Goal: Task Accomplishment & Management: Use online tool/utility

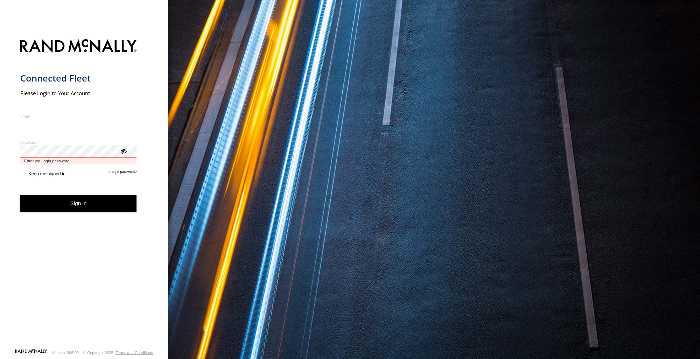
click at [60, 158] on div "Password Enter you login password" at bounding box center [78, 152] width 117 height 25
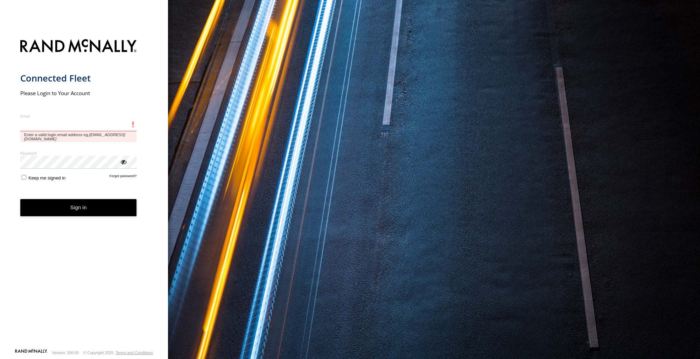
click at [66, 124] on input "Email" at bounding box center [78, 125] width 117 height 13
click at [78, 127] on input "Email" at bounding box center [78, 125] width 117 height 13
paste input "**********"
type input "**********"
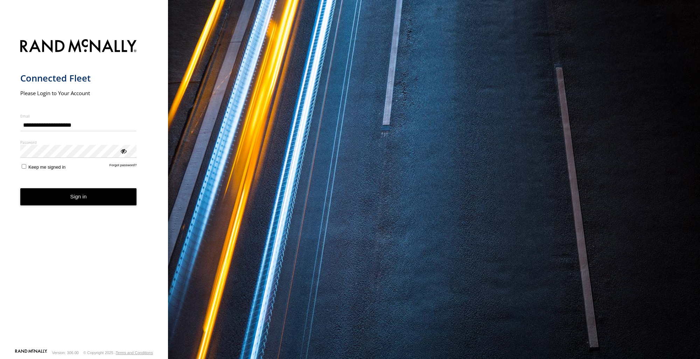
click at [115, 192] on button "Sign in" at bounding box center [78, 196] width 117 height 17
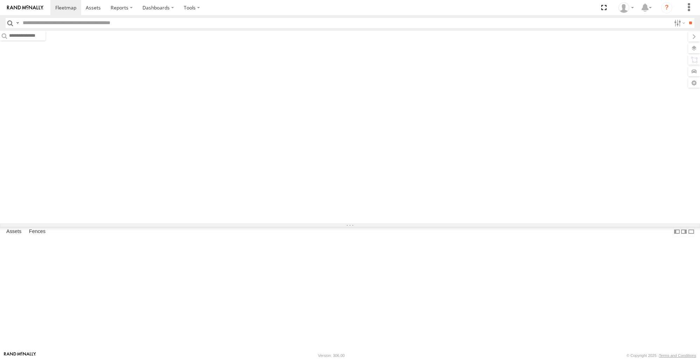
click at [0, 0] on span at bounding box center [0, 0] width 0 height 0
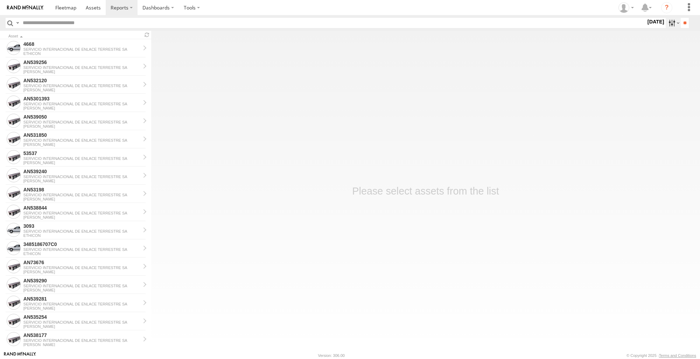
click at [674, 24] on label at bounding box center [672, 23] width 15 height 10
click at [0, 0] on label at bounding box center [0, 0] width 0 height 0
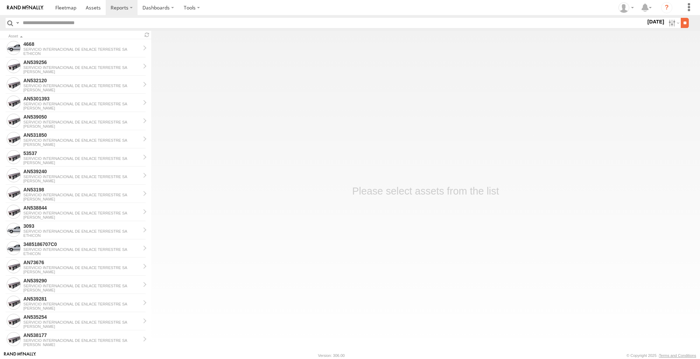
click at [684, 25] on input "**" at bounding box center [684, 23] width 8 height 10
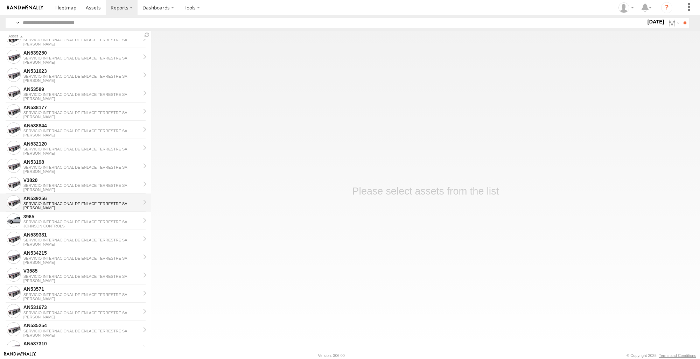
scroll to position [175, 0]
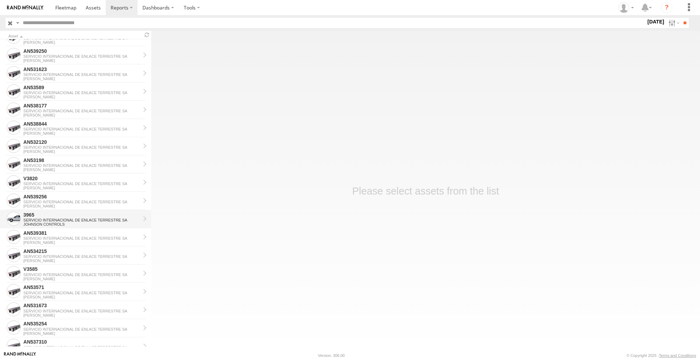
click at [58, 220] on div "SERVICIO INTERNACIONAL DE ENLACE TERRESTRE SA" at bounding box center [81, 220] width 117 height 4
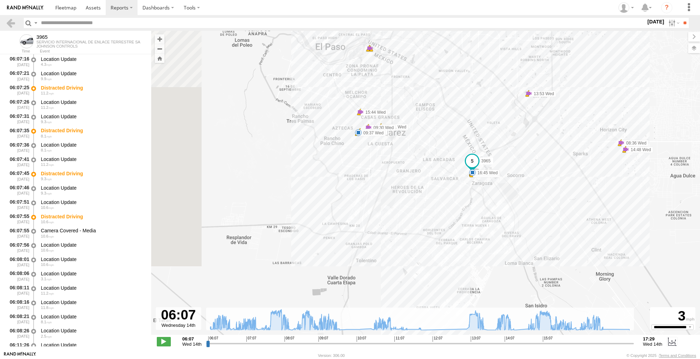
drag, startPoint x: 347, startPoint y: 181, endPoint x: 387, endPoint y: 128, distance: 66.1
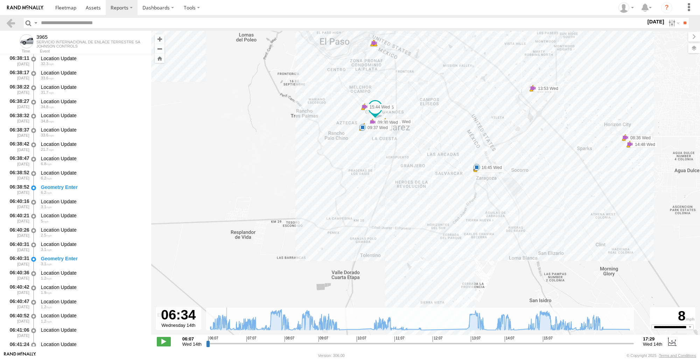
drag, startPoint x: 208, startPoint y: 343, endPoint x: 227, endPoint y: 341, distance: 18.6
type input "**********"
click at [227, 341] on input "range" at bounding box center [420, 343] width 428 height 7
click at [13, 22] on link at bounding box center [11, 23] width 10 height 10
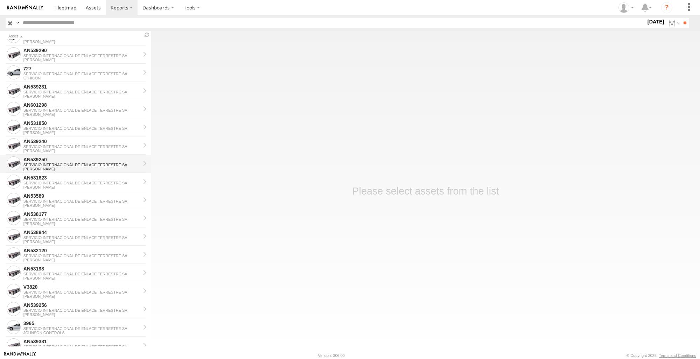
scroll to position [70, 0]
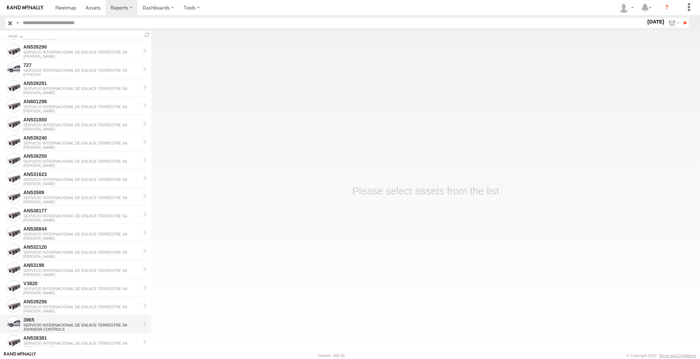
click at [46, 317] on div "3965" at bounding box center [81, 320] width 117 height 6
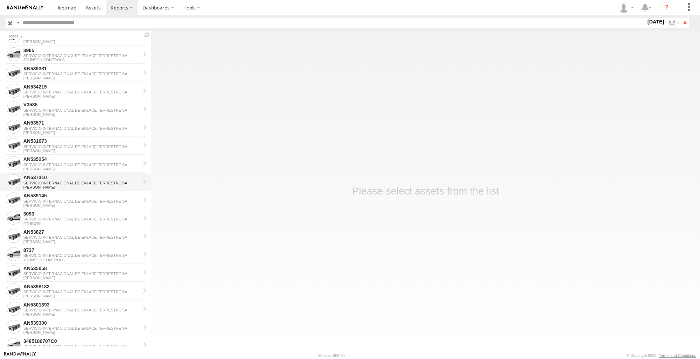
scroll to position [350, 0]
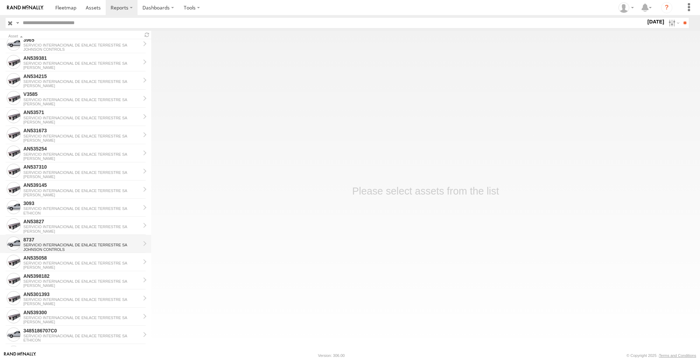
click at [40, 241] on div "8737" at bounding box center [81, 240] width 117 height 6
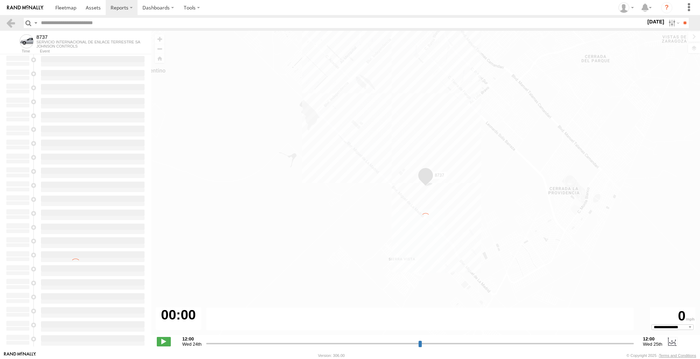
type input "**********"
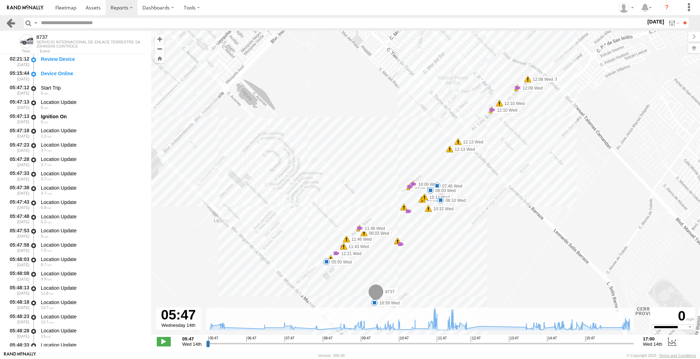
click at [11, 21] on link at bounding box center [11, 23] width 10 height 10
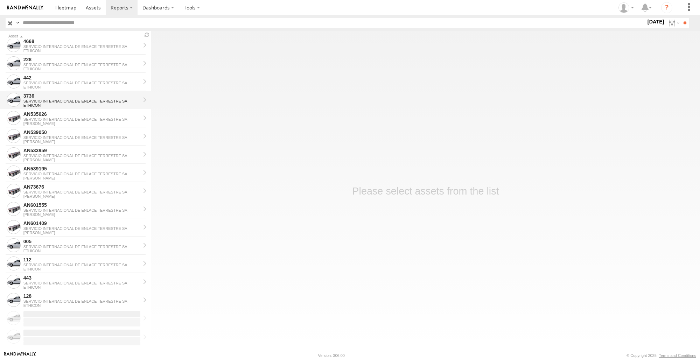
scroll to position [698, 0]
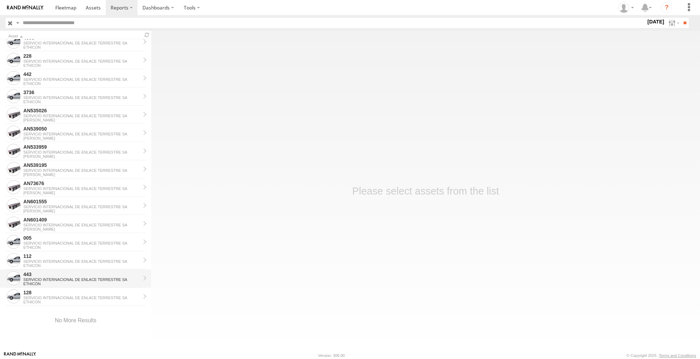
click at [48, 282] on div "ETHICON" at bounding box center [81, 284] width 117 height 4
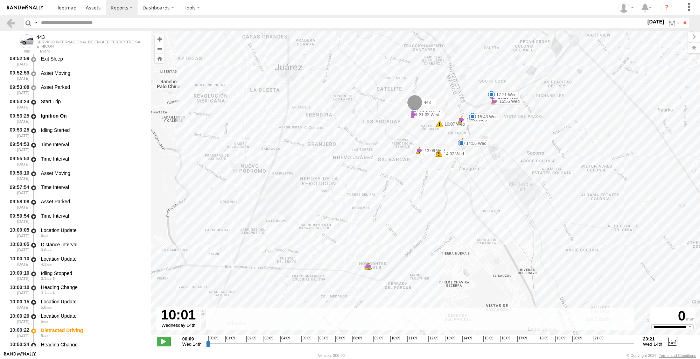
scroll to position [1416, 0]
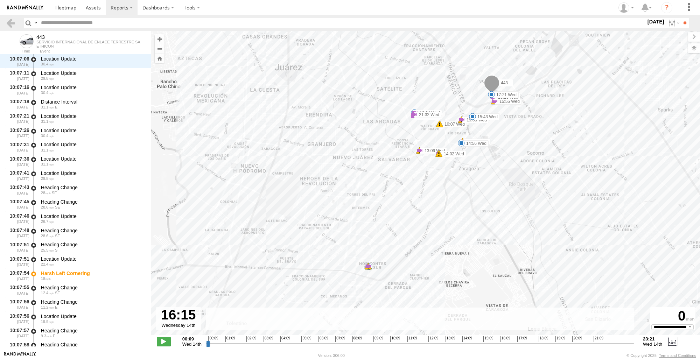
drag, startPoint x: 208, startPoint y: 344, endPoint x: 502, endPoint y: 348, distance: 293.6
type input "**********"
click at [502, 347] on input "range" at bounding box center [420, 343] width 428 height 7
click at [365, 274] on div "443 10:04 Wed 10:07 Wed 13:06 Wed 13:06 Wed 14:02 Wed 14:02 Wed 14:56 Wed 14:56…" at bounding box center [425, 186] width 549 height 311
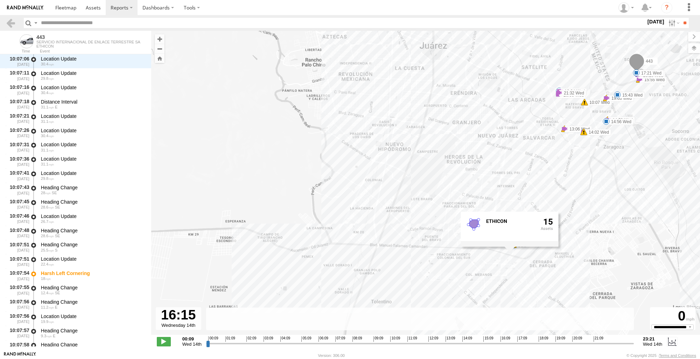
drag, startPoint x: 505, startPoint y: 251, endPoint x: 656, endPoint y: 227, distance: 152.9
click at [656, 227] on div "443 10:04 Wed 10:07 Wed 13:06 Wed 13:06 Wed 14:02 Wed 14:02 Wed 14:56 Wed 14:56…" at bounding box center [425, 186] width 549 height 311
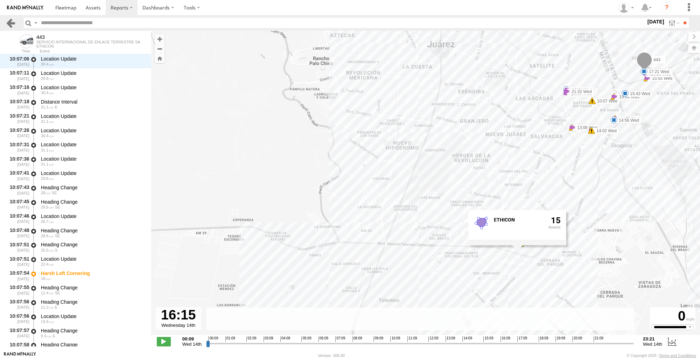
click at [10, 28] on link at bounding box center [11, 23] width 10 height 10
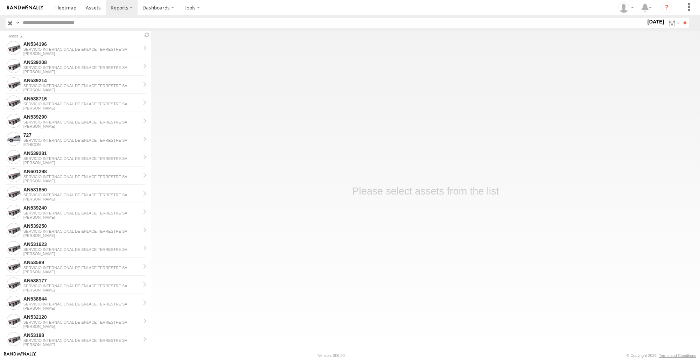
click at [0, 0] on label at bounding box center [0, 0] width 0 height 0
click at [682, 23] on input "**" at bounding box center [684, 23] width 8 height 10
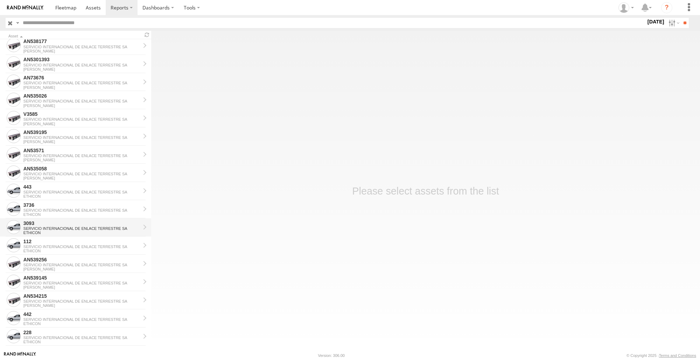
scroll to position [486, 0]
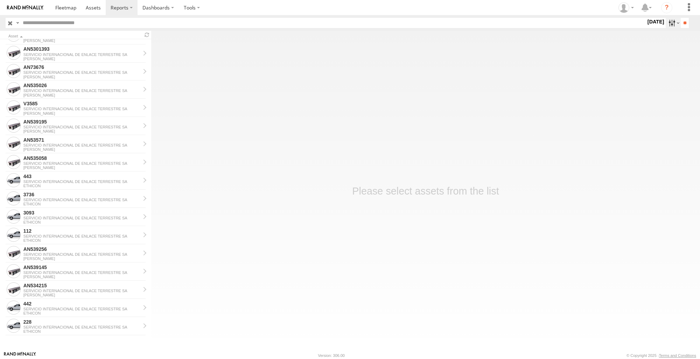
click at [666, 21] on label at bounding box center [672, 23] width 15 height 10
click at [0, 0] on label at bounding box center [0, 0] width 0 height 0
click at [680, 22] on input "**" at bounding box center [684, 23] width 8 height 10
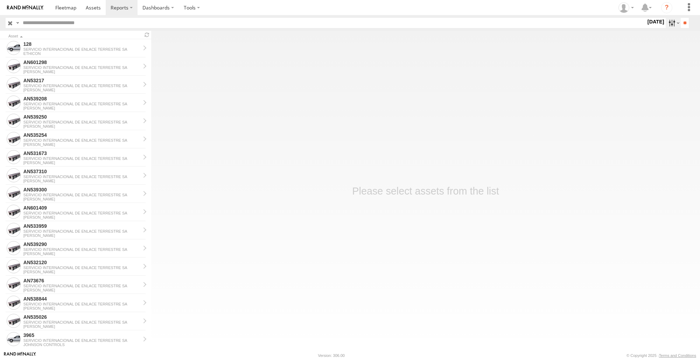
click at [675, 23] on label at bounding box center [672, 23] width 15 height 10
click at [0, 0] on label at bounding box center [0, 0] width 0 height 0
click at [0, 0] on label "×" at bounding box center [0, 0] width 0 height 0
click at [0, 0] on label at bounding box center [0, 0] width 0 height 0
click at [681, 21] on input "**" at bounding box center [684, 23] width 8 height 10
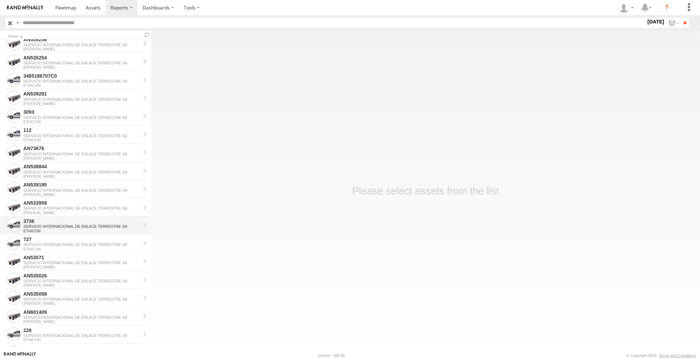
scroll to position [377, 0]
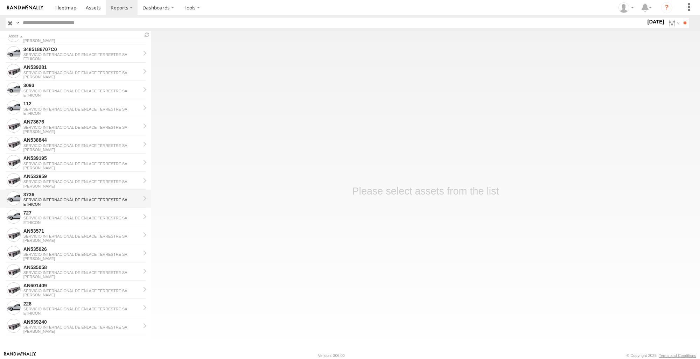
click at [78, 197] on div "3736" at bounding box center [81, 194] width 117 height 6
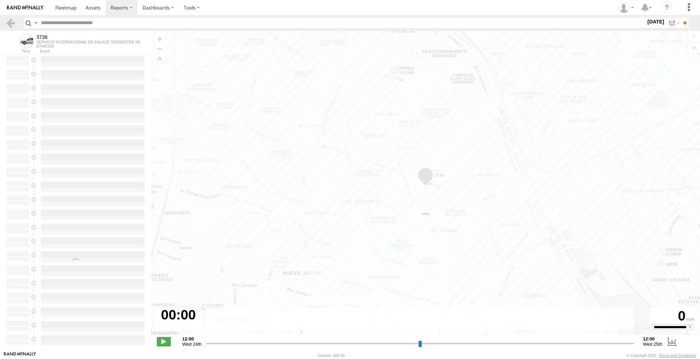
type input "**********"
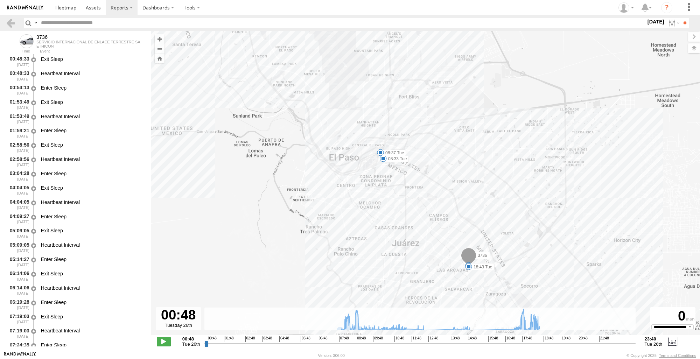
drag, startPoint x: 414, startPoint y: 240, endPoint x: 397, endPoint y: 157, distance: 85.4
click at [406, 159] on div "3736 08:00 Tue 08:31 Tue 08:33 Tue 08:37 Tue 18:38 Tue 18:39 Tue 18:43 Tue 7 8" at bounding box center [425, 186] width 549 height 311
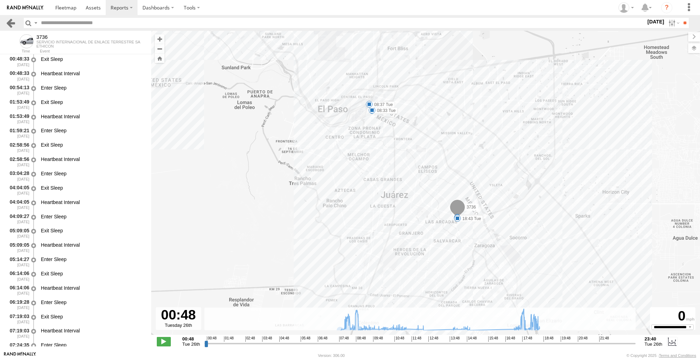
click at [13, 22] on link at bounding box center [11, 23] width 10 height 10
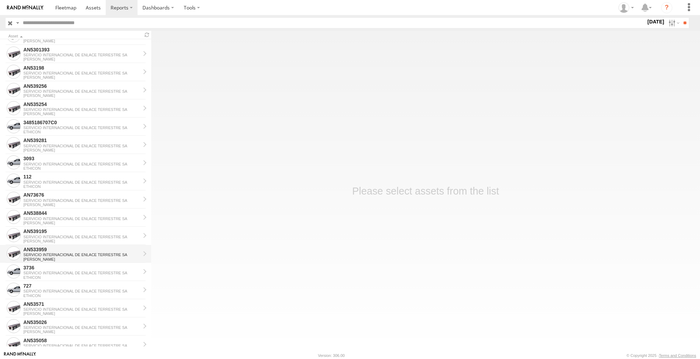
scroll to position [315, 0]
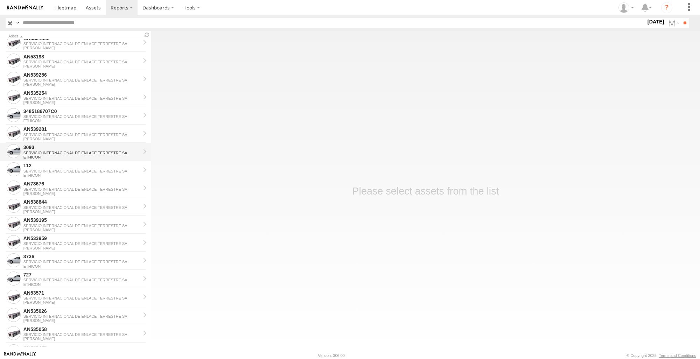
click at [93, 149] on div "3093" at bounding box center [81, 147] width 117 height 6
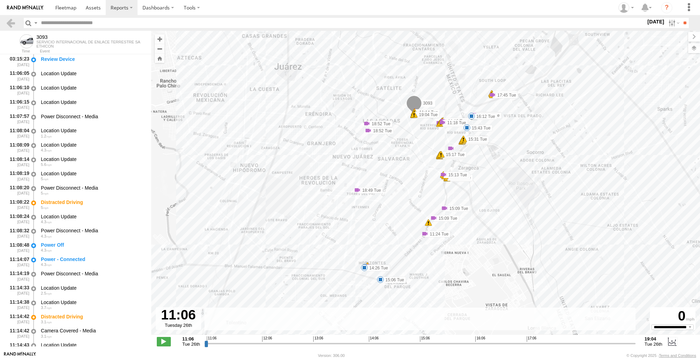
scroll to position [200, 0]
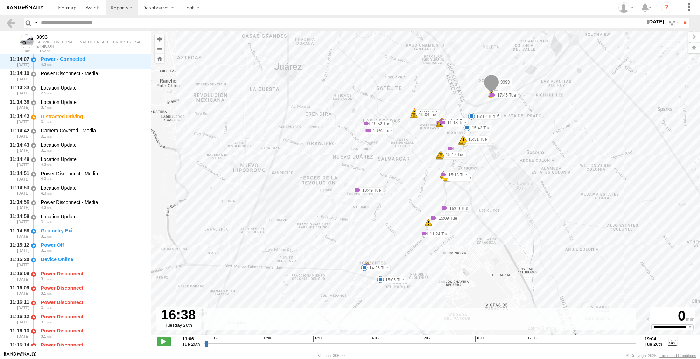
drag, startPoint x: 207, startPoint y: 343, endPoint x: 503, endPoint y: 358, distance: 296.4
type input "**********"
click at [503, 347] on input "range" at bounding box center [419, 343] width 431 height 7
click at [364, 273] on div "3093 11:08 Tue 11:14 Tue 11:17 Tue 11:17 Tue 11:18 Tue 11:18 Tue 11:18 Tue 11:1…" at bounding box center [425, 186] width 549 height 311
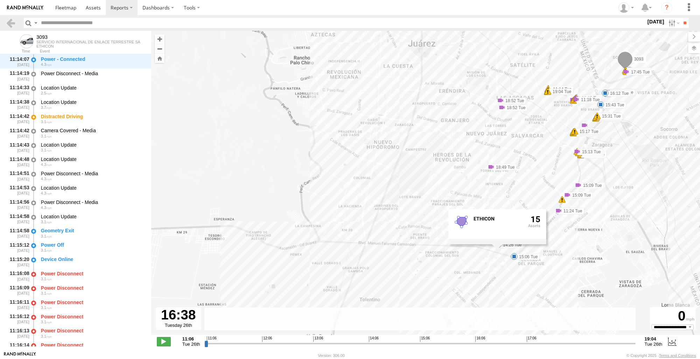
drag, startPoint x: 565, startPoint y: 236, endPoint x: 677, endPoint y: 219, distance: 112.6
click at [677, 219] on div "3093 11:08 Tue 11:14 Tue 11:17 Tue 11:17 Tue 11:18 Tue 11:18 Tue 11:18 Tue 11:1…" at bounding box center [425, 186] width 549 height 311
click at [6, 21] on link at bounding box center [11, 23] width 10 height 10
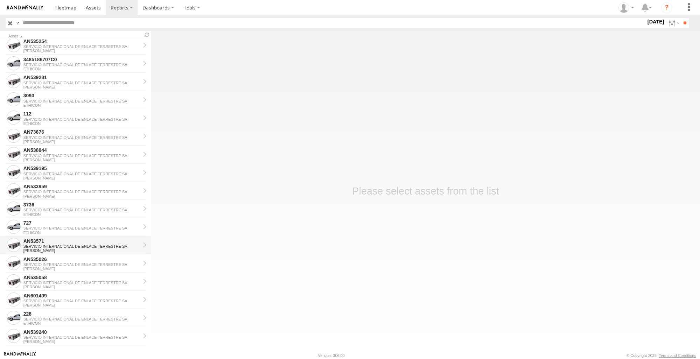
scroll to position [377, 0]
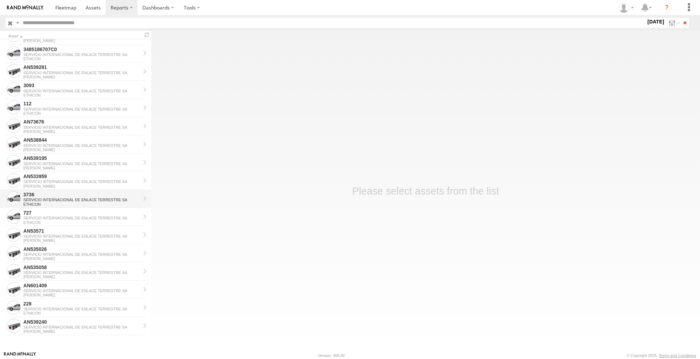
click at [68, 195] on div "3736" at bounding box center [81, 194] width 117 height 6
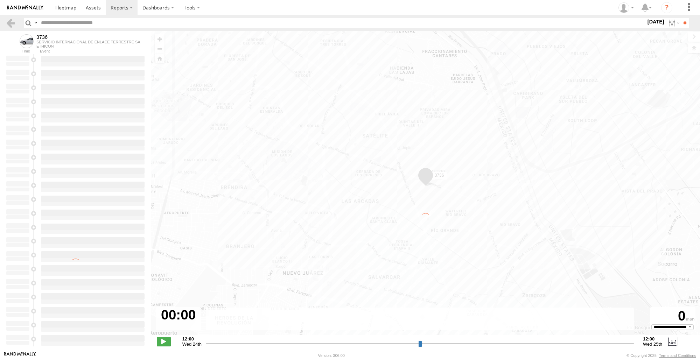
type input "**********"
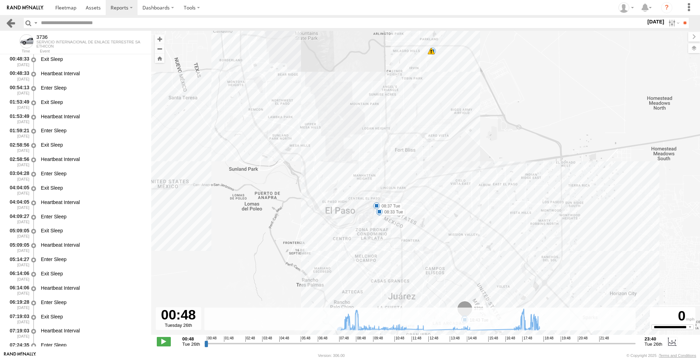
click at [11, 26] on link at bounding box center [11, 23] width 10 height 10
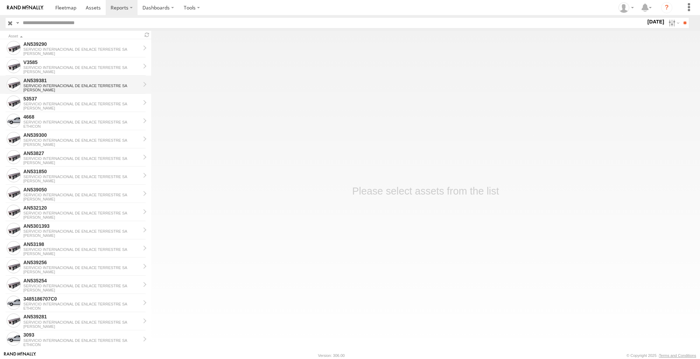
scroll to position [140, 0]
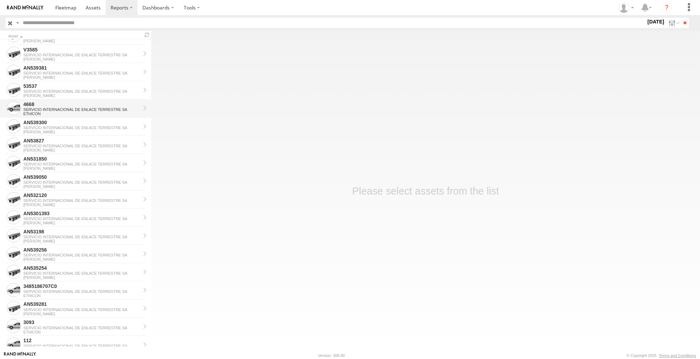
click at [43, 101] on div "4668" at bounding box center [81, 104] width 117 height 6
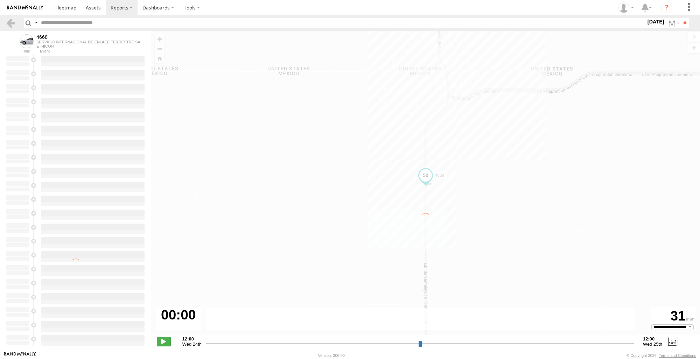
type input "**********"
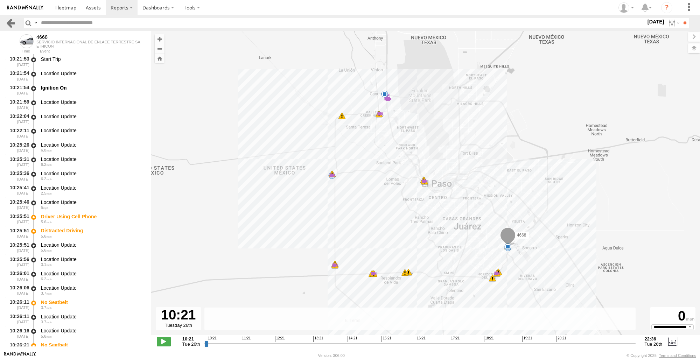
click at [14, 27] on link at bounding box center [11, 23] width 10 height 10
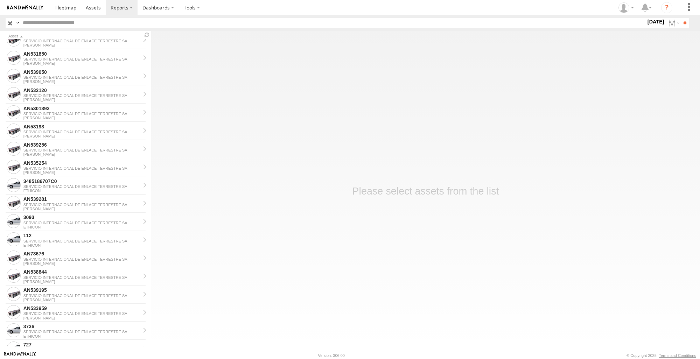
scroll to position [377, 0]
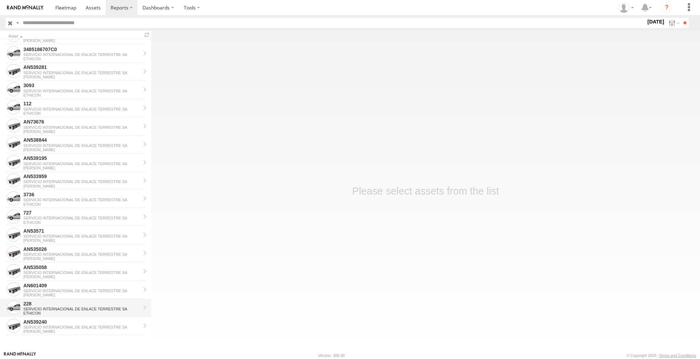
click at [65, 307] on div "SERVICIO INTERNACIONAL DE ENLACE TERRESTRE SA" at bounding box center [81, 309] width 117 height 4
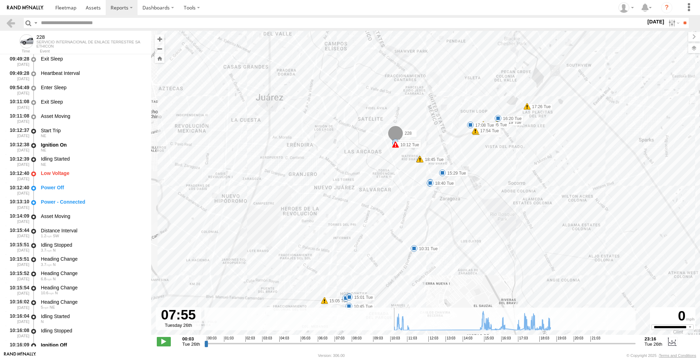
scroll to position [415, 0]
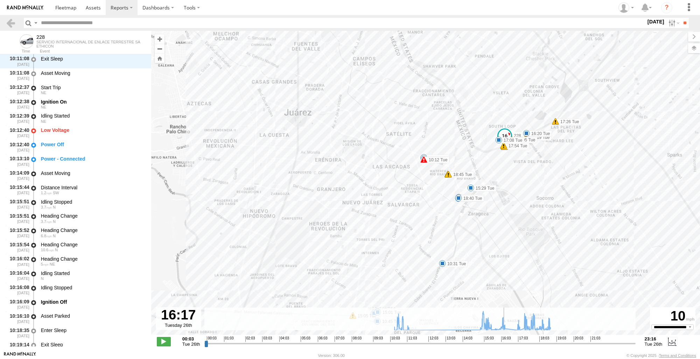
drag, startPoint x: 207, startPoint y: 346, endPoint x: 505, endPoint y: 346, distance: 297.7
type input "**********"
click at [505, 346] on input "range" at bounding box center [419, 343] width 431 height 7
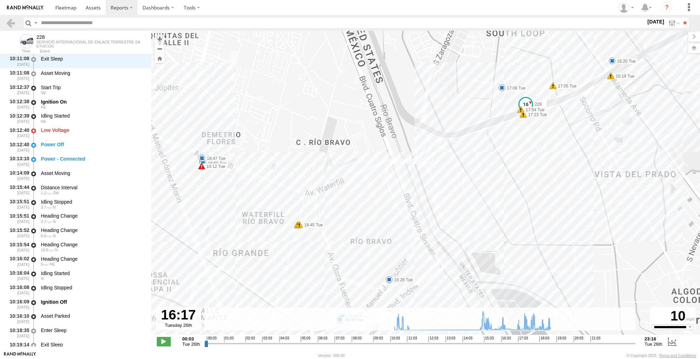
drag, startPoint x: 516, startPoint y: 125, endPoint x: 518, endPoint y: 181, distance: 56.0
click at [518, 181] on div "228 10:12 Tue 10:16 Tue 10:25 Tue 10:31 Tue 10:45 Tue 11:00 Tue 11:03 Tue 15:01…" at bounding box center [425, 186] width 549 height 311
click at [10, 23] on link at bounding box center [11, 23] width 10 height 10
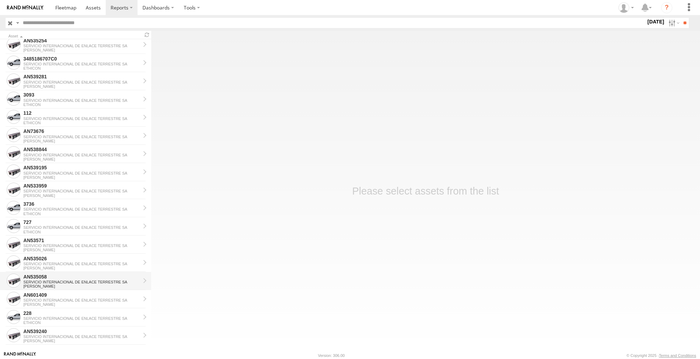
scroll to position [377, 0]
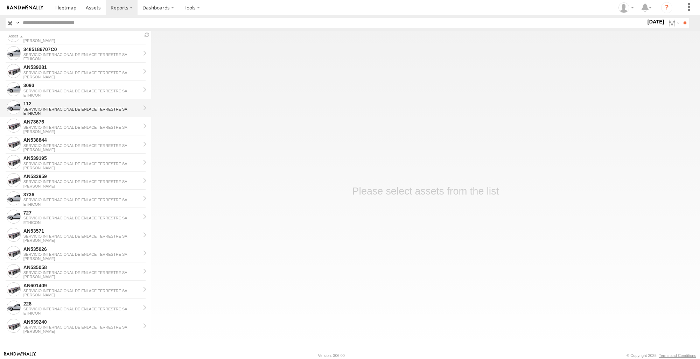
click at [72, 112] on div "ETHICON" at bounding box center [81, 113] width 117 height 4
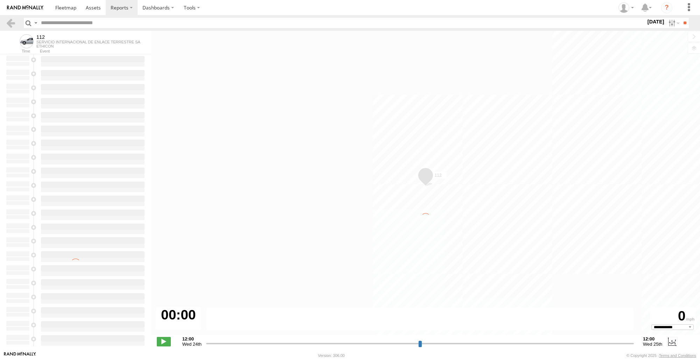
select select "**********"
type input "**********"
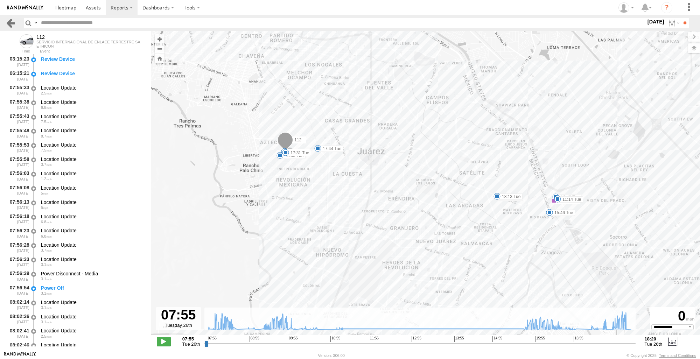
click at [14, 20] on link at bounding box center [11, 23] width 10 height 10
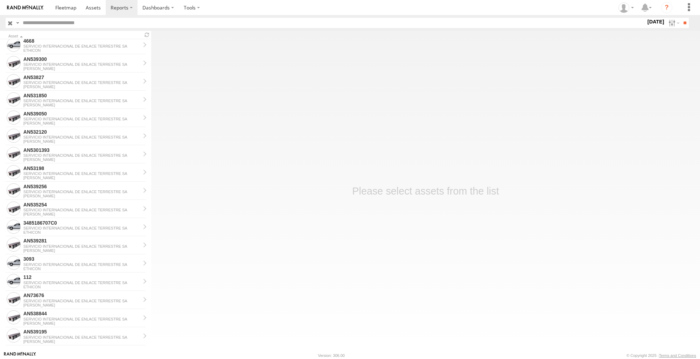
scroll to position [210, 0]
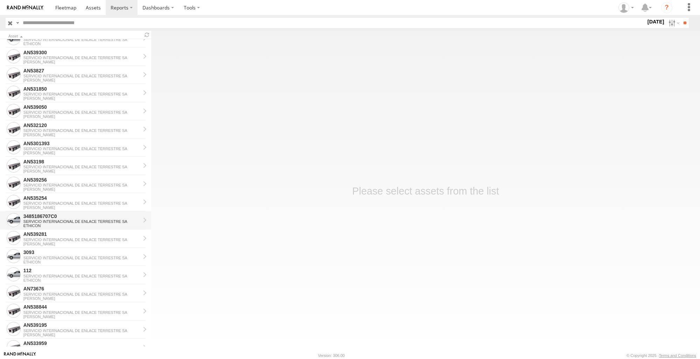
click at [65, 217] on div "3485186707C0" at bounding box center [81, 216] width 117 height 6
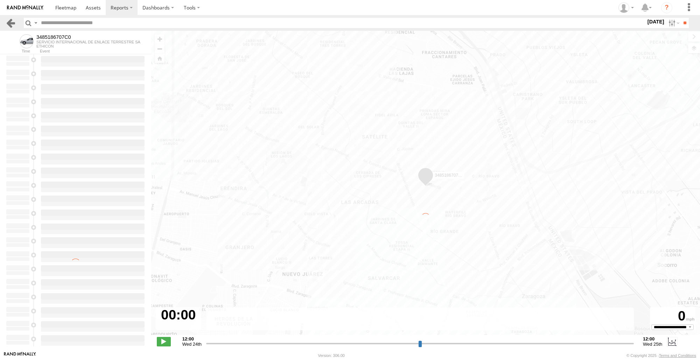
type input "**********"
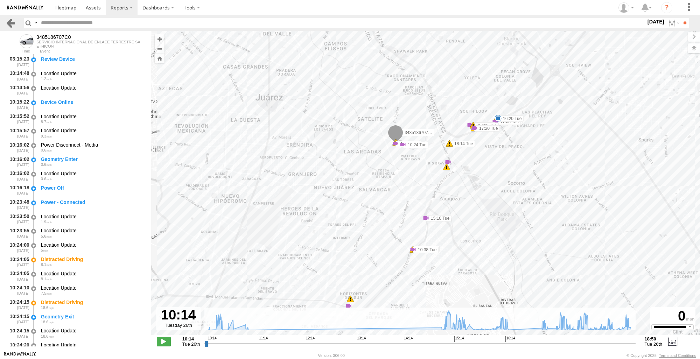
click at [15, 23] on link at bounding box center [11, 23] width 10 height 10
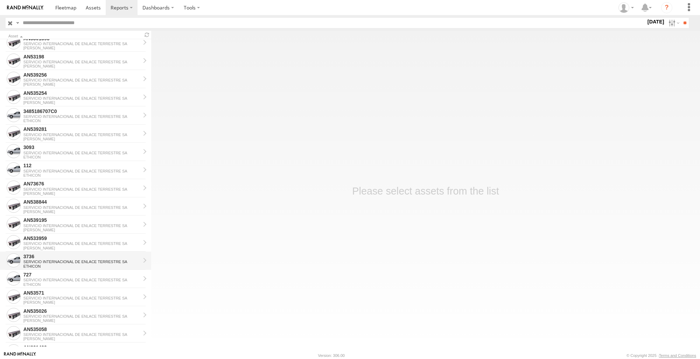
scroll to position [350, 0]
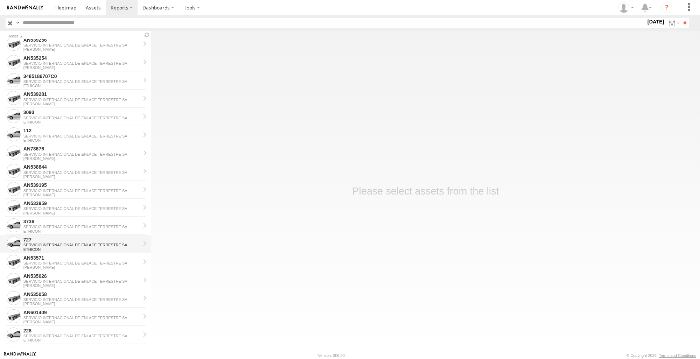
click at [54, 240] on div "727" at bounding box center [81, 240] width 117 height 6
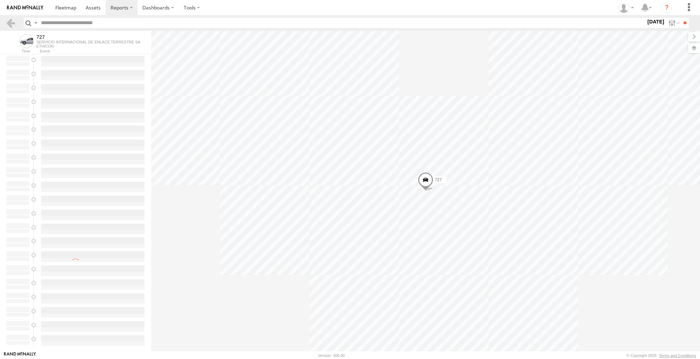
type input "**********"
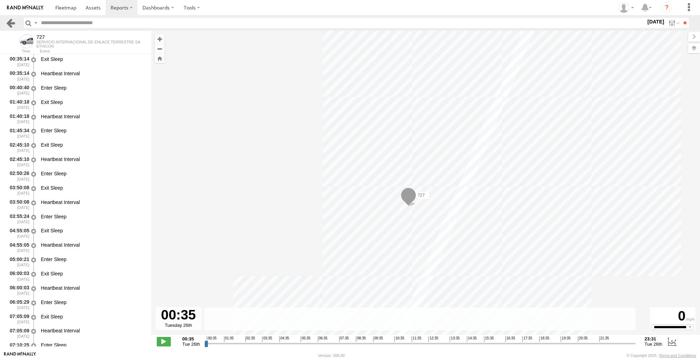
click at [9, 20] on link at bounding box center [11, 23] width 10 height 10
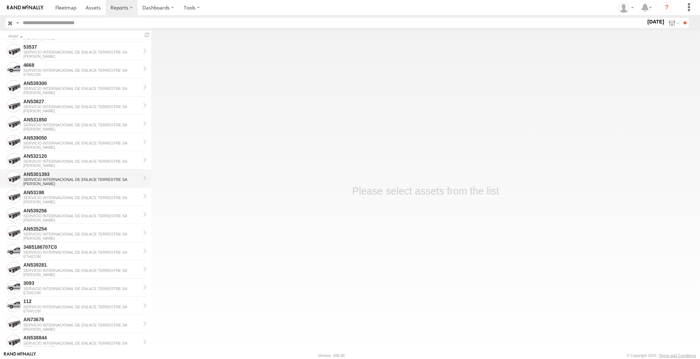
scroll to position [210, 0]
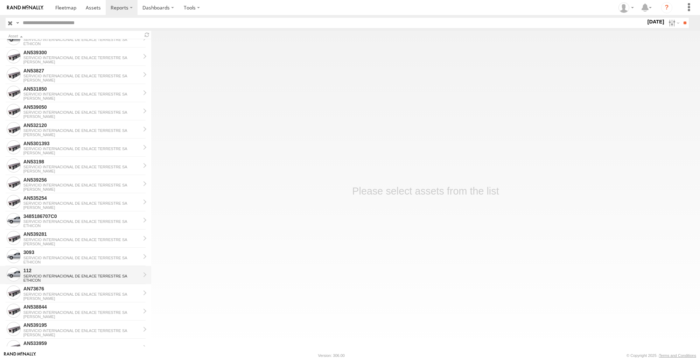
click at [55, 275] on div "SERVICIO INTERNACIONAL DE ENLACE TERRESTRE SA" at bounding box center [81, 276] width 117 height 4
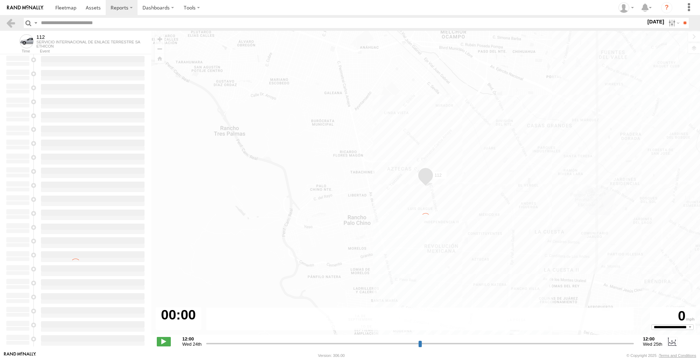
type input "**********"
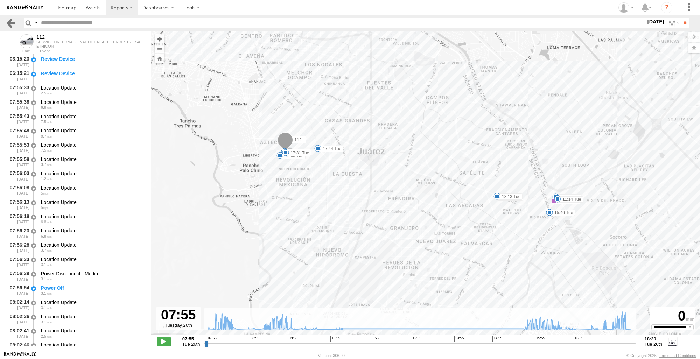
click at [12, 27] on link at bounding box center [11, 23] width 10 height 10
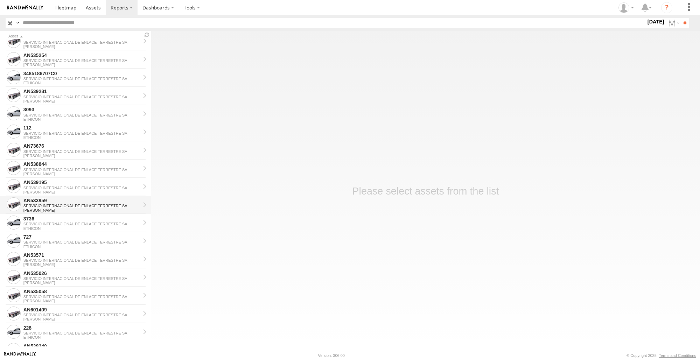
scroll to position [377, 0]
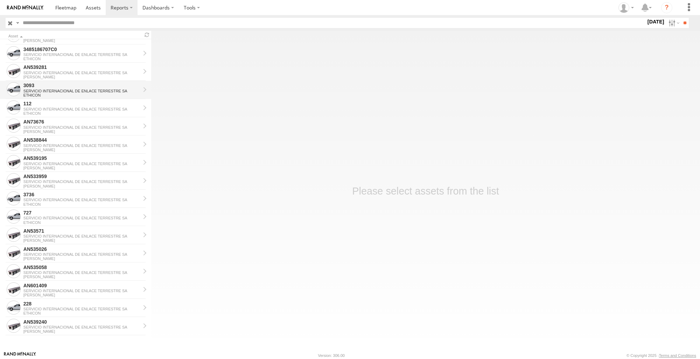
click at [65, 94] on div "ETHICON" at bounding box center [81, 95] width 117 height 4
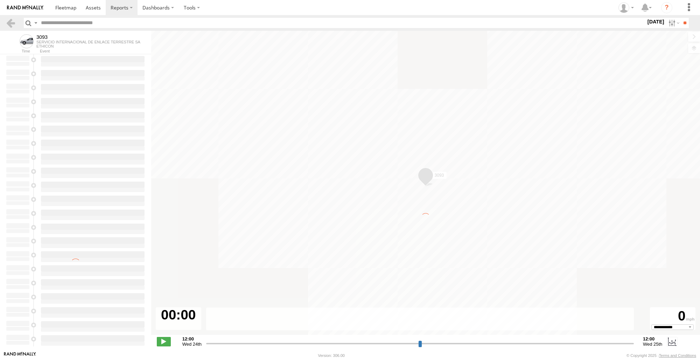
select select "**********"
type input "**********"
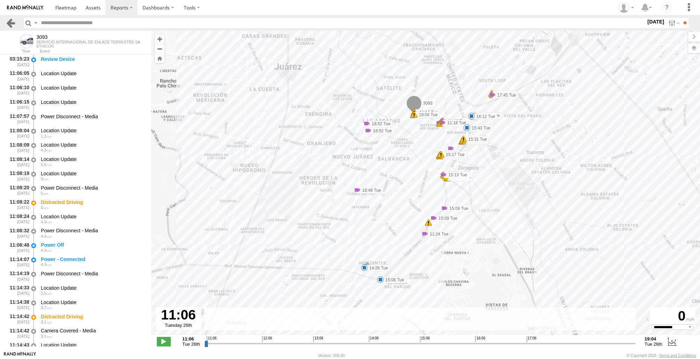
click at [12, 20] on link at bounding box center [11, 23] width 10 height 10
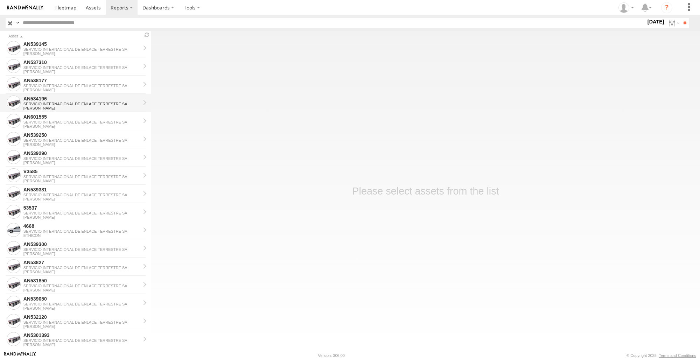
scroll to position [70, 0]
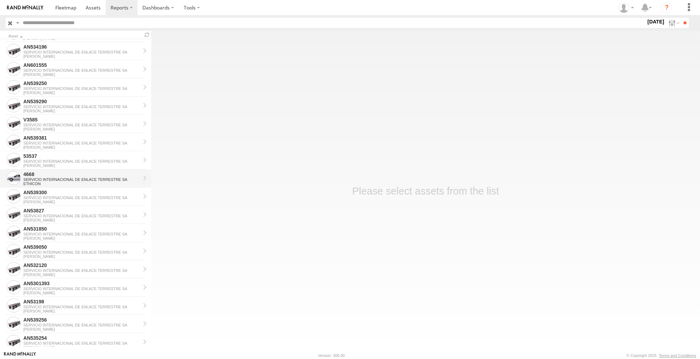
click at [77, 175] on div "4668" at bounding box center [81, 174] width 117 height 6
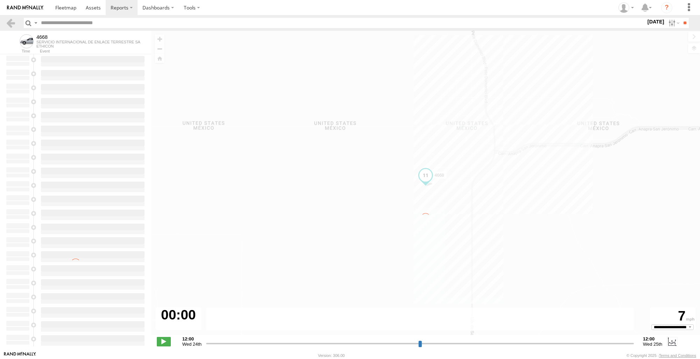
type input "**********"
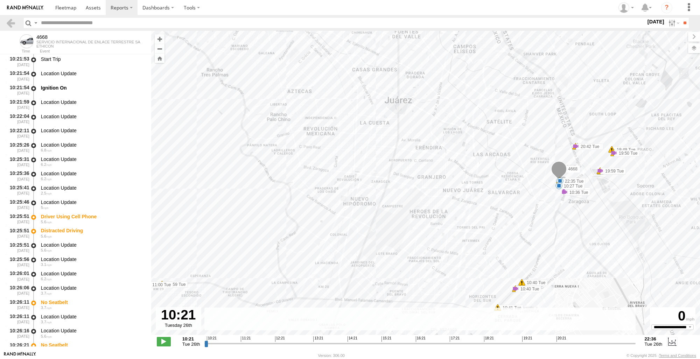
drag, startPoint x: 507, startPoint y: 241, endPoint x: 502, endPoint y: 207, distance: 34.6
click at [502, 207] on div "4668 10:27 Tue 10:40 Tue 10:40 Tue 10:40 Tue 10:41 Tue 10:59 Tue 11:00 Tue 13:3…" at bounding box center [425, 186] width 549 height 311
click at [11, 22] on link at bounding box center [11, 23] width 10 height 10
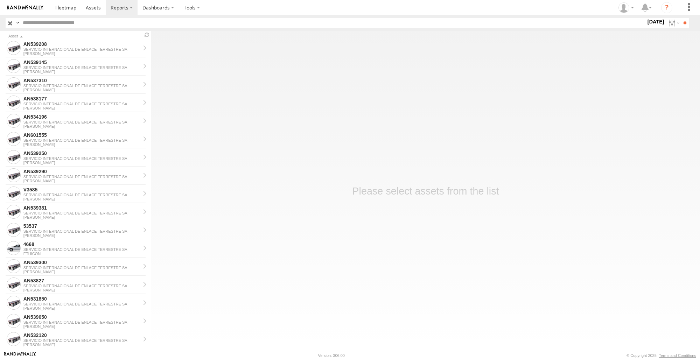
drag, startPoint x: 0, startPoint y: 0, endPoint x: 11, endPoint y: 23, distance: 25.5
drag, startPoint x: 11, startPoint y: 23, endPoint x: 222, endPoint y: 114, distance: 229.9
click at [222, 114] on main "Asset AN539208 SERVICIO INTERNACIONAL DE ENLACE TERRESTRE SA JOHNSON AN539145 S…" at bounding box center [350, 191] width 700 height 320
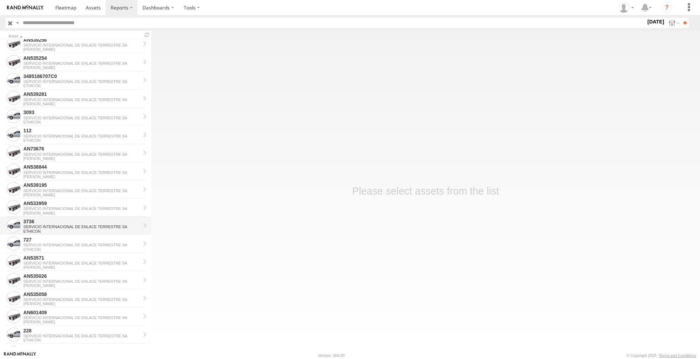
scroll to position [377, 0]
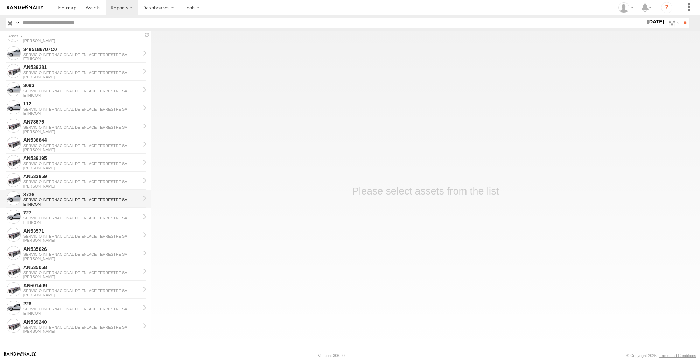
click at [86, 194] on div "3736" at bounding box center [81, 194] width 117 height 6
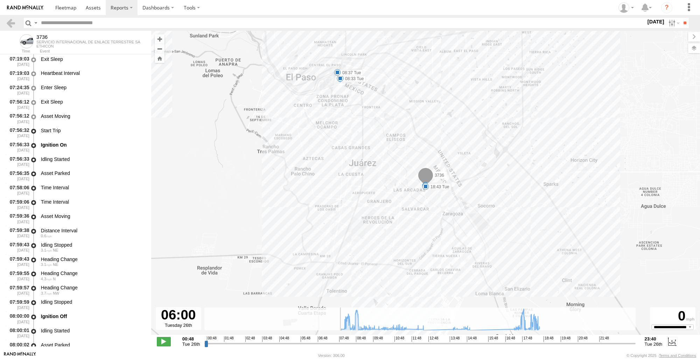
scroll to position [1617, 0]
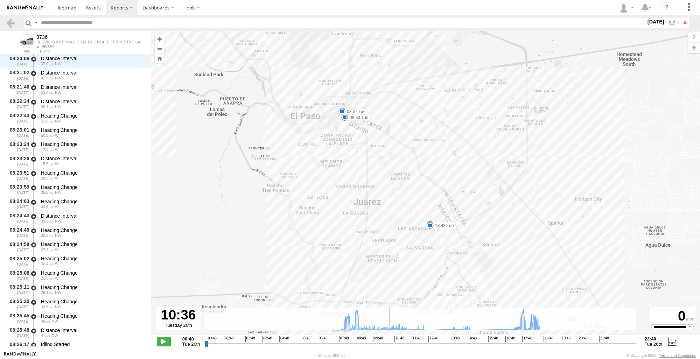
drag, startPoint x: 208, startPoint y: 343, endPoint x: 438, endPoint y: 347, distance: 229.9
type input "**********"
click at [438, 347] on input "range" at bounding box center [419, 343] width 431 height 7
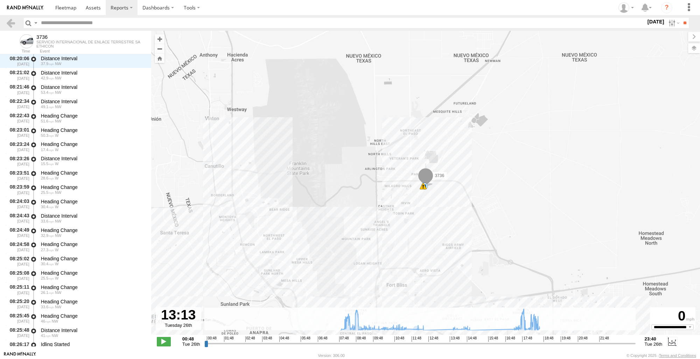
click at [13, 16] on header "Search Query Asset ID Asset Label Registration Manufacturer Model VIN Job ID" at bounding box center [350, 23] width 700 height 16
click at [10, 26] on link at bounding box center [11, 23] width 10 height 10
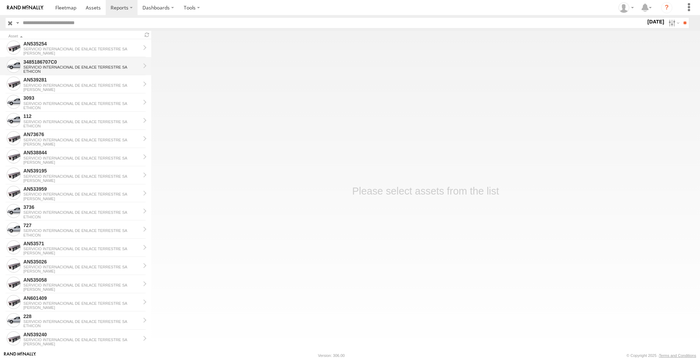
scroll to position [377, 0]
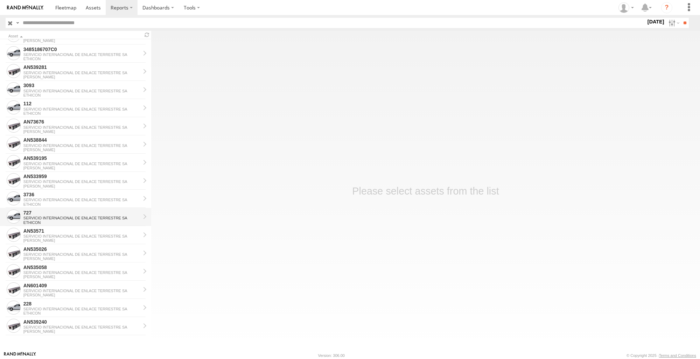
click at [65, 215] on div "727" at bounding box center [81, 213] width 117 height 6
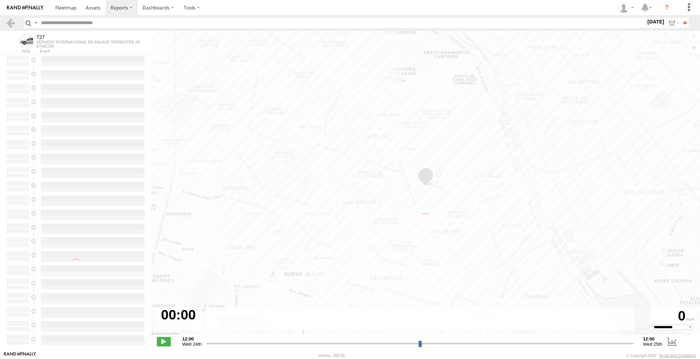
type input "**********"
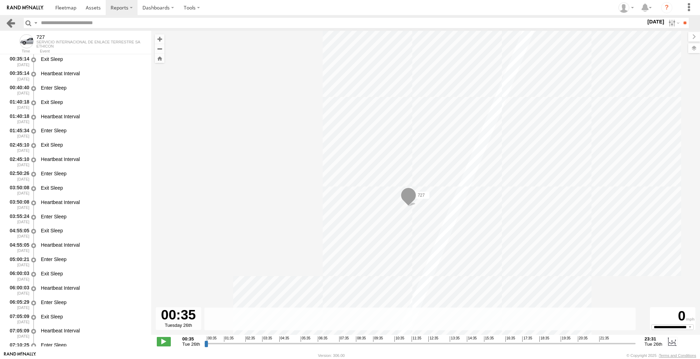
click at [8, 26] on link at bounding box center [11, 23] width 10 height 10
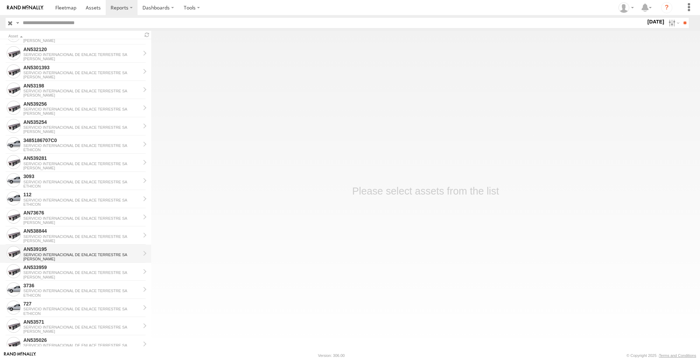
scroll to position [315, 0]
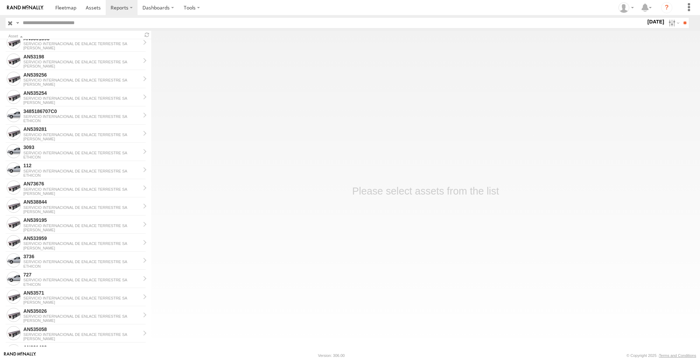
click at [217, 205] on main "Asset AN539208 SERVICIO INTERNACIONAL DE ENLACE TERRESTRE SA JOHNSON AN539145 S…" at bounding box center [350, 191] width 700 height 320
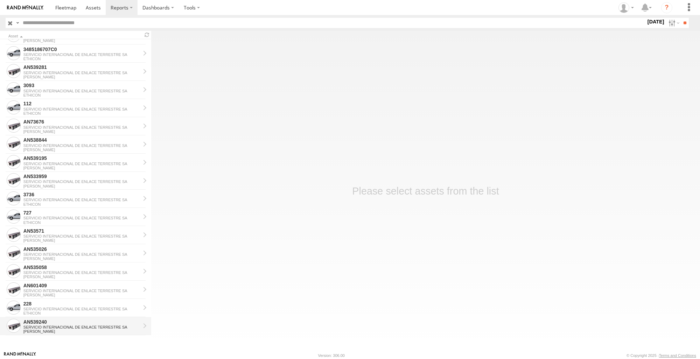
drag, startPoint x: 65, startPoint y: 254, endPoint x: 62, endPoint y: 327, distance: 72.5
click at [62, 327] on div "SERVICIO INTERNACIONAL DE ENLACE TERRESTRE SA" at bounding box center [81, 327] width 117 height 4
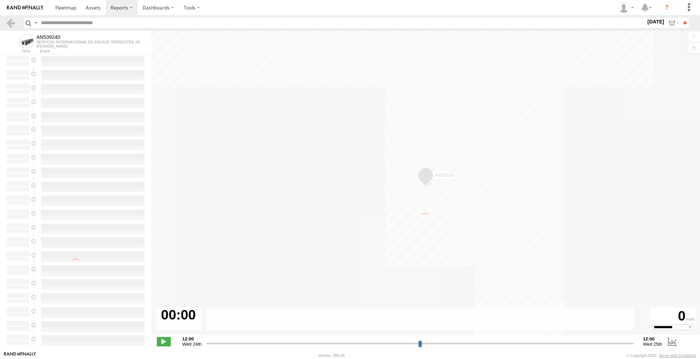
type input "**********"
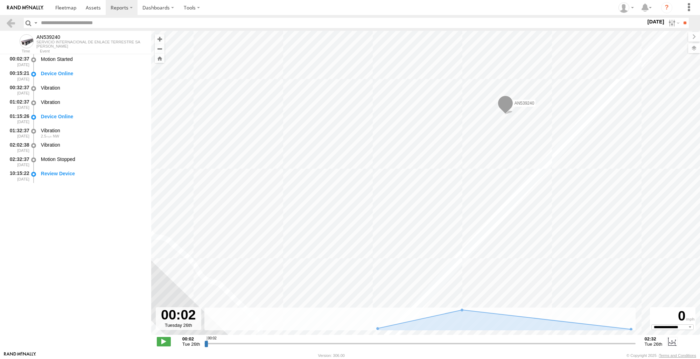
click at [15, 25] on section at bounding box center [12, 23] width 13 height 10
click at [12, 25] on link at bounding box center [11, 23] width 10 height 10
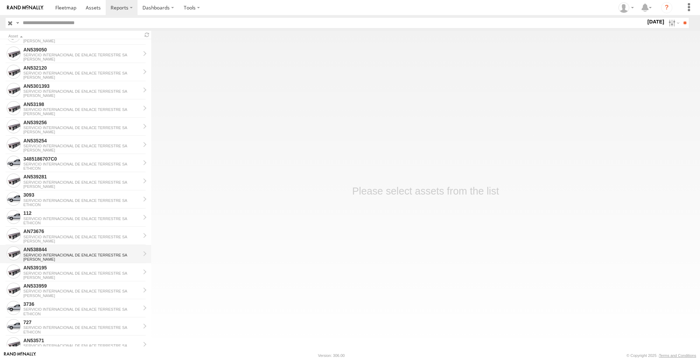
scroll to position [280, 0]
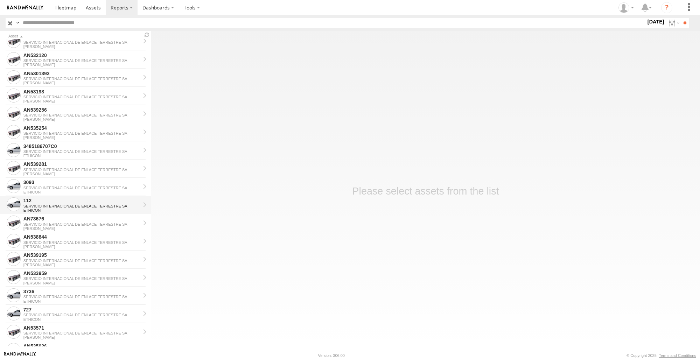
click at [56, 204] on div "SERVICIO INTERNACIONAL DE ENLACE TERRESTRE SA" at bounding box center [81, 206] width 117 height 4
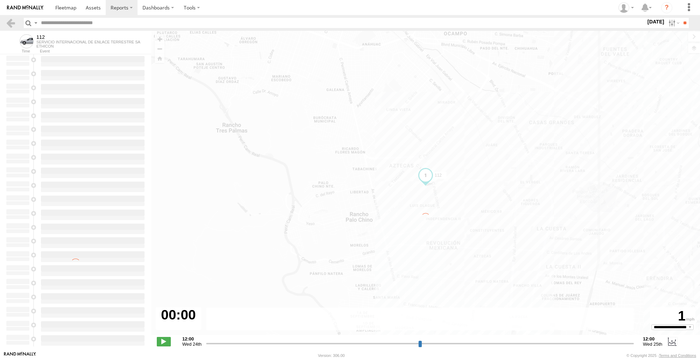
type input "**********"
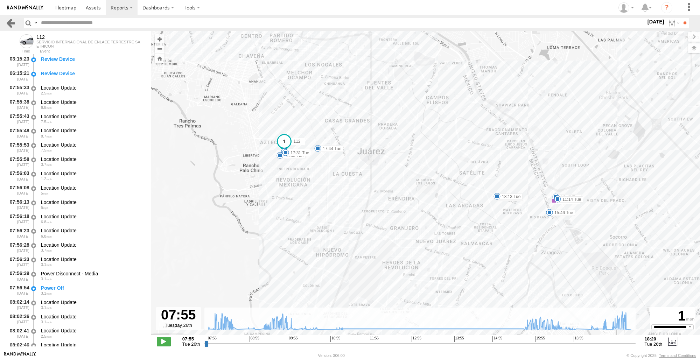
click at [8, 24] on link at bounding box center [11, 23] width 10 height 10
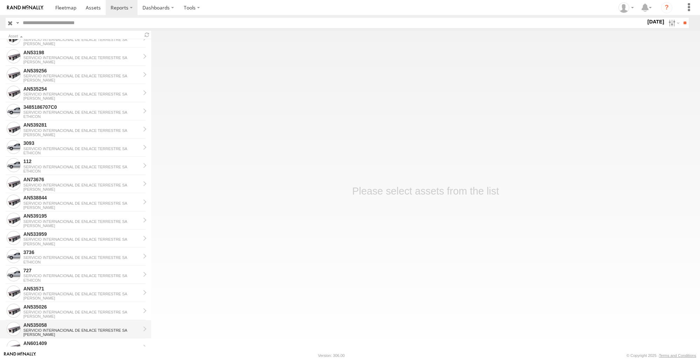
scroll to position [377, 0]
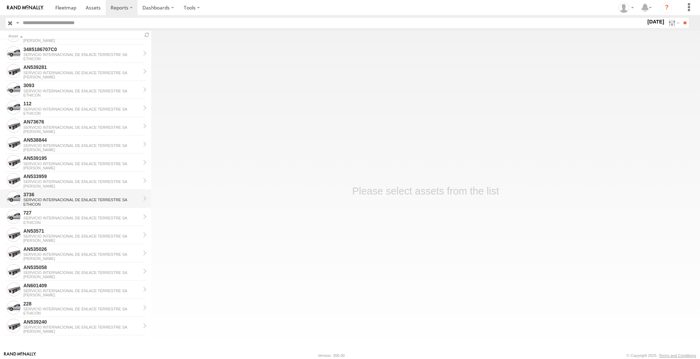
click at [47, 197] on div "3736" at bounding box center [81, 194] width 117 height 6
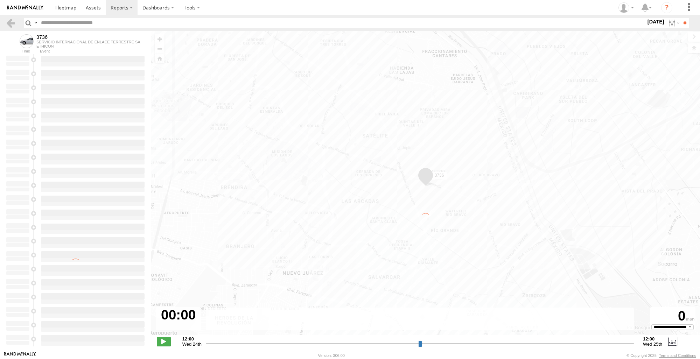
type input "**********"
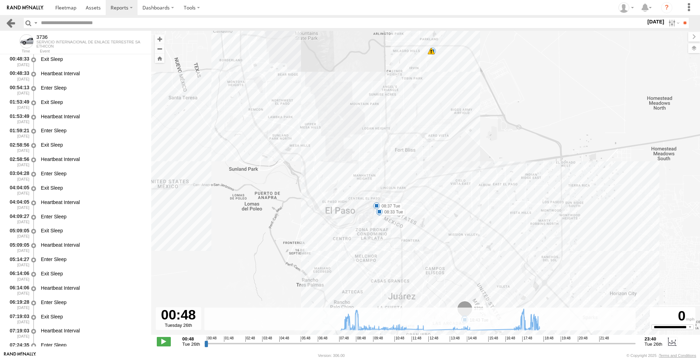
click at [13, 20] on link at bounding box center [11, 23] width 10 height 10
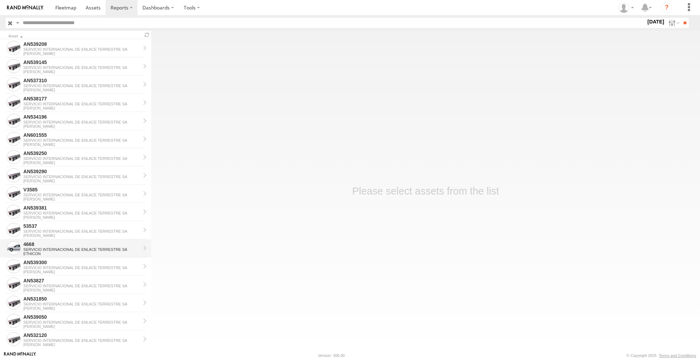
click at [45, 247] on div "SERVICIO INTERNACIONAL DE ENLACE TERRESTRE SA" at bounding box center [81, 249] width 117 height 4
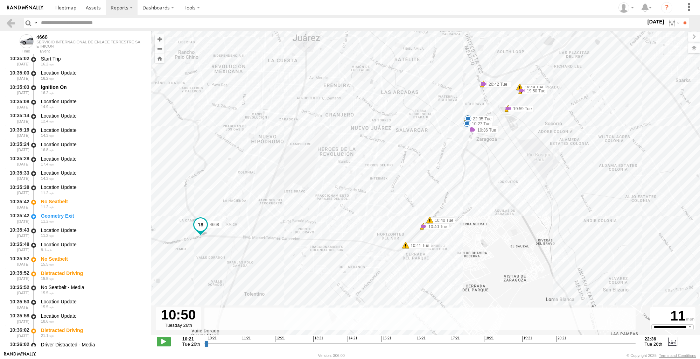
scroll to position [1102, 0]
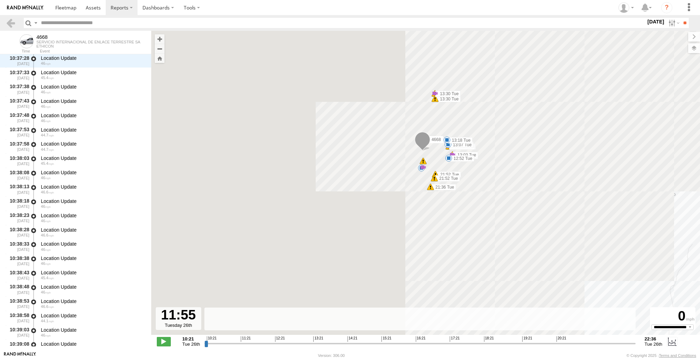
drag, startPoint x: 207, startPoint y: 342, endPoint x: 261, endPoint y: 340, distance: 53.9
type input "**********"
click at [261, 340] on input "range" at bounding box center [419, 343] width 431 height 7
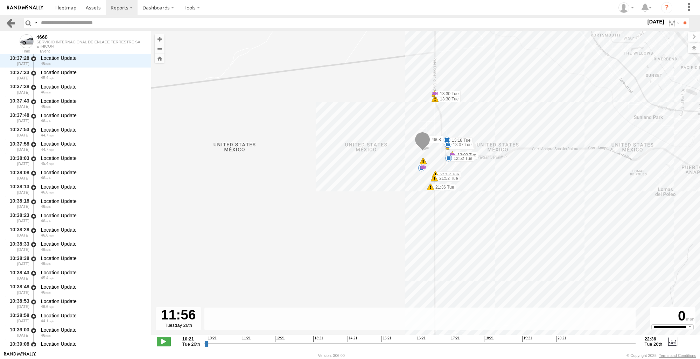
click at [9, 21] on link at bounding box center [11, 23] width 10 height 10
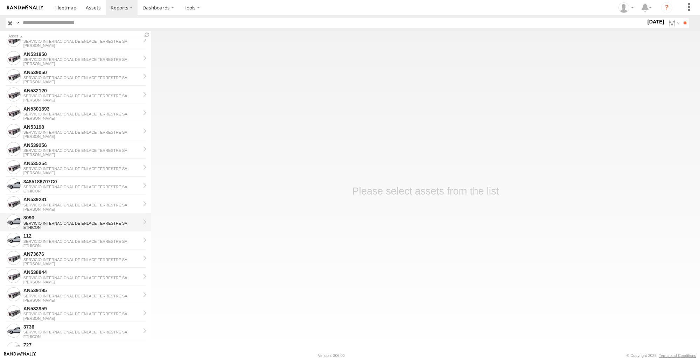
scroll to position [245, 0]
click at [64, 238] on div "112" at bounding box center [81, 235] width 117 height 6
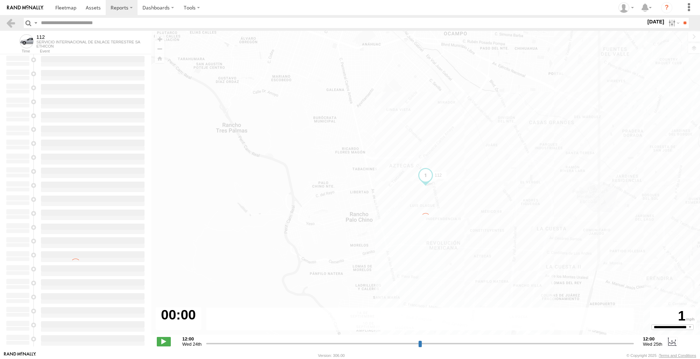
type input "**********"
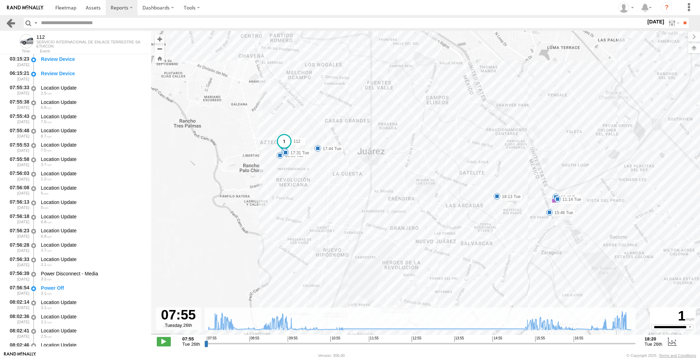
click at [6, 23] on link at bounding box center [11, 23] width 10 height 10
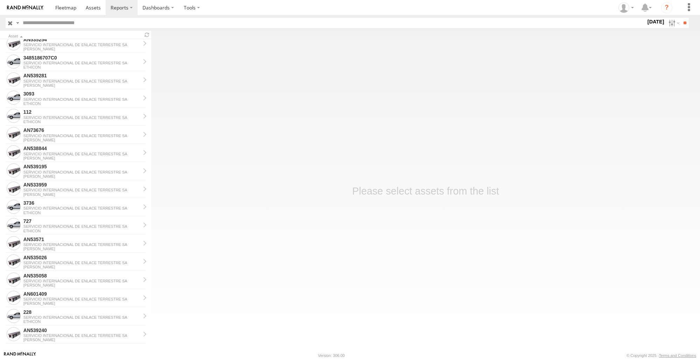
scroll to position [377, 0]
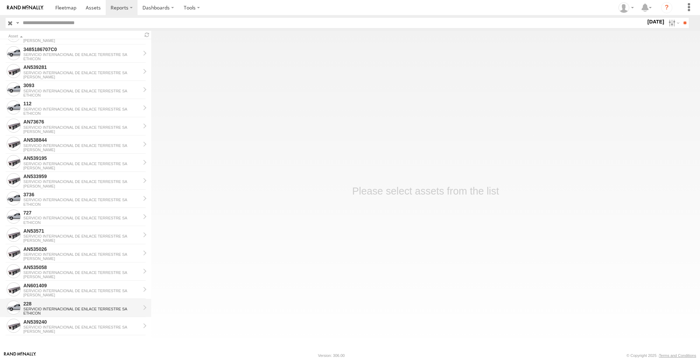
click at [57, 314] on div "ETHICON" at bounding box center [81, 313] width 117 height 4
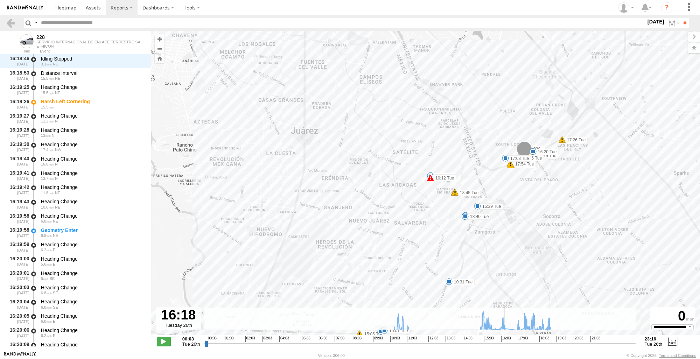
scroll to position [8314, 0]
drag, startPoint x: 206, startPoint y: 345, endPoint x: 504, endPoint y: 355, distance: 298.3
click at [504, 347] on input "range" at bounding box center [419, 343] width 431 height 7
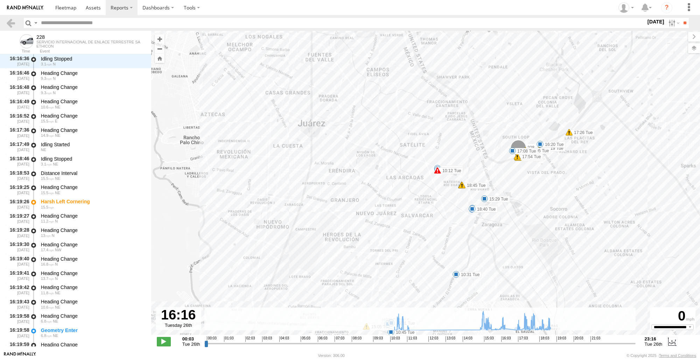
drag, startPoint x: 505, startPoint y: 269, endPoint x: 546, endPoint y: 187, distance: 91.4
click at [546, 188] on div "228 10:12 Tue 10:16 Tue 10:25 Tue 10:31 Tue 10:45 Tue 11:00 Tue 11:03 Tue 15:01…" at bounding box center [425, 186] width 549 height 311
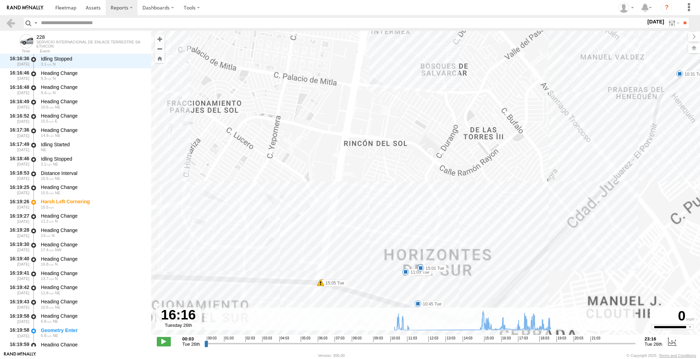
click at [402, 290] on div "228 10:12 Tue 10:16 Tue 10:25 Tue 10:31 Tue 10:45 Tue 11:00 Tue 11:03 Tue 15:01…" at bounding box center [425, 186] width 549 height 311
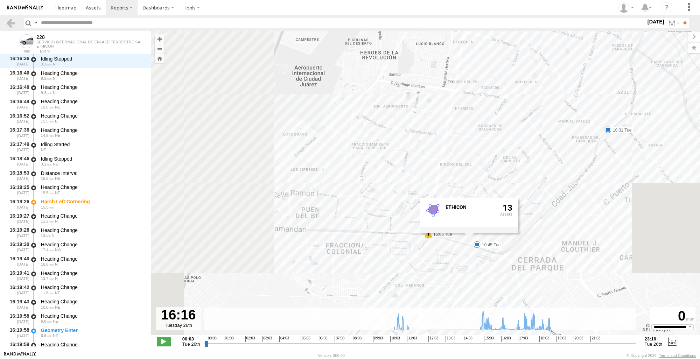
drag, startPoint x: 644, startPoint y: 218, endPoint x: 630, endPoint y: 249, distance: 34.1
click at [634, 252] on div "228 10:12 Tue 10:16 Tue 10:25 Tue 10:31 Tue 10:45 Tue 11:00 Tue 11:03 Tue 15:01…" at bounding box center [425, 186] width 549 height 311
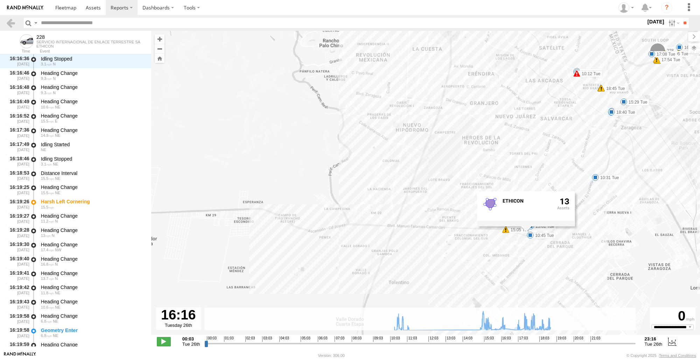
drag, startPoint x: 649, startPoint y: 233, endPoint x: 637, endPoint y: 195, distance: 39.5
click at [637, 195] on div "228 10:12 Tue 10:16 Tue 10:25 Tue 10:31 Tue 10:45 Tue 11:00 Tue 11:03 Tue 15:01…" at bounding box center [425, 186] width 549 height 311
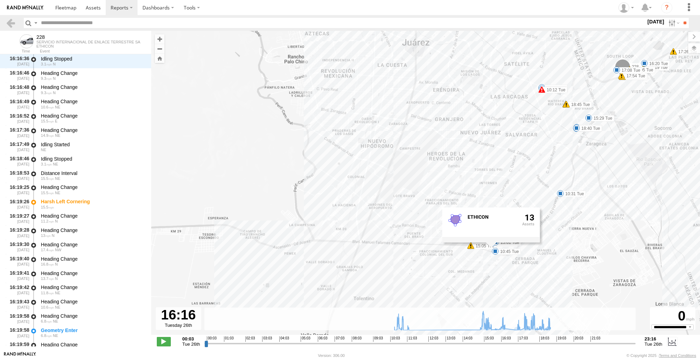
drag, startPoint x: 637, startPoint y: 195, endPoint x: 602, endPoint y: 211, distance: 38.5
click at [602, 211] on div "228 10:12 Tue 10:16 Tue 10:25 Tue 10:31 Tue 10:45 Tue 11:00 Tue 11:03 Tue 15:01…" at bounding box center [425, 186] width 549 height 311
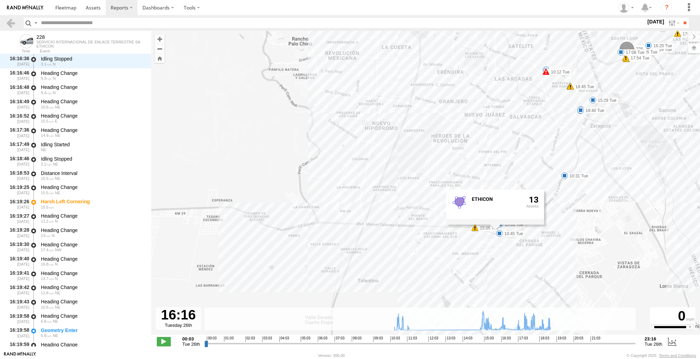
drag, startPoint x: 602, startPoint y: 211, endPoint x: 606, endPoint y: 190, distance: 21.8
click at [606, 190] on div "228 10:12 Tue 10:16 Tue 10:25 Tue 10:31 Tue 10:45 Tue 11:00 Tue 11:03 Tue 15:01…" at bounding box center [425, 186] width 549 height 311
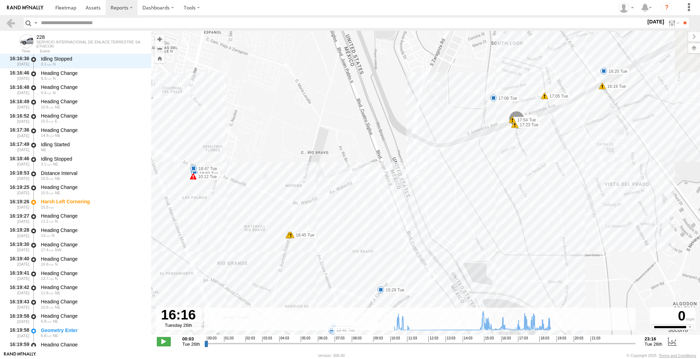
drag, startPoint x: 654, startPoint y: 103, endPoint x: 445, endPoint y: 201, distance: 231.0
click at [447, 203] on div "228 10:12 Tue 10:16 Tue 10:25 Tue 10:31 Tue 10:45 Tue 11:00 Tue 11:03 Tue 15:01…" at bounding box center [425, 186] width 549 height 311
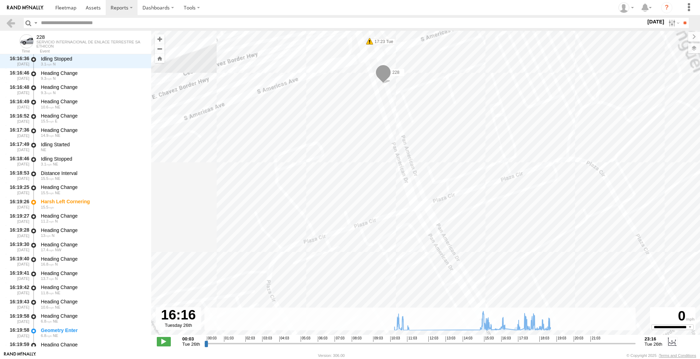
drag, startPoint x: 364, startPoint y: 166, endPoint x: 387, endPoint y: 242, distance: 79.8
click at [387, 242] on div "228 10:12 Tue 10:16 Tue 10:25 Tue 10:31 Tue 10:45 Tue 11:00 Tue 11:03 Tue 15:01…" at bounding box center [425, 186] width 549 height 311
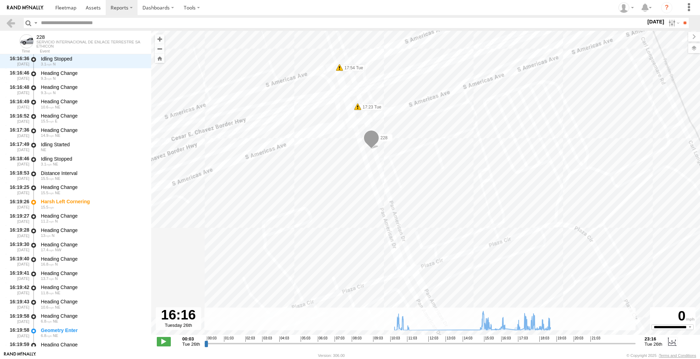
drag, startPoint x: 394, startPoint y: 231, endPoint x: 368, endPoint y: 306, distance: 79.8
click at [368, 306] on div "228 10:12 Tue 10:16 Tue 10:25 Tue 10:31 Tue 10:45 Tue 11:00 Tue 11:03 Tue 15:01…" at bounding box center [425, 186] width 549 height 311
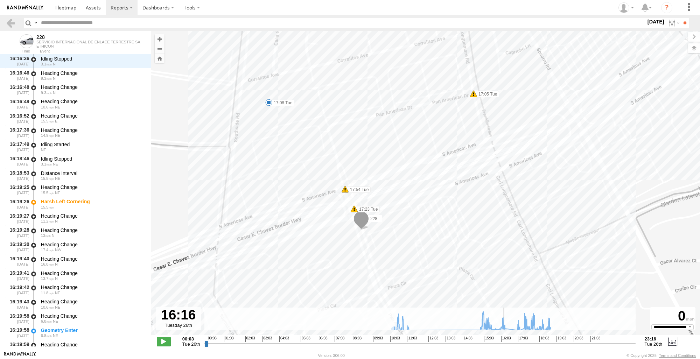
scroll to position [8385, 0]
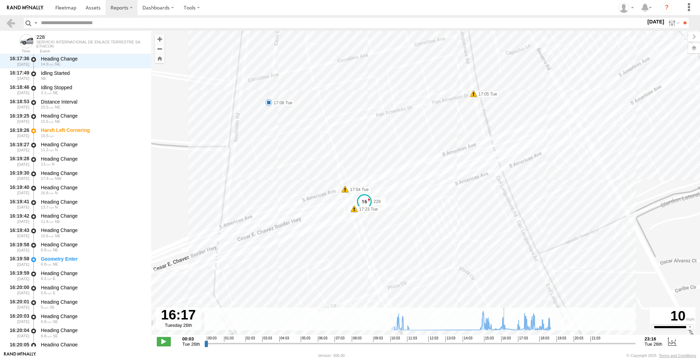
type input "**********"
click at [505, 344] on input "range" at bounding box center [419, 343] width 431 height 7
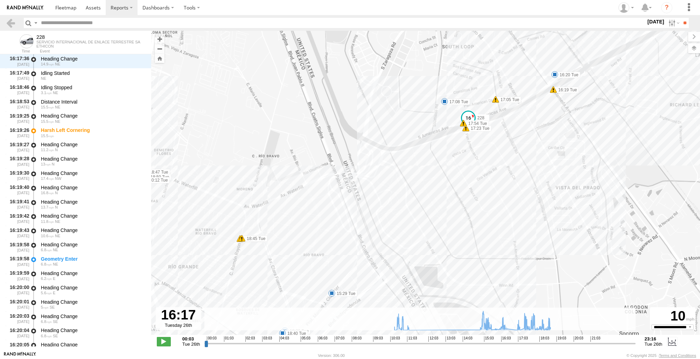
drag, startPoint x: 479, startPoint y: 233, endPoint x: 497, endPoint y: 133, distance: 102.0
click at [497, 133] on div "228 10:12 Tue 10:16 Tue 10:25 Tue 10:31 Tue 10:45 Tue 11:00 Tue 11:03 Tue 15:01…" at bounding box center [425, 186] width 549 height 311
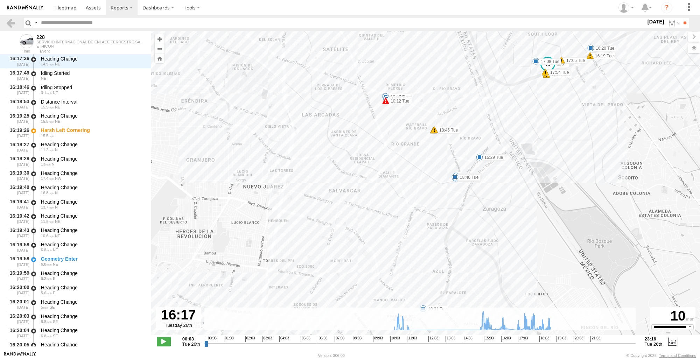
drag, startPoint x: 500, startPoint y: 233, endPoint x: 563, endPoint y: 149, distance: 104.4
click at [563, 149] on div "228 10:12 Tue 10:16 Tue 10:25 Tue 10:31 Tue 10:45 Tue 11:00 Tue 11:03 Tue 15:01…" at bounding box center [425, 186] width 549 height 311
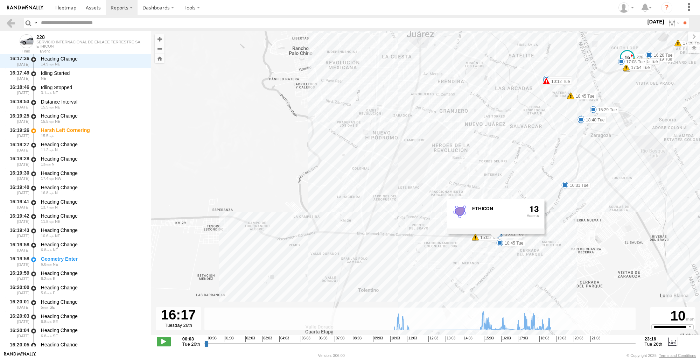
drag, startPoint x: 557, startPoint y: 200, endPoint x: 624, endPoint y: 163, distance: 76.9
click at [624, 163] on div "228 10:12 Tue 10:16 Tue 10:25 Tue 10:31 Tue 10:45 Tue 11:00 Tue 11:03 Tue 15:01…" at bounding box center [425, 186] width 549 height 311
click at [8, 25] on link at bounding box center [11, 23] width 10 height 10
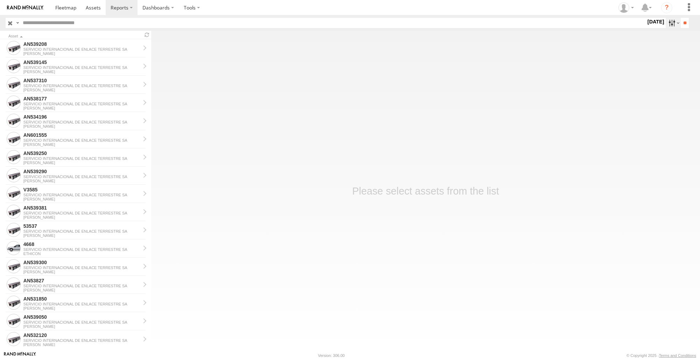
click at [671, 26] on label at bounding box center [672, 23] width 15 height 10
click at [0, 0] on label at bounding box center [0, 0] width 0 height 0
click at [686, 20] on input "**" at bounding box center [684, 23] width 8 height 10
click at [41, 45] on div "128" at bounding box center [81, 44] width 117 height 6
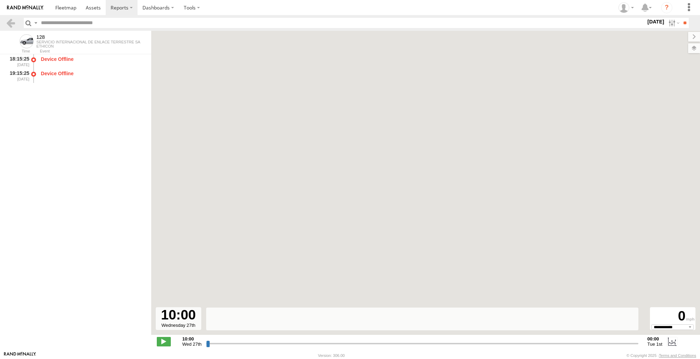
select select "**********"
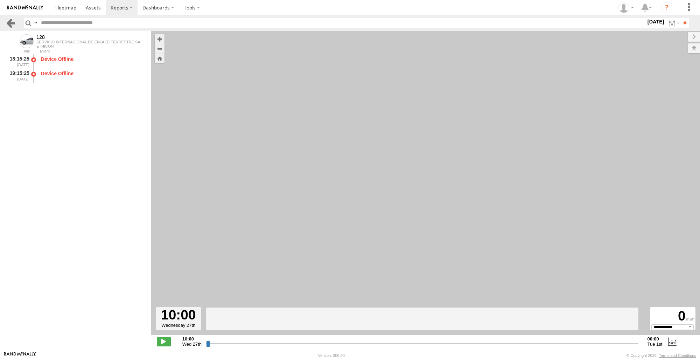
click at [12, 26] on link at bounding box center [11, 23] width 10 height 10
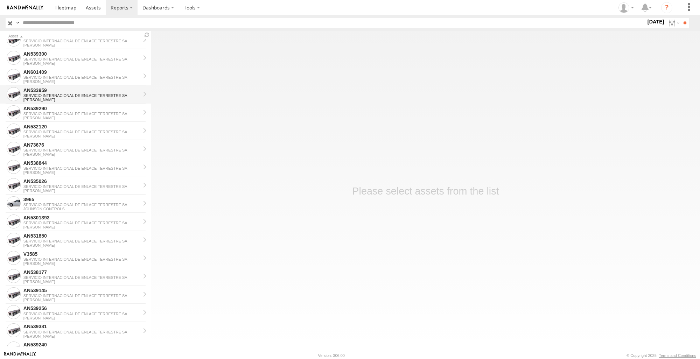
scroll to position [140, 0]
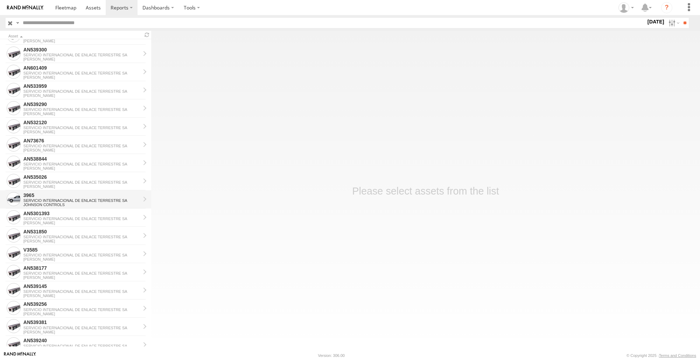
click at [75, 199] on div "SERVICIO INTERNACIONAL DE ENLACE TERRESTRE SA" at bounding box center [81, 200] width 117 height 4
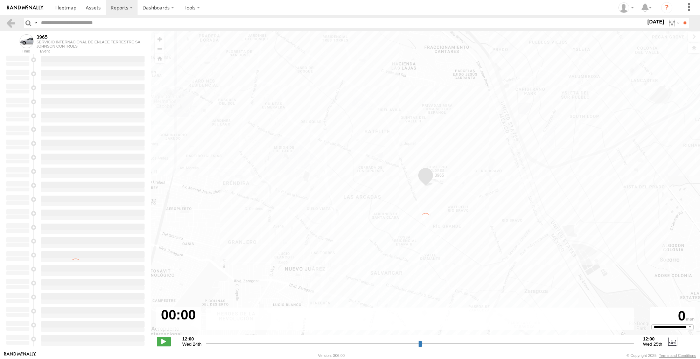
type input "**********"
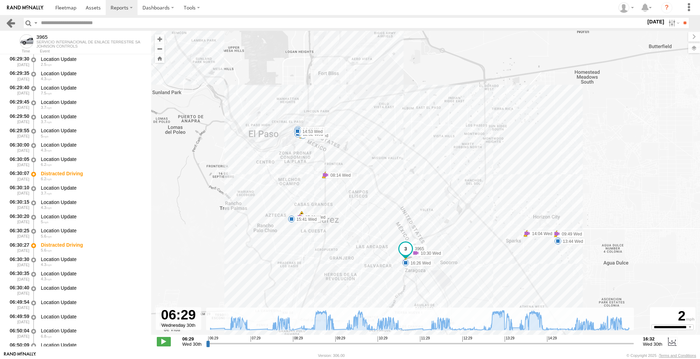
click at [13, 19] on link at bounding box center [11, 23] width 10 height 10
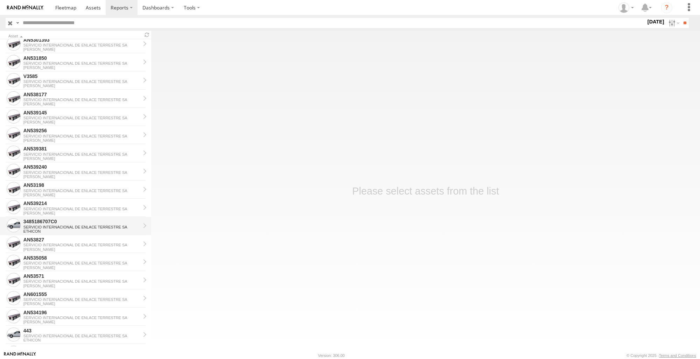
scroll to position [315, 0]
click at [51, 224] on div "SERVICIO INTERNACIONAL DE ENLACE TERRESTRE SA" at bounding box center [81, 226] width 117 height 4
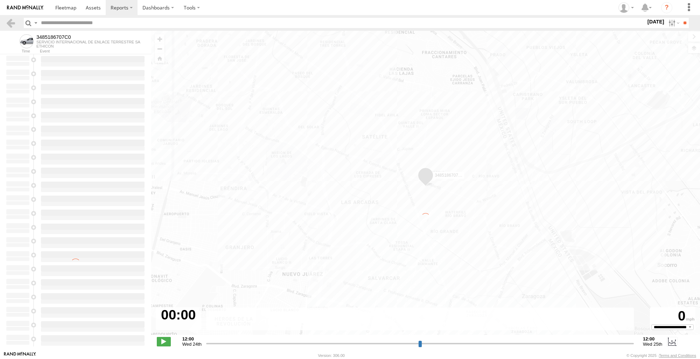
type input "**********"
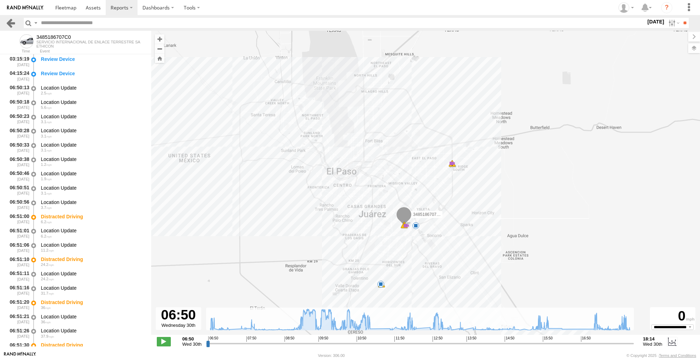
click at [6, 19] on link at bounding box center [11, 23] width 10 height 10
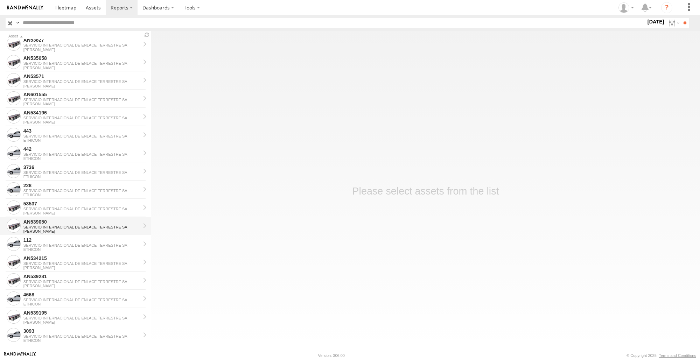
scroll to position [522, 0]
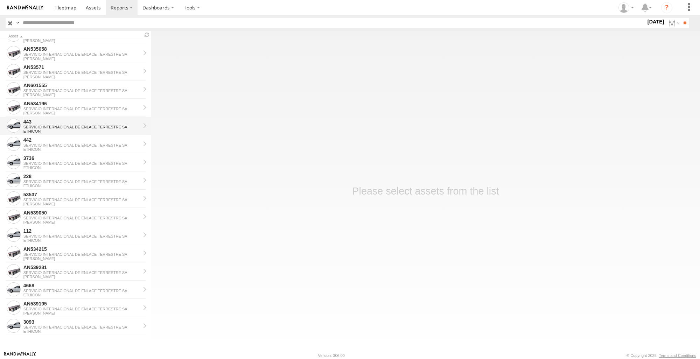
click at [57, 119] on div "443" at bounding box center [81, 122] width 117 height 6
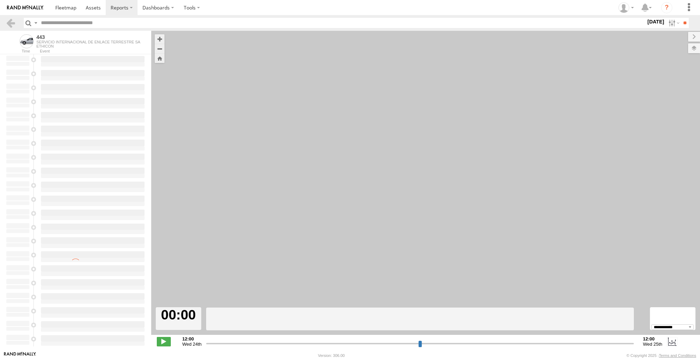
select select "**********"
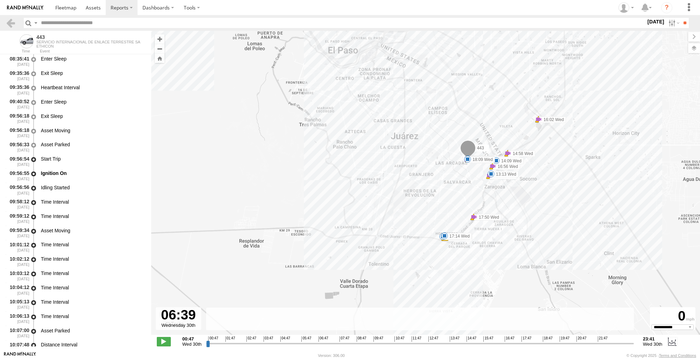
scroll to position [444, 0]
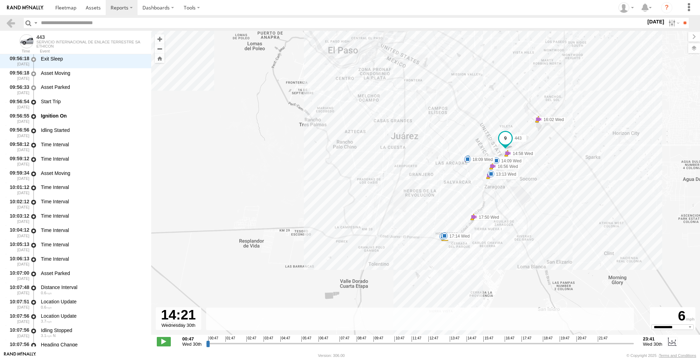
drag, startPoint x: 209, startPoint y: 343, endPoint x: 459, endPoint y: 340, distance: 249.8
type input "**********"
click at [459, 340] on input "range" at bounding box center [420, 343] width 428 height 7
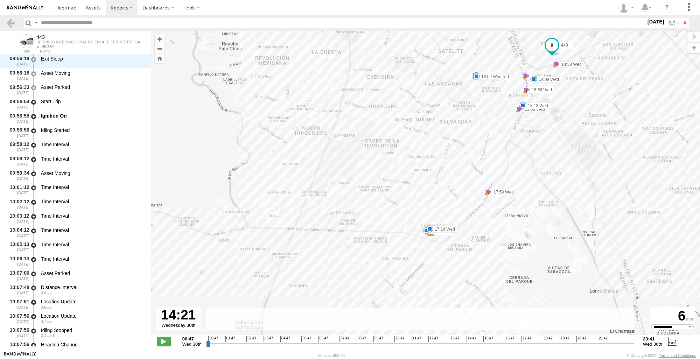
click at [423, 236] on div "443 10:08 Wed 10:08 Wed 10:12 Wed 10:27 Wed 10:51 Wed 12:02 Wed 12:05 Wed 12:06…" at bounding box center [425, 186] width 549 height 311
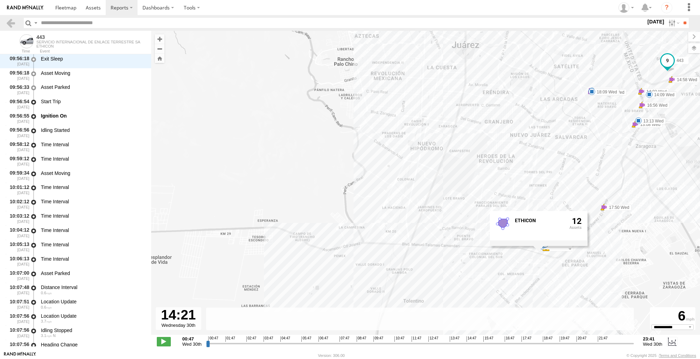
drag, startPoint x: 588, startPoint y: 230, endPoint x: 703, endPoint y: 247, distance: 116.7
click at [699, 247] on html at bounding box center [350, 179] width 700 height 359
click at [184, 108] on div "443 10:08 Wed 10:08 Wed 10:12 Wed 10:27 Wed 10:51 Wed 12:02 Wed 12:05 Wed 12:06…" at bounding box center [425, 186] width 549 height 311
click at [13, 21] on link at bounding box center [11, 23] width 10 height 10
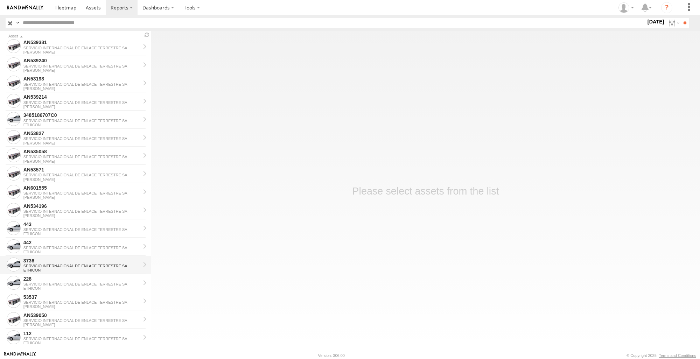
scroll to position [522, 0]
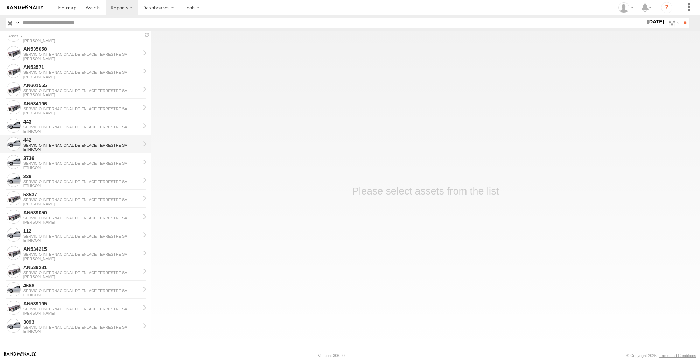
click at [55, 142] on div "442" at bounding box center [81, 140] width 117 height 6
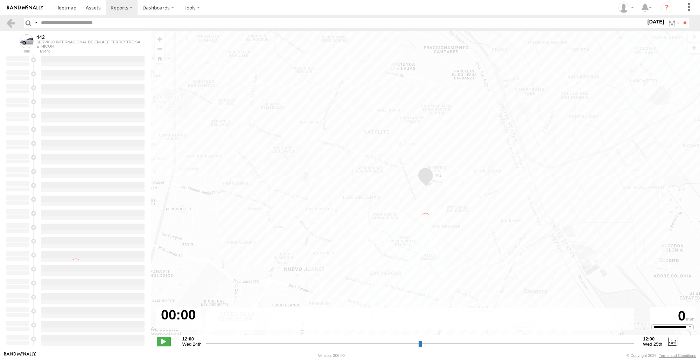
type input "**********"
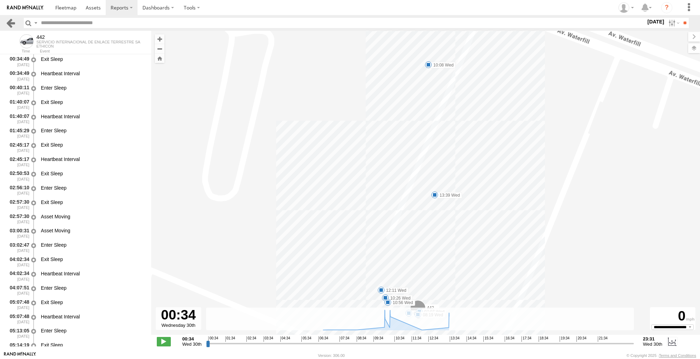
click at [13, 22] on link at bounding box center [11, 23] width 10 height 10
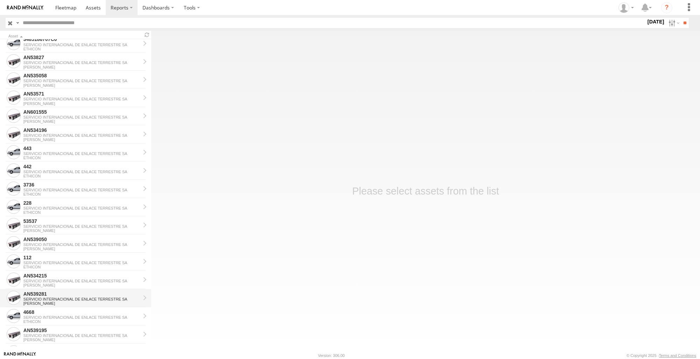
scroll to position [522, 0]
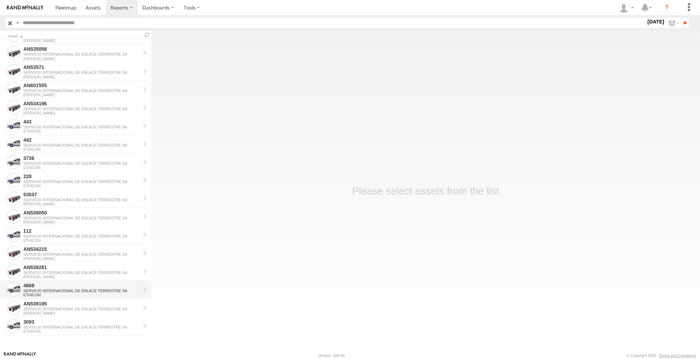
click at [56, 282] on div "4668" at bounding box center [81, 285] width 117 height 6
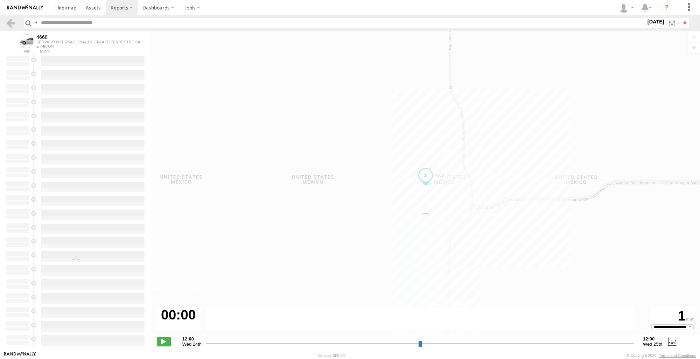
type input "**********"
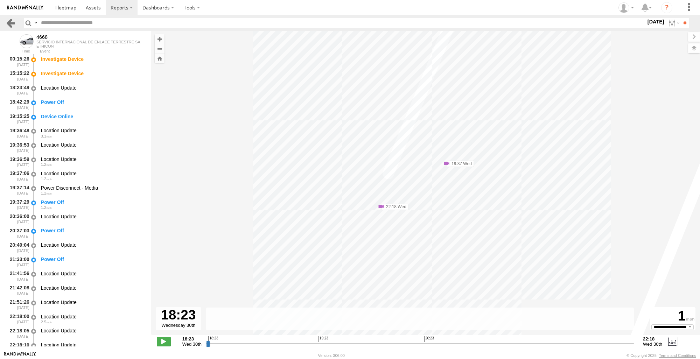
click at [12, 22] on link at bounding box center [11, 23] width 10 height 10
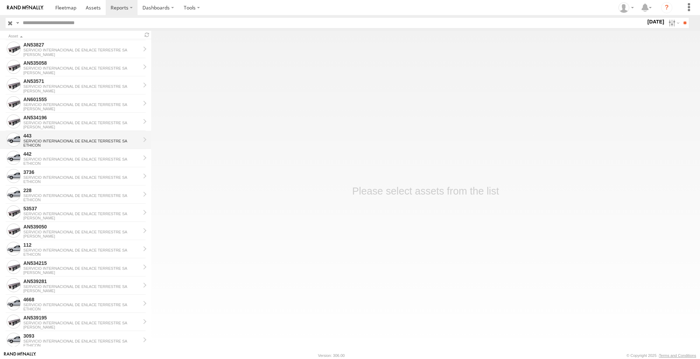
scroll to position [522, 0]
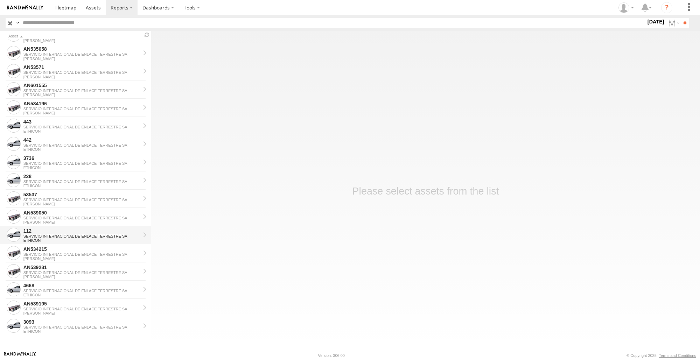
click at [38, 231] on div "112" at bounding box center [81, 231] width 117 height 6
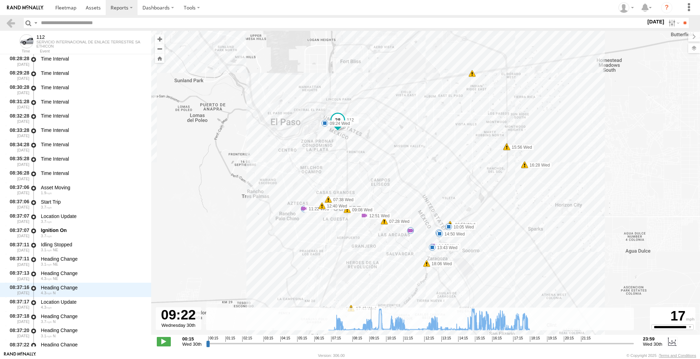
scroll to position [8715, 0]
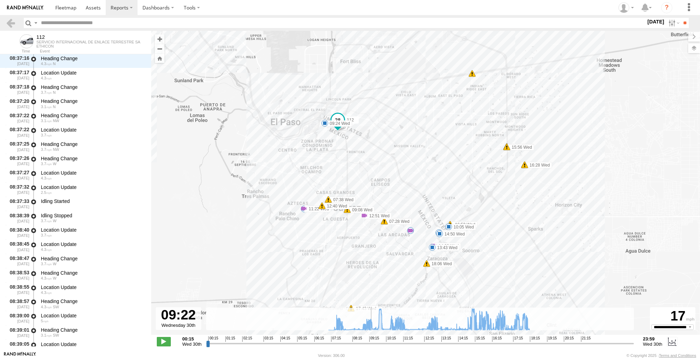
drag, startPoint x: 208, startPoint y: 344, endPoint x: 375, endPoint y: 347, distance: 166.6
type input "**********"
click at [375, 347] on input "range" at bounding box center [420, 343] width 428 height 7
click at [11, 22] on link at bounding box center [11, 23] width 10 height 10
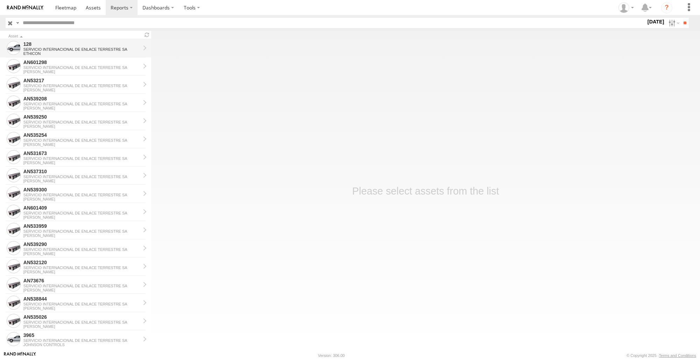
click at [72, 45] on div "128" at bounding box center [81, 44] width 117 height 6
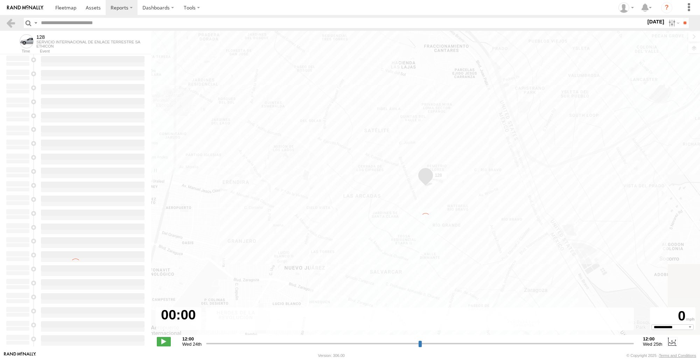
type input "**********"
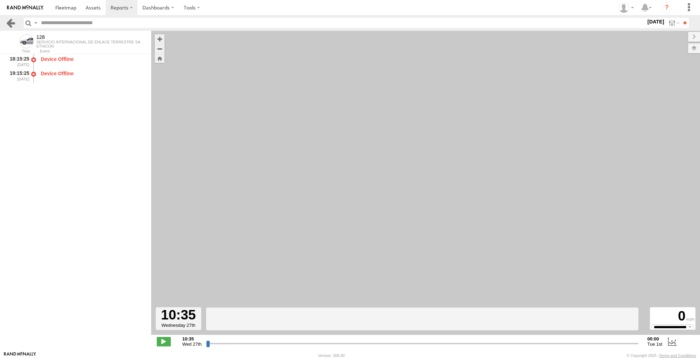
click at [14, 25] on link at bounding box center [11, 23] width 10 height 10
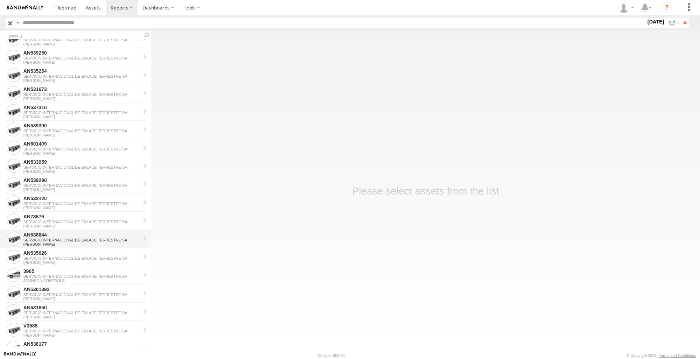
scroll to position [105, 0]
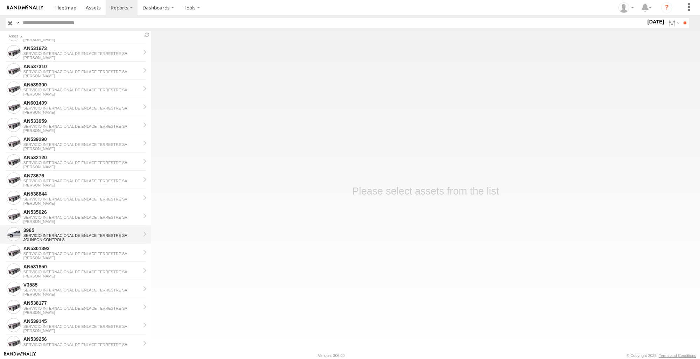
click at [52, 230] on div "3965" at bounding box center [81, 230] width 117 height 6
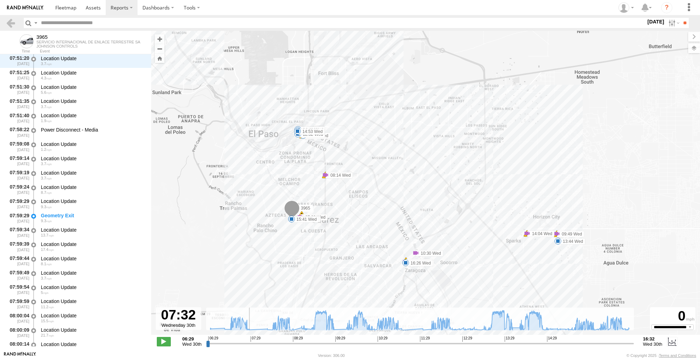
drag, startPoint x: 206, startPoint y: 345, endPoint x: 252, endPoint y: 346, distance: 45.8
type input "**********"
click at [252, 346] on input "range" at bounding box center [420, 343] width 428 height 7
click at [7, 25] on link at bounding box center [11, 23] width 10 height 10
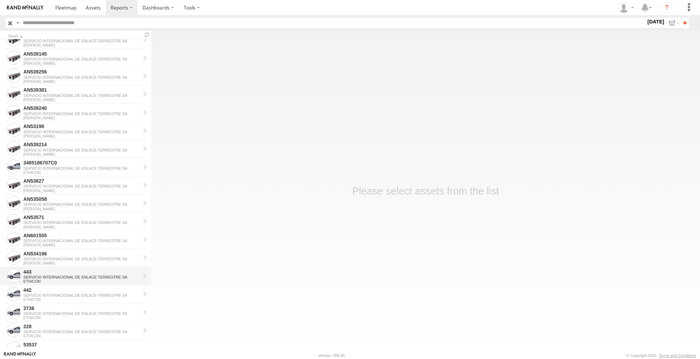
scroll to position [385, 0]
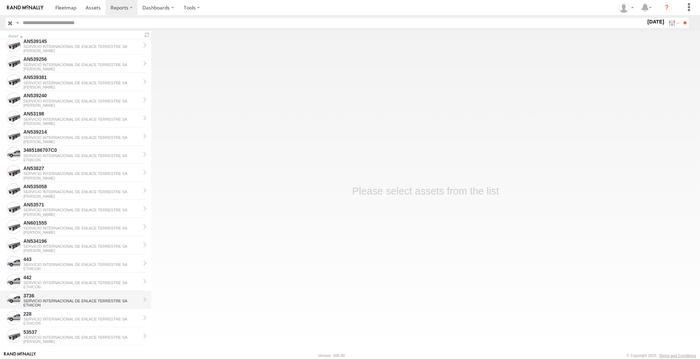
click at [53, 293] on div "3736" at bounding box center [81, 295] width 117 height 6
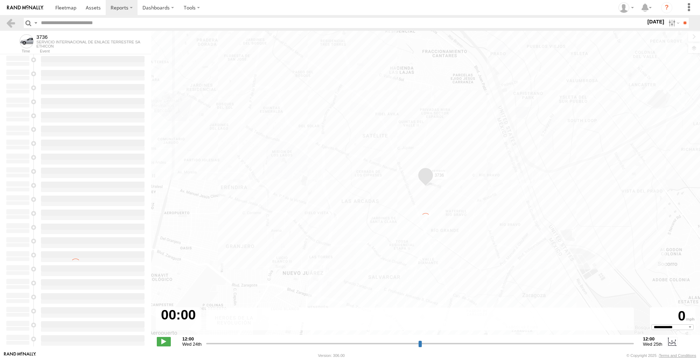
select select "**********"
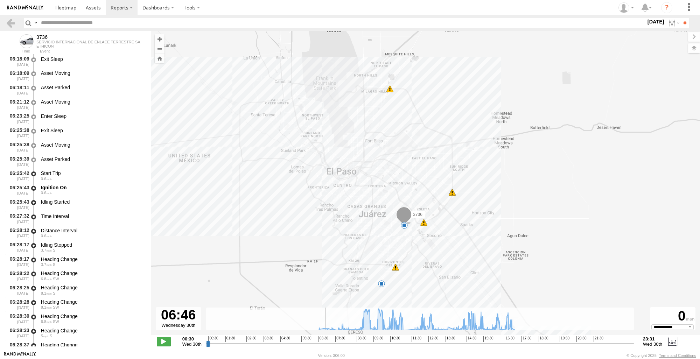
scroll to position [1866, 0]
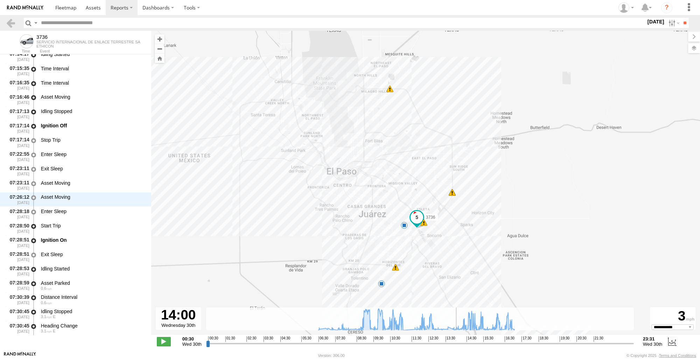
drag, startPoint x: 207, startPoint y: 344, endPoint x: 456, endPoint y: 348, distance: 248.8
type input "**********"
click at [456, 347] on input "range" at bounding box center [420, 343] width 428 height 7
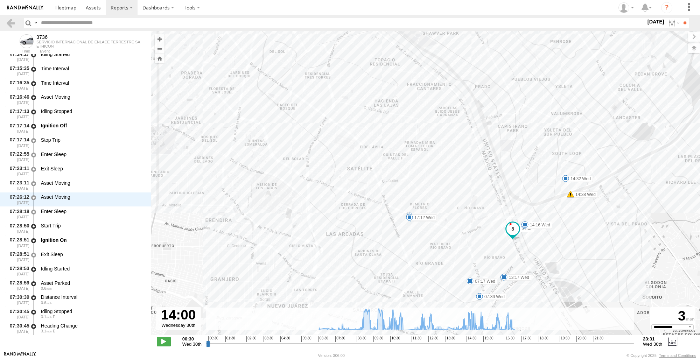
click at [568, 189] on div "3736 09:16 Wed 09:58 Wed 10:29 Wed 12:13 Wed 14:38 Wed 06:29 Wed 07:17 Wed 07:3…" at bounding box center [425, 186] width 549 height 311
click at [573, 190] on div "3736 09:16 Wed 09:58 Wed 10:29 Wed 12:13 Wed 14:38 Wed 06:29 Wed 07:17 Wed 07:3…" at bounding box center [425, 186] width 549 height 311
click at [578, 193] on label "14:38 Wed" at bounding box center [583, 194] width 27 height 6
click at [604, 190] on div "3736 09:16 Wed 09:58 Wed 10:29 Wed 12:13 Wed 14:38 Wed 06:29 Wed 07:17 Wed 07:3…" at bounding box center [425, 186] width 549 height 311
click at [599, 184] on div "3736 09:16 Wed 09:58 Wed 10:29 Wed 12:13 Wed 14:38 Wed 06:29 Wed 07:17 Wed 07:3…" at bounding box center [425, 186] width 549 height 311
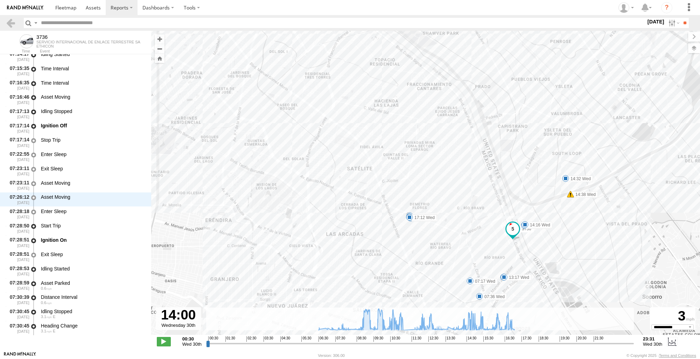
click at [582, 212] on div "3736 09:16 Wed 09:58 Wed 10:29 Wed 12:13 Wed 14:38 Wed 06:29 Wed 07:17 Wed 07:3…" at bounding box center [425, 186] width 549 height 311
drag, startPoint x: 512, startPoint y: 229, endPoint x: 512, endPoint y: 216, distance: 13.3
click at [512, 216] on div "3736 09:16 Wed 09:58 Wed 10:29 Wed 12:13 Wed 14:38 Wed 06:29 Wed 07:17 Wed 07:3…" at bounding box center [425, 186] width 549 height 311
click at [9, 25] on link at bounding box center [11, 23] width 10 height 10
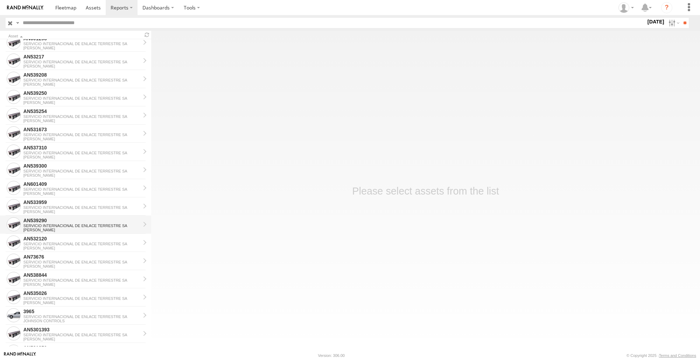
scroll to position [140, 0]
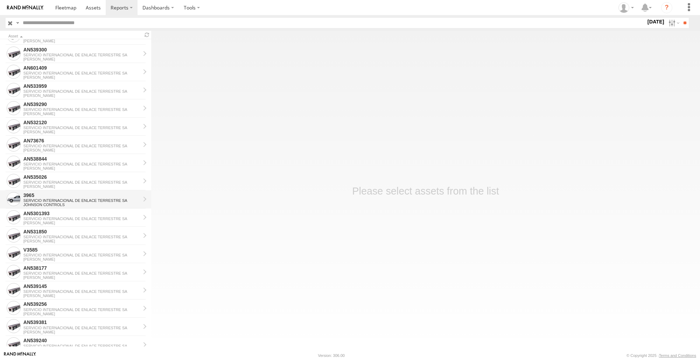
click at [51, 191] on div "3965 SERVICIO INTERNACIONAL DE ENLACE TERRESTRE [PERSON_NAME] CONTROLS" at bounding box center [81, 199] width 119 height 17
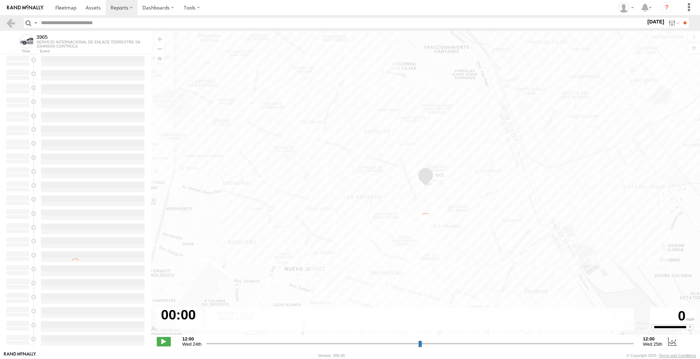
type input "**********"
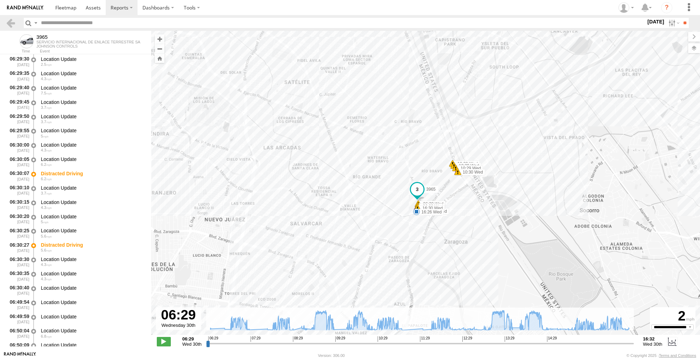
drag, startPoint x: 443, startPoint y: 199, endPoint x: 414, endPoint y: 77, distance: 125.7
click at [414, 77] on div "3965 06:50 Wed 06:58 Wed 07:20 Wed 07:58 Wed 08:14 Wed 08:14 Wed 09:28 Wed 09:4…" at bounding box center [425, 186] width 549 height 311
click at [13, 23] on link at bounding box center [11, 23] width 10 height 10
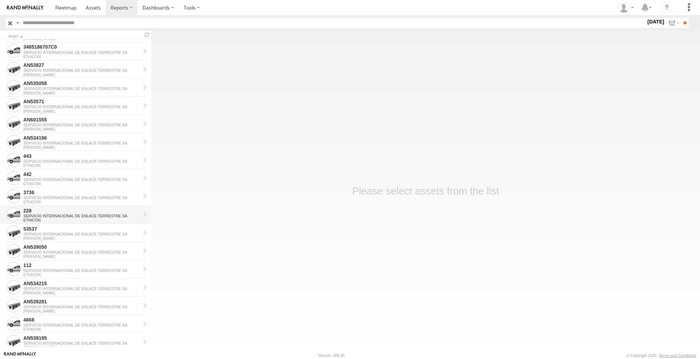
scroll to position [522, 0]
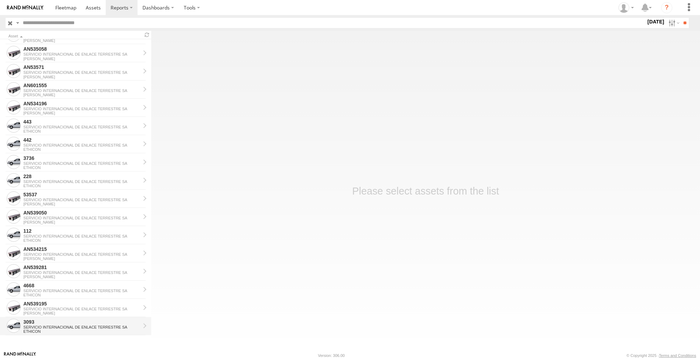
click at [61, 319] on div "3093" at bounding box center [81, 322] width 117 height 6
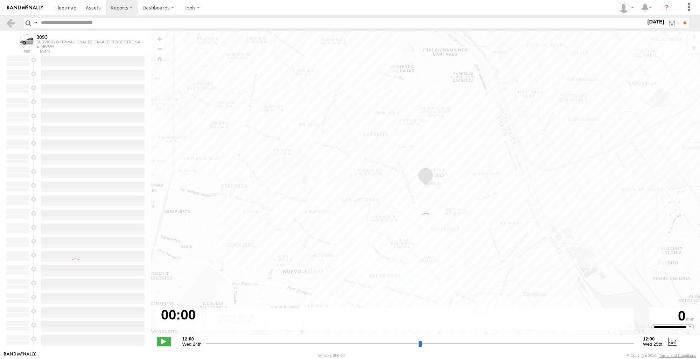
type input "**********"
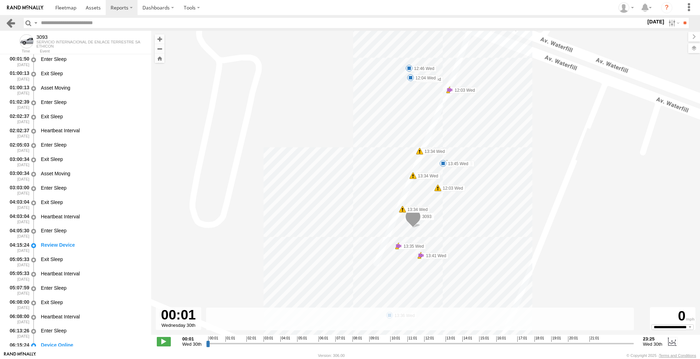
click at [10, 19] on link at bounding box center [11, 23] width 10 height 10
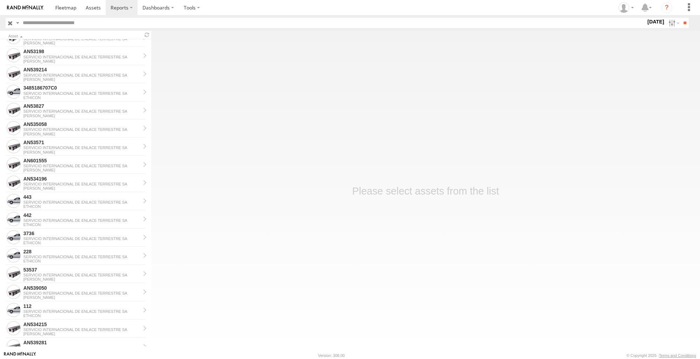
scroll to position [522, 0]
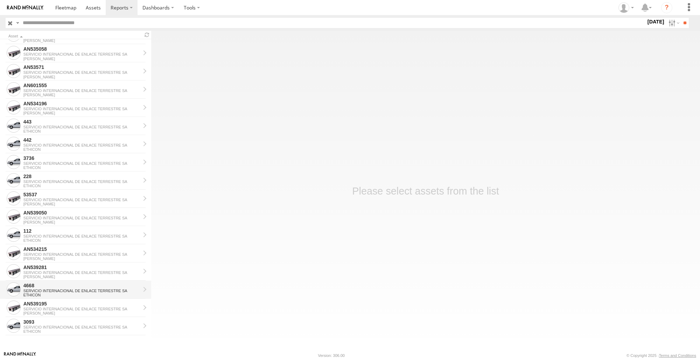
click at [77, 288] on div "4668" at bounding box center [81, 285] width 117 height 6
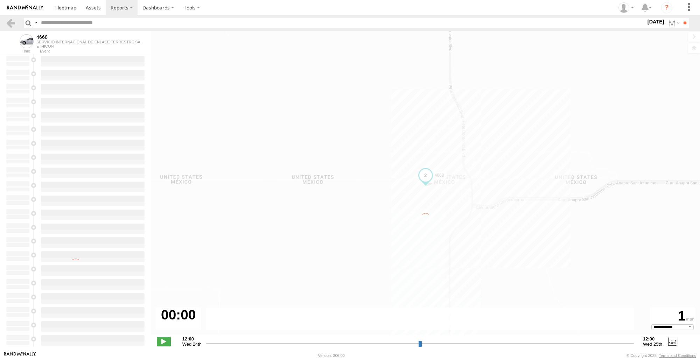
type input "**********"
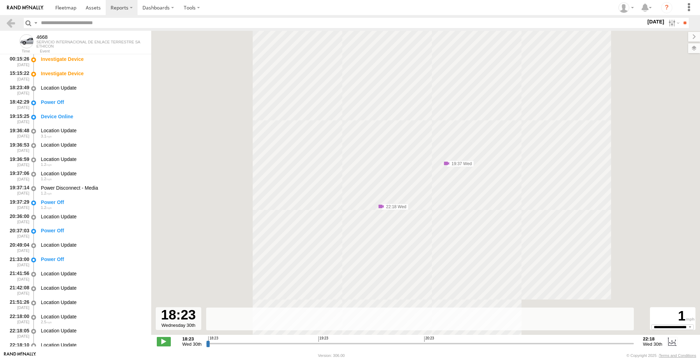
scroll to position [120, 0]
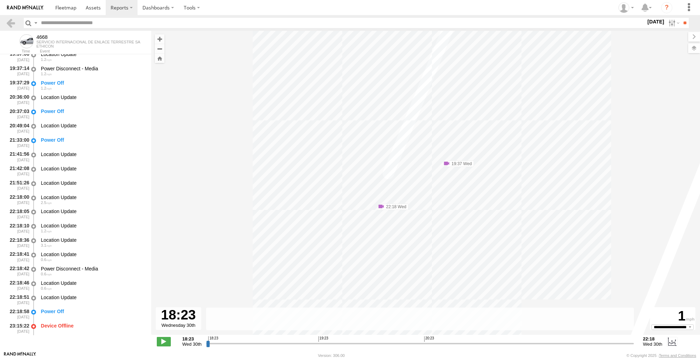
click at [16, 22] on section at bounding box center [12, 23] width 13 height 10
click at [10, 21] on link at bounding box center [11, 23] width 10 height 10
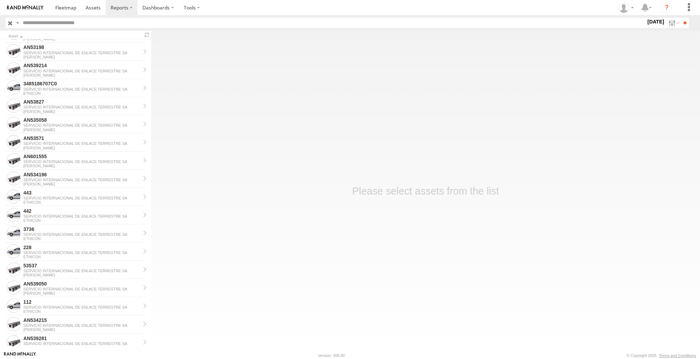
scroll to position [522, 0]
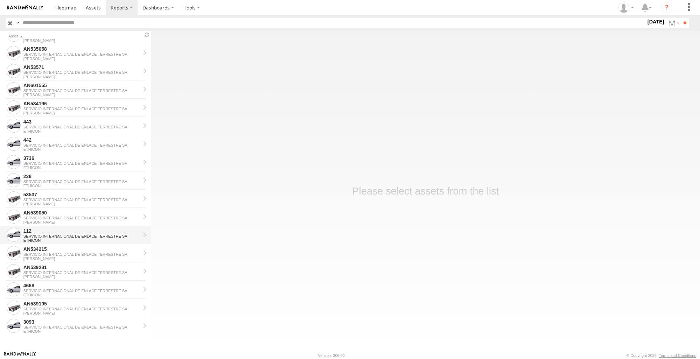
click at [39, 230] on div "112" at bounding box center [81, 231] width 117 height 6
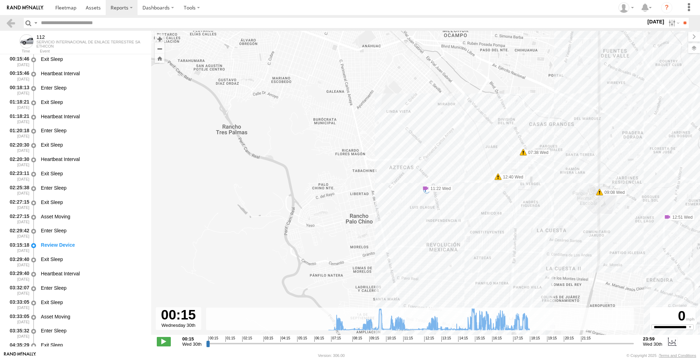
type input "**********"
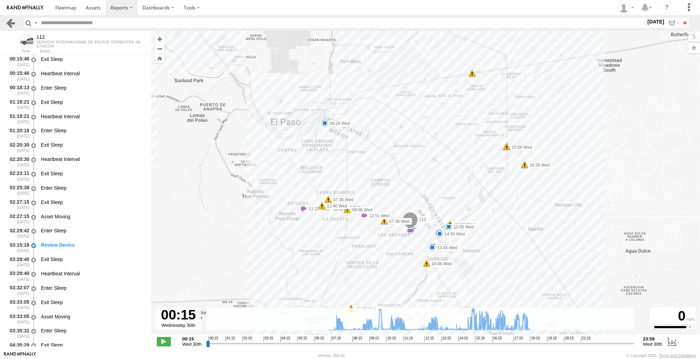
click at [11, 23] on link at bounding box center [11, 23] width 10 height 10
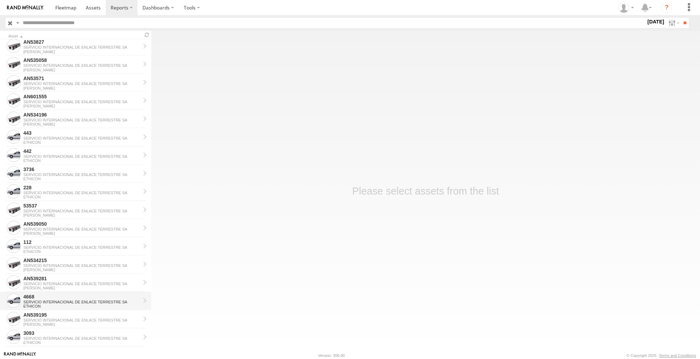
scroll to position [522, 0]
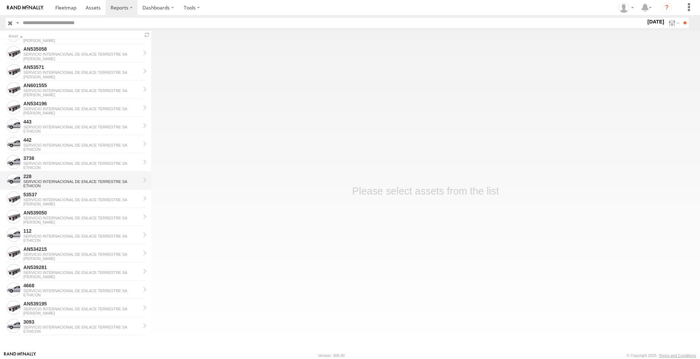
click at [49, 178] on div "228" at bounding box center [81, 176] width 117 height 6
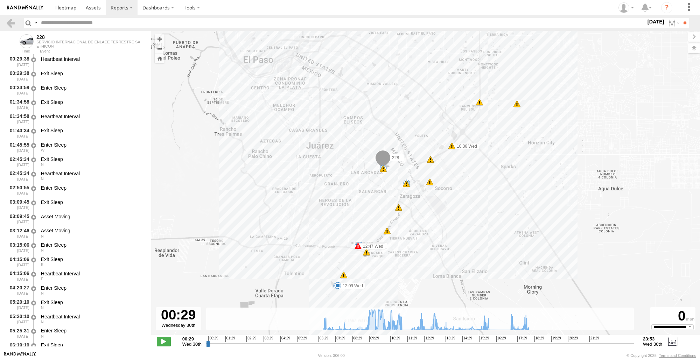
drag, startPoint x: 438, startPoint y: 232, endPoint x: 453, endPoint y: 155, distance: 78.9
click at [453, 155] on div "228 09:32 Wed 09:32 Wed 09:57 Wed 09:57 Wed 10:02 Wed 10:02 Wed 12:47 Wed 8 7 1…" at bounding box center [425, 186] width 549 height 311
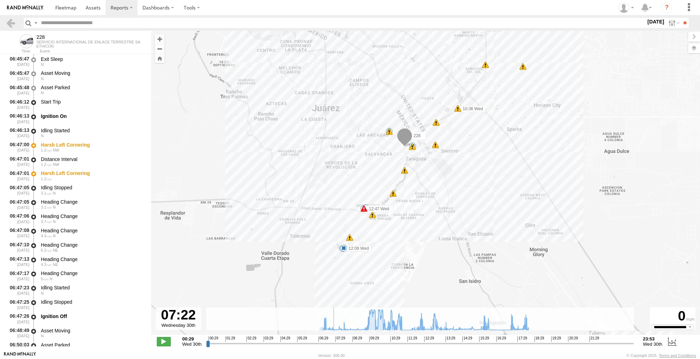
scroll to position [1150, 0]
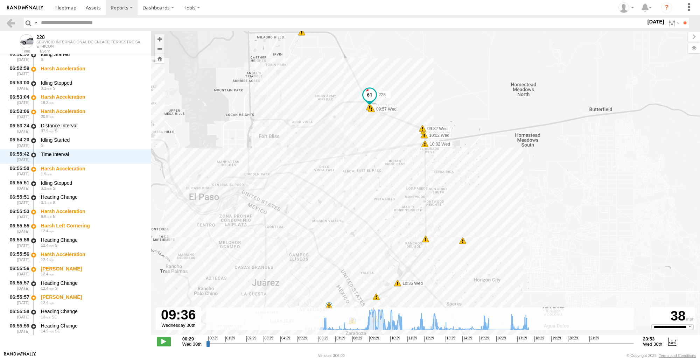
drag, startPoint x: 213, startPoint y: 343, endPoint x: 372, endPoint y: 352, distance: 159.8
type input "**********"
click at [372, 347] on input "range" at bounding box center [420, 343] width 428 height 7
click at [13, 23] on link at bounding box center [11, 23] width 10 height 10
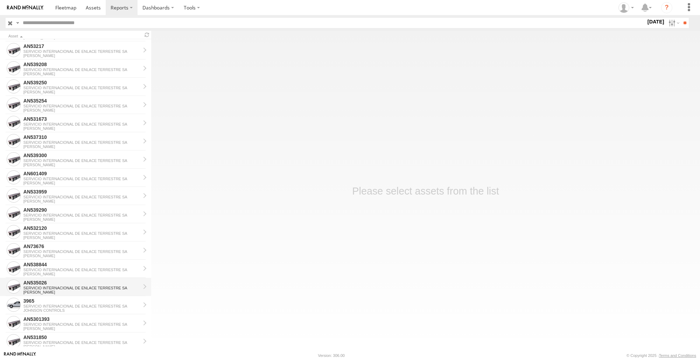
scroll to position [70, 0]
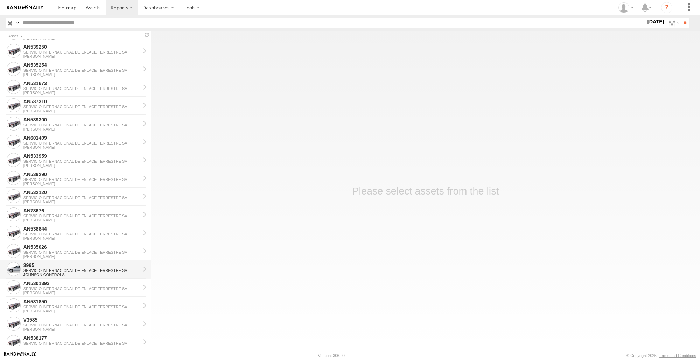
click at [59, 273] on div "JOHNSON CONTROLS" at bounding box center [81, 275] width 117 height 4
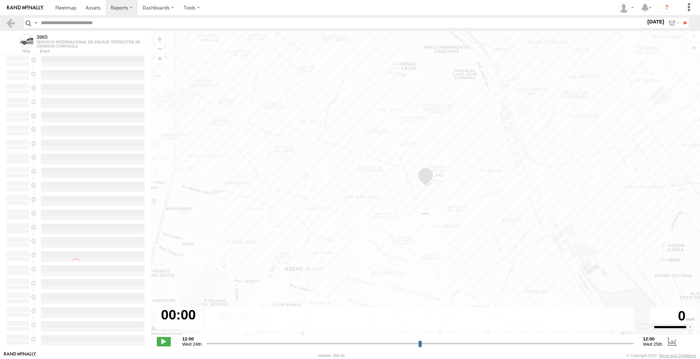
type input "**********"
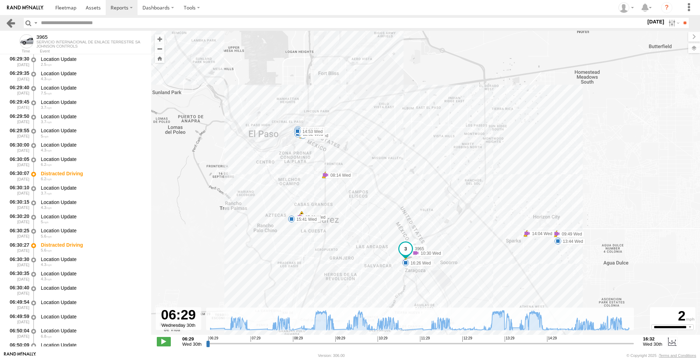
click at [14, 22] on link at bounding box center [11, 23] width 10 height 10
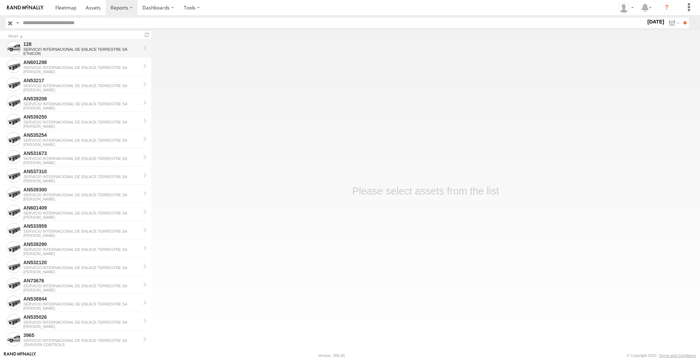
click at [76, 45] on div "128" at bounding box center [81, 44] width 117 height 6
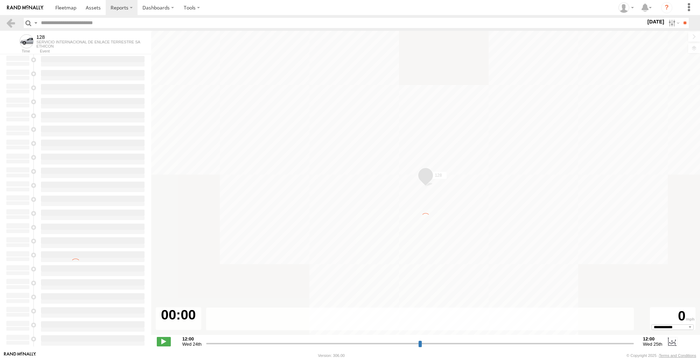
type input "**********"
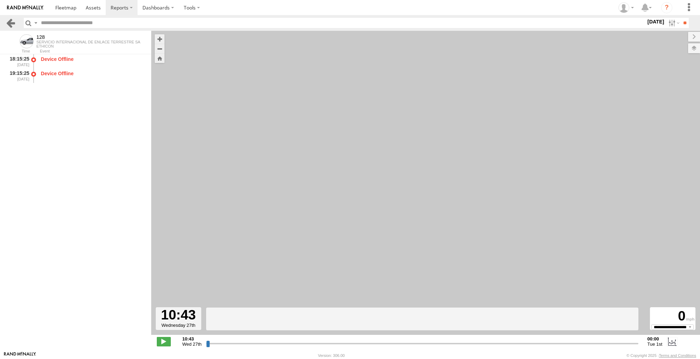
click at [11, 24] on link at bounding box center [11, 23] width 10 height 10
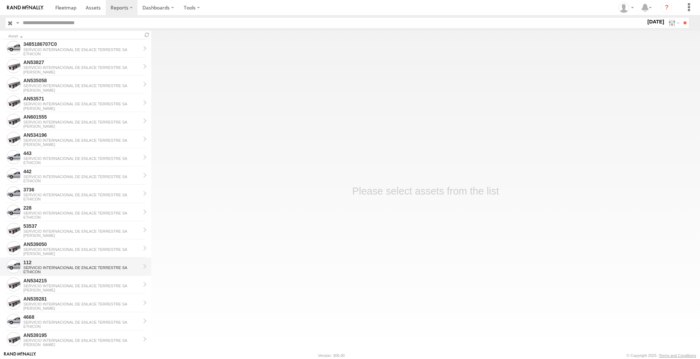
scroll to position [522, 0]
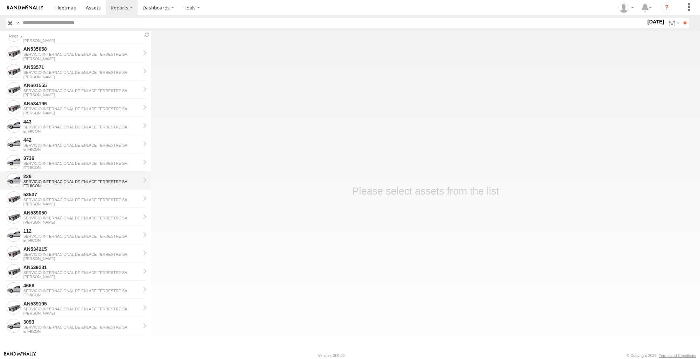
click at [58, 183] on div "SERVICIO INTERNACIONAL DE ENLACE TERRESTRE SA" at bounding box center [81, 181] width 117 height 4
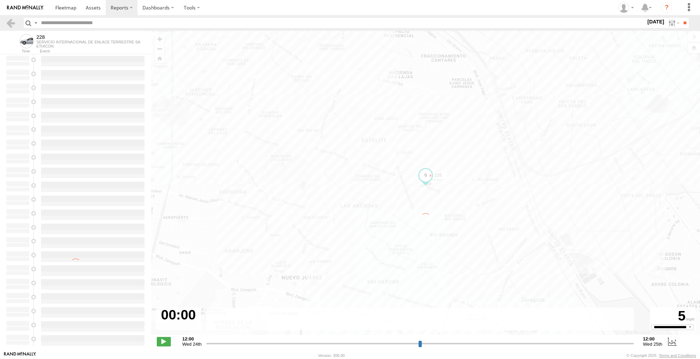
type input "**********"
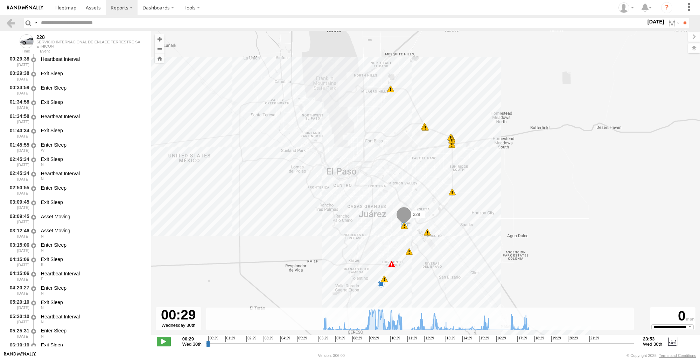
click at [10, 28] on header "Search Query Asset ID Asset Label Registration Manufacturer Model VIN Job ID" at bounding box center [350, 23] width 700 height 16
click at [7, 23] on link at bounding box center [11, 23] width 10 height 10
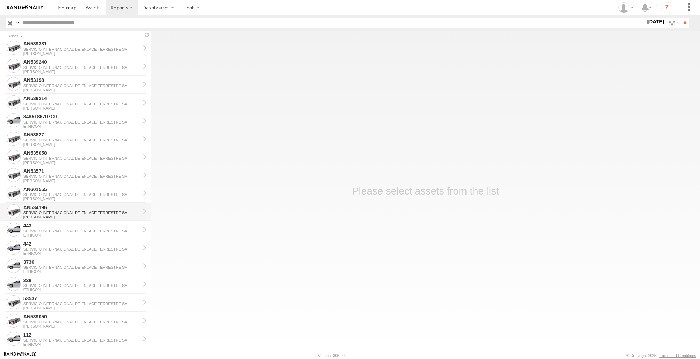
scroll to position [417, 0]
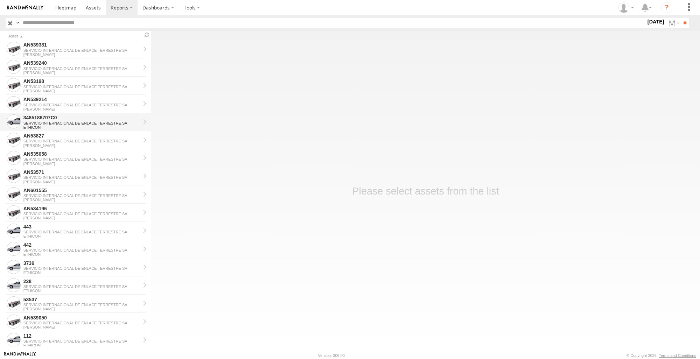
click at [67, 124] on div "SERVICIO INTERNACIONAL DE ENLACE TERRESTRE SA" at bounding box center [81, 123] width 117 height 4
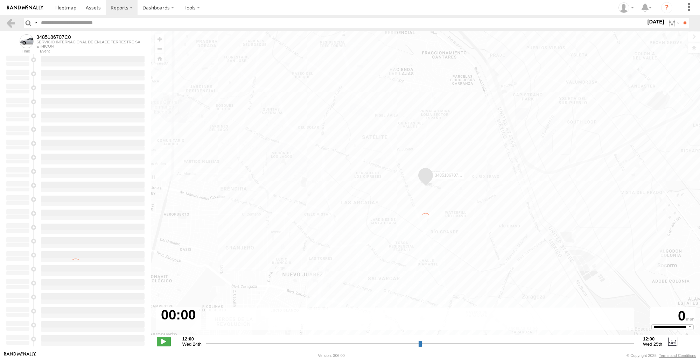
type input "**********"
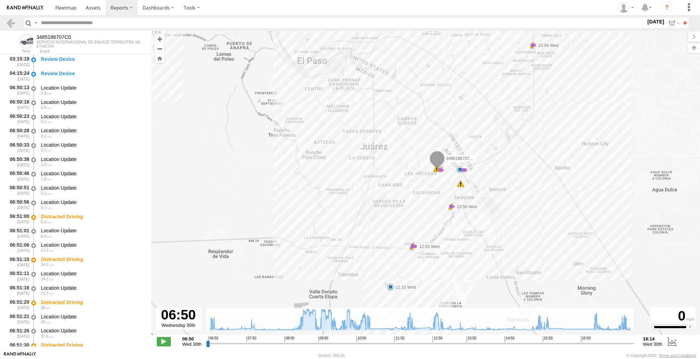
drag, startPoint x: 486, startPoint y: 286, endPoint x: 490, endPoint y: 216, distance: 70.8
click at [490, 216] on div "3485186707C0 10:04 Wed 10:04 Wed 11:10 Wed 5 8 13 10:58 Wed 5 12:22 Wed 12:48 W…" at bounding box center [425, 186] width 549 height 311
click at [6, 20] on link at bounding box center [11, 23] width 10 height 10
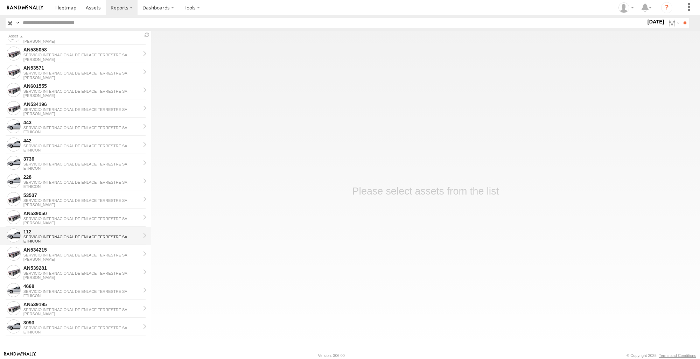
scroll to position [522, 0]
click at [66, 292] on div "SERVICIO INTERNACIONAL DE ENLACE TERRESTRE SA" at bounding box center [81, 291] width 117 height 4
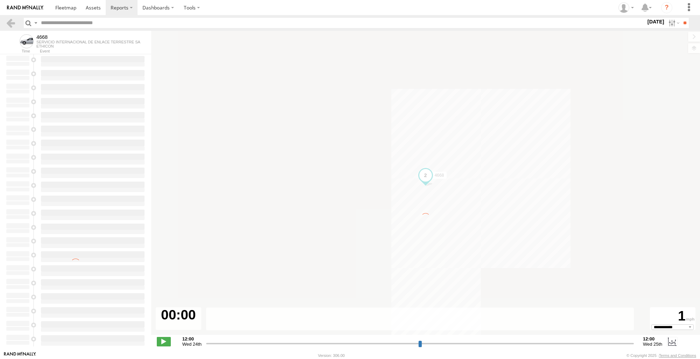
type input "**********"
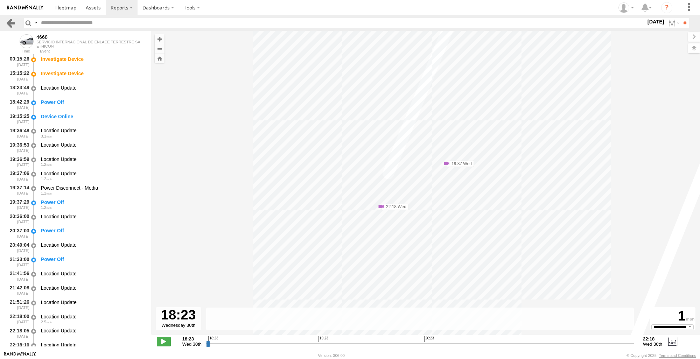
click at [11, 23] on link at bounding box center [11, 23] width 10 height 10
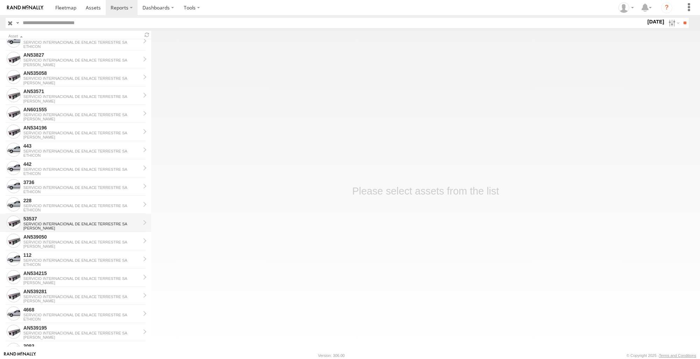
scroll to position [522, 0]
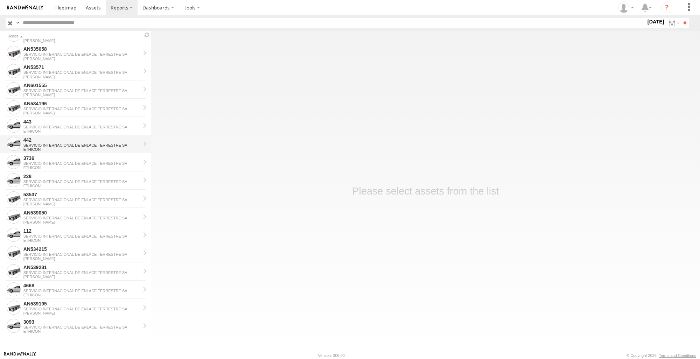
click at [82, 147] on div "SERVICIO INTERNACIONAL DE ENLACE TERRESTRE SA" at bounding box center [81, 145] width 117 height 4
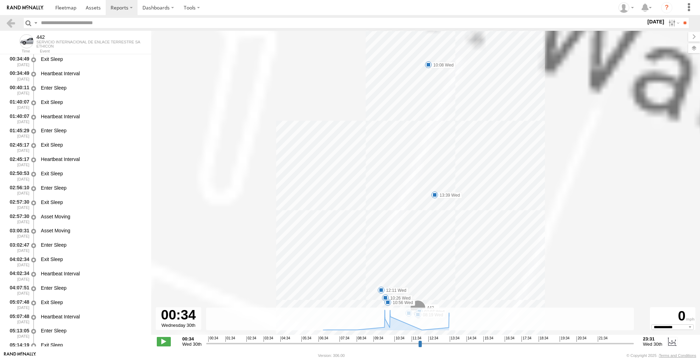
select select "**********"
drag, startPoint x: 0, startPoint y: 0, endPoint x: 8, endPoint y: 22, distance: 23.0
click at [8, 22] on link at bounding box center [11, 23] width 10 height 10
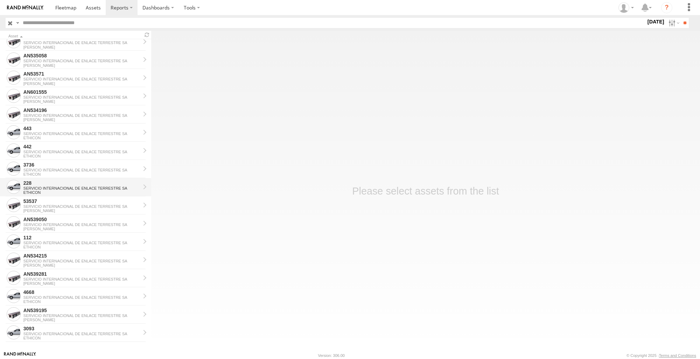
scroll to position [522, 0]
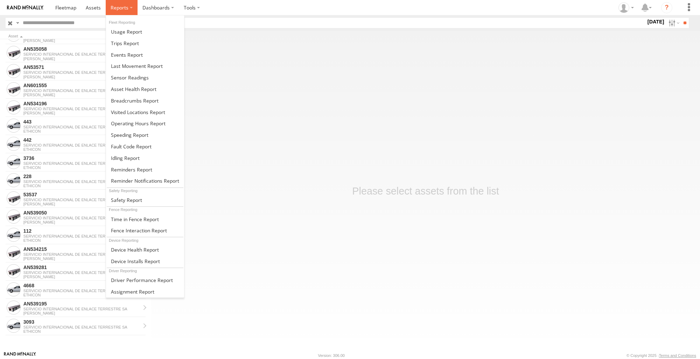
click at [130, 7] on label at bounding box center [122, 7] width 32 height 15
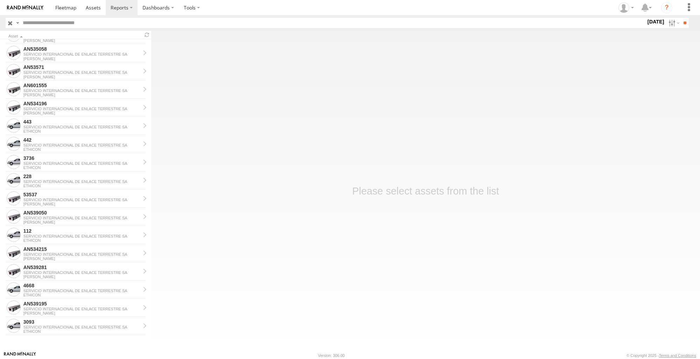
click at [300, 110] on main "Asset 128 SERVICIO INTERNACIONAL DE ENLACE TERRESTRE SA ETHICON AN601298 SERVIC…" at bounding box center [350, 191] width 700 height 320
click at [672, 27] on label at bounding box center [672, 23] width 15 height 10
click at [0, 0] on label at bounding box center [0, 0] width 0 height 0
click at [684, 20] on input "**" at bounding box center [684, 23] width 8 height 10
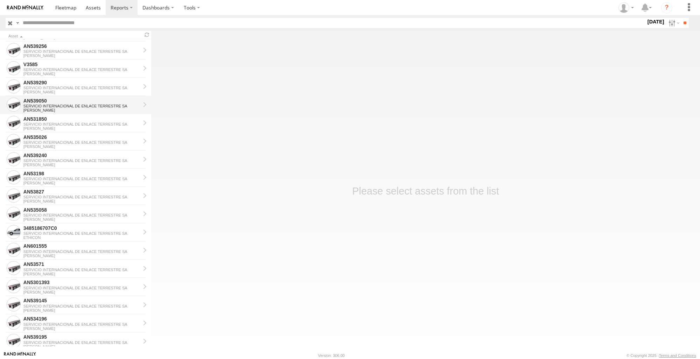
scroll to position [210, 0]
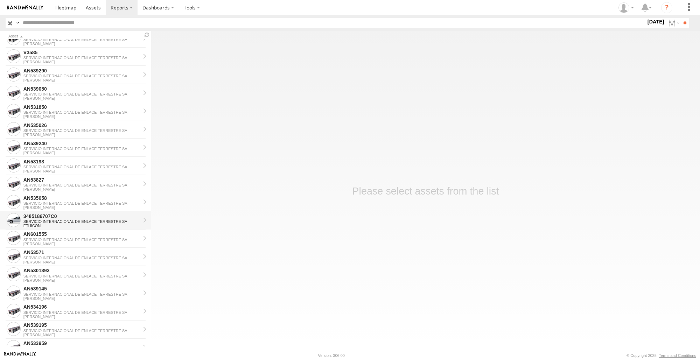
click at [66, 221] on div "SERVICIO INTERNACIONAL DE ENLACE TERRESTRE SA" at bounding box center [81, 221] width 117 height 4
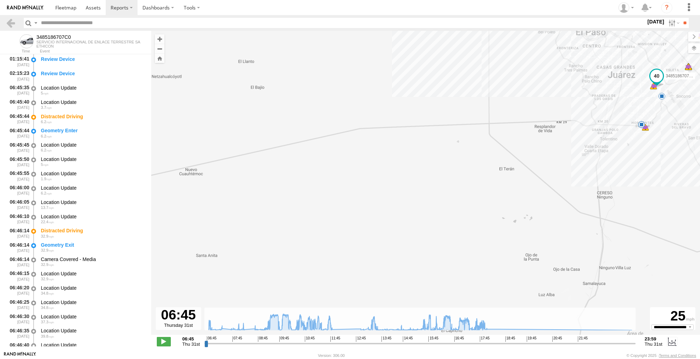
drag, startPoint x: 451, startPoint y: 182, endPoint x: 691, endPoint y: 38, distance: 279.8
click at [691, 38] on div "3485186707C0 09:58 Thu 09:58 Thu 10:08 Thu 11:45 Thu 13:19 Thu 16:18 Thu 16:18 …" at bounding box center [425, 186] width 549 height 311
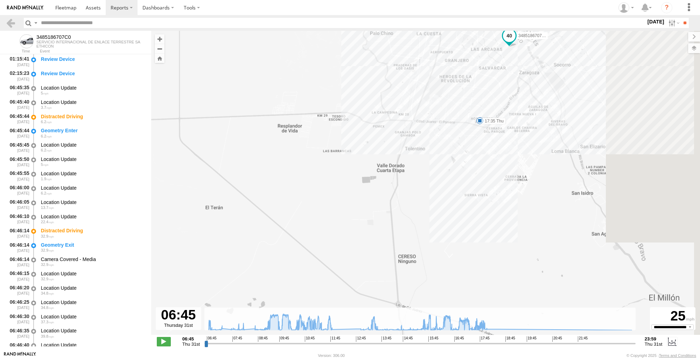
drag, startPoint x: 592, startPoint y: 124, endPoint x: 278, endPoint y: 171, distance: 317.7
click at [278, 171] on div "3485186707C0 09:58 Thu 09:58 Thu 10:08 Thu 11:45 Thu 13:19 Thu 16:18 Thu 16:18 …" at bounding box center [425, 186] width 549 height 311
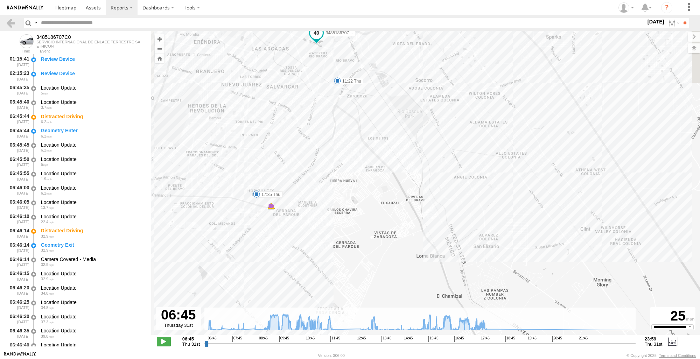
drag, startPoint x: 351, startPoint y: 183, endPoint x: 374, endPoint y: 254, distance: 74.8
click at [374, 254] on div "3485186707C0 09:58 Thu 09:58 Thu 10:08 Thu 11:45 Thu 13:19 Thu 16:18 Thu 16:18 …" at bounding box center [425, 186] width 549 height 311
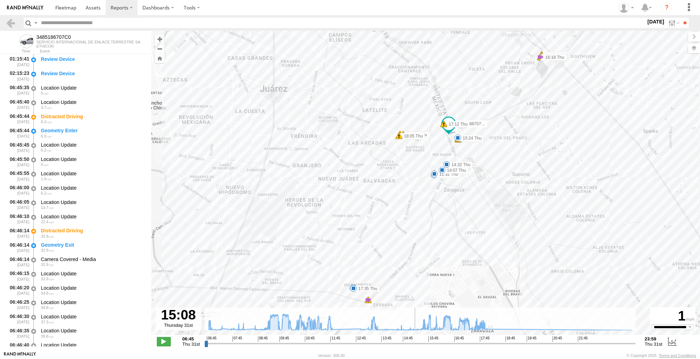
drag, startPoint x: 207, startPoint y: 345, endPoint x: 414, endPoint y: 354, distance: 207.0
type input "**********"
click at [414, 347] on input "range" at bounding box center [419, 343] width 431 height 7
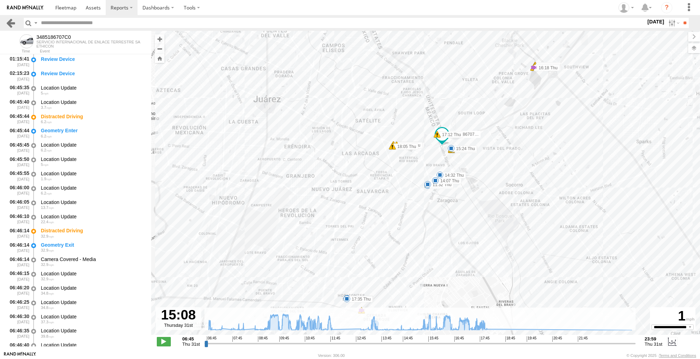
click at [13, 23] on link at bounding box center [11, 23] width 10 height 10
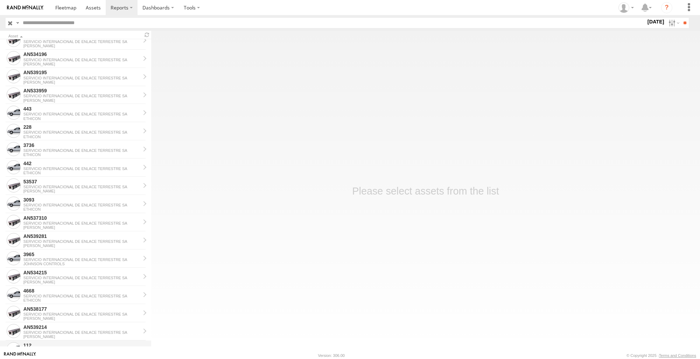
scroll to position [486, 0]
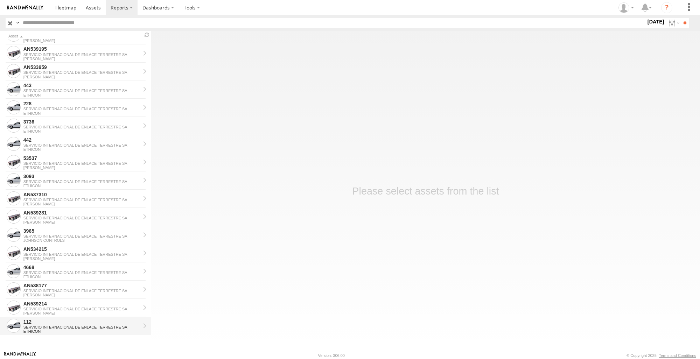
click at [48, 330] on div "ETHICON" at bounding box center [81, 331] width 117 height 4
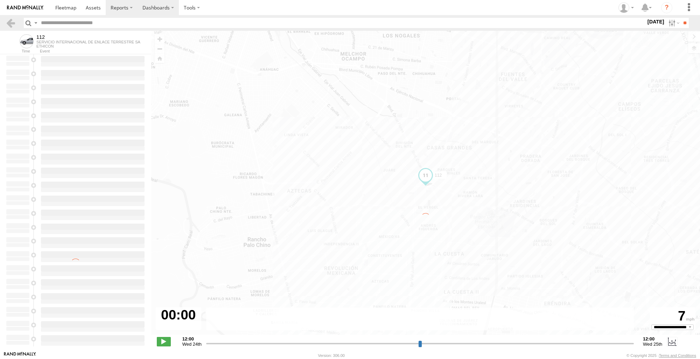
type input "**********"
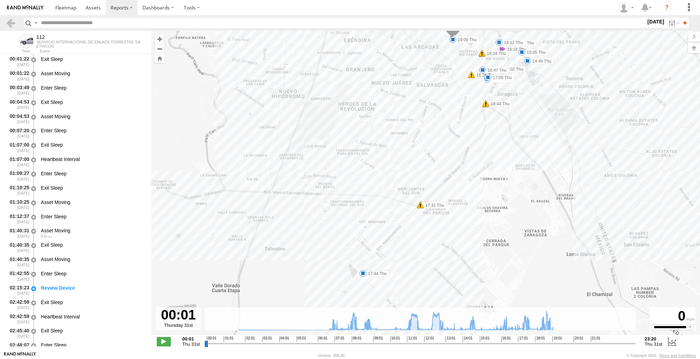
drag, startPoint x: 415, startPoint y: 276, endPoint x: 410, endPoint y: 185, distance: 91.4
click at [412, 185] on div "112 08:09 Thu 08:09 Thu 08:14 Thu 08:47 Thu 08:59 Thu 09:17 Thu 10:29 Thu 11:43…" at bounding box center [425, 186] width 549 height 311
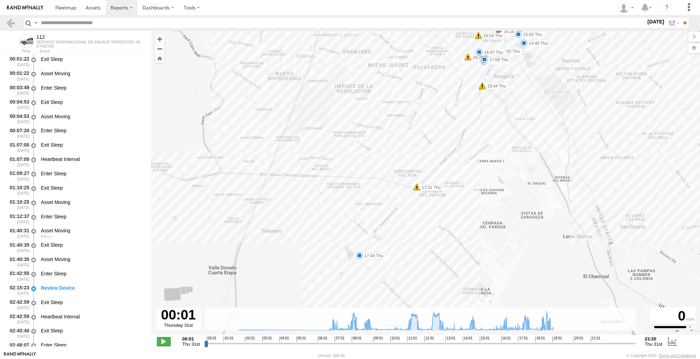
click at [364, 250] on div "112 08:09 Thu 08:09 Thu 08:14 Thu 08:47 Thu 08:59 Thu 09:17 Thu 10:29 Thu 11:43…" at bounding box center [425, 186] width 549 height 311
click at [364, 248] on div "112 08:09 Thu 08:09 Thu 08:14 Thu 08:47 Thu 08:59 Thu 09:17 Thu 10:29 Thu 11:43…" at bounding box center [425, 186] width 549 height 311
click at [479, 248] on div "112 08:09 Thu 08:09 Thu 08:14 Thu 08:47 Thu 08:59 Thu 09:17 Thu 10:29 Thu 11:43…" at bounding box center [425, 186] width 549 height 311
click at [8, 28] on header "Search Query Asset ID Asset Label Registration Manufacturer Model VIN Job ID" at bounding box center [350, 23] width 700 height 16
click at [7, 26] on link at bounding box center [11, 23] width 10 height 10
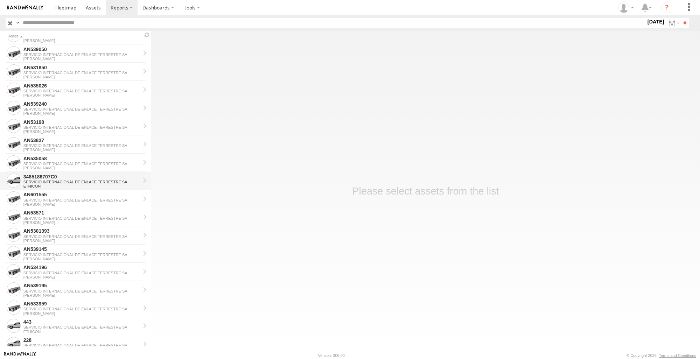
scroll to position [280, 0]
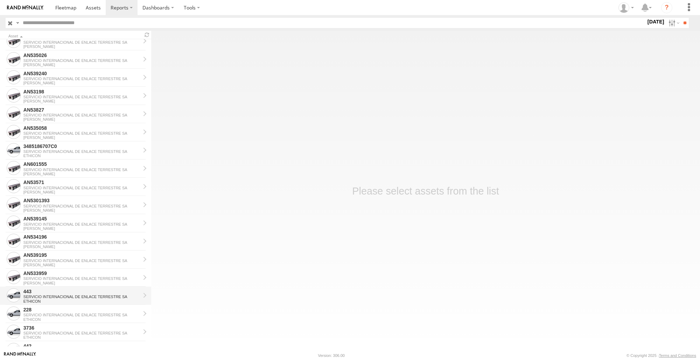
click at [58, 298] on div "SERVICIO INTERNACIONAL DE ENLACE TERRESTRE SA" at bounding box center [81, 297] width 117 height 4
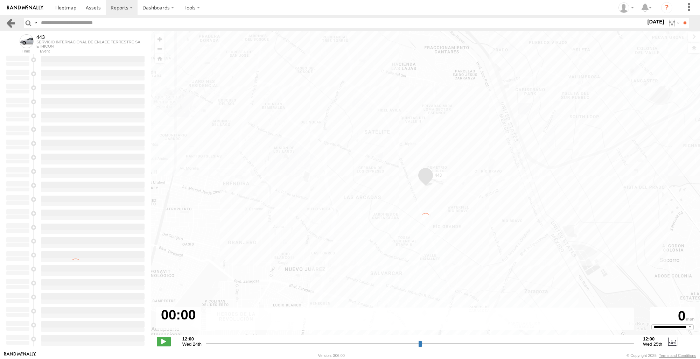
click at [10, 26] on link at bounding box center [11, 23] width 10 height 10
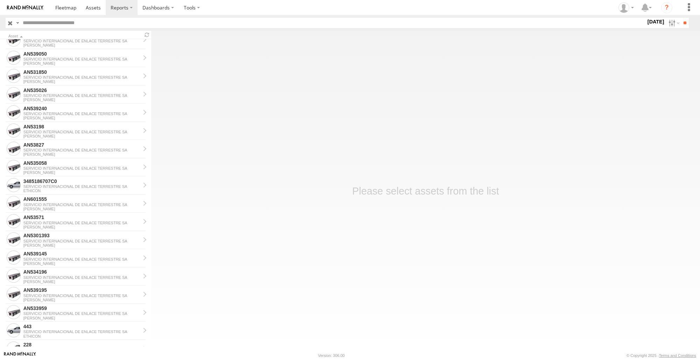
scroll to position [486, 0]
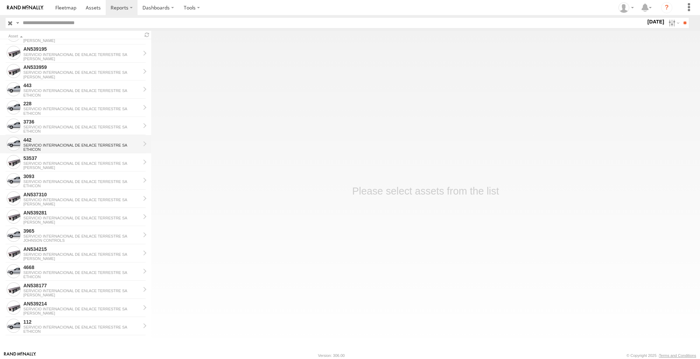
click at [75, 150] on div "ETHICON" at bounding box center [81, 149] width 117 height 4
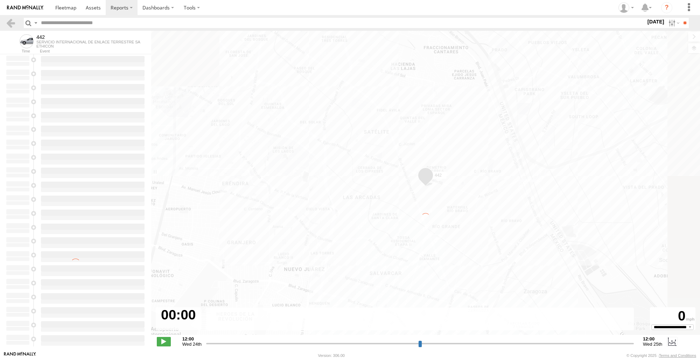
type input "**********"
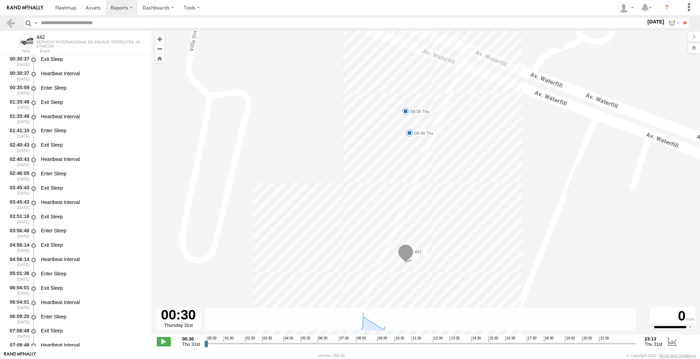
click at [16, 19] on section at bounding box center [12, 23] width 13 height 10
click at [12, 22] on link at bounding box center [11, 23] width 10 height 10
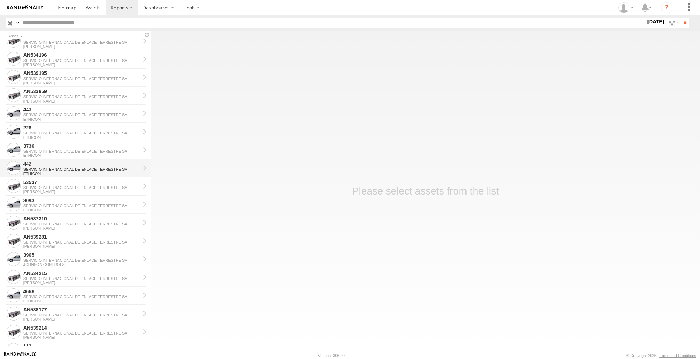
scroll to position [486, 0]
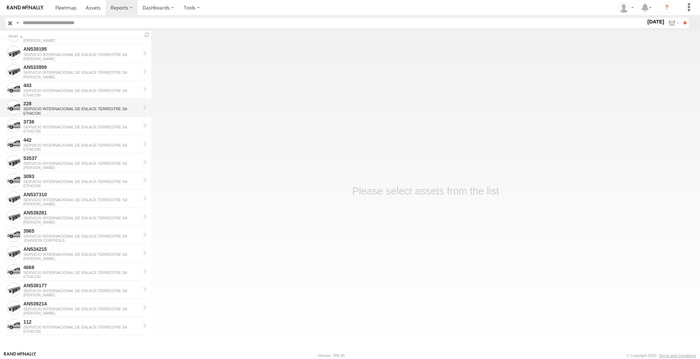
click at [51, 104] on div "228" at bounding box center [81, 103] width 117 height 6
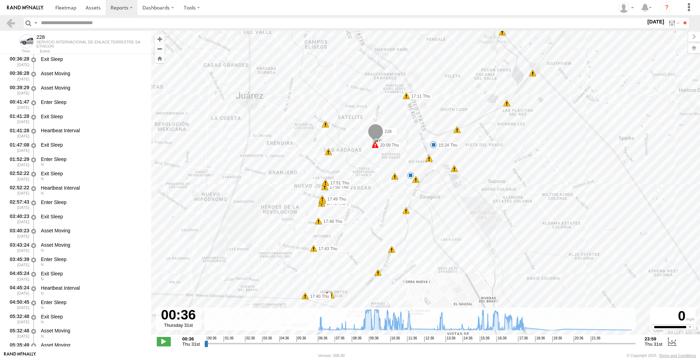
drag, startPoint x: 487, startPoint y: 241, endPoint x: 525, endPoint y: 179, distance: 72.5
click at [525, 179] on div "228 09:23 Thu 09:51 Thu 09:52 Thu 09:53 Thu 20:09 Thu 7 8 09:03 Thu 5 15:24 Thu…" at bounding box center [425, 186] width 549 height 311
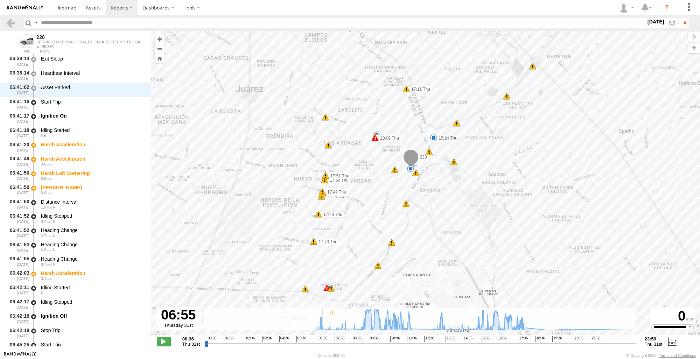
scroll to position [343, 0]
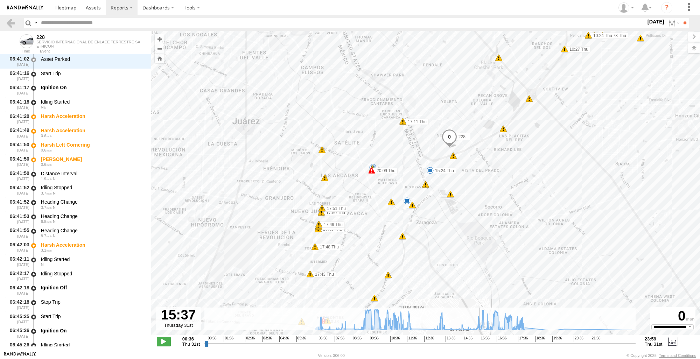
drag, startPoint x: 216, startPoint y: 344, endPoint x: 480, endPoint y: 345, distance: 263.8
type input "**********"
click at [480, 345] on input "range" at bounding box center [419, 343] width 431 height 7
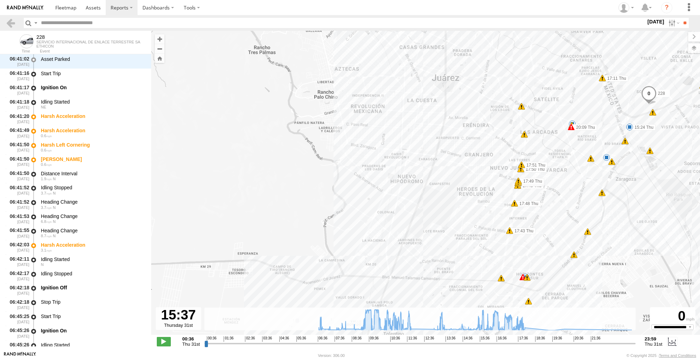
drag, startPoint x: 431, startPoint y: 259, endPoint x: 633, endPoint y: 214, distance: 206.3
click at [633, 214] on div "228 09:23 Thu 09:51 Thu 09:52 Thu 09:53 Thu 20:09 Thu 7 8 09:03 Thu 5 15:24 Thu…" at bounding box center [425, 186] width 549 height 311
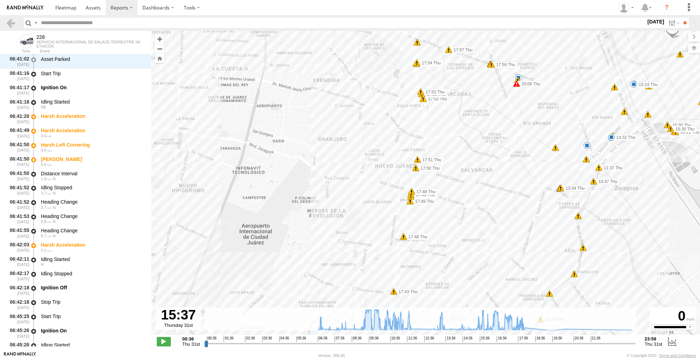
drag, startPoint x: 612, startPoint y: 194, endPoint x: 602, endPoint y: 164, distance: 31.9
click at [602, 164] on div "228 09:23 Thu 09:51 Thu 09:52 Thu 09:53 Thu 20:09 Thu 09:03 Thu 15:24 Thu 10:03…" at bounding box center [425, 186] width 549 height 311
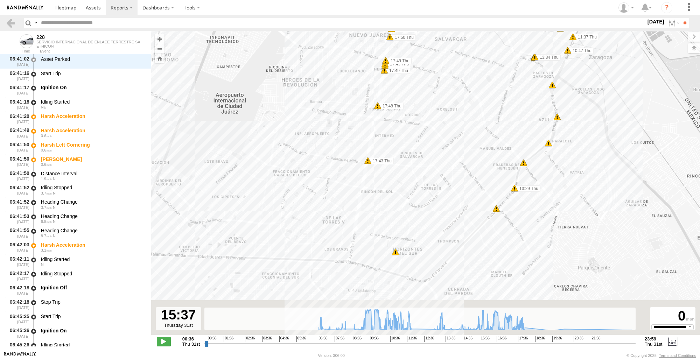
drag, startPoint x: 577, startPoint y: 200, endPoint x: 556, endPoint y: 84, distance: 118.6
click at [556, 84] on div "228 09:23 Thu 09:51 Thu 09:52 Thu 09:53 Thu 20:09 Thu 09:03 Thu 15:24 Thu 10:03…" at bounding box center [425, 186] width 549 height 311
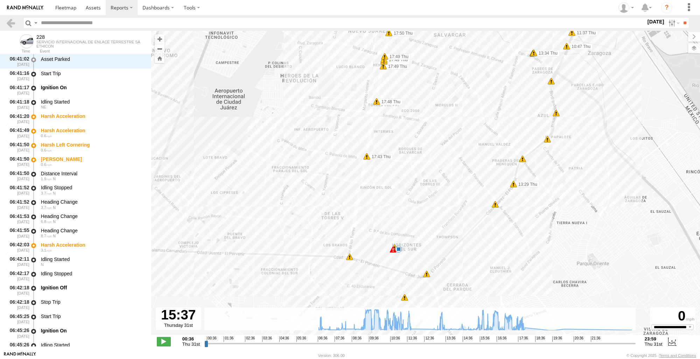
click at [390, 260] on div "228 09:23 Thu 09:51 Thu 09:52 Thu 09:53 Thu 20:09 Thu 09:03 Thu 15:24 Thu 10:03…" at bounding box center [425, 186] width 549 height 311
click at [383, 261] on div "228 09:23 Thu 09:51 Thu 09:52 Thu 09:53 Thu 20:09 Thu 09:03 Thu 15:24 Thu 10:03…" at bounding box center [425, 186] width 549 height 311
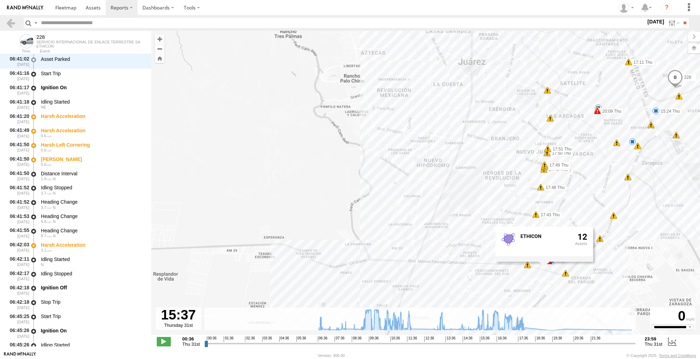
drag, startPoint x: 490, startPoint y: 275, endPoint x: 598, endPoint y: 276, distance: 108.1
click at [598, 276] on div "228 09:23 Thu 09:51 Thu 09:52 Thu 09:53 Thu 20:09 Thu 09:03 Thu 15:24 Thu 10:03…" at bounding box center [425, 186] width 549 height 311
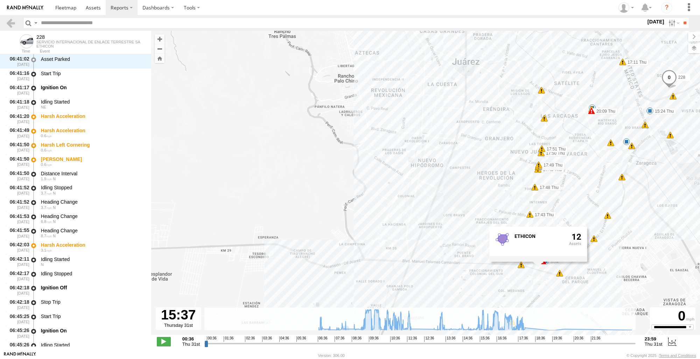
drag, startPoint x: 584, startPoint y: 167, endPoint x: 578, endPoint y: 167, distance: 5.2
click at [578, 167] on div "228 09:23 Thu 09:51 Thu 09:52 Thu 09:53 Thu 20:09 Thu 09:03 Thu 15:24 Thu 10:03…" at bounding box center [425, 186] width 549 height 311
click at [12, 23] on link at bounding box center [11, 23] width 10 height 10
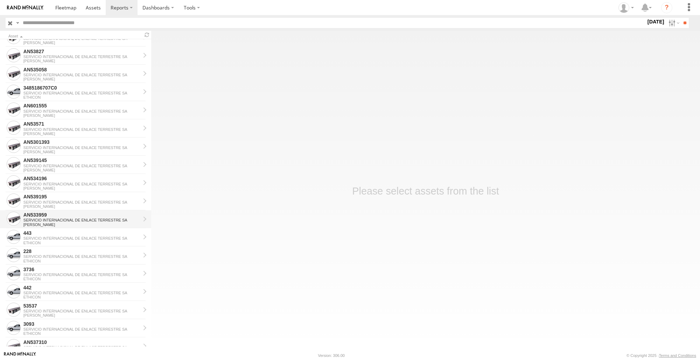
scroll to position [350, 0]
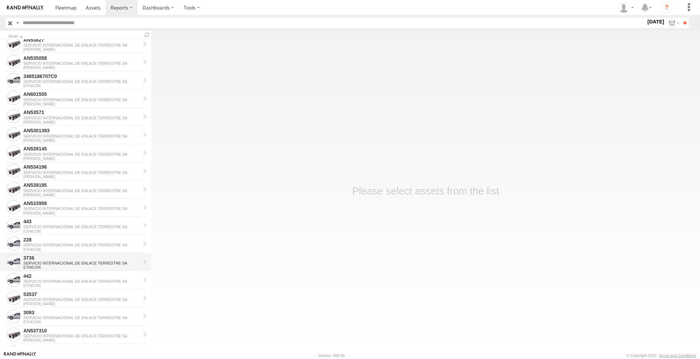
click at [61, 262] on div "SERVICIO INTERNACIONAL DE ENLACE TERRESTRE SA" at bounding box center [81, 263] width 117 height 4
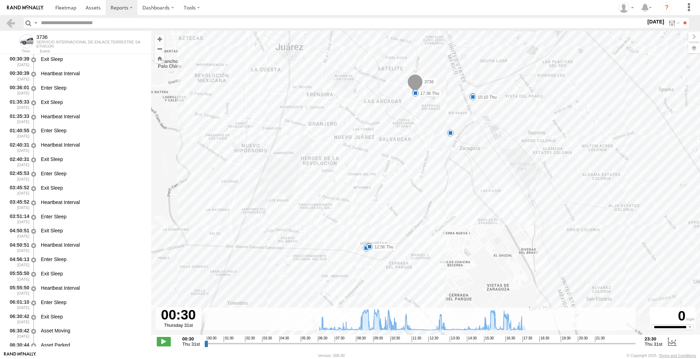
drag, startPoint x: 354, startPoint y: 186, endPoint x: 584, endPoint y: 195, distance: 229.7
click at [584, 195] on div "3736 11:23 Thu 11:35 Thu 12:56 Thu 06:33 Thu 12 08:39 Thu 15:10 Thu 17:32 Thu 1…" at bounding box center [425, 186] width 549 height 311
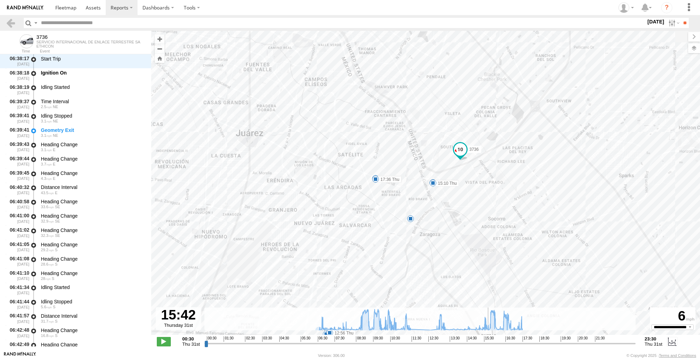
drag, startPoint x: 207, startPoint y: 342, endPoint x: 488, endPoint y: 336, distance: 281.4
type input "**********"
click at [488, 340] on input "range" at bounding box center [419, 343] width 431 height 7
click at [641, 53] on div "3736 11:23 Thu 11:35 Thu 12:56 Thu 06:33 Thu 12 08:39 Thu 15:10 Thu 17:32 Thu 1…" at bounding box center [425, 186] width 549 height 311
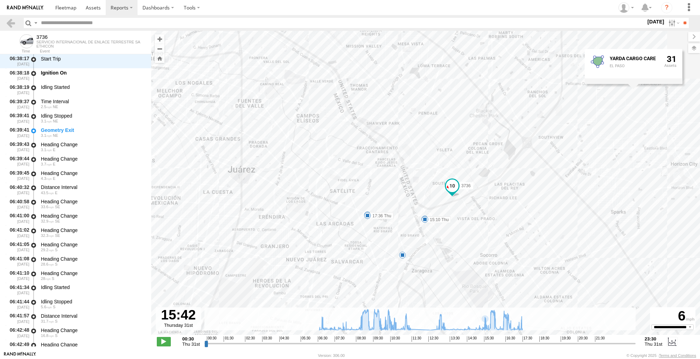
drag, startPoint x: 634, startPoint y: 80, endPoint x: 625, endPoint y: 119, distance: 40.1
click at [626, 119] on div "3736 11:23 Thu 11:35 Thu 12:56 Thu 06:33 Thu 12 08:39 Thu 15:10 Thu 17:32 Thu 1…" at bounding box center [425, 186] width 549 height 311
click at [616, 121] on div "3736 11:23 Thu 11:35 Thu 12:56 Thu 06:33 Thu 12 08:39 Thu 15:10 Thu 17:32 Thu 1…" at bounding box center [425, 186] width 549 height 311
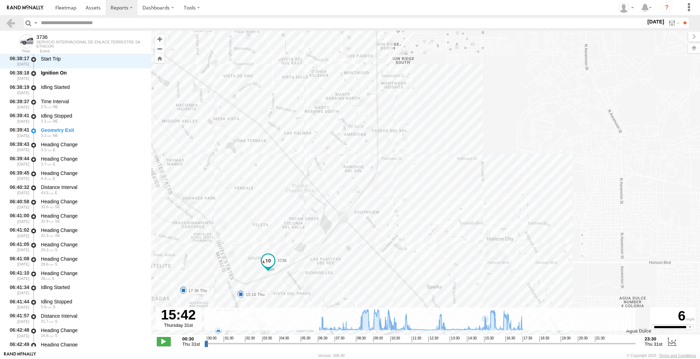
drag, startPoint x: 372, startPoint y: 51, endPoint x: 392, endPoint y: 144, distance: 95.5
click at [395, 144] on div "3736 11:23 Thu 11:35 Thu 12:56 Thu 06:33 Thu 08:39 Thu 15:10 Thu 17:32 Thu 17:3…" at bounding box center [425, 186] width 549 height 311
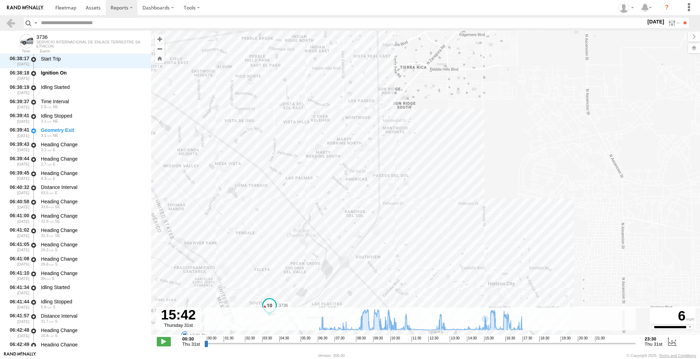
drag, startPoint x: 412, startPoint y: 55, endPoint x: 401, endPoint y: 194, distance: 139.7
click at [404, 196] on div "3736 11:23 Thu 11:35 Thu 12:56 Thu 06:33 Thu 08:39 Thu 15:10 Thu 17:32 Thu 17:3…" at bounding box center [425, 186] width 549 height 311
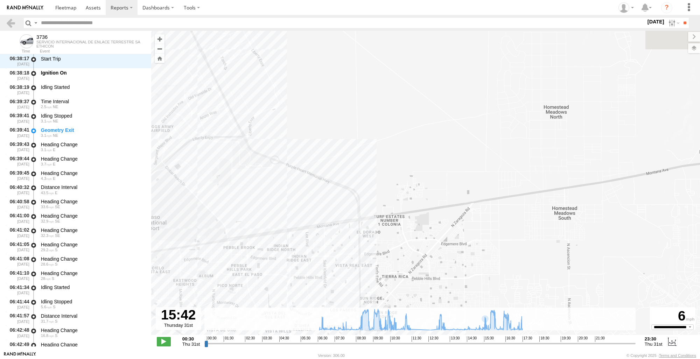
drag, startPoint x: 388, startPoint y: 192, endPoint x: 528, endPoint y: 246, distance: 149.6
click at [532, 251] on div "3736 11:23 Thu 11:35 Thu 12:56 Thu 06:33 Thu 08:39 Thu 15:10 Thu 17:32 Thu 17:3…" at bounding box center [425, 186] width 549 height 311
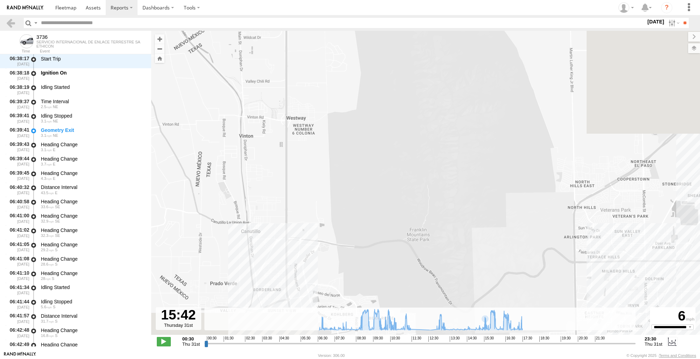
drag, startPoint x: 466, startPoint y: 168, endPoint x: 367, endPoint y: 110, distance: 114.7
click at [369, 111] on div "3736 11:23 Thu 11:35 Thu 12:56 Thu 06:33 Thu 08:39 Thu 15:10 Thu 17:32 Thu 17:3…" at bounding box center [425, 186] width 549 height 311
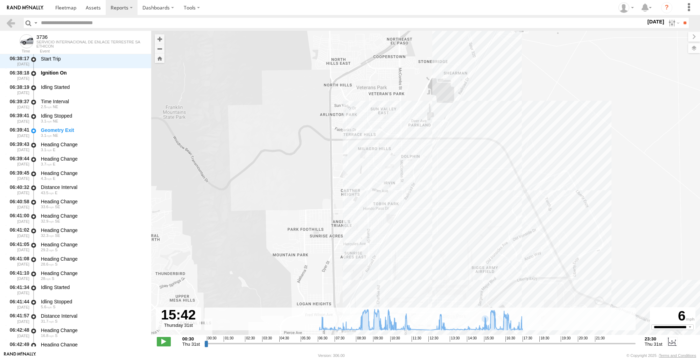
drag, startPoint x: 463, startPoint y: 161, endPoint x: 458, endPoint y: 163, distance: 5.7
click at [458, 163] on div "3736 11:23 Thu 11:35 Thu 12:56 Thu 06:33 Thu 08:39 Thu 15:10 Thu 17:32 Thu 17:3…" at bounding box center [425, 186] width 549 height 311
click at [425, 149] on div "3736 11:23 Thu 11:35 Thu 12:56 Thu 06:33 Thu 08:39 Thu 15:10 Thu 17:32 Thu 17:3…" at bounding box center [425, 186] width 549 height 311
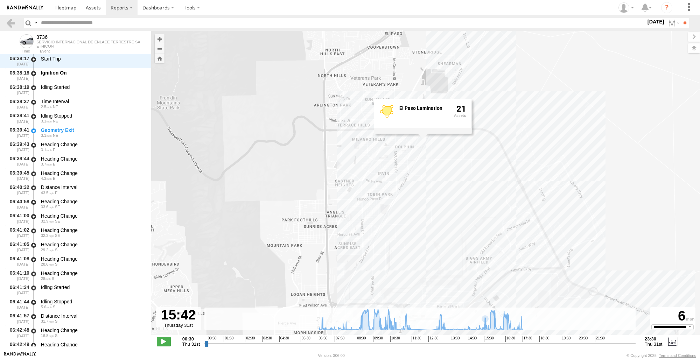
drag, startPoint x: 490, startPoint y: 246, endPoint x: 375, endPoint y: 106, distance: 181.3
click at [436, 152] on div "3736 11:23 Thu 11:35 Thu 12:56 Thu 06:33 Thu 08:39 Thu 15:10 Thu 17:32 Thu 17:3…" at bounding box center [425, 186] width 549 height 311
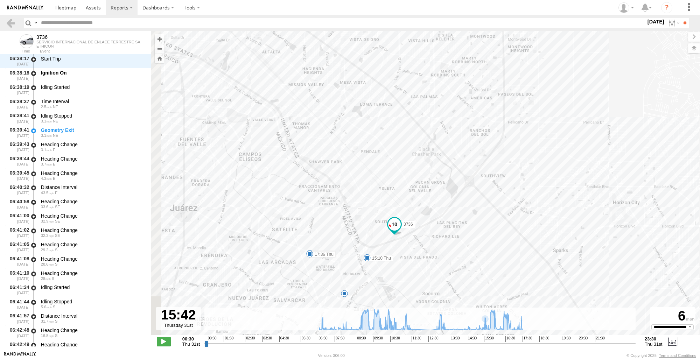
drag, startPoint x: 403, startPoint y: 156, endPoint x: 523, endPoint y: 64, distance: 151.0
click at [520, 72] on div "3736 11:23 Thu 11:35 Thu 12:56 Thu 06:33 Thu 08:39 Thu 15:10 Thu 17:32 Thu 17:3…" at bounding box center [425, 186] width 549 height 311
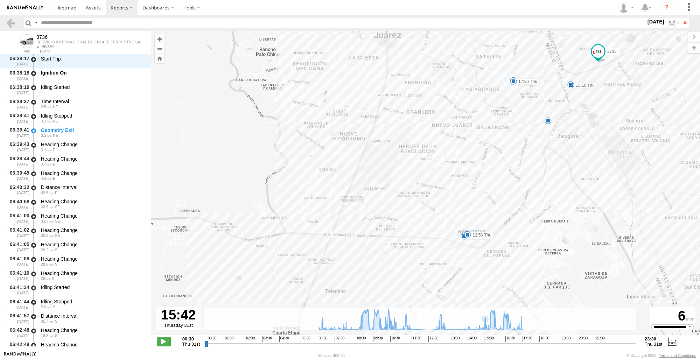
drag, startPoint x: 604, startPoint y: 206, endPoint x: 715, endPoint y: 128, distance: 136.1
click at [699, 128] on html at bounding box center [350, 179] width 700 height 359
click at [460, 237] on div "3736 11:23 Thu 11:35 Thu 12:56 Thu 06:33 Thu 08:39 Thu 15:10 Thu 17:32 Thu 17:3…" at bounding box center [425, 186] width 549 height 311
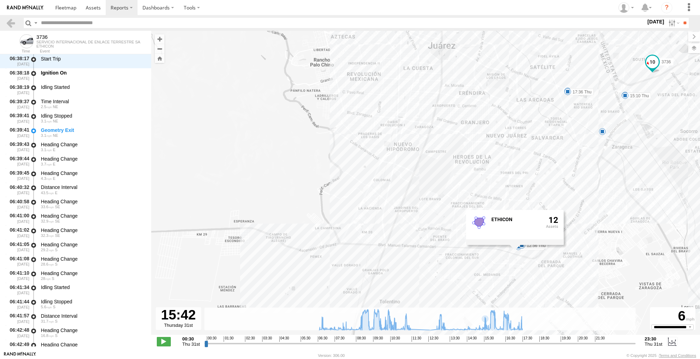
drag, startPoint x: 612, startPoint y: 226, endPoint x: 669, endPoint y: 239, distance: 58.5
click at [669, 239] on div "3736 11:23 Thu 11:35 Thu 12:56 Thu 06:33 Thu 08:39 Thu 15:10 Thu 17:32 Thu 17:3…" at bounding box center [425, 186] width 549 height 311
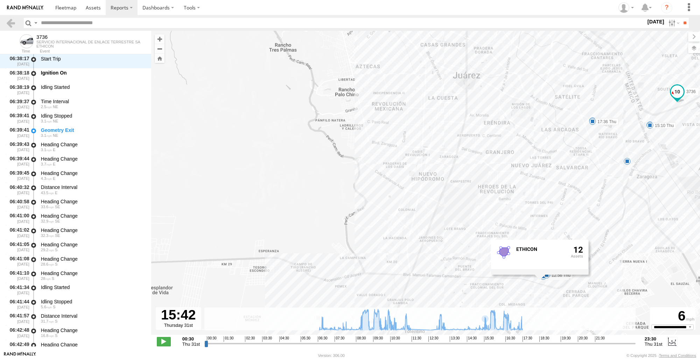
drag, startPoint x: 622, startPoint y: 70, endPoint x: 648, endPoint y: 98, distance: 37.9
click at [648, 98] on div "3736 11:23 Thu 11:35 Thu 12:56 Thu 06:33 Thu 08:39 Thu 15:10 Thu 17:32 Thu 17:3…" at bounding box center [425, 186] width 549 height 311
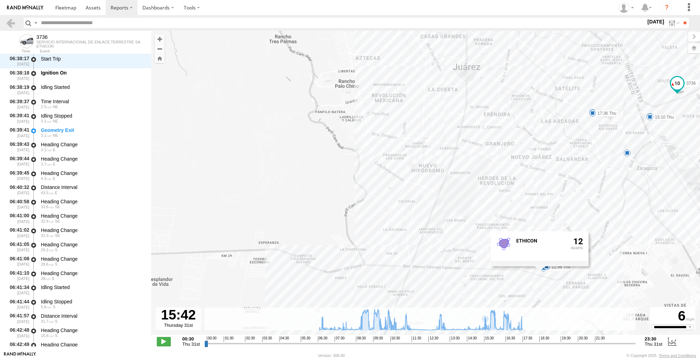
drag, startPoint x: 664, startPoint y: 124, endPoint x: 666, endPoint y: 115, distance: 8.2
click at [666, 115] on label "15:10 Thu" at bounding box center [663, 117] width 26 height 6
click at [540, 273] on div "3736 11:23 Thu 11:35 Thu 12:56 Thu 06:33 Thu 08:39 Thu 15:10 Thu 17:32 Thu 17:3…" at bounding box center [425, 186] width 549 height 311
drag, startPoint x: 218, startPoint y: 131, endPoint x: 68, endPoint y: 40, distance: 175.7
click at [219, 131] on div "3736 11:23 Thu 11:35 Thu 12:56 Thu 06:33 Thu 08:39 Thu 15:10 Thu 17:32 Thu 17:3…" at bounding box center [425, 186] width 549 height 311
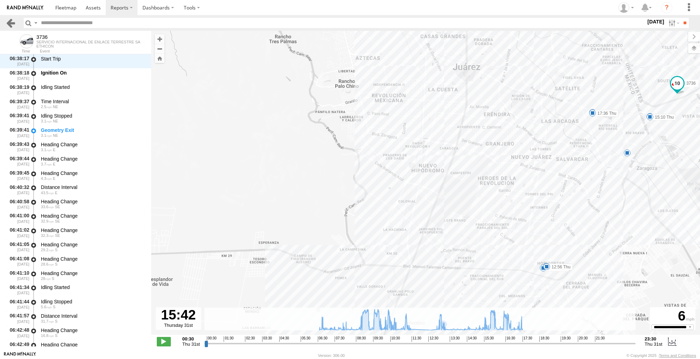
click at [10, 26] on link at bounding box center [11, 23] width 10 height 10
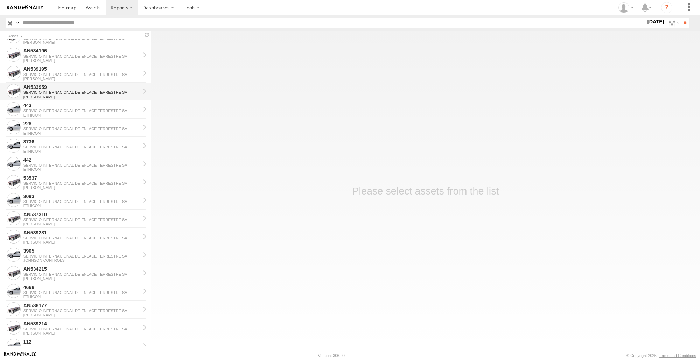
scroll to position [486, 0]
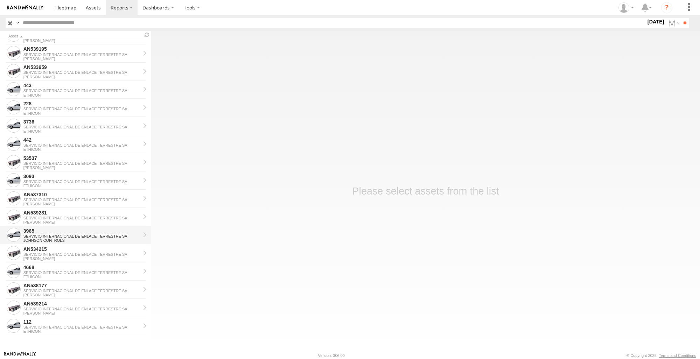
click at [54, 231] on div "3965" at bounding box center [81, 231] width 117 height 6
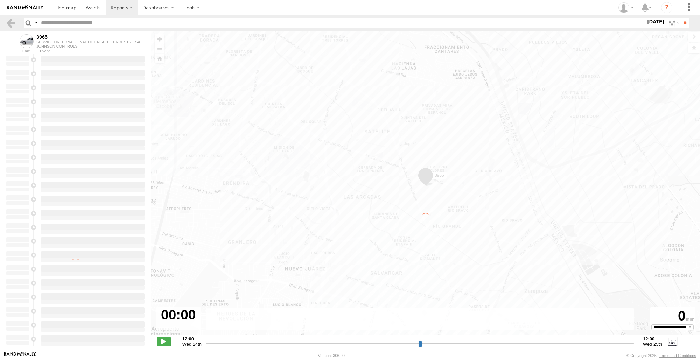
type input "**********"
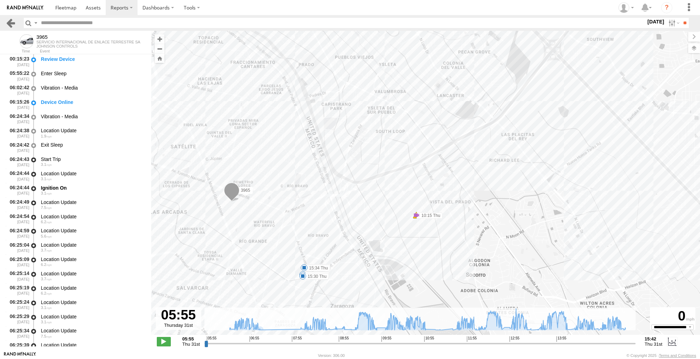
click at [14, 23] on link at bounding box center [11, 23] width 10 height 10
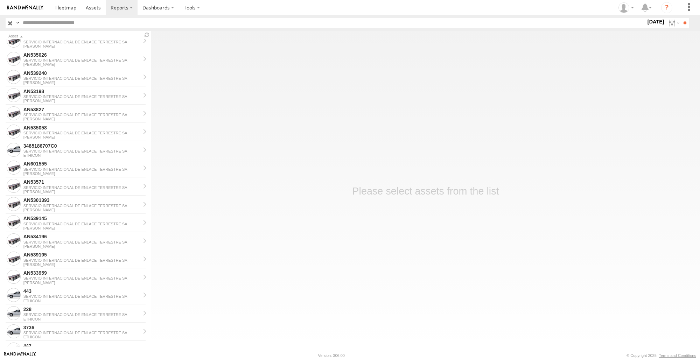
scroll to position [486, 0]
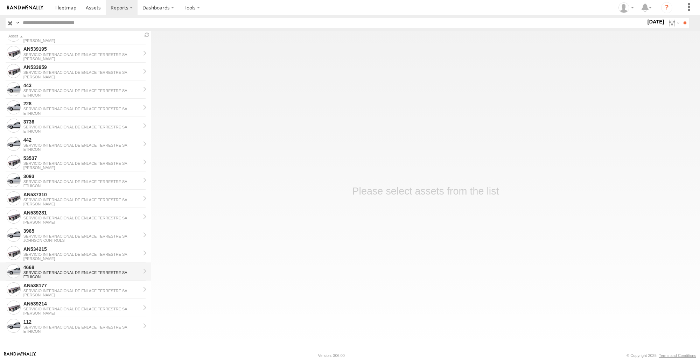
click at [67, 269] on div "4668" at bounding box center [81, 267] width 117 height 6
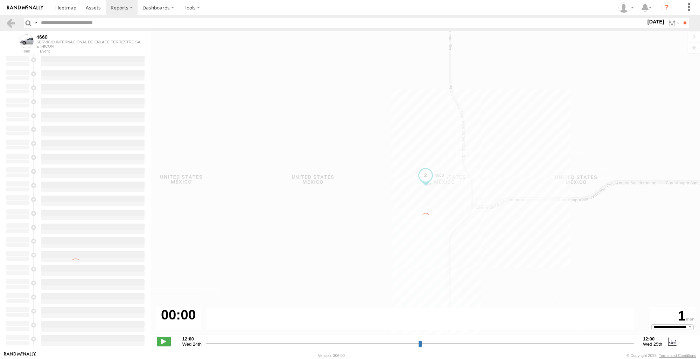
type input "**********"
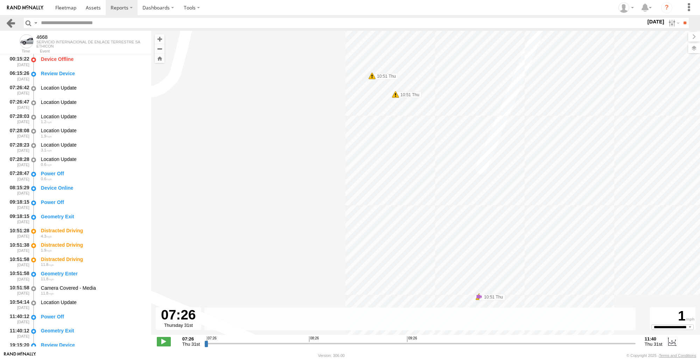
click at [14, 23] on link at bounding box center [11, 23] width 10 height 10
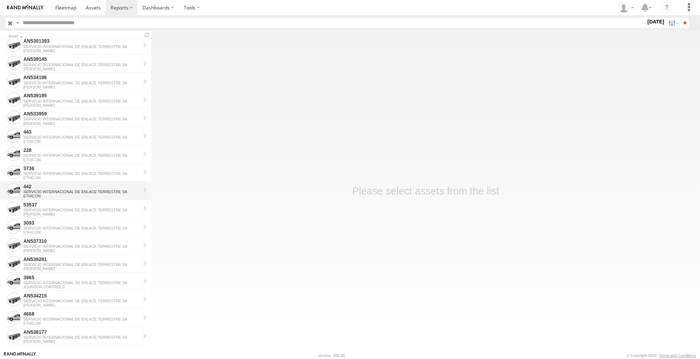
scroll to position [486, 0]
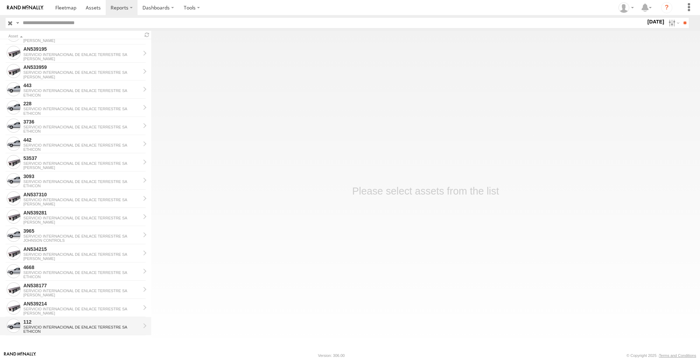
click at [50, 331] on div "ETHICON" at bounding box center [81, 331] width 117 height 4
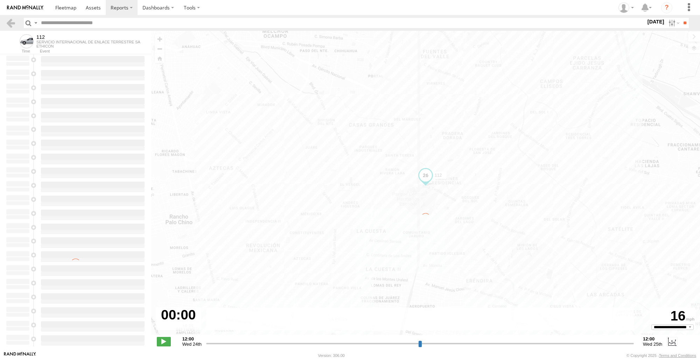
type input "**********"
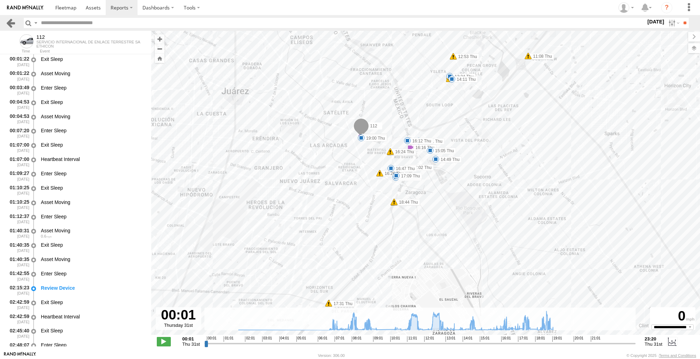
click at [10, 26] on link at bounding box center [11, 23] width 10 height 10
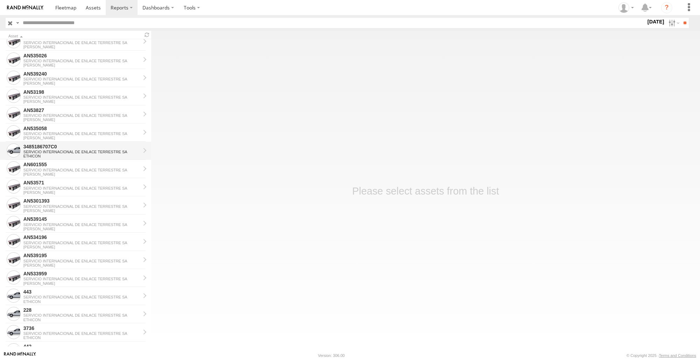
scroll to position [280, 0]
click at [85, 154] on div "ETHICON" at bounding box center [81, 156] width 117 height 4
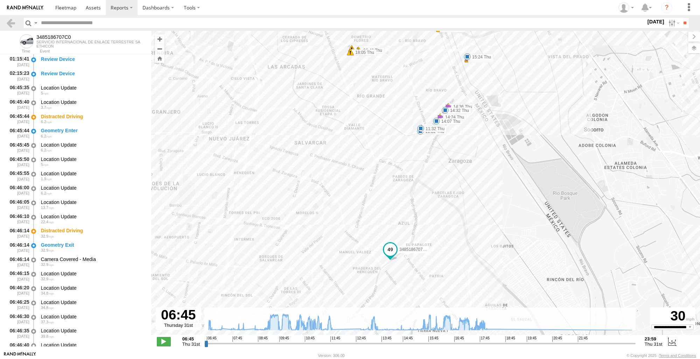
drag, startPoint x: 414, startPoint y: 275, endPoint x: 445, endPoint y: 174, distance: 105.8
click at [445, 174] on div "3485186707C0 09:58 Thu 09:58 Thu 10:08 Thu 11:45 Thu 13:19 Thu 16:18 Thu 16:18 …" at bounding box center [425, 186] width 549 height 311
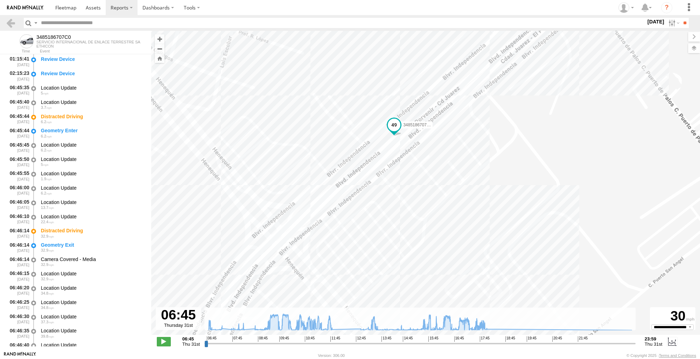
drag, startPoint x: 312, startPoint y: 243, endPoint x: 351, endPoint y: 172, distance: 80.2
click at [348, 175] on div "3485186707C0 09:58 Thu 09:58 Thu 10:08 Thu 11:45 Thu 13:19 Thu 16:18 Thu 16:18 …" at bounding box center [425, 186] width 549 height 311
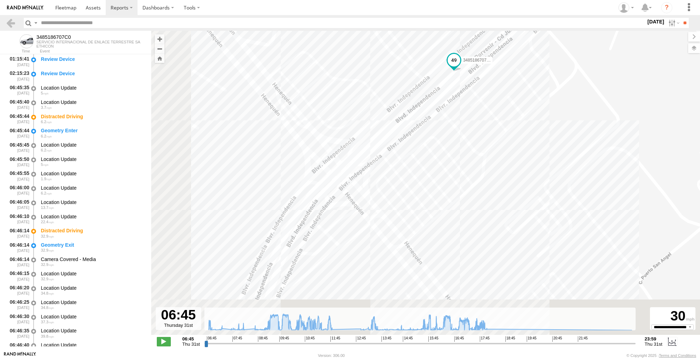
drag, startPoint x: 316, startPoint y: 216, endPoint x: 360, endPoint y: 170, distance: 64.1
click at [360, 170] on div "3485186707C0 09:58 Thu 09:58 Thu 10:08 Thu 11:45 Thu 13:19 Thu 16:18 Thu 16:18 …" at bounding box center [425, 186] width 549 height 311
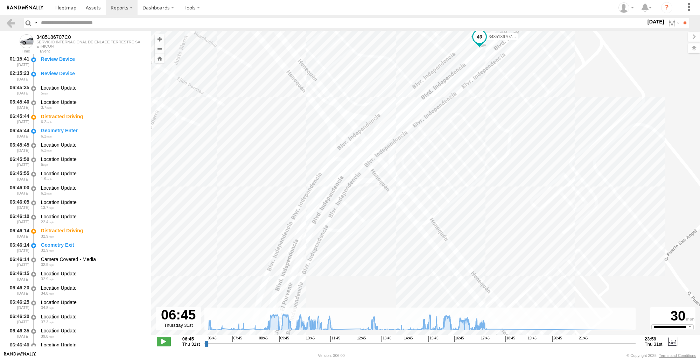
drag, startPoint x: 359, startPoint y: 192, endPoint x: 431, endPoint y: 122, distance: 100.7
click at [431, 122] on div "3485186707C0 09:58 Thu 09:58 Thu 10:08 Thu 11:45 Thu 13:19 Thu 16:18 Thu 16:18 …" at bounding box center [425, 186] width 549 height 311
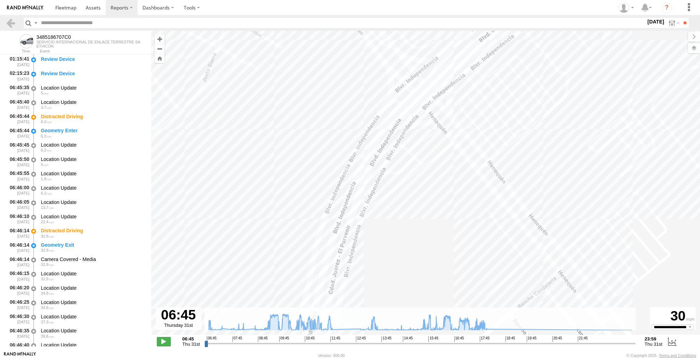
drag, startPoint x: 370, startPoint y: 216, endPoint x: 389, endPoint y: 81, distance: 136.7
click at [389, 82] on div "3485186707C0 09:58 Thu 09:58 Thu 10:08 Thu 11:45 Thu 13:19 Thu 16:18 Thu 16:18 …" at bounding box center [425, 186] width 549 height 311
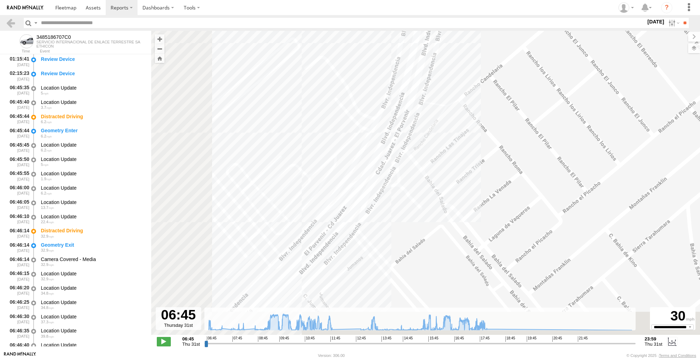
drag, startPoint x: 329, startPoint y: 167, endPoint x: 380, endPoint y: 91, distance: 92.3
click at [379, 93] on div "3485186707C0 09:58 Thu 09:58 Thu 10:08 Thu 11:45 Thu 13:19 Thu 16:18 Thu 16:18 …" at bounding box center [425, 186] width 549 height 311
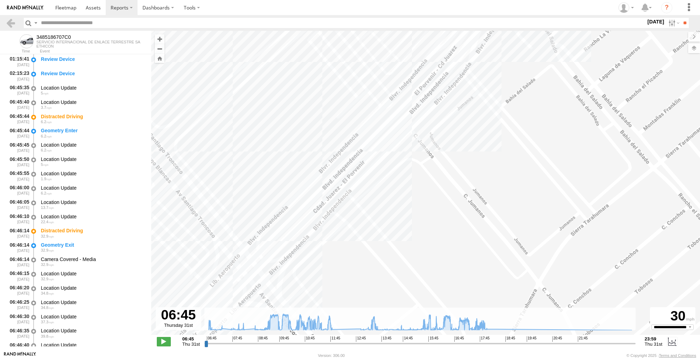
drag, startPoint x: 254, startPoint y: 240, endPoint x: 347, endPoint y: 146, distance: 132.4
click at [341, 150] on div "3485186707C0 09:58 Thu 09:58 Thu 10:08 Thu 11:45 Thu 13:19 Thu 16:18 Thu 16:18 …" at bounding box center [425, 186] width 549 height 311
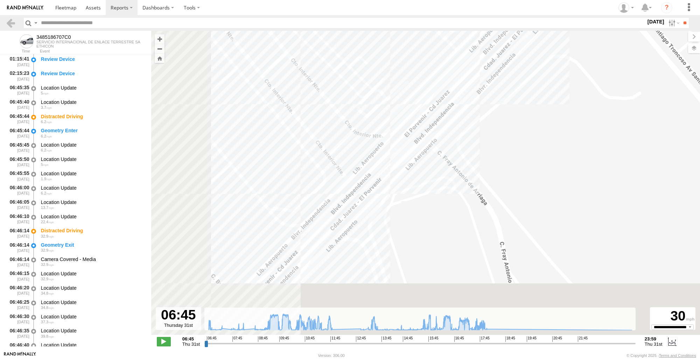
drag, startPoint x: 394, startPoint y: 132, endPoint x: 424, endPoint y: 109, distance: 38.4
click at [436, 104] on div "3485186707C0 09:58 Thu 09:58 Thu 10:08 Thu 11:45 Thu 13:19 Thu 16:18 Thu 16:18 …" at bounding box center [425, 186] width 549 height 311
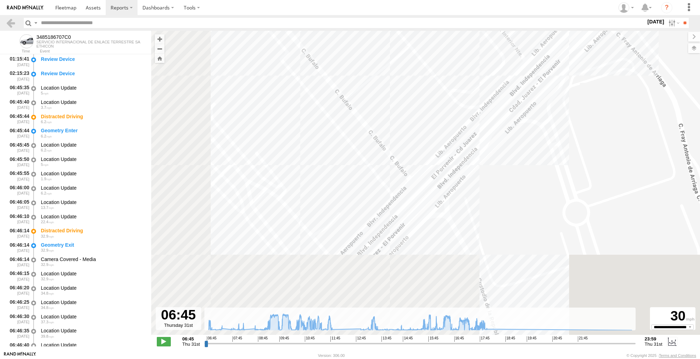
drag, startPoint x: 312, startPoint y: 240, endPoint x: 396, endPoint y: 96, distance: 167.0
click at [396, 97] on div "3485186707C0 09:58 Thu 09:58 Thu 10:08 Thu 11:45 Thu 13:19 Thu 16:18 Thu 16:18 …" at bounding box center [425, 186] width 549 height 311
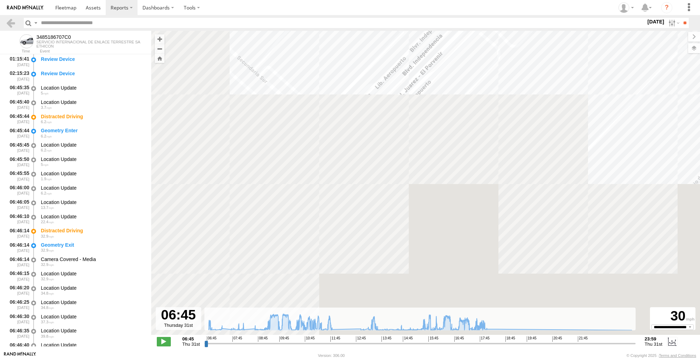
drag, startPoint x: 320, startPoint y: 199, endPoint x: 421, endPoint y: 101, distance: 139.5
click at [416, 104] on div "3485186707C0 09:58 Thu 09:58 Thu 10:08 Thu 11:45 Thu 13:19 Thu 16:18 Thu 16:18 …" at bounding box center [425, 186] width 549 height 311
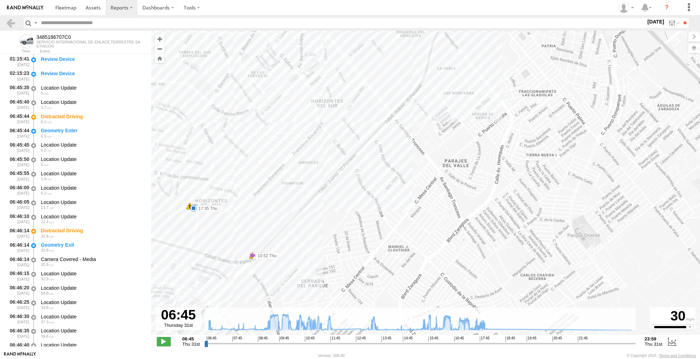
click at [174, 229] on div "3485186707C0 09:58 Thu 09:58 Thu 10:08 Thu 11:45 Thu 13:19 Thu 16:18 Thu 16:18 …" at bounding box center [425, 186] width 549 height 311
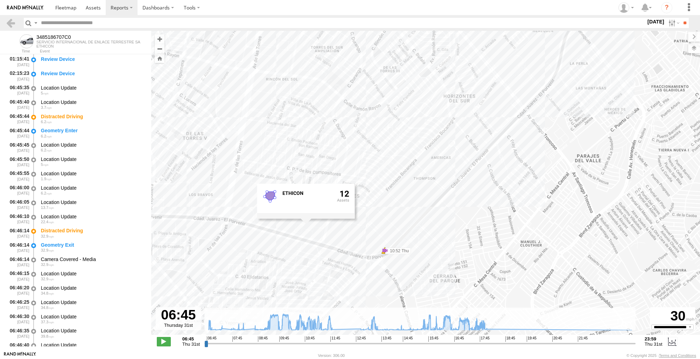
drag, startPoint x: 281, startPoint y: 259, endPoint x: 414, endPoint y: 254, distance: 133.1
click at [414, 254] on div "3485186707C0 09:58 Thu 09:58 Thu 10:08 Thu 11:45 Thu 13:19 Thu 16:18 Thu 16:18 …" at bounding box center [425, 186] width 549 height 311
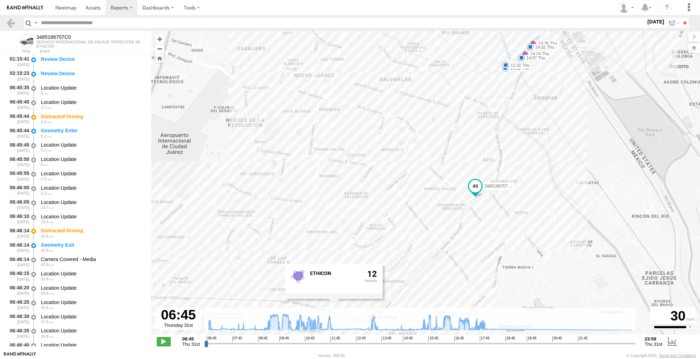
drag, startPoint x: 456, startPoint y: 209, endPoint x: 437, endPoint y: 240, distance: 36.7
click at [428, 261] on div "3485186707C0 09:58 Thu 09:58 Thu 10:08 Thu 11:45 Thu 13:19 Thu 16:18 Thu 16:18 …" at bounding box center [425, 186] width 549 height 311
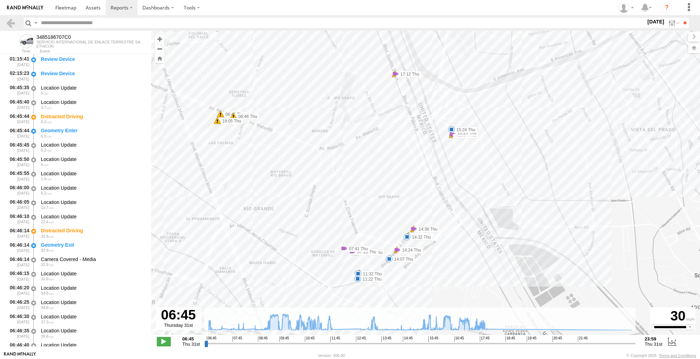
click at [535, 48] on div "3485186707C0 09:58 Thu 09:58 Thu 10:08 Thu 11:45 Thu 13:19 Thu 16:18 Thu 16:18 …" at bounding box center [425, 186] width 549 height 311
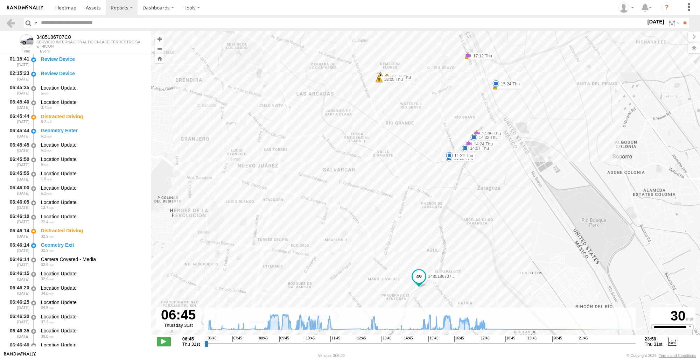
drag, startPoint x: 509, startPoint y: 246, endPoint x: 526, endPoint y: 141, distance: 106.0
click at [526, 141] on div "3485186707C0 09:58 Thu 09:58 Thu 10:08 Thu 11:45 Thu 13:19 Thu 16:18 Thu 16:18 …" at bounding box center [425, 186] width 549 height 311
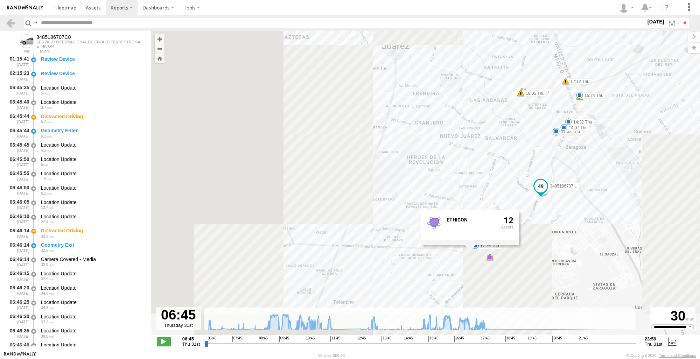
drag, startPoint x: 546, startPoint y: 164, endPoint x: 604, endPoint y: 146, distance: 61.1
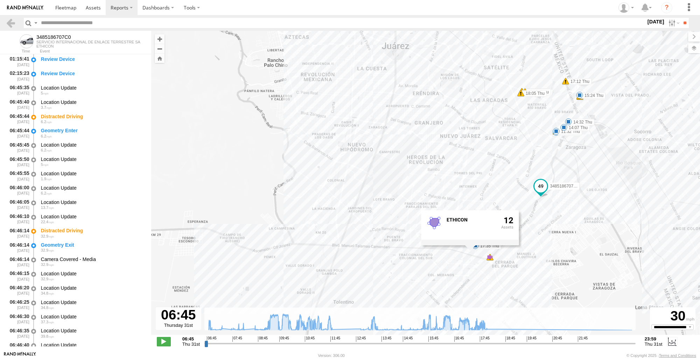
click at [604, 146] on div "3485186707C0 09:58 Thu 09:58 Thu 10:08 Thu 11:45 Thu 13:19 Thu 16:18 Thu 16:18 …" at bounding box center [425, 186] width 549 height 311
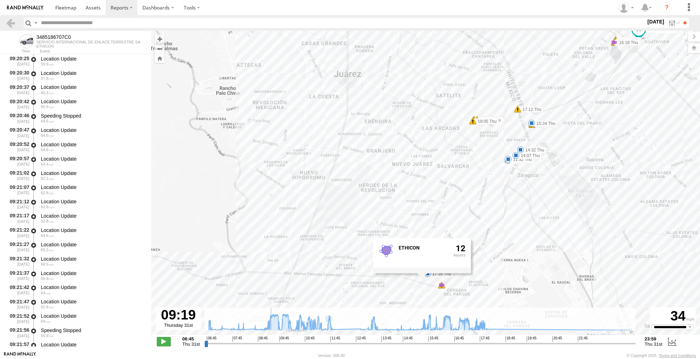
scroll to position [8142, 0]
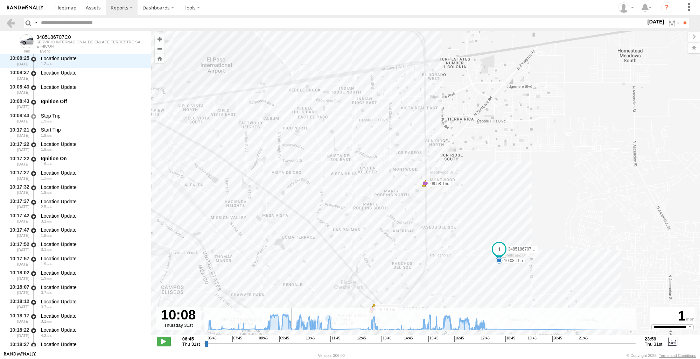
drag, startPoint x: 204, startPoint y: 344, endPoint x: 290, endPoint y: 343, distance: 85.4
type input "**********"
click at [290, 343] on input "range" at bounding box center [419, 343] width 431 height 7
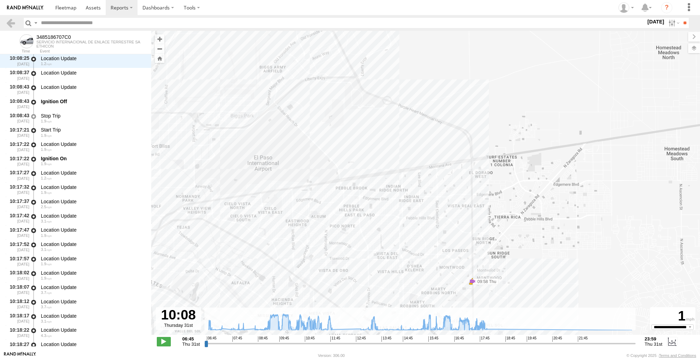
drag, startPoint x: 339, startPoint y: 90, endPoint x: 385, endPoint y: 178, distance: 99.5
click at [386, 192] on div "3485186707C0 09:58 Thu 09:58 Thu 10:08 Thu 11:45 Thu 13:19 Thu 16:18 Thu 16:18 …" at bounding box center [425, 186] width 549 height 311
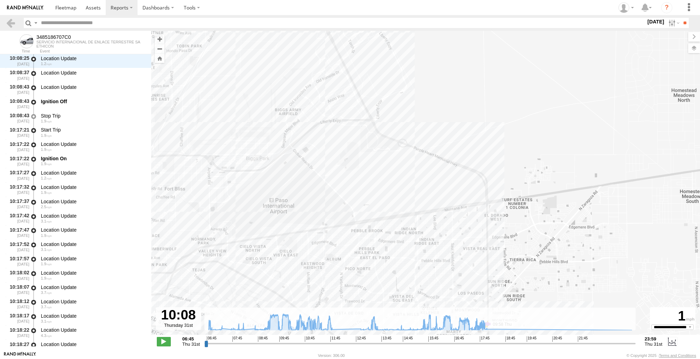
drag, startPoint x: 364, startPoint y: 125, endPoint x: 399, endPoint y: 213, distance: 94.9
click at [399, 213] on div "3485186707C0 09:58 Thu 09:58 Thu 10:08 Thu 11:45 Thu 13:19 Thu 16:18 Thu 16:18 …" at bounding box center [425, 186] width 549 height 311
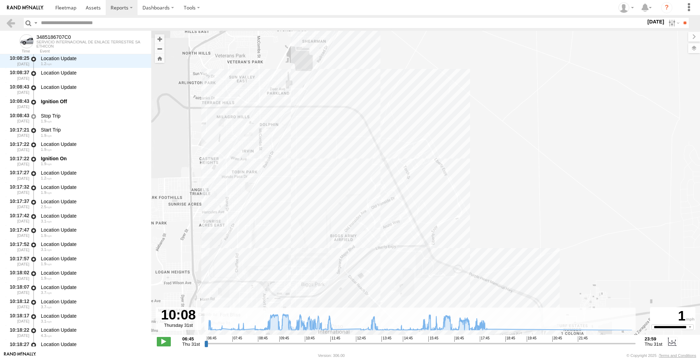
drag, startPoint x: 307, startPoint y: 140, endPoint x: 317, endPoint y: 157, distance: 19.7
click at [317, 157] on div "3485186707C0 09:58 Thu 09:58 Thu 10:08 Thu 11:45 Thu 13:19 Thu 16:18 Thu 16:18 …" at bounding box center [425, 186] width 549 height 311
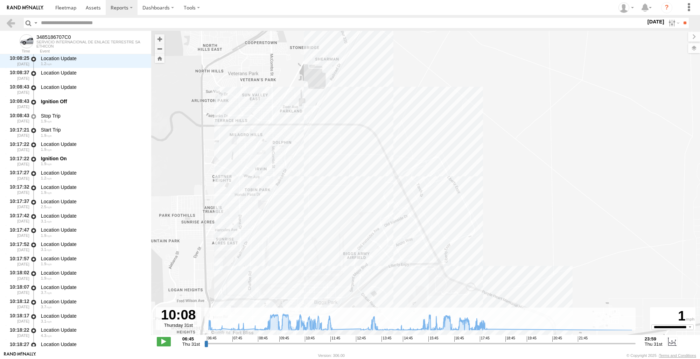
click at [300, 136] on div "3485186707C0 09:58 Thu 09:58 Thu 10:08 Thu 11:45 Thu 13:19 Thu 16:18 Thu 16:18 …" at bounding box center [425, 186] width 549 height 311
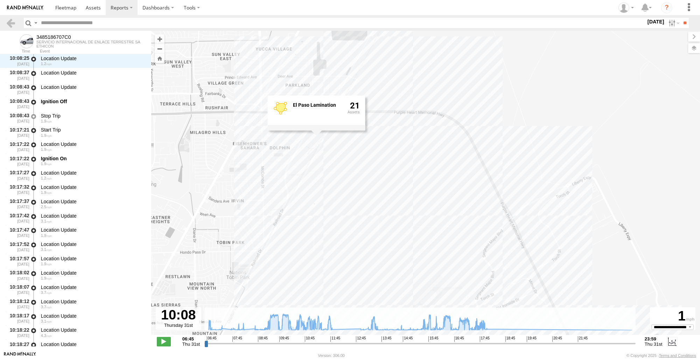
click at [205, 168] on div "3485186707C0 09:58 Thu 09:58 Thu 10:08 Thu 11:45 Thu 13:19 Thu 16:18 Thu 16:18 …" at bounding box center [425, 186] width 549 height 311
click at [10, 21] on link at bounding box center [11, 23] width 10 height 10
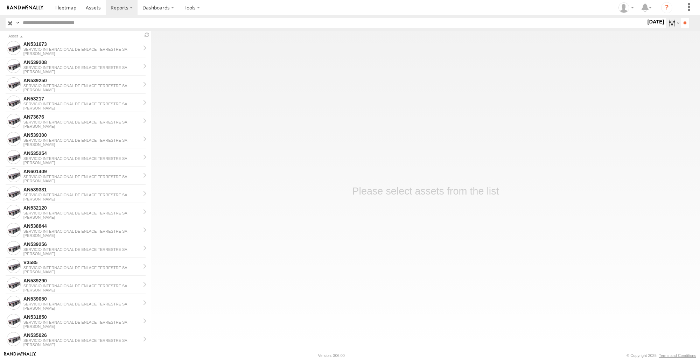
click at [668, 20] on label at bounding box center [672, 23] width 15 height 10
click at [0, 0] on label at bounding box center [0, 0] width 0 height 0
click at [682, 22] on input "**" at bounding box center [684, 23] width 8 height 10
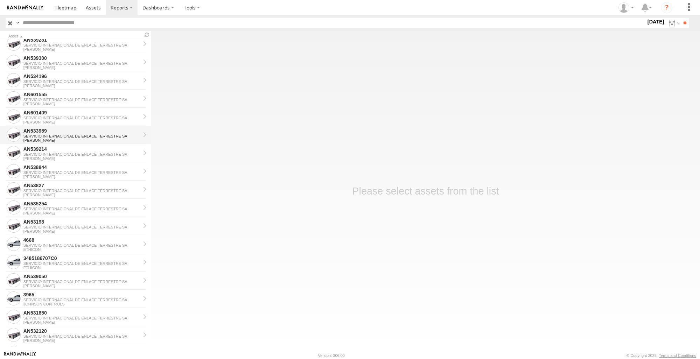
scroll to position [105, 0]
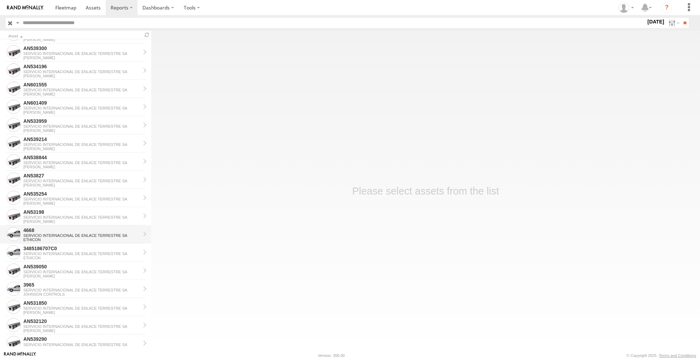
click at [62, 231] on div "4668" at bounding box center [81, 230] width 117 height 6
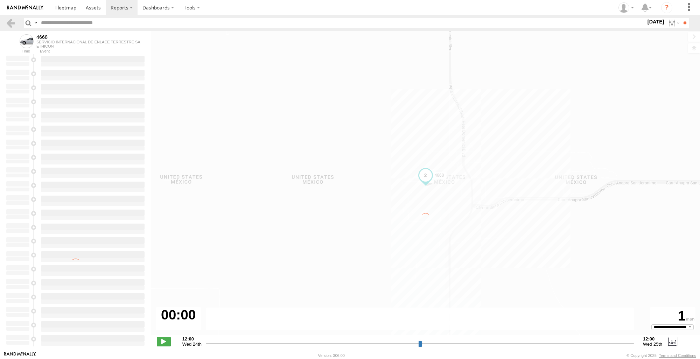
type input "**********"
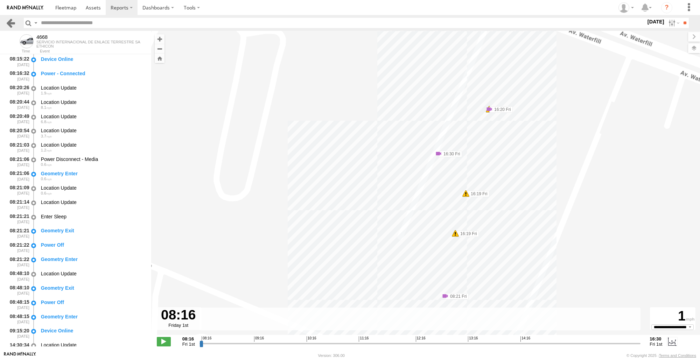
click at [10, 26] on link at bounding box center [11, 23] width 10 height 10
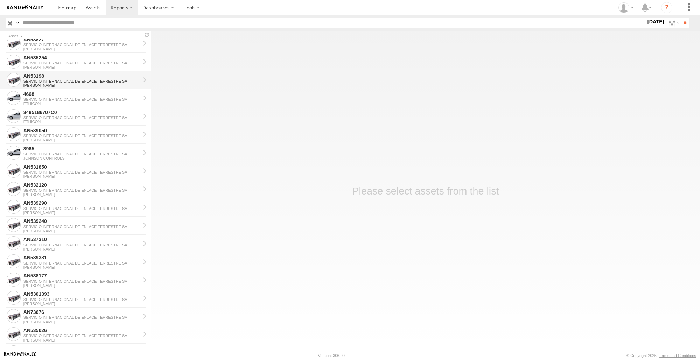
scroll to position [245, 0]
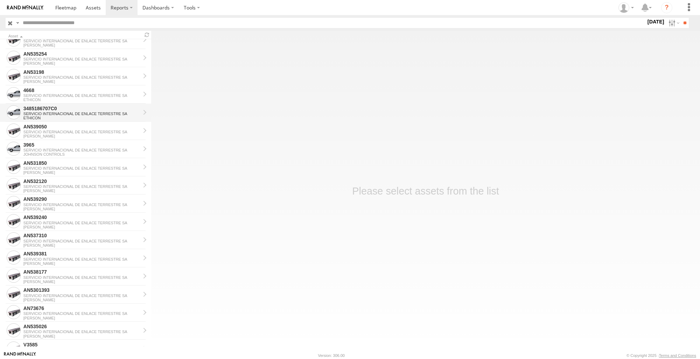
click at [78, 117] on div "ETHICON" at bounding box center [81, 118] width 117 height 4
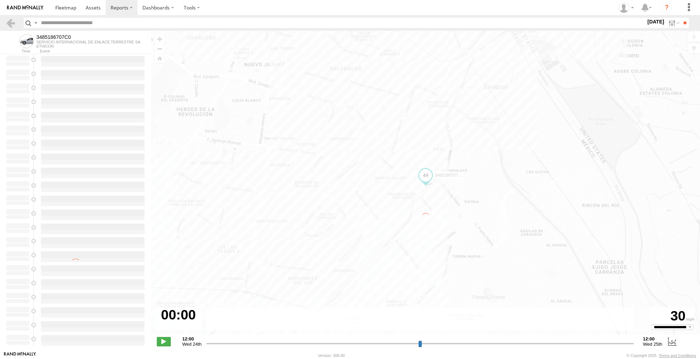
type input "**********"
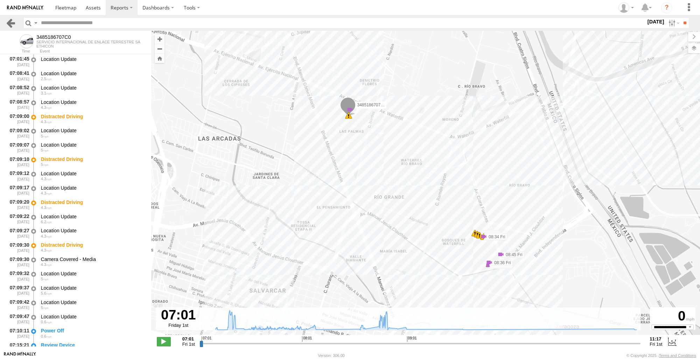
click at [10, 20] on link at bounding box center [11, 23] width 10 height 10
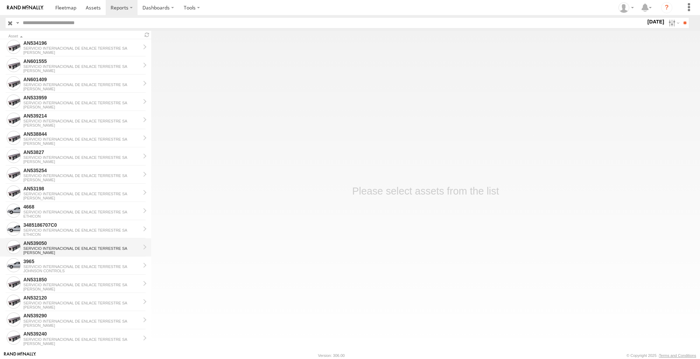
scroll to position [175, 0]
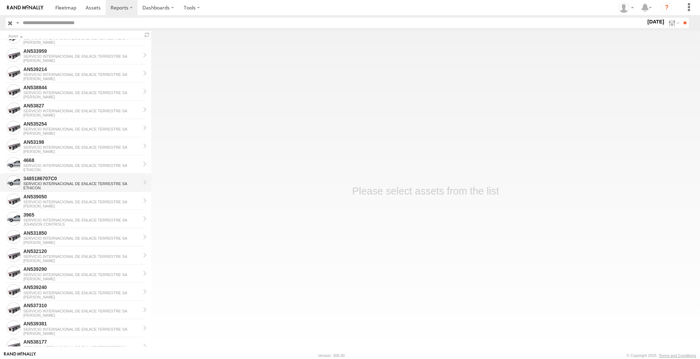
click at [61, 188] on div "ETHICON" at bounding box center [81, 188] width 117 height 4
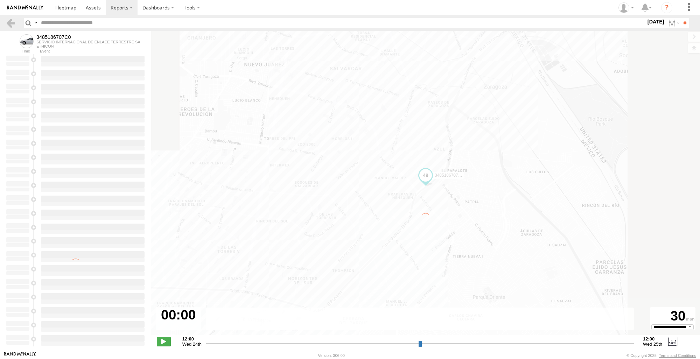
type input "**********"
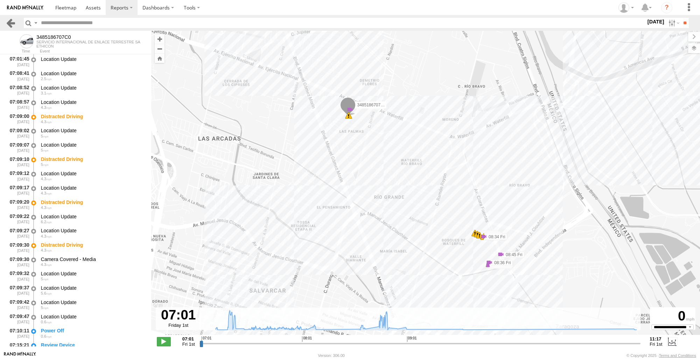
click at [12, 27] on link at bounding box center [11, 23] width 10 height 10
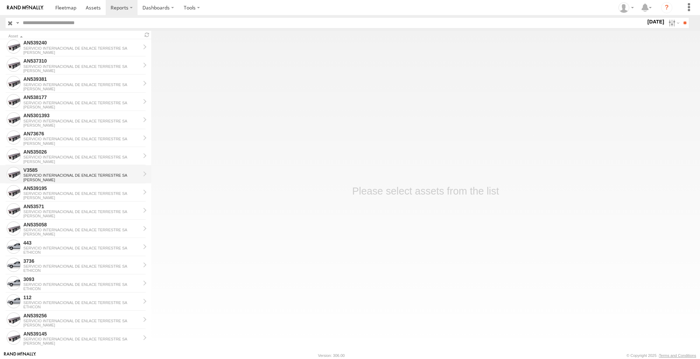
scroll to position [420, 0]
click at [40, 304] on div "SERVICIO INTERNACIONAL DE ENLACE TERRESTRE SA" at bounding box center [81, 302] width 117 height 4
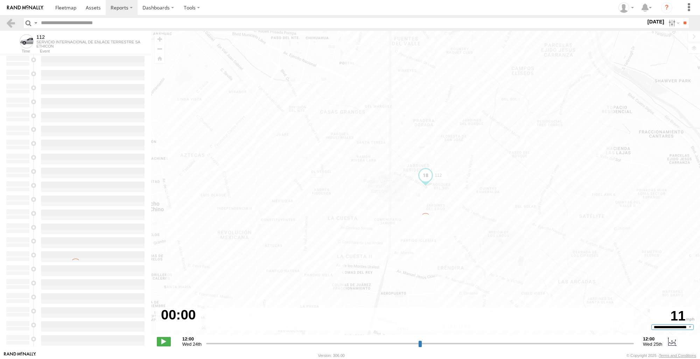
click at [687, 328] on select "**********" at bounding box center [672, 327] width 42 height 6
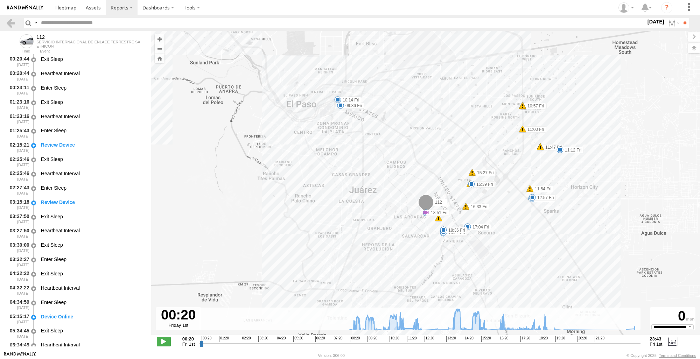
click at [386, 290] on div "112 09:35 Fri 09:36 Fri 10:14 Fri 11:12 Fri 11:54 Fri 12:06 Fri 12:57 Fri 14:12…" at bounding box center [425, 186] width 549 height 311
click at [404, 294] on div "112 09:35 Fri 09:36 Fri 10:14 Fri 11:12 Fri 11:54 Fri 12:06 Fri 12:57 Fri 14:12…" at bounding box center [425, 186] width 549 height 311
click at [401, 293] on div "112 09:35 Fri 09:36 Fri 10:14 Fri 11:12 Fri 11:54 Fri 12:06 Fri 12:57 Fri 14:12…" at bounding box center [425, 186] width 549 height 311
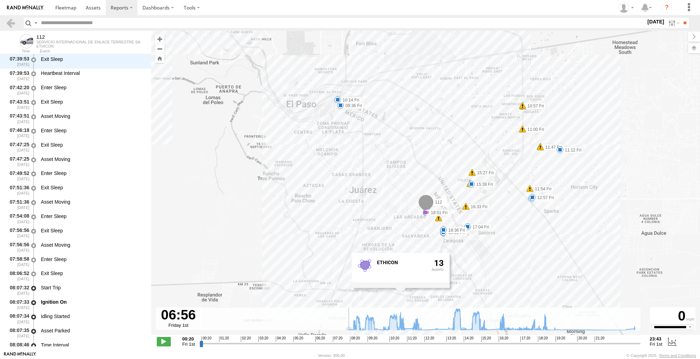
scroll to position [916, 0]
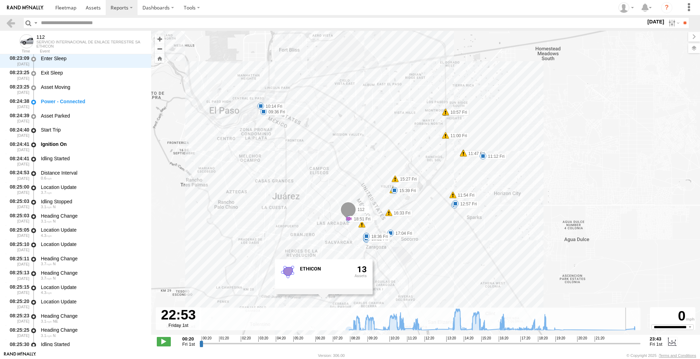
drag, startPoint x: 202, startPoint y: 344, endPoint x: 625, endPoint y: 294, distance: 426.2
click at [625, 340] on input "range" at bounding box center [419, 343] width 441 height 7
click at [671, 21] on label at bounding box center [672, 23] width 15 height 10
click at [0, 0] on label at bounding box center [0, 0] width 0 height 0
click at [683, 20] on input "**" at bounding box center [684, 23] width 8 height 10
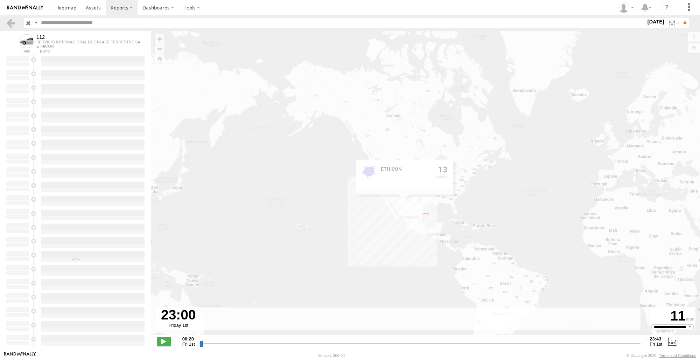
type input "**********"
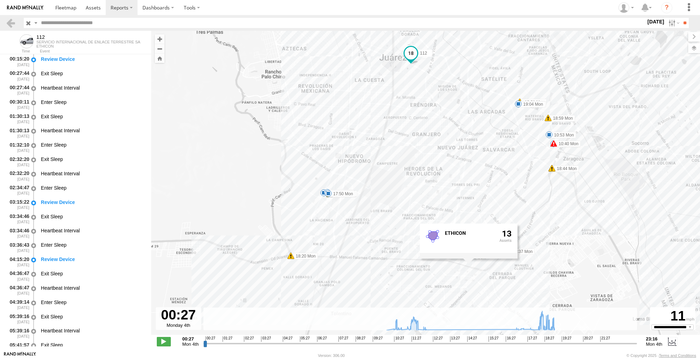
drag, startPoint x: 424, startPoint y: 168, endPoint x: 400, endPoint y: 136, distance: 40.0
click at [400, 136] on div "112 10:40 Mon 10:37 Mon 10:53 Mon 11:50 Mon 17:16 Mon 17:50 Mon 18:37 Mon 19:03…" at bounding box center [425, 186] width 549 height 311
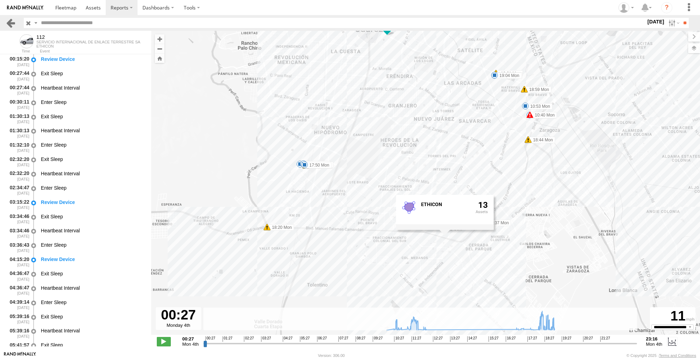
click at [10, 20] on link at bounding box center [11, 23] width 10 height 10
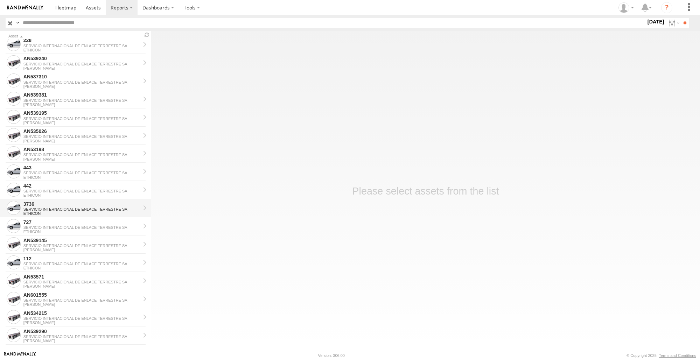
scroll to position [450, 0]
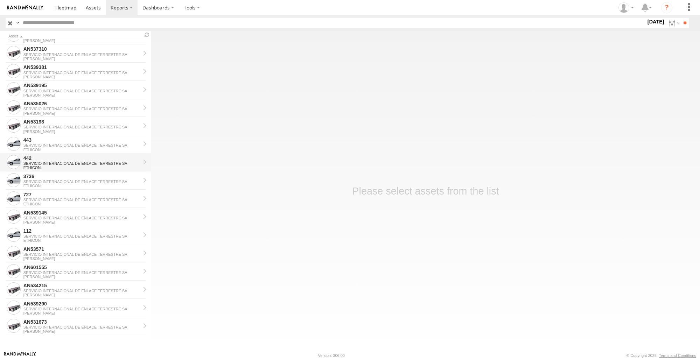
click at [55, 162] on div "SERVICIO INTERNACIONAL DE ENLACE TERRESTRE SA" at bounding box center [81, 163] width 117 height 4
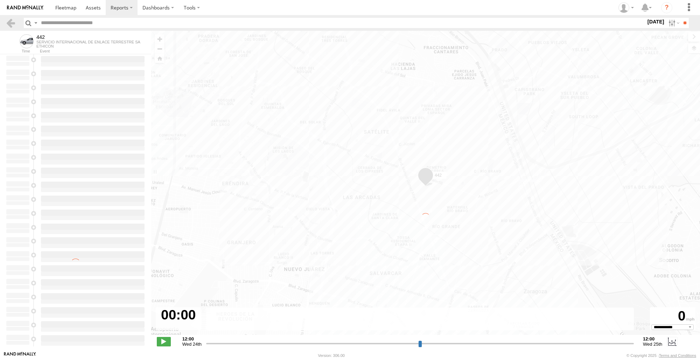
select select "**********"
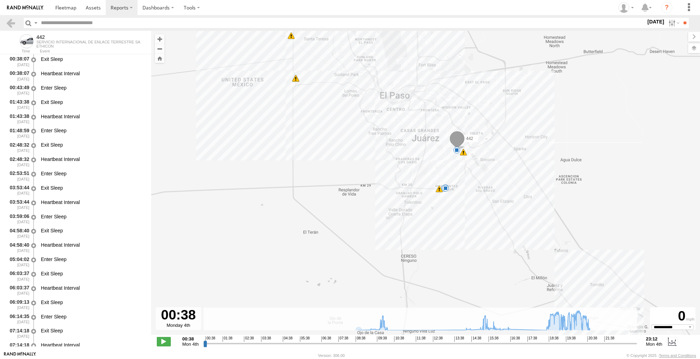
drag, startPoint x: 425, startPoint y: 236, endPoint x: 354, endPoint y: 137, distance: 121.5
click at [354, 137] on div "442 10:07 Mon 11:05 Mon 15:09 Mon 15:16 Mon 19:22 Mon 19:22 Mon 19:53 Mon 19:53…" at bounding box center [425, 186] width 549 height 311
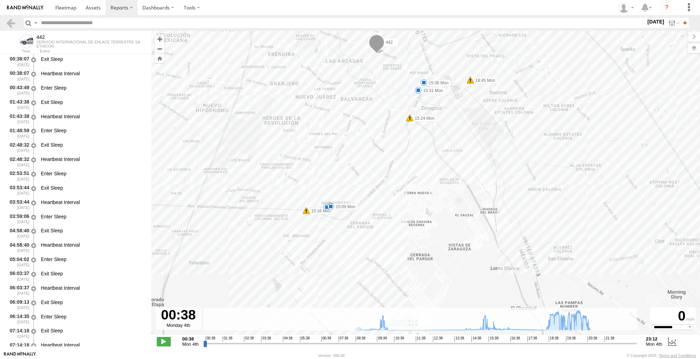
drag, startPoint x: 432, startPoint y: 168, endPoint x: 474, endPoint y: 224, distance: 69.5
click at [474, 224] on div "442 10:07 Mon 11:05 Mon 15:09 Mon 15:16 Mon 19:22 Mon 19:22 Mon 19:53 Mon 19:53…" at bounding box center [425, 186] width 549 height 311
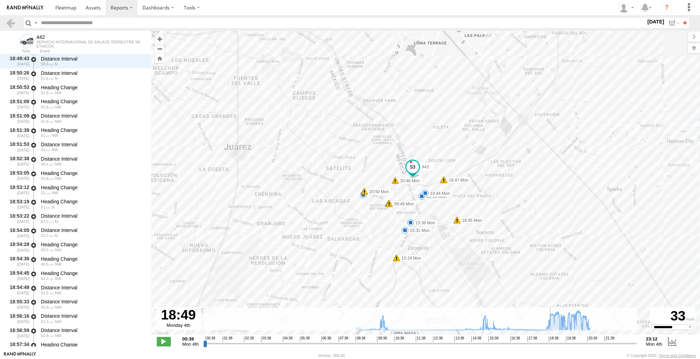
scroll to position [14467, 0]
drag, startPoint x: 205, startPoint y: 344, endPoint x: 550, endPoint y: 355, distance: 345.2
type input "**********"
click at [550, 347] on input "range" at bounding box center [419, 343] width 433 height 7
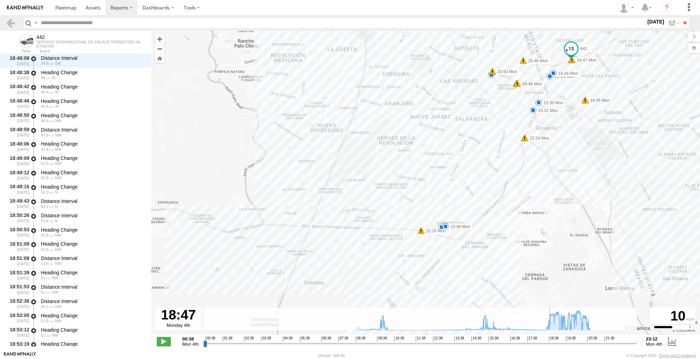
drag, startPoint x: 580, startPoint y: 201, endPoint x: 710, endPoint y: 81, distance: 176.3
click at [699, 81] on html at bounding box center [350, 179] width 700 height 359
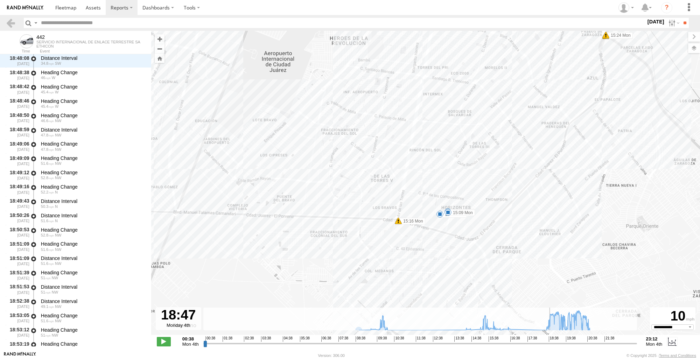
click at [441, 224] on div "442 10:07 Mon 11:05 Mon 15:09 Mon 15:16 Mon 19:22 Mon 19:22 Mon 19:53 Mon 19:53…" at bounding box center [425, 186] width 549 height 311
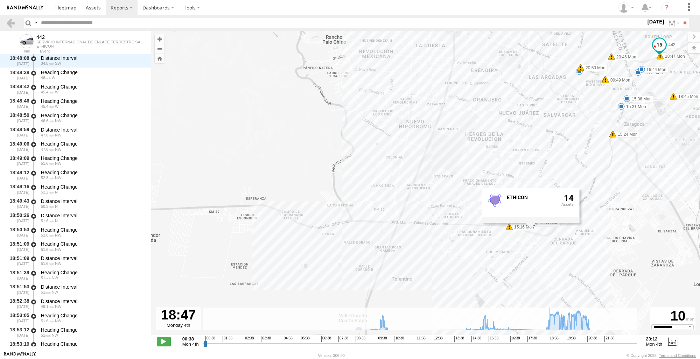
drag, startPoint x: 644, startPoint y: 241, endPoint x: 663, endPoint y: 234, distance: 19.8
click at [663, 234] on div "442 10:07 Mon 11:05 Mon 15:09 Mon 15:16 Mon 19:22 Mon 19:22 Mon 19:53 Mon 19:53…" at bounding box center [425, 186] width 549 height 311
click at [214, 178] on div "442 10:07 Mon 11:05 Mon 15:09 Mon 15:16 Mon 19:22 Mon 19:22 Mon 19:53 Mon 19:53…" at bounding box center [425, 186] width 549 height 311
click at [15, 27] on link at bounding box center [11, 23] width 10 height 10
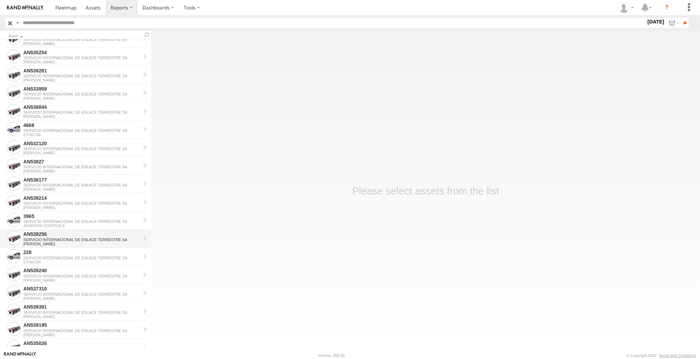
scroll to position [245, 0]
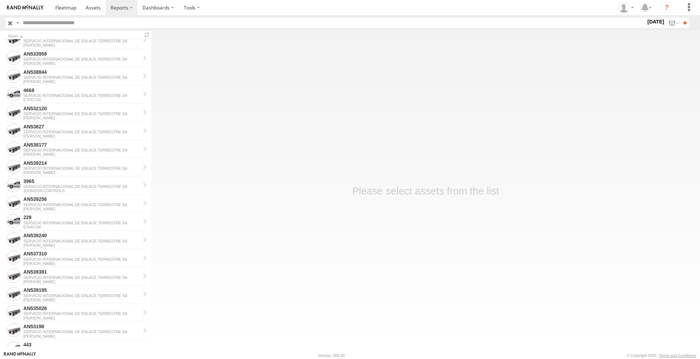
click at [191, 185] on main "Asset AN539208 SERVICIO INTERNACIONAL DE ENLACE TERRESTRE SA [PERSON_NAME] AN53…" at bounding box center [350, 191] width 700 height 320
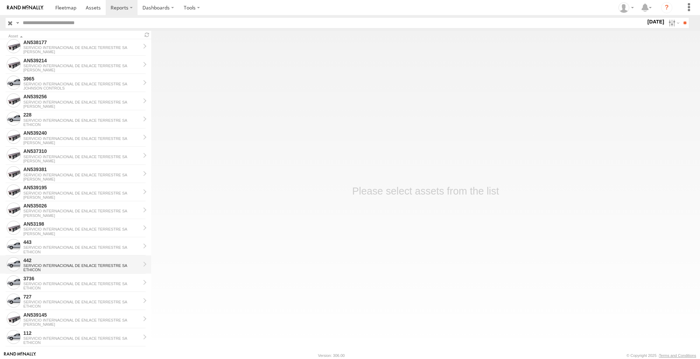
scroll to position [450, 0]
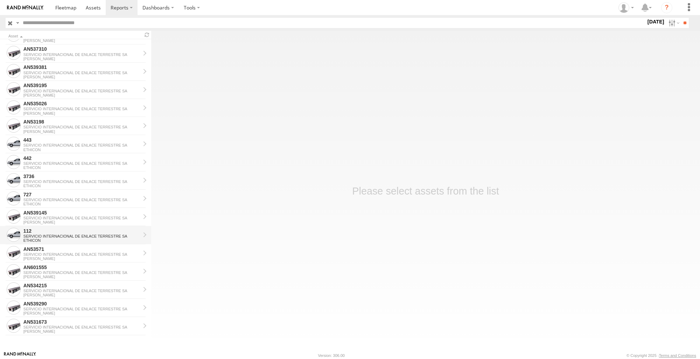
click at [49, 235] on div "SERVICIO INTERNACIONAL DE ENLACE TERRESTRE SA" at bounding box center [81, 236] width 117 height 4
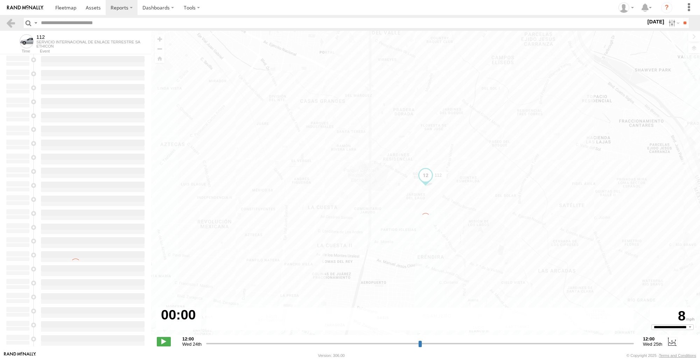
type input "**********"
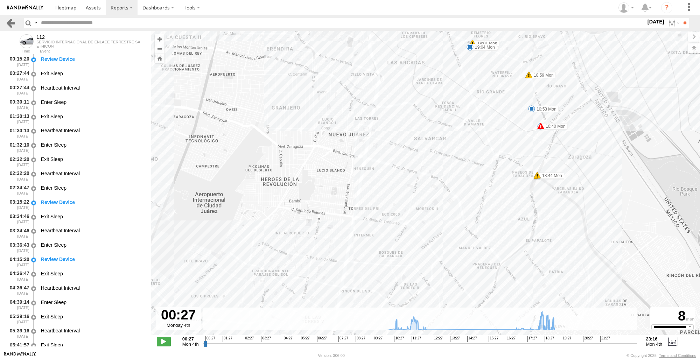
click at [14, 23] on link at bounding box center [11, 23] width 10 height 10
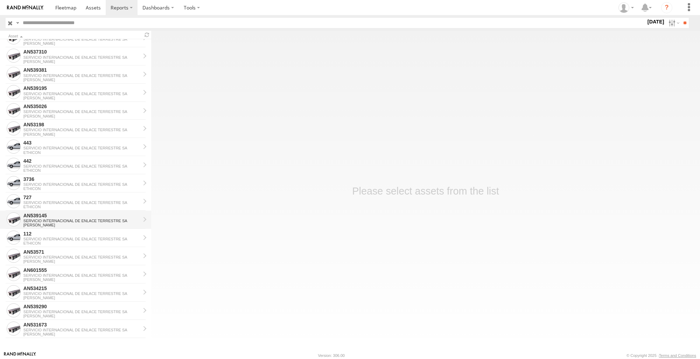
scroll to position [450, 0]
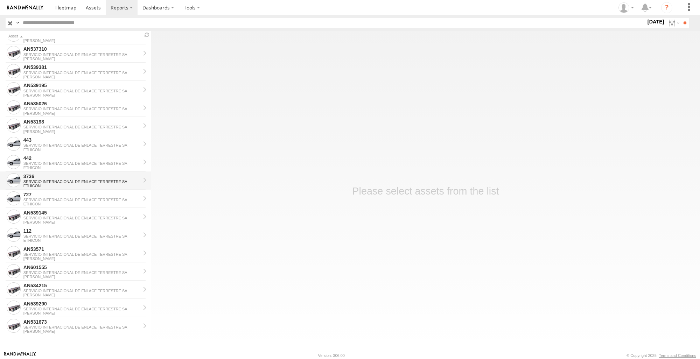
click at [51, 180] on div "SERVICIO INTERNACIONAL DE ENLACE TERRESTRE SA" at bounding box center [81, 181] width 117 height 4
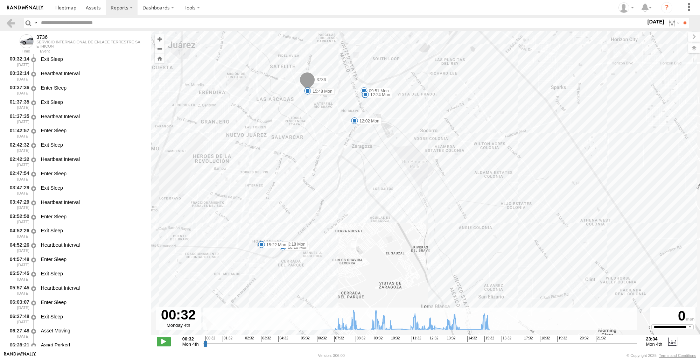
drag, startPoint x: 402, startPoint y: 225, endPoint x: 411, endPoint y: 220, distance: 10.2
click at [428, 210] on div "3736 07:30 Mon 09:10 Mon 15:45 Mon 15:48 Mon 07:45 Mon 08:13 Mon 09:51 Mon 10:1…" at bounding box center [425, 186] width 549 height 311
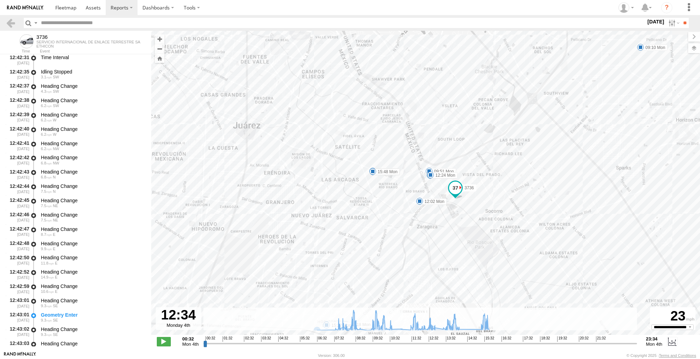
scroll to position [18660, 0]
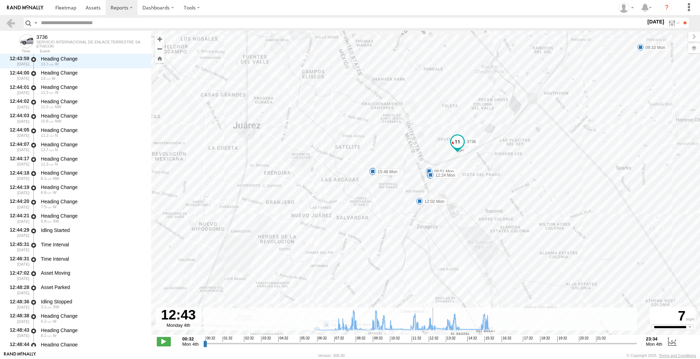
drag, startPoint x: 204, startPoint y: 345, endPoint x: 432, endPoint y: 345, distance: 227.8
type input "**********"
click at [432, 345] on input "range" at bounding box center [419, 343] width 433 height 7
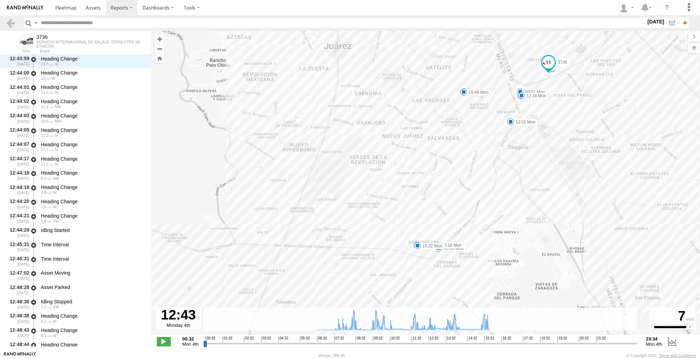
drag, startPoint x: 487, startPoint y: 260, endPoint x: 584, endPoint y: 177, distance: 126.8
click at [584, 177] on div "3736 07:30 Mon 09:10 Mon 15:45 Mon 15:48 Mon 07:45 Mon 08:13 Mon 09:51 Mon 10:1…" at bounding box center [425, 186] width 549 height 311
click at [415, 249] on div "3736 07:30 Mon 09:10 Mon 15:45 Mon 15:48 Mon 07:45 Mon 08:13 Mon 09:51 Mon 10:1…" at bounding box center [425, 186] width 549 height 311
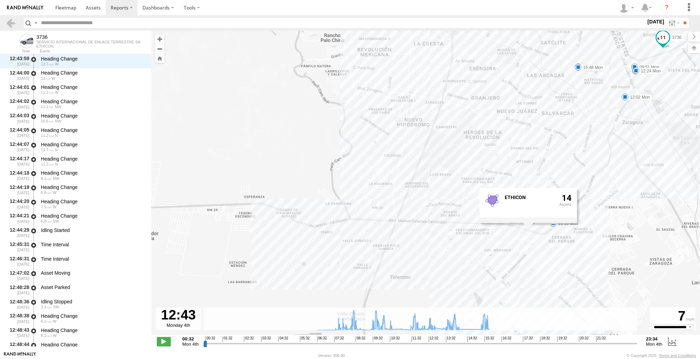
drag, startPoint x: 539, startPoint y: 246, endPoint x: 652, endPoint y: 225, distance: 114.6
click at [652, 225] on div "3736 07:30 Mon 09:10 Mon 15:45 Mon 15:48 Mon 07:45 Mon 08:13 Mon 09:51 Mon 10:1…" at bounding box center [425, 186] width 549 height 311
click at [223, 237] on div "3736 07:30 Mon 09:10 Mon 15:45 Mon 15:48 Mon 07:45 Mon 08:13 Mon 09:51 Mon 10:1…" at bounding box center [425, 186] width 549 height 311
click at [11, 22] on link at bounding box center [11, 23] width 10 height 10
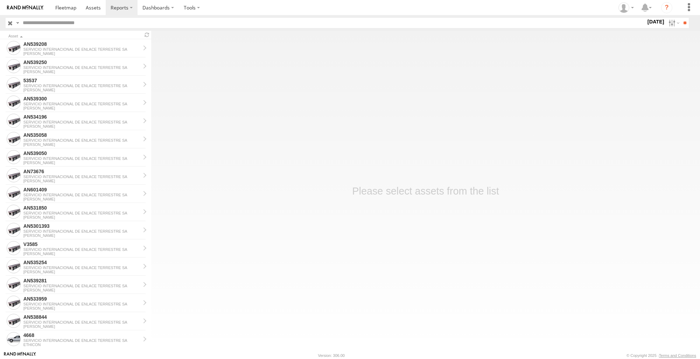
click at [335, 135] on main "Asset AN539208 SERVICIO INTERNACIONAL DE ENLACE TERRESTRE SA [PERSON_NAME] AN53…" at bounding box center [350, 191] width 700 height 320
click at [675, 22] on label at bounding box center [672, 23] width 15 height 10
click at [0, 0] on label at bounding box center [0, 0] width 0 height 0
click at [684, 21] on input "**" at bounding box center [684, 23] width 8 height 10
click at [83, 46] on div "3485186707C0" at bounding box center [81, 44] width 117 height 6
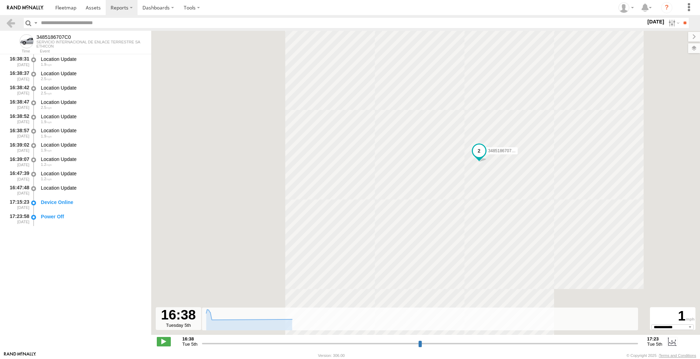
select select "**********"
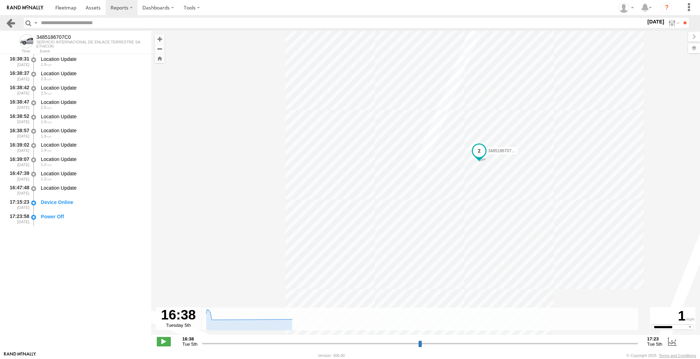
click at [12, 25] on link at bounding box center [11, 23] width 10 height 10
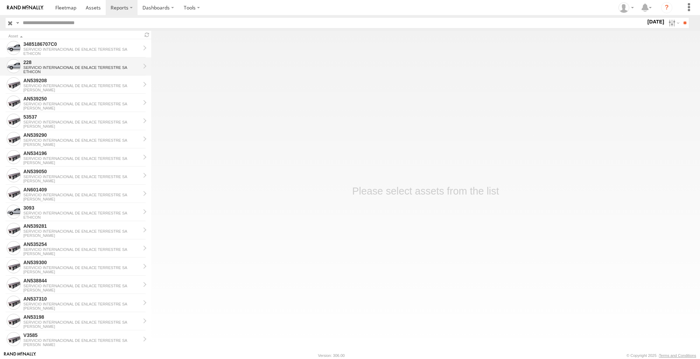
click at [78, 63] on div "228" at bounding box center [81, 62] width 117 height 6
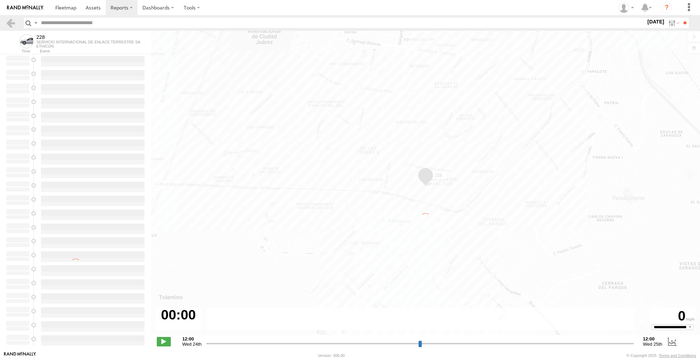
type input "**********"
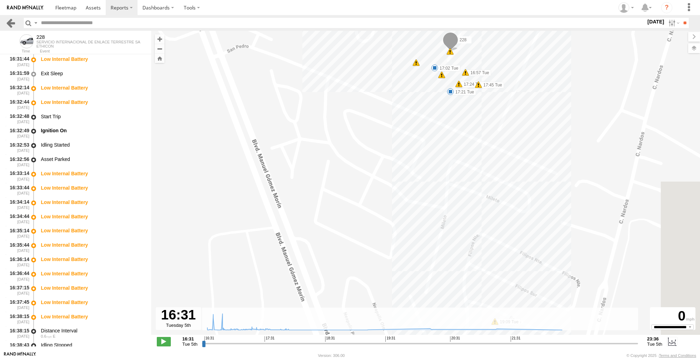
click at [14, 20] on link at bounding box center [11, 23] width 10 height 10
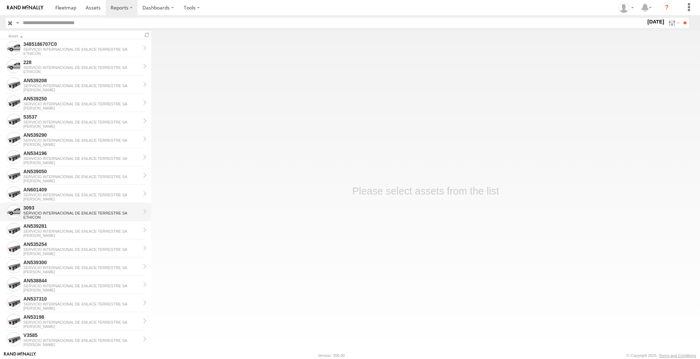
click at [76, 205] on div "3093" at bounding box center [81, 208] width 117 height 6
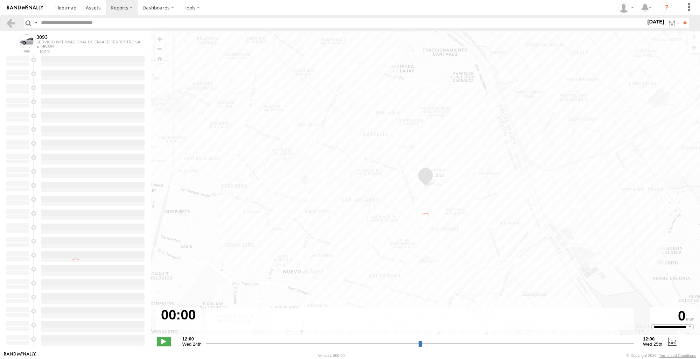
type input "**********"
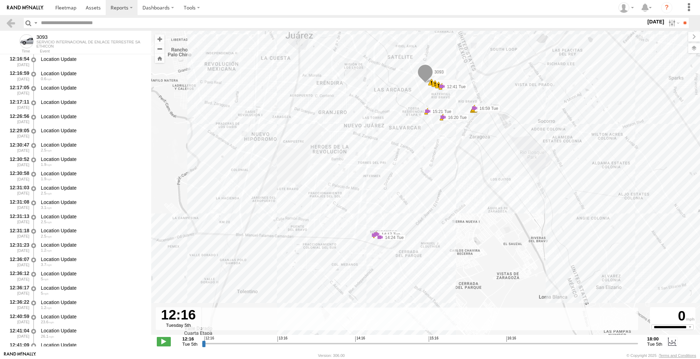
drag, startPoint x: 343, startPoint y: 193, endPoint x: 319, endPoint y: 156, distance: 44.4
click at [319, 156] on div "3093 12:41 Tue 12:41 Tue 12:41 Tue 12:41 Tue 12:41 Tue 12:58 Tue 14:17 Tue 14:2…" at bounding box center [425, 186] width 549 height 311
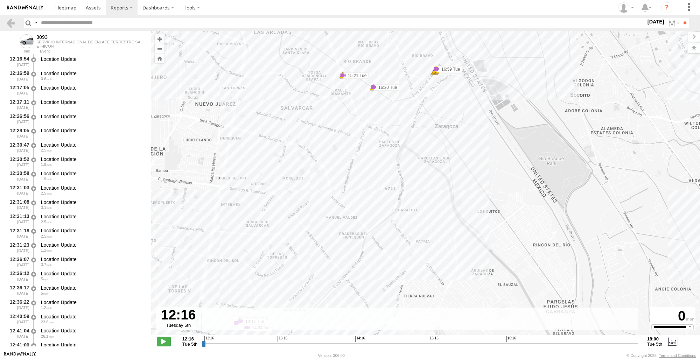
drag, startPoint x: 453, startPoint y: 156, endPoint x: 463, endPoint y: 180, distance: 25.5
click at [470, 194] on div "3093 12:41 Tue 12:41 Tue 12:41 Tue 12:41 Tue 12:41 Tue 12:58 Tue 14:17 Tue 14:2…" at bounding box center [425, 186] width 549 height 311
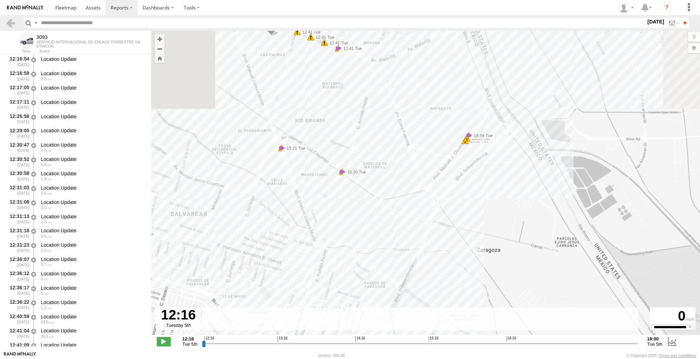
drag, startPoint x: 443, startPoint y: 120, endPoint x: 478, endPoint y: 226, distance: 111.9
click at [480, 234] on div "3093 12:41 Tue 12:41 Tue 12:41 Tue 12:41 Tue 12:41 Tue 12:58 Tue 14:17 Tue 14:2…" at bounding box center [425, 186] width 549 height 311
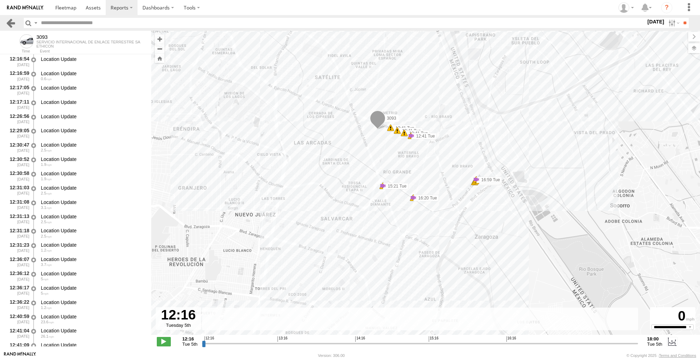
click at [11, 22] on link at bounding box center [11, 23] width 10 height 10
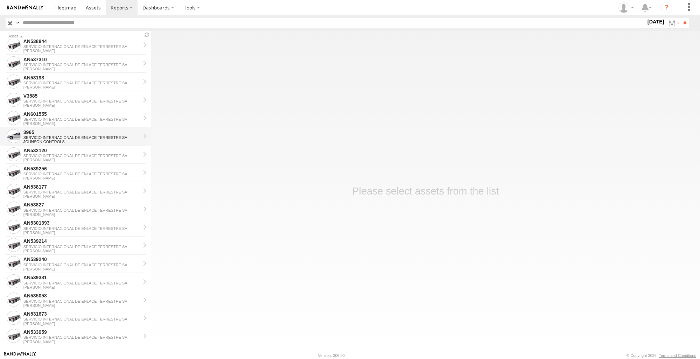
scroll to position [245, 0]
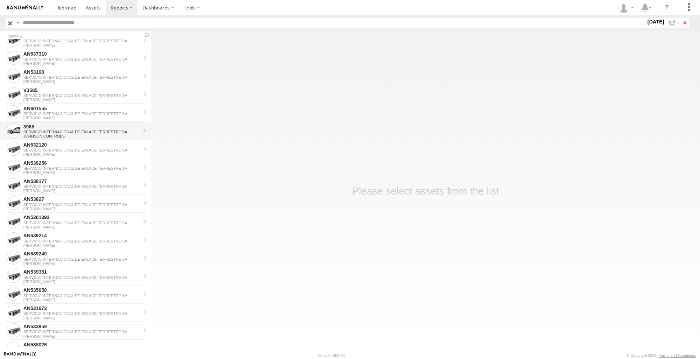
click at [58, 133] on div "SERVICIO INTERNACIONAL DE ENLACE TERRESTRE SA" at bounding box center [81, 132] width 117 height 4
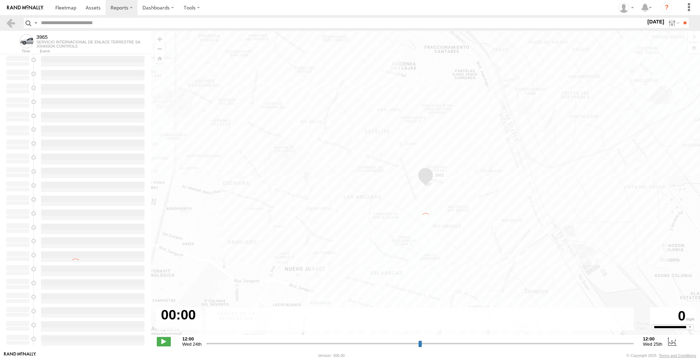
type input "**********"
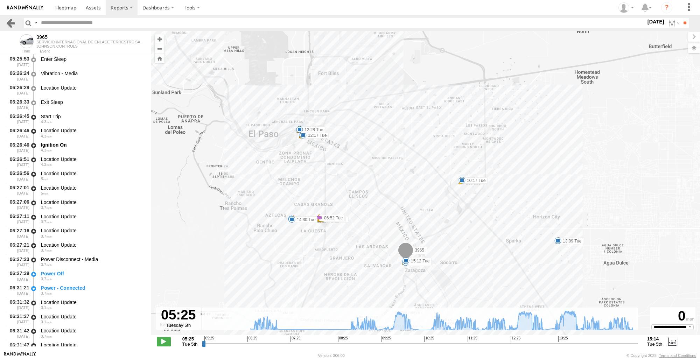
click at [8, 25] on link at bounding box center [11, 23] width 10 height 10
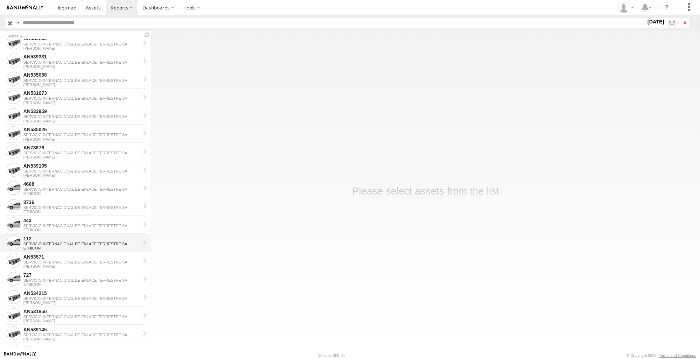
scroll to position [486, 0]
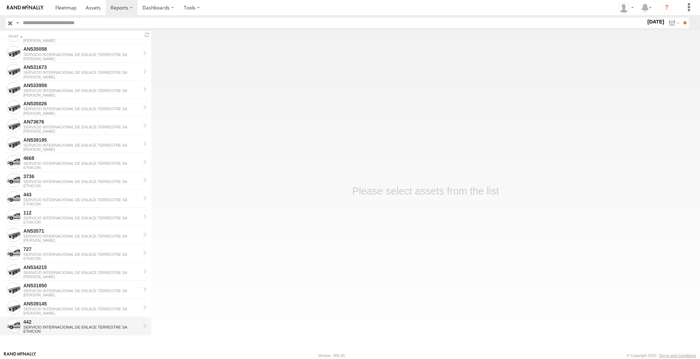
click at [70, 329] on div "SERVICIO INTERNACIONAL DE ENLACE TERRESTRE SA" at bounding box center [81, 327] width 117 height 4
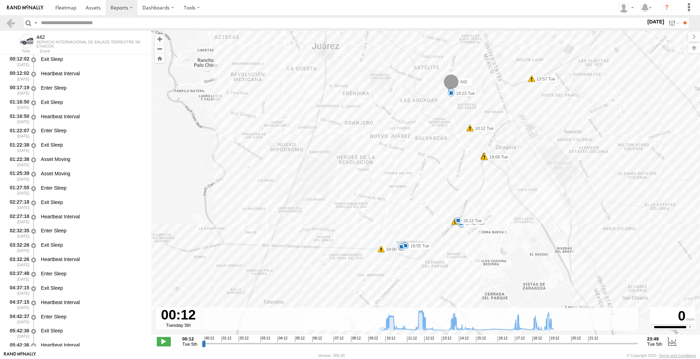
drag, startPoint x: 376, startPoint y: 236, endPoint x: 354, endPoint y: 142, distance: 96.4
click at [354, 142] on div "442 10:04 Tue 10:40 Tue 11:10 Tue 11:55 Tue 11:55 Tue 11:55 Tue 12:47 Tue 13:43…" at bounding box center [425, 186] width 549 height 311
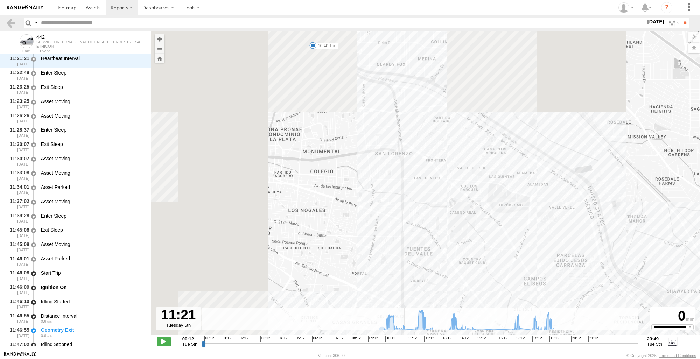
scroll to position [4808, 0]
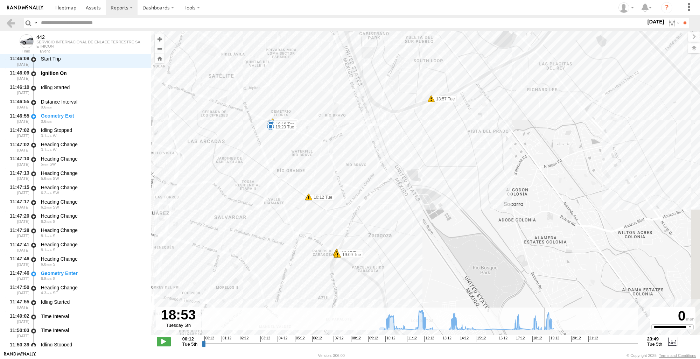
drag, startPoint x: 204, startPoint y: 345, endPoint x: 549, endPoint y: 321, distance: 345.1
type input "**********"
click at [549, 340] on input "range" at bounding box center [420, 343] width 436 height 7
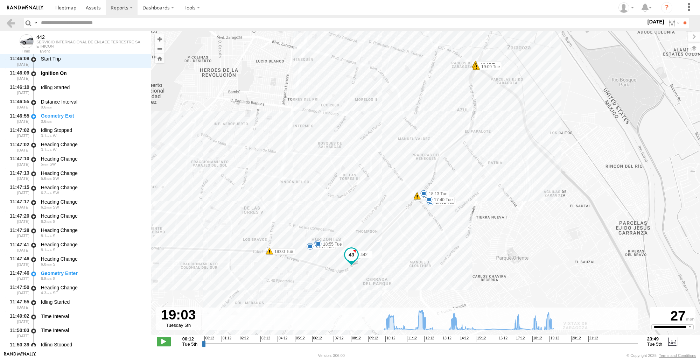
click at [5, 20] on header "Search Query Asset ID Asset Label Registration Manufacturer Model VIN Job ID" at bounding box center [350, 23] width 700 height 16
click at [9, 26] on link at bounding box center [11, 23] width 10 height 10
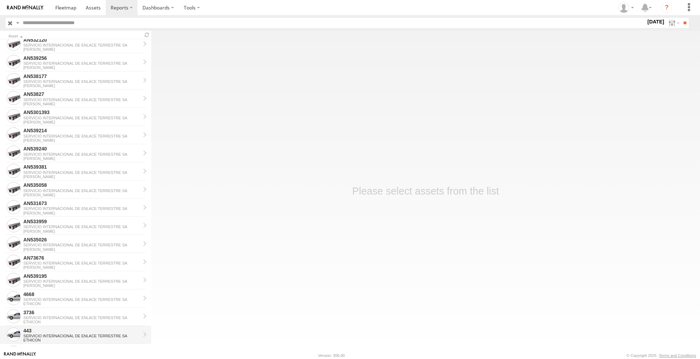
scroll to position [486, 0]
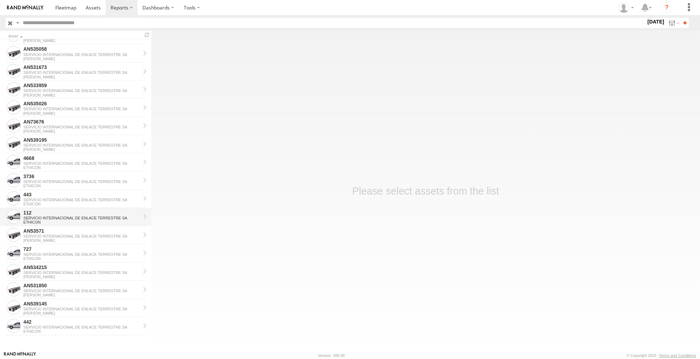
click at [87, 220] on div "ETHICON" at bounding box center [81, 222] width 117 height 4
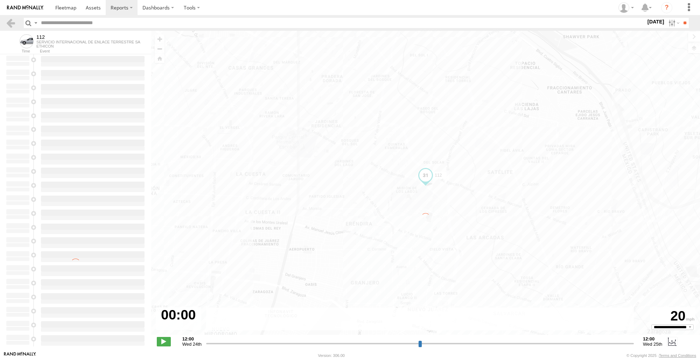
click at [233, 175] on div "Para navegar por el mapa con gestos táctiles, tócalo dos veces, mantenlo pulsad…" at bounding box center [425, 186] width 549 height 311
type input "**********"
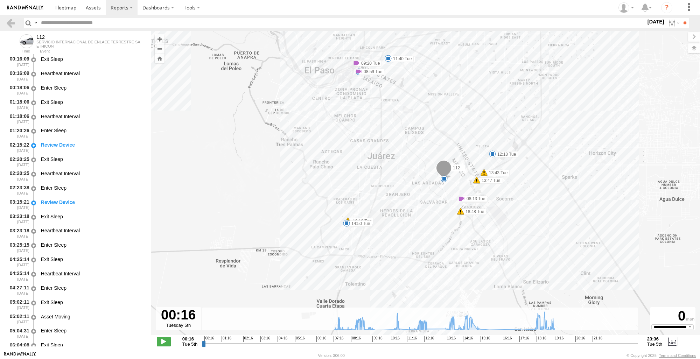
drag, startPoint x: 440, startPoint y: 226, endPoint x: 430, endPoint y: 205, distance: 23.6
click at [430, 205] on div "112 07:34 Tue 08:13 Tue 08:59 Tue 09:20 Tue 10:49 Tue 11:26 Tue 11:40 Tue 12:18…" at bounding box center [425, 186] width 549 height 311
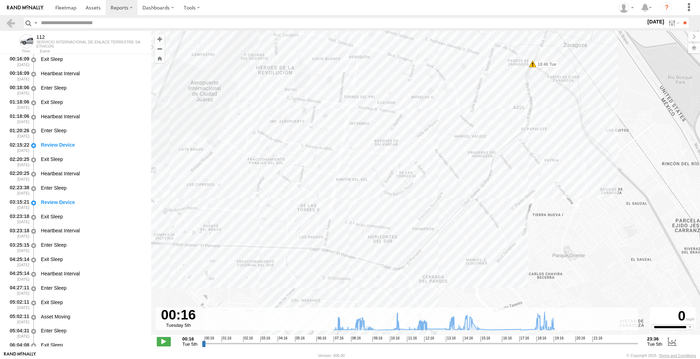
click at [5, 21] on header "Search Query Asset ID Asset Label Registration Manufacturer Model VIN Job ID" at bounding box center [350, 23] width 700 height 16
click at [10, 27] on link at bounding box center [11, 23] width 10 height 10
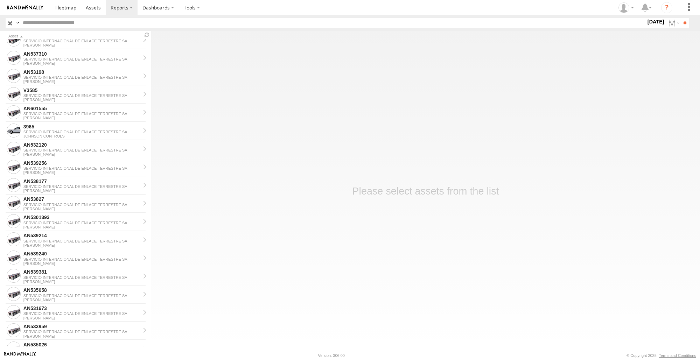
scroll to position [486, 0]
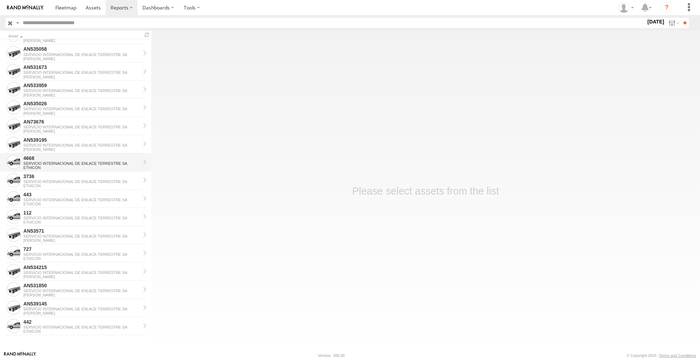
click at [80, 161] on div "4668" at bounding box center [81, 158] width 117 height 6
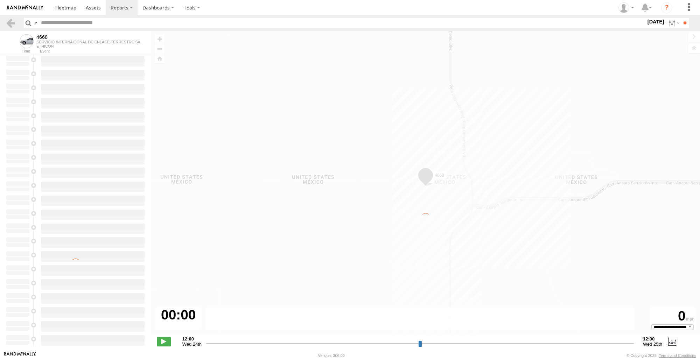
type input "**********"
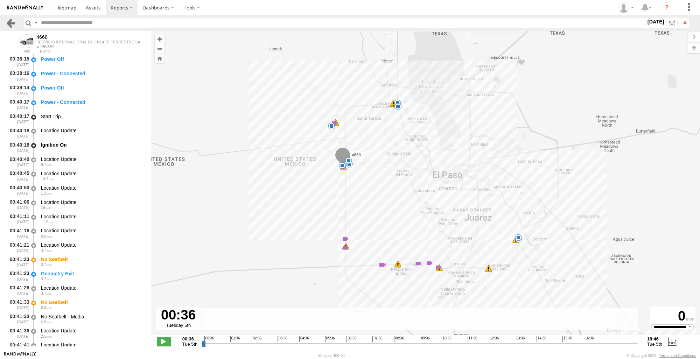
click at [10, 19] on link at bounding box center [11, 23] width 10 height 10
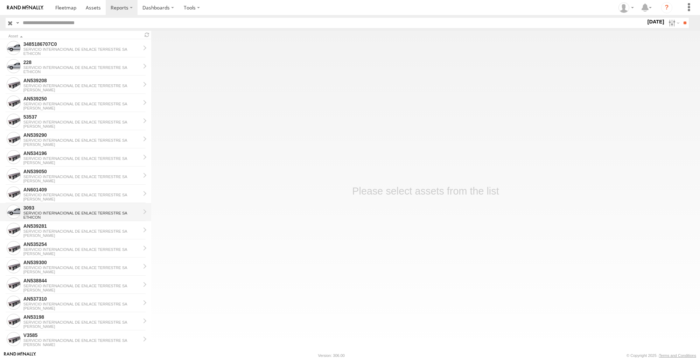
click at [98, 213] on div "SERVICIO INTERNACIONAL DE ENLACE TERRESTRE SA" at bounding box center [81, 213] width 117 height 4
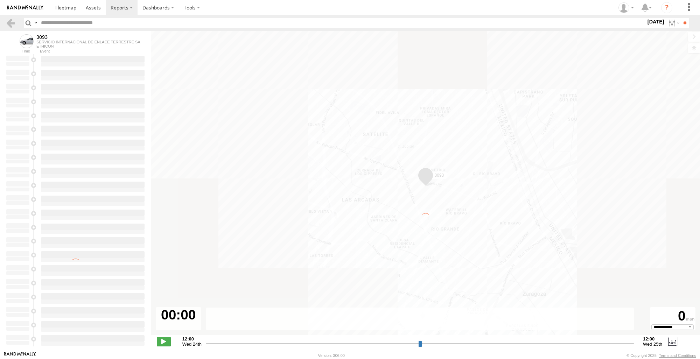
type input "**********"
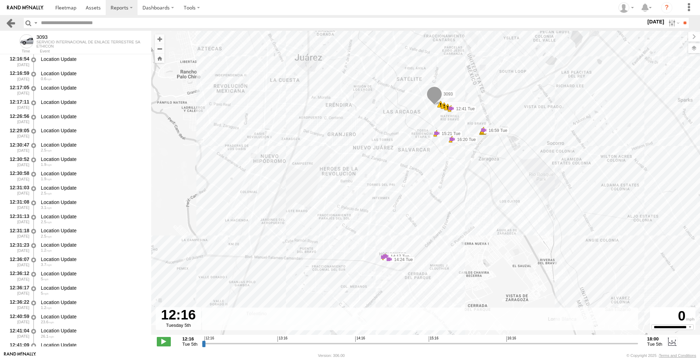
click at [15, 23] on link at bounding box center [11, 23] width 10 height 10
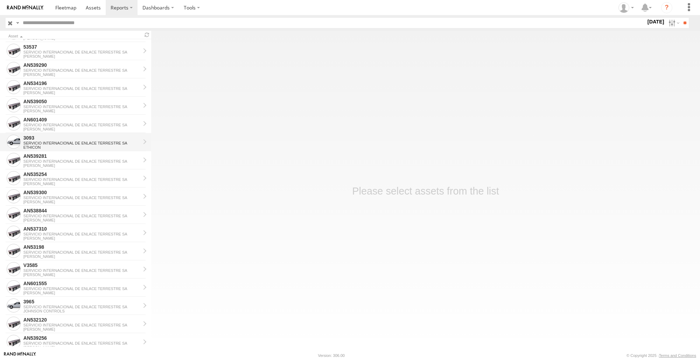
scroll to position [105, 0]
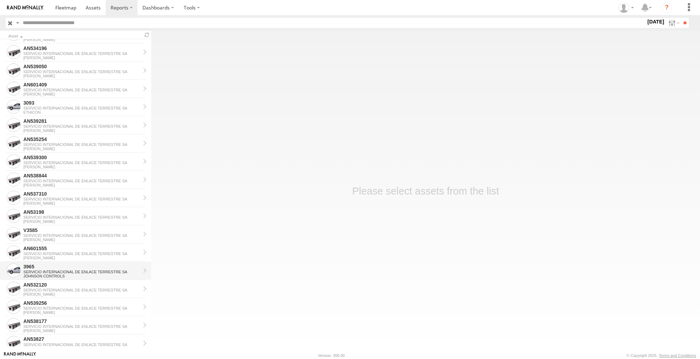
click at [58, 267] on div "3965" at bounding box center [81, 266] width 117 height 6
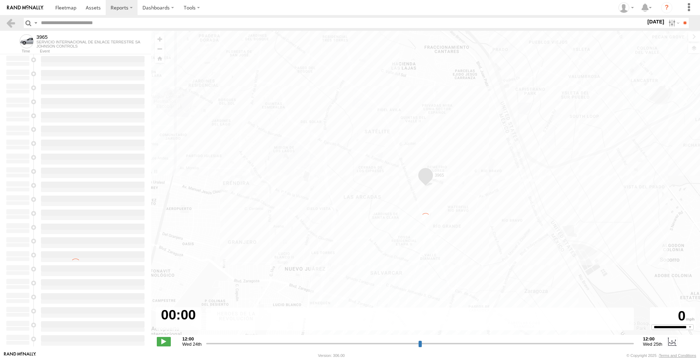
type input "**********"
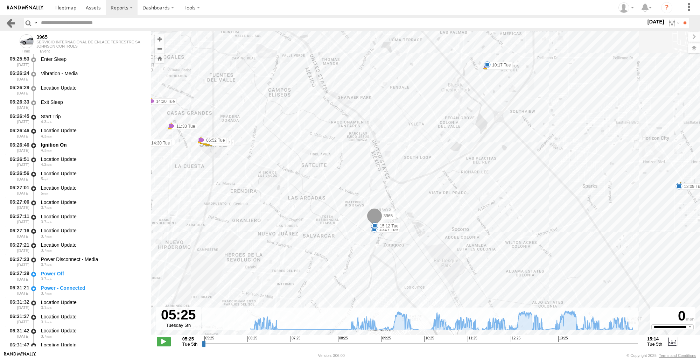
click at [12, 21] on link at bounding box center [11, 23] width 10 height 10
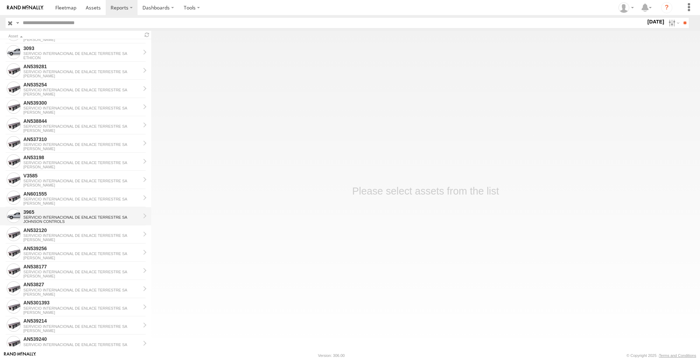
scroll to position [175, 0]
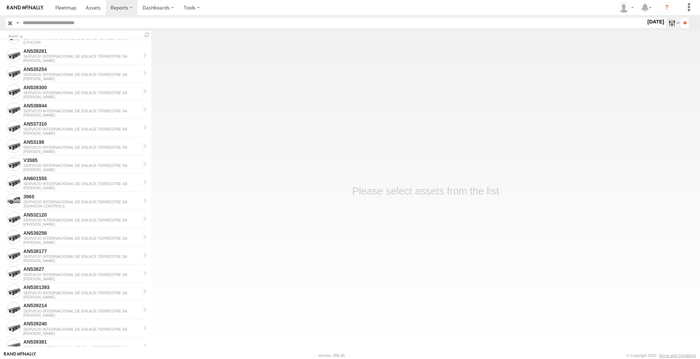
click at [669, 24] on label at bounding box center [672, 23] width 15 height 10
click at [0, 0] on span "ETHICON" at bounding box center [0, 0] width 0 height 0
click at [646, 28] on div "JOHNSON CONTROLS" at bounding box center [646, 23] width 0 height 9
click at [0, 0] on span "[PERSON_NAME]" at bounding box center [0, 0] width 0 height 0
click at [0, 0] on span "JOHNSON CONTROLS" at bounding box center [0, 0] width 0 height 0
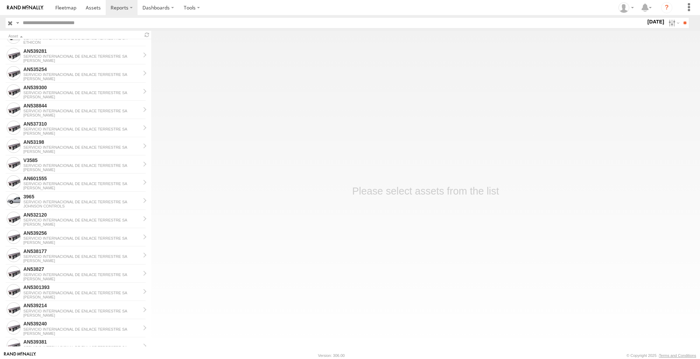
click at [0, 0] on span "JOHNSON CONTROLS" at bounding box center [0, 0] width 0 height 0
drag, startPoint x: 22, startPoint y: 57, endPoint x: 21, endPoint y: 50, distance: 7.1
click at [0, 0] on span "[PERSON_NAME]" at bounding box center [0, 0] width 0 height 0
click at [0, 0] on span "ETHICON" at bounding box center [0, 0] width 0 height 0
click at [680, 22] on input "**" at bounding box center [684, 23] width 8 height 10
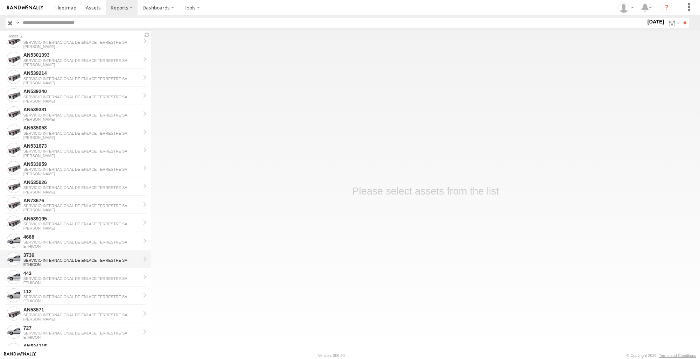
scroll to position [486, 0]
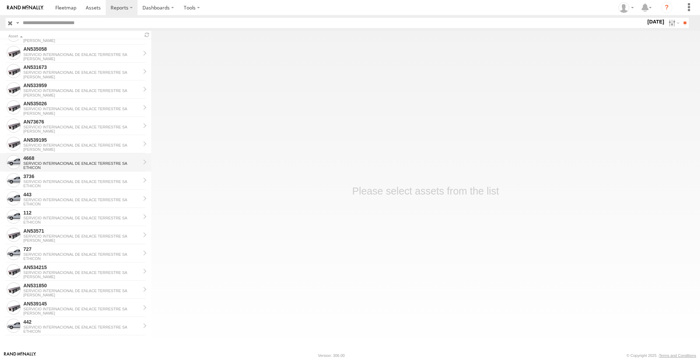
click at [82, 165] on div "SERVICIO INTERNACIONAL DE ENLACE TERRESTRE SA" at bounding box center [81, 163] width 117 height 4
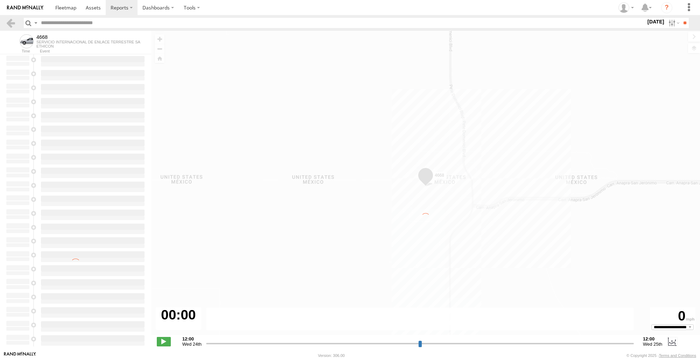
type input "**********"
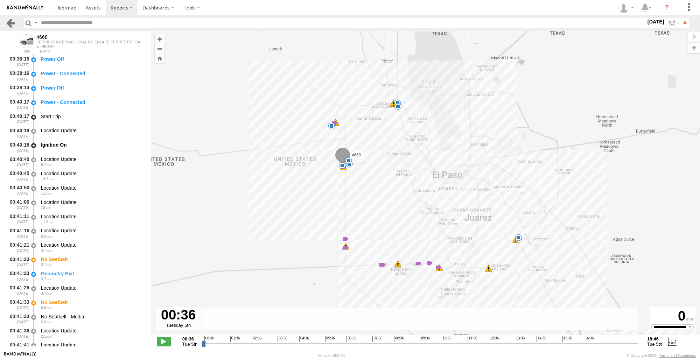
click at [11, 22] on link at bounding box center [11, 23] width 10 height 10
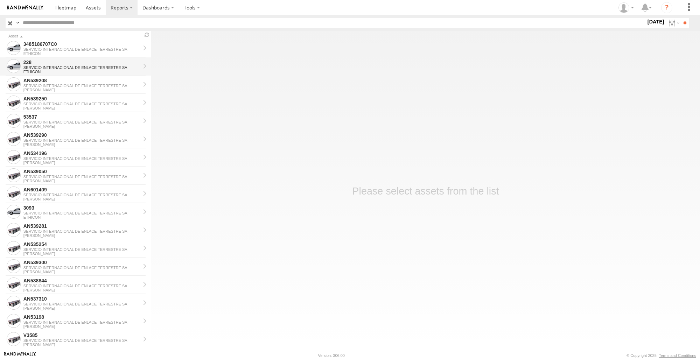
click at [92, 65] on div "228" at bounding box center [81, 62] width 117 height 6
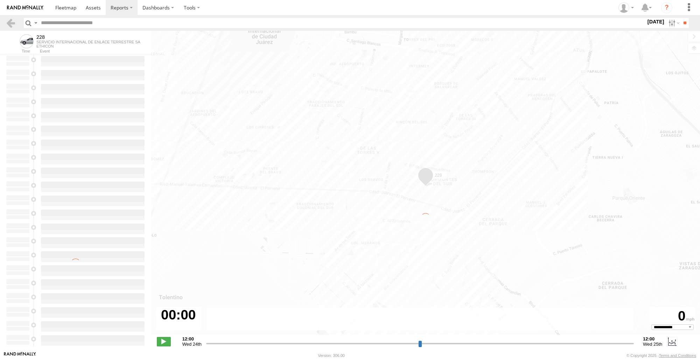
type input "**********"
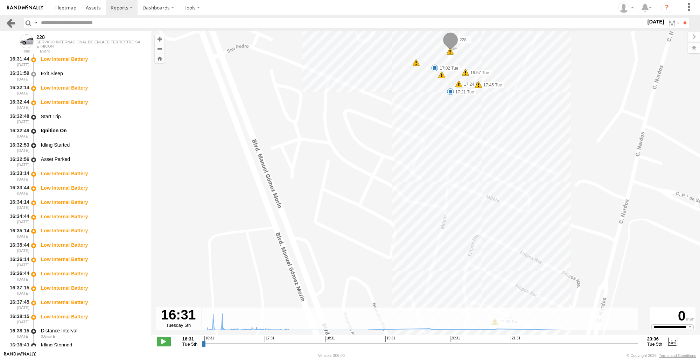
click at [7, 26] on link at bounding box center [11, 23] width 10 height 10
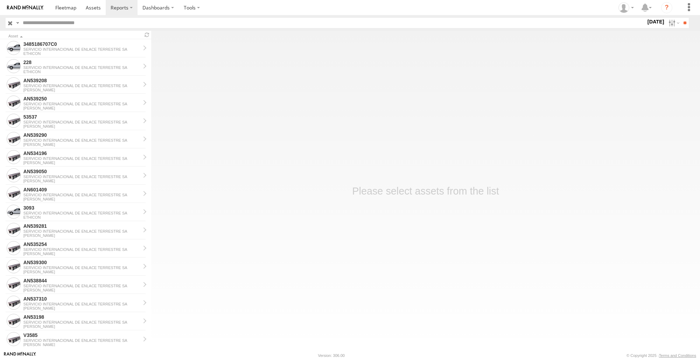
drag, startPoint x: 673, startPoint y: 21, endPoint x: 665, endPoint y: 44, distance: 24.5
click at [673, 21] on label at bounding box center [672, 23] width 15 height 10
click at [0, 0] on label at bounding box center [0, 0] width 0 height 0
click at [682, 23] on input "**" at bounding box center [684, 23] width 8 height 10
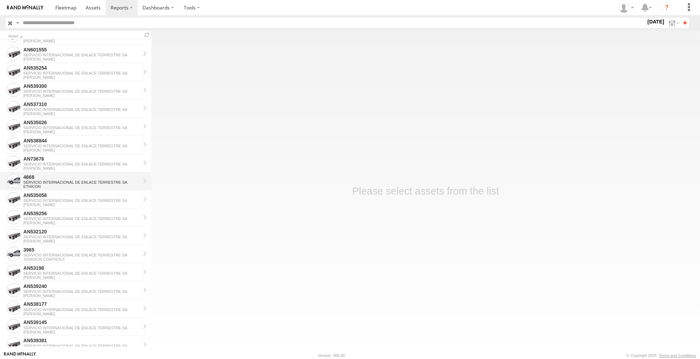
click at [52, 179] on div "4668" at bounding box center [81, 177] width 117 height 6
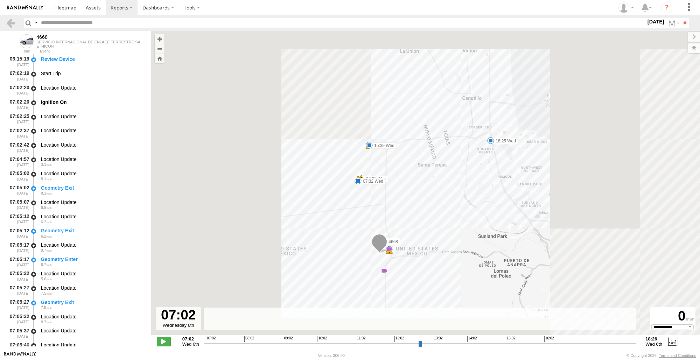
select select "**********"
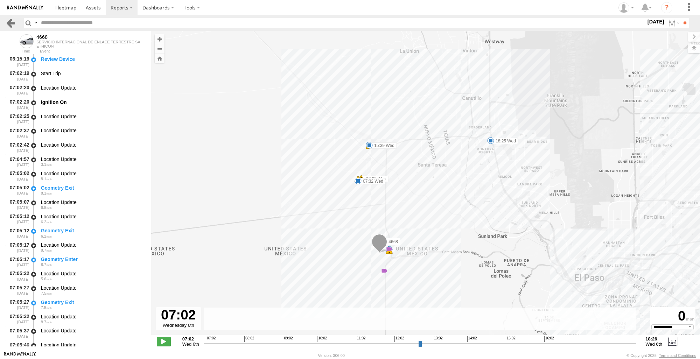
click at [10, 23] on link at bounding box center [11, 23] width 10 height 10
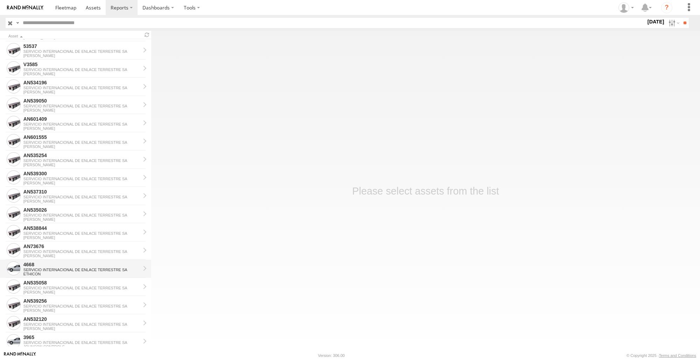
scroll to position [105, 0]
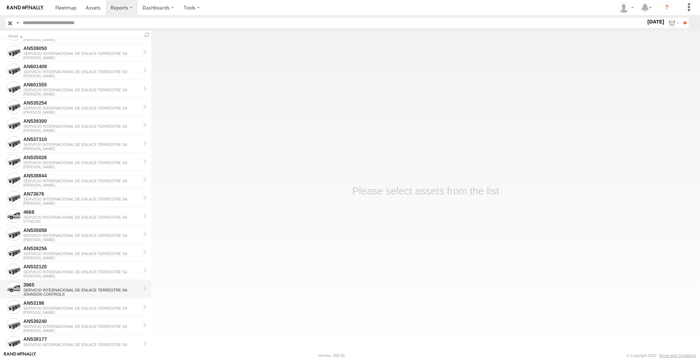
click at [38, 282] on div "3965" at bounding box center [81, 285] width 117 height 6
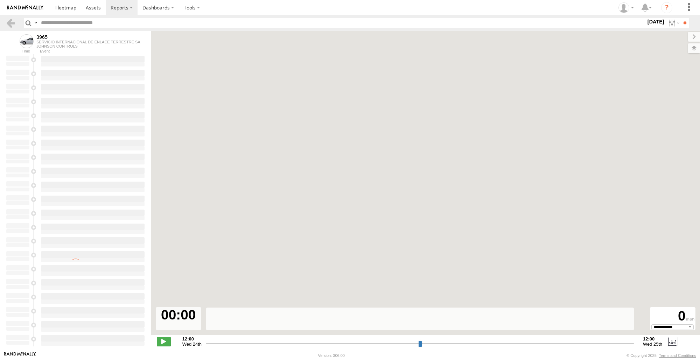
select select "**********"
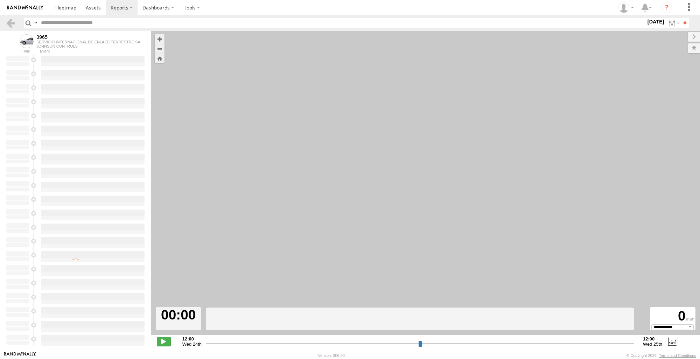
type input "**********"
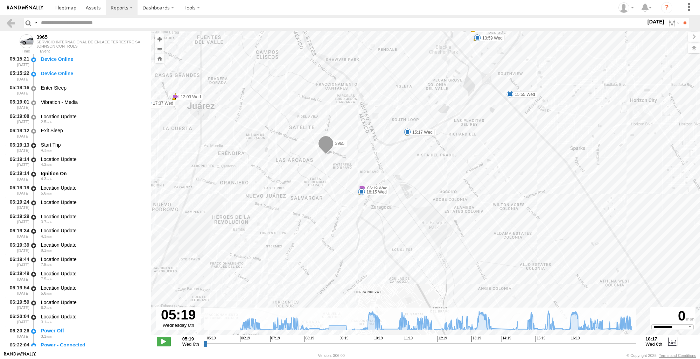
drag, startPoint x: 488, startPoint y: 248, endPoint x: 487, endPoint y: 175, distance: 72.8
click at [487, 175] on div "3965 06:19 Wed 06:56 Wed 10:41 Wed 11:09 Wed 11:09 Wed 12:10 Wed 13:59 Wed 14:3…" at bounding box center [425, 186] width 549 height 311
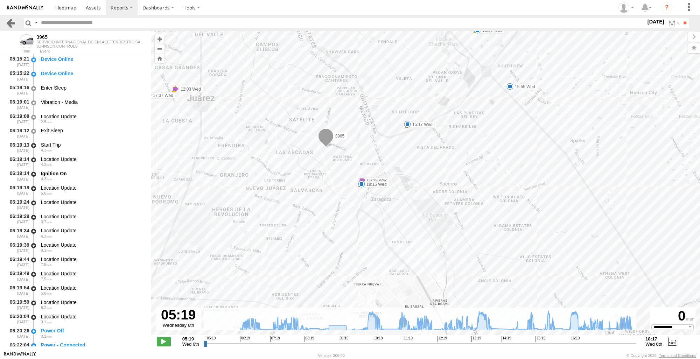
click at [10, 23] on link at bounding box center [11, 23] width 10 height 10
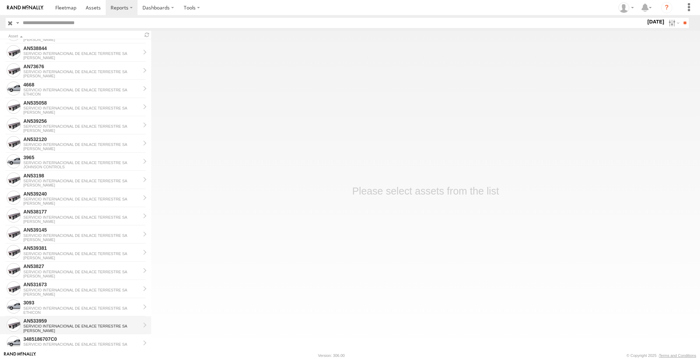
scroll to position [245, 0]
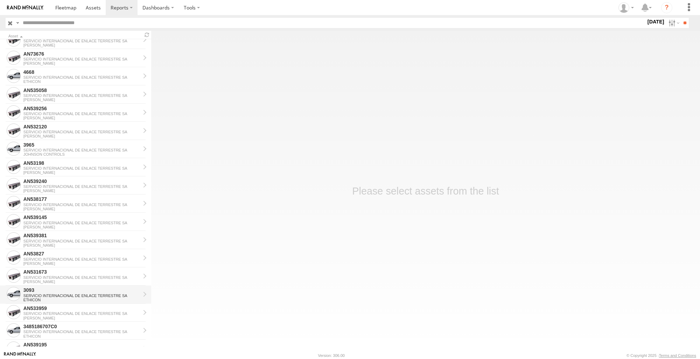
click at [56, 291] on div "3093" at bounding box center [81, 290] width 117 height 6
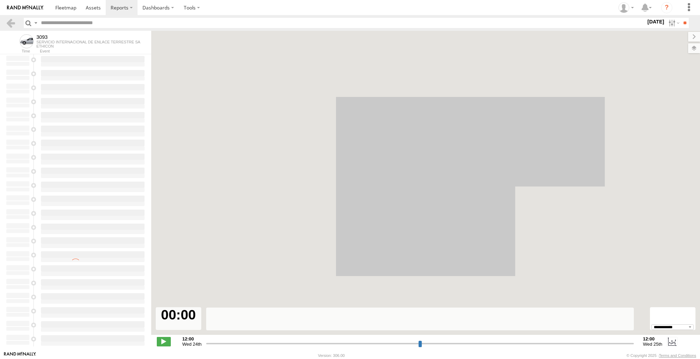
select select "**********"
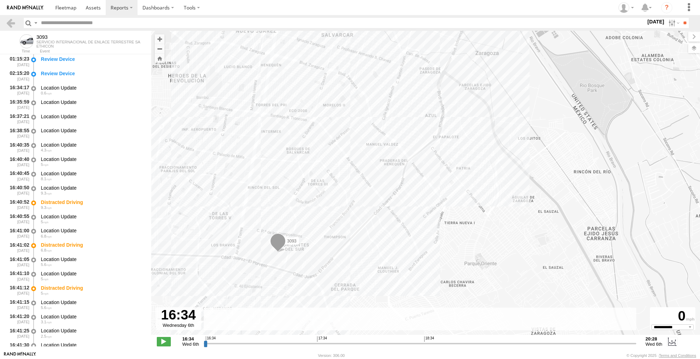
drag, startPoint x: 482, startPoint y: 219, endPoint x: 424, endPoint y: 30, distance: 197.8
click at [424, 30] on body "?" at bounding box center [350, 179] width 700 height 359
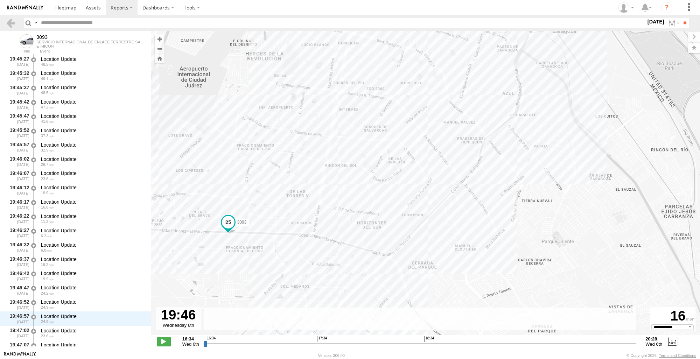
scroll to position [13394, 0]
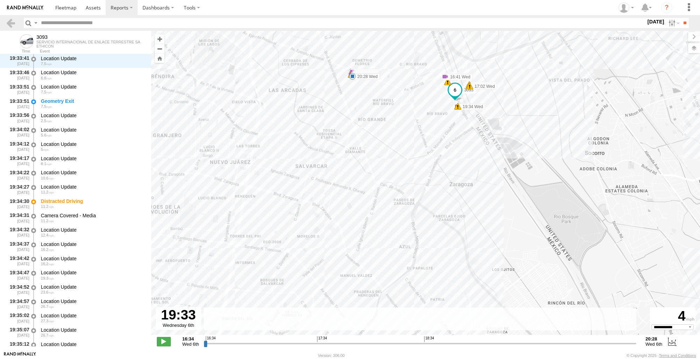
drag, startPoint x: 205, startPoint y: 344, endPoint x: 492, endPoint y: 324, distance: 288.3
type input "**********"
click at [531, 340] on input "range" at bounding box center [420, 343] width 433 height 7
click at [13, 20] on link at bounding box center [11, 23] width 10 height 10
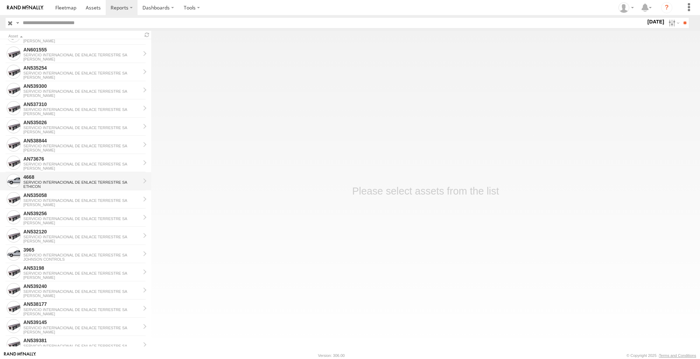
scroll to position [175, 0]
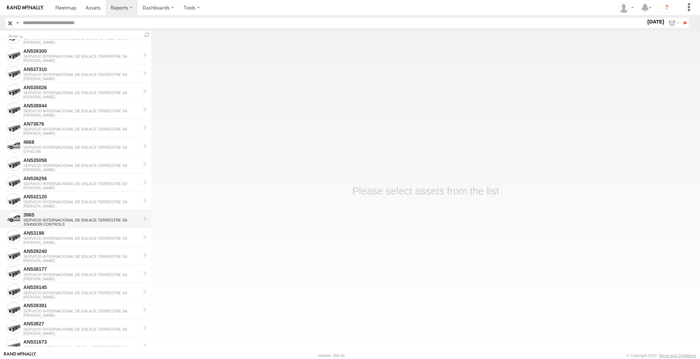
click at [61, 219] on div "SERVICIO INTERNACIONAL DE ENLACE TERRESTRE SA" at bounding box center [81, 220] width 117 height 4
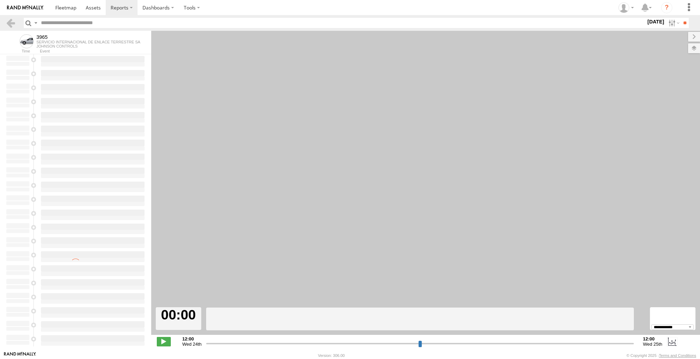
select select "**********"
type input "**********"
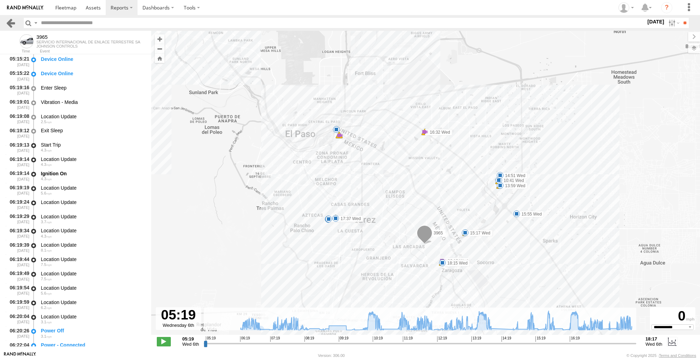
click at [13, 20] on link at bounding box center [11, 23] width 10 height 10
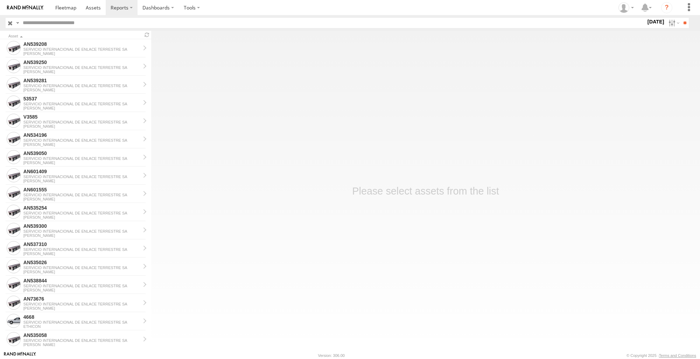
click at [223, 251] on main "Asset AN539208 SERVICIO INTERNACIONAL DE ENLACE TERRESTRE [PERSON_NAME] AN53925…" at bounding box center [350, 191] width 700 height 320
click at [669, 26] on label at bounding box center [672, 23] width 15 height 10
click at [680, 24] on input "**" at bounding box center [684, 23] width 8 height 10
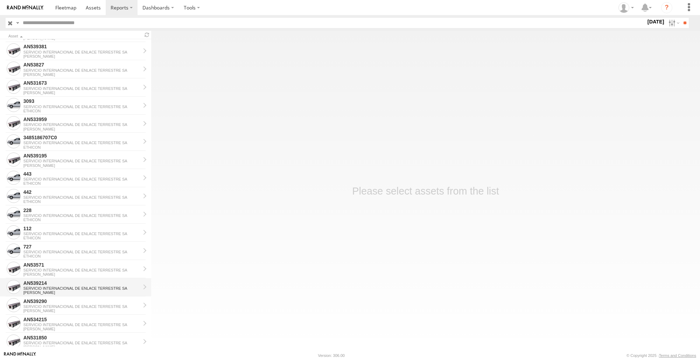
scroll to position [486, 0]
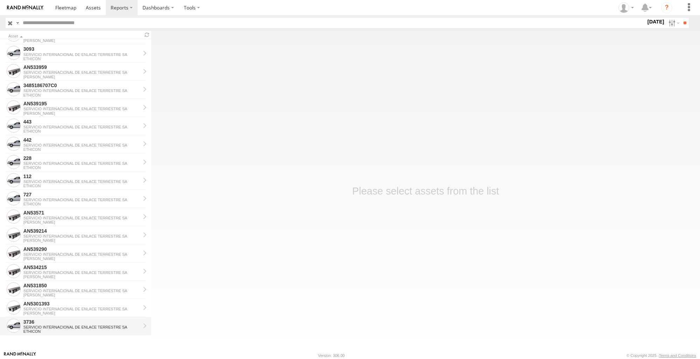
click at [65, 328] on div "SERVICIO INTERNACIONAL DE ENLACE TERRESTRE SA" at bounding box center [81, 327] width 117 height 4
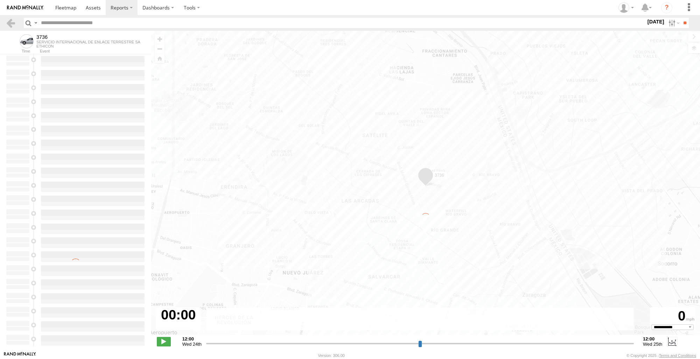
select select "**********"
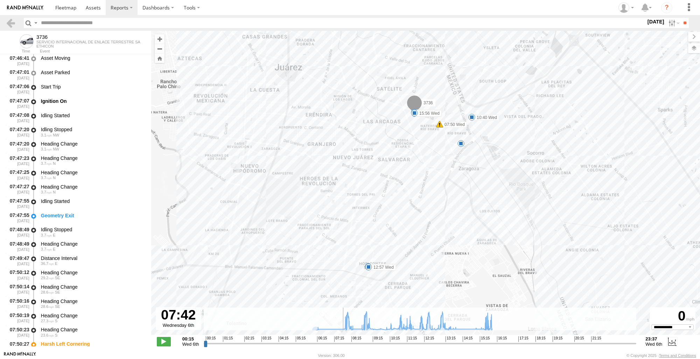
scroll to position [4727, 0]
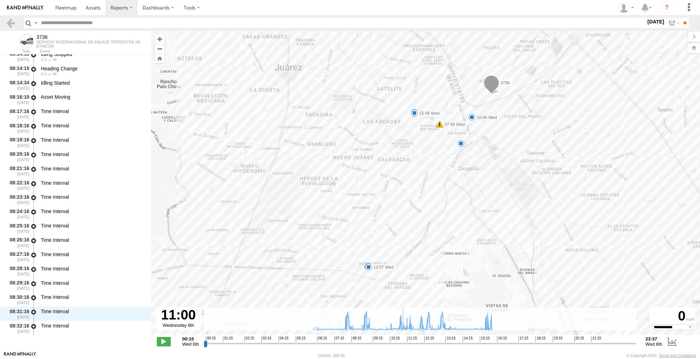
drag, startPoint x: 206, startPoint y: 345, endPoint x: 402, endPoint y: 344, distance: 196.6
type input "**********"
click at [402, 344] on input "range" at bounding box center [420, 343] width 433 height 7
click at [364, 276] on div "3736 07:42 Wed 07:50 Wed 08:03 Wed 08:44 Wed 10:40 Wed 12:30 Wed 12:57 Wed 15:5…" at bounding box center [425, 186] width 549 height 311
click at [364, 271] on div "3736 07:42 Wed 07:50 Wed 08:03 Wed 08:44 Wed 10:40 Wed 12:30 Wed 12:57 Wed 15:5…" at bounding box center [425, 186] width 549 height 311
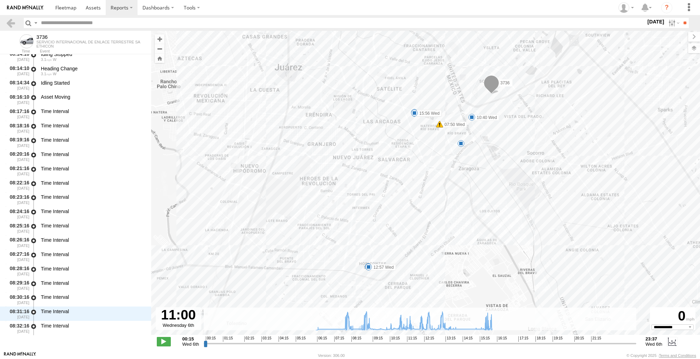
click at [364, 274] on div "3736 07:42 Wed 07:50 Wed 08:03 Wed 08:44 Wed 10:40 Wed 12:30 Wed 12:57 Wed 15:5…" at bounding box center [425, 186] width 549 height 311
drag, startPoint x: 495, startPoint y: 272, endPoint x: 574, endPoint y: 260, distance: 80.0
click at [574, 260] on div "3736 07:42 Wed 07:50 Wed 08:03 Wed 08:44 Wed 10:40 Wed 12:30 Wed 12:57 Wed 15:5…" at bounding box center [425, 186] width 549 height 311
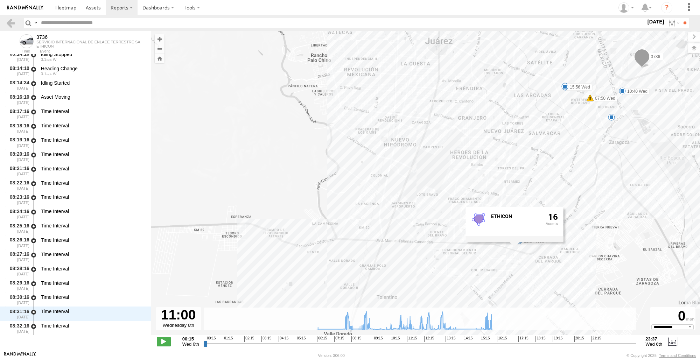
drag, startPoint x: 539, startPoint y: 233, endPoint x: 689, endPoint y: 206, distance: 152.7
click at [689, 206] on div "3736 07:42 Wed 07:50 Wed 08:03 Wed 08:44 Wed 10:40 Wed 12:30 Wed 12:57 Wed 15:5…" at bounding box center [425, 186] width 549 height 311
click at [210, 209] on div "3736 07:42 Wed 07:50 Wed 08:03 Wed 08:44 Wed 10:40 Wed 12:30 Wed 12:57 Wed 15:5…" at bounding box center [425, 186] width 549 height 311
click at [6, 22] on link at bounding box center [11, 23] width 10 height 10
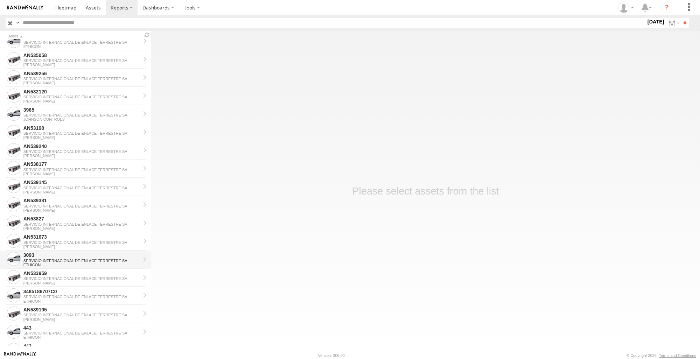
scroll to position [315, 0]
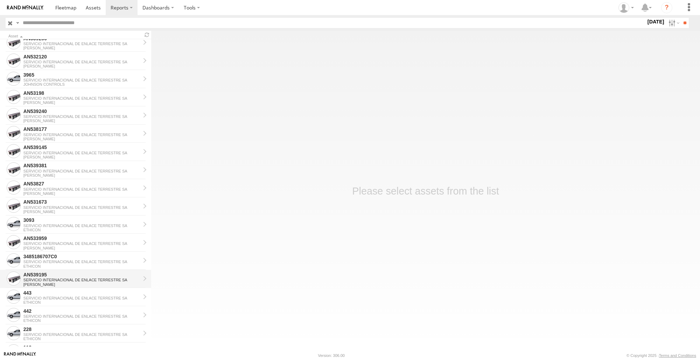
click at [70, 287] on div "AN539195 SERVICIO INTERNACIONAL DE ENLACE TERRESTRE [PERSON_NAME]" at bounding box center [81, 278] width 119 height 17
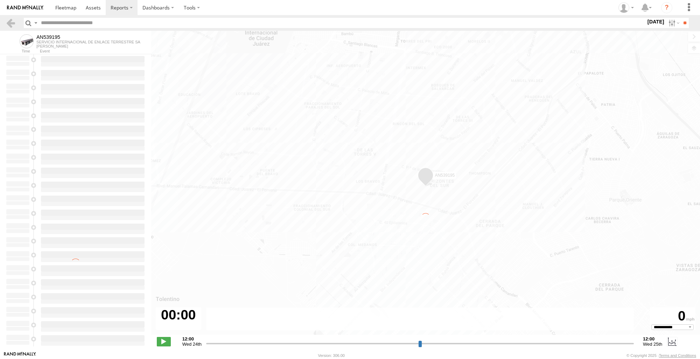
type input "**********"
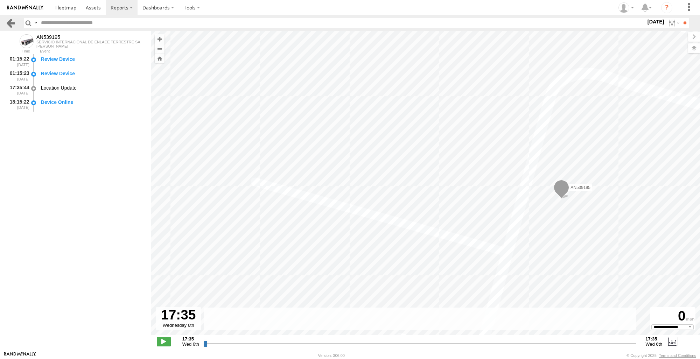
click at [11, 22] on link at bounding box center [11, 23] width 10 height 10
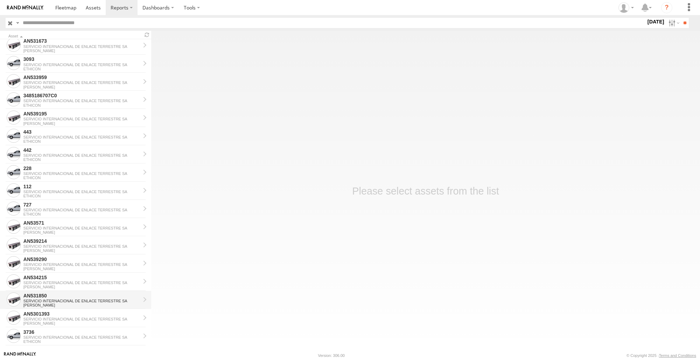
scroll to position [486, 0]
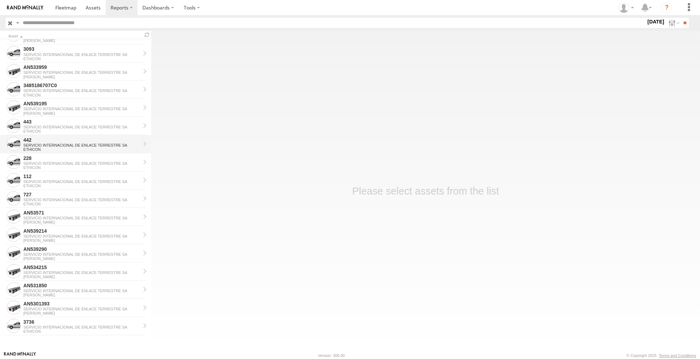
click at [51, 144] on div "SERVICIO INTERNACIONAL DE ENLACE TERRESTRE SA" at bounding box center [81, 145] width 117 height 4
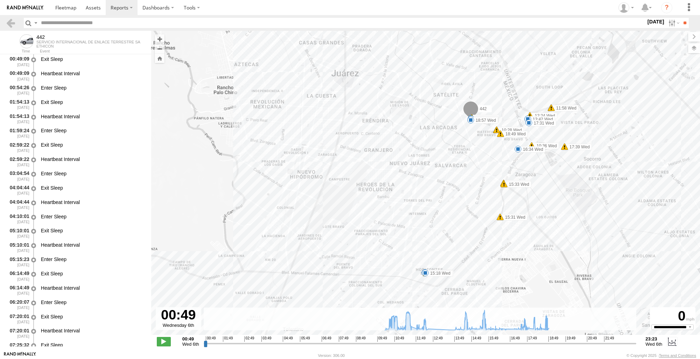
click at [419, 277] on div "442 10:19 Wed 10:33 Wed 10:55 Wed 11:20 Wed 11:34 Wed 11:58 Wed 12:24 Wed 12:35…" at bounding box center [425, 186] width 549 height 311
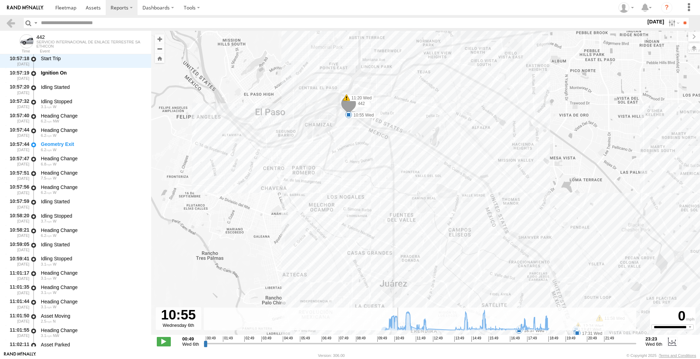
drag, startPoint x: 205, startPoint y: 344, endPoint x: 397, endPoint y: 344, distance: 192.4
type input "**********"
click at [397, 344] on input "range" at bounding box center [420, 343] width 433 height 7
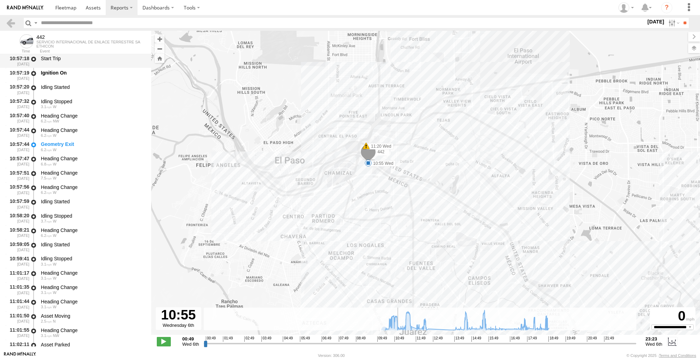
scroll to position [2733, 0]
click at [13, 22] on link at bounding box center [11, 23] width 10 height 10
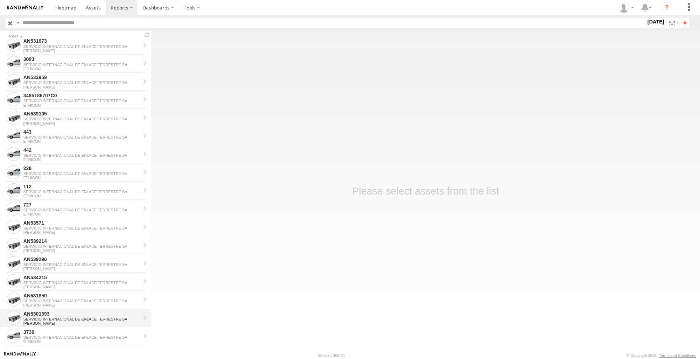
scroll to position [486, 0]
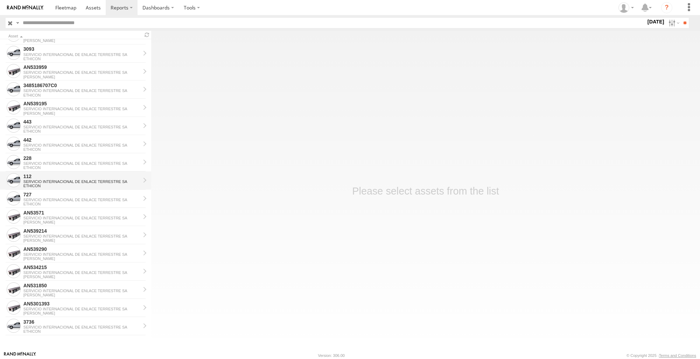
click at [58, 183] on div "SERVICIO INTERNACIONAL DE ENLACE TERRESTRE SA" at bounding box center [81, 181] width 117 height 4
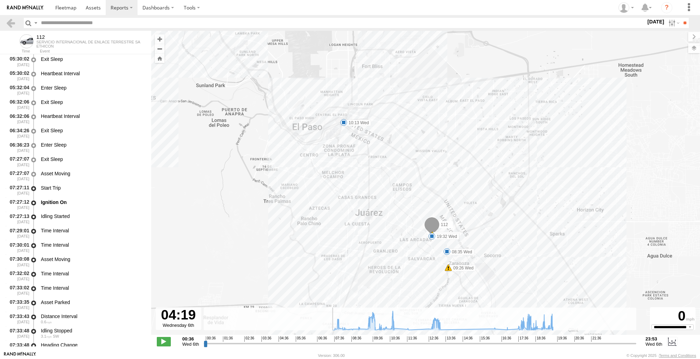
scroll to position [1150, 0]
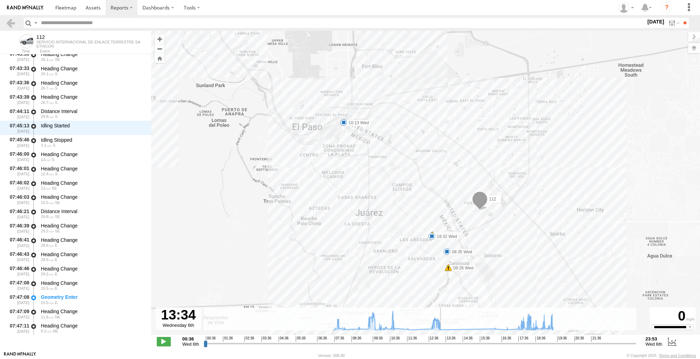
drag, startPoint x: 206, startPoint y: 342, endPoint x: 444, endPoint y: 328, distance: 238.0
type input "**********"
click at [444, 340] on input "range" at bounding box center [420, 343] width 433 height 7
click at [16, 24] on section at bounding box center [12, 23] width 13 height 10
click at [10, 25] on link at bounding box center [11, 23] width 10 height 10
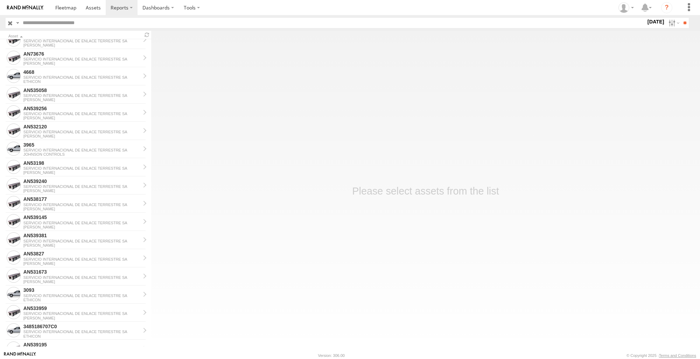
scroll to position [486, 0]
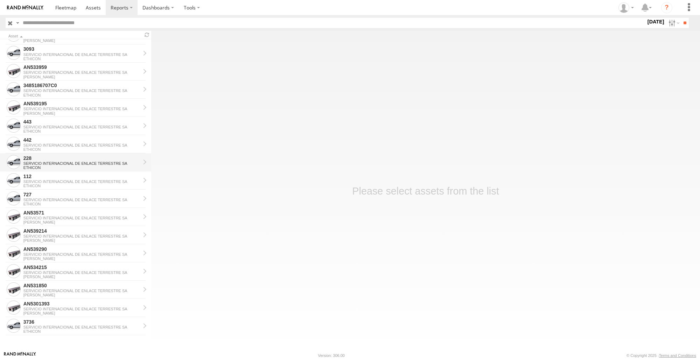
click at [45, 162] on div "SERVICIO INTERNACIONAL DE ENLACE TERRESTRE SA" at bounding box center [81, 163] width 117 height 4
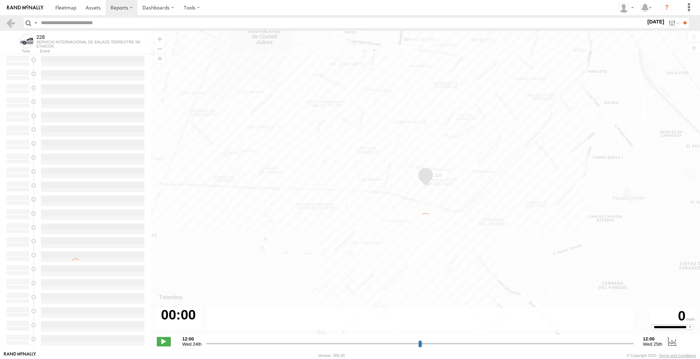
type input "**********"
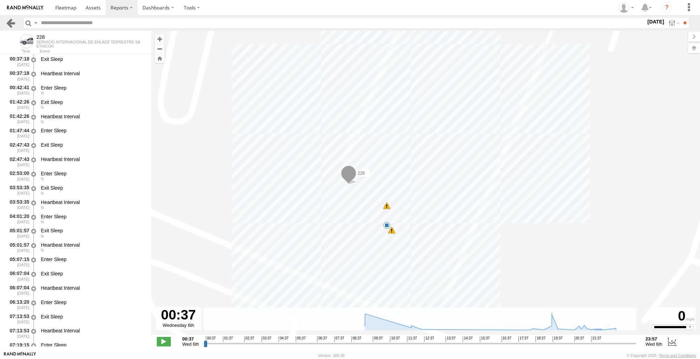
click at [14, 19] on link at bounding box center [11, 23] width 10 height 10
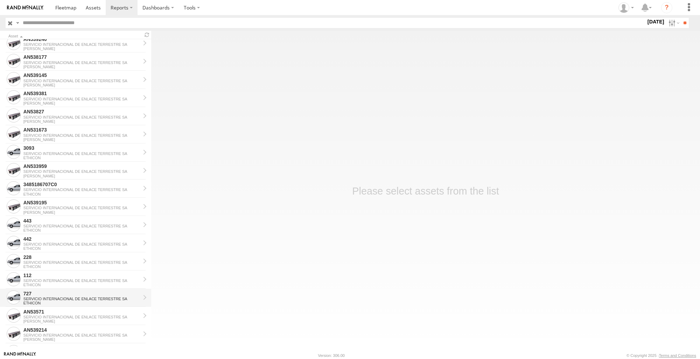
scroll to position [486, 0]
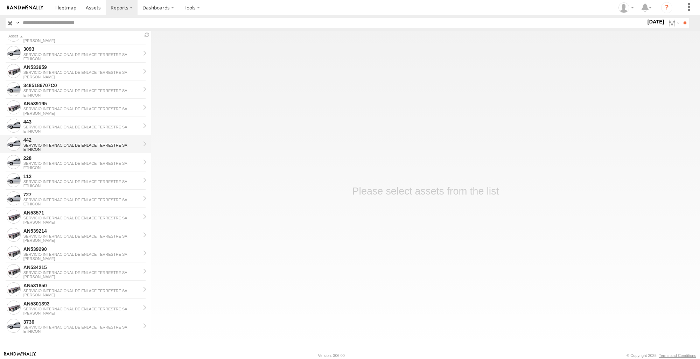
click at [66, 146] on div "SERVICIO INTERNACIONAL DE ENLACE TERRESTRE SA" at bounding box center [81, 145] width 117 height 4
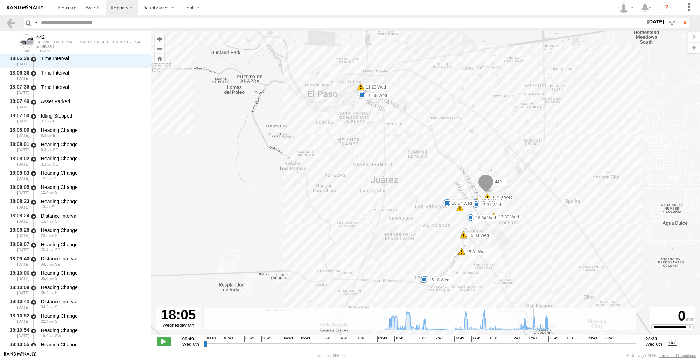
drag, startPoint x: 206, startPoint y: 344, endPoint x: 533, endPoint y: 332, distance: 327.7
type input "**********"
click at [533, 340] on input "range" at bounding box center [420, 343] width 433 height 7
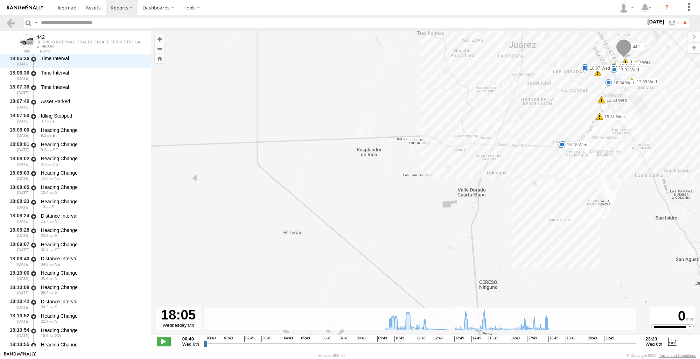
drag, startPoint x: 509, startPoint y: 256, endPoint x: 639, endPoint y: 125, distance: 185.3
click at [639, 125] on div "442 10:19 Wed 10:33 Wed 10:55 Wed 11:20 Wed 11:34 Wed 11:58 Wed 12:24 Wed 12:35…" at bounding box center [425, 186] width 549 height 311
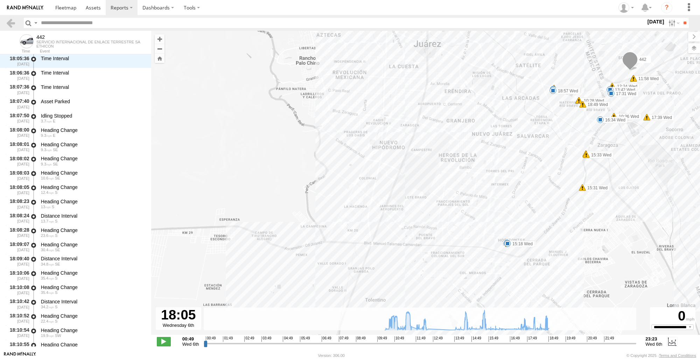
drag, startPoint x: 630, startPoint y: 153, endPoint x: 633, endPoint y: 212, distance: 59.5
click at [633, 212] on div "442 10:19 Wed 10:33 Wed 10:55 Wed 11:20 Wed 11:34 Wed 11:58 Wed 12:24 Wed 12:35…" at bounding box center [425, 186] width 549 height 311
click at [505, 250] on div "442 10:19 Wed 10:33 Wed 10:55 Wed 11:20 Wed 11:34 Wed 11:58 Wed 12:24 Wed 12:35…" at bounding box center [425, 186] width 549 height 311
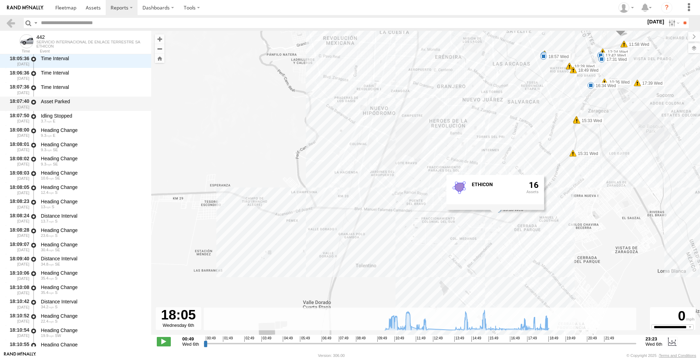
drag, startPoint x: 440, startPoint y: 136, endPoint x: 24, endPoint y: 101, distance: 417.1
click at [429, 101] on div "442 10:19 Wed 10:33 Wed 10:55 Wed 11:20 Wed 11:34 Wed 11:58 Wed 12:24 Wed 12:35…" at bounding box center [425, 186] width 549 height 311
click at [13, 21] on link at bounding box center [11, 23] width 10 height 10
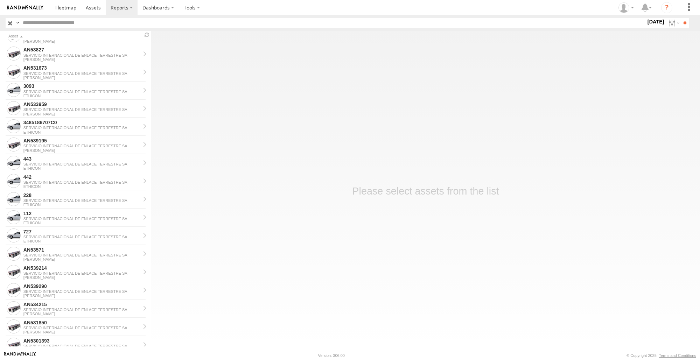
scroll to position [486, 0]
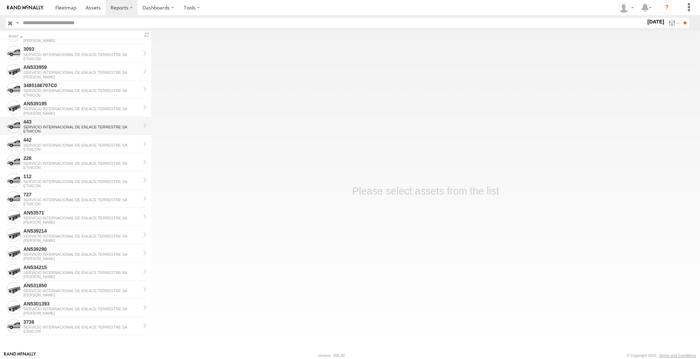
click at [64, 125] on div "SERVICIO INTERNACIONAL DE ENLACE TERRESTRE SA" at bounding box center [81, 127] width 117 height 4
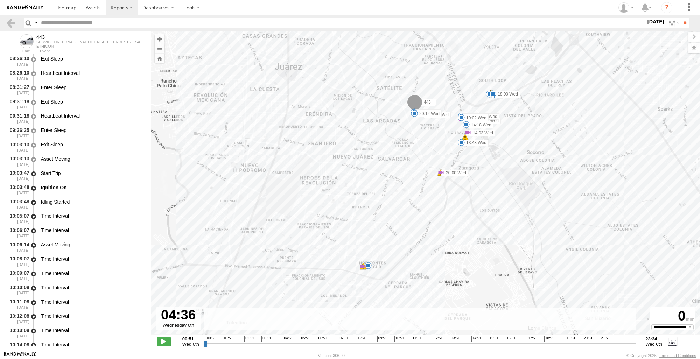
scroll to position [401, 0]
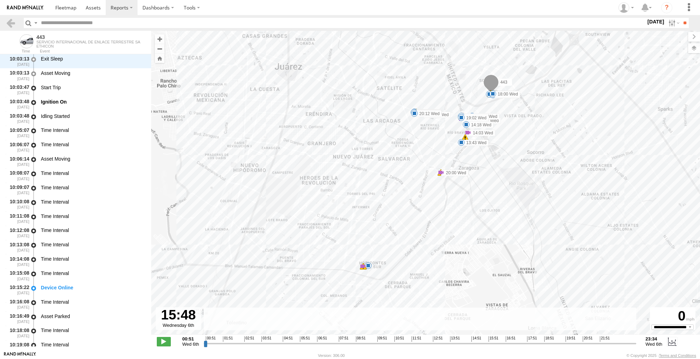
drag, startPoint x: 205, startPoint y: 343, endPoint x: 487, endPoint y: 335, distance: 282.5
type input "**********"
click at [487, 340] on input "range" at bounding box center [420, 343] width 433 height 7
click at [366, 272] on div "443 10:25 Wed 10:31 Wed 13:43 Wed 14:03 Wed 14:18 Wed 14:24 Wed 14:37 Wed 14:41…" at bounding box center [425, 186] width 549 height 311
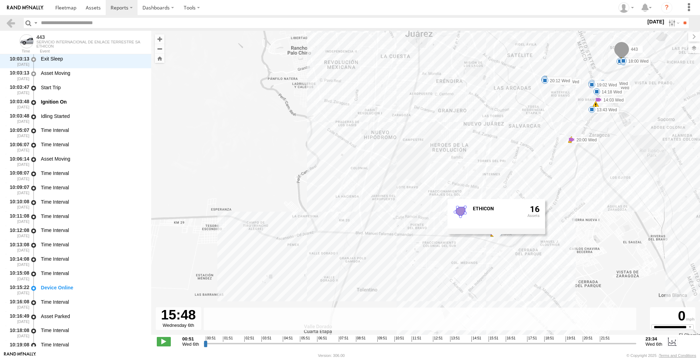
drag, startPoint x: 587, startPoint y: 242, endPoint x: 715, endPoint y: 209, distance: 132.2
click at [699, 209] on html at bounding box center [350, 179] width 700 height 359
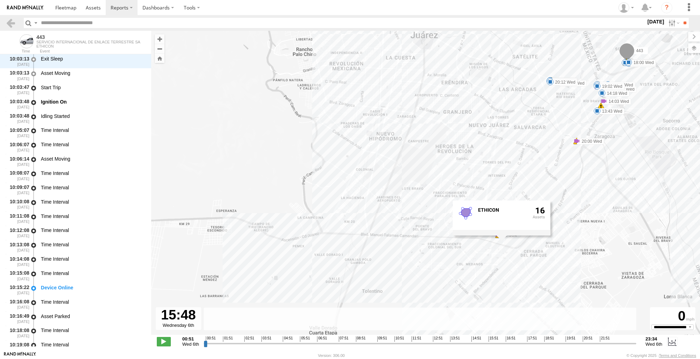
drag, startPoint x: 677, startPoint y: 230, endPoint x: 687, endPoint y: 233, distance: 10.6
click at [687, 233] on div "443 10:25 Wed 10:31 Wed 13:43 Wed 14:03 Wed 14:18 Wed 14:24 Wed 14:37 Wed 14:41…" at bounding box center [425, 186] width 549 height 311
click at [228, 155] on div "443 10:25 Wed 10:31 Wed 13:43 Wed 14:03 Wed 14:18 Wed 14:24 Wed 14:37 Wed 14:41…" at bounding box center [425, 186] width 549 height 311
click at [5, 22] on header "Search Query Asset ID Asset Label Registration Manufacturer Model VIN Job ID" at bounding box center [350, 23] width 700 height 16
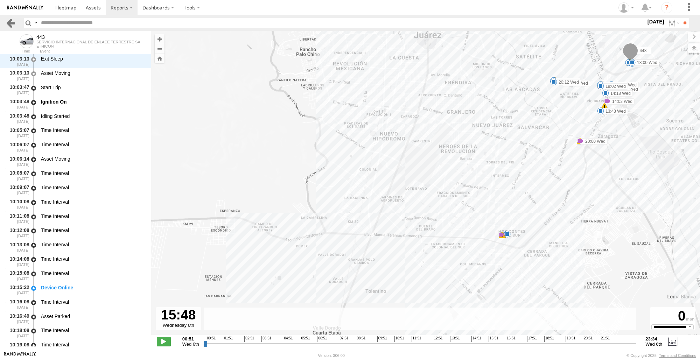
click at [13, 23] on link at bounding box center [11, 23] width 10 height 10
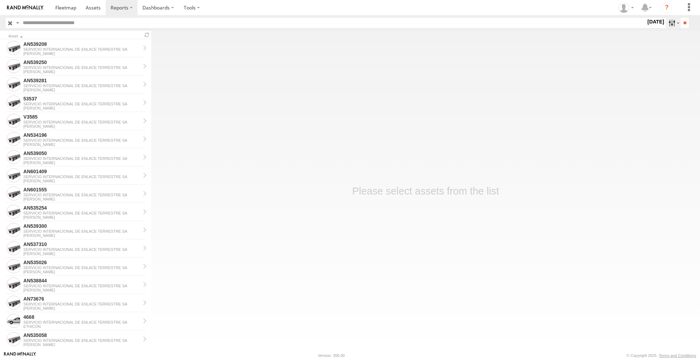
click at [666, 21] on label at bounding box center [672, 23] width 15 height 10
click at [0, 0] on label at bounding box center [0, 0] width 0 height 0
click at [685, 23] on input "**" at bounding box center [684, 23] width 8 height 10
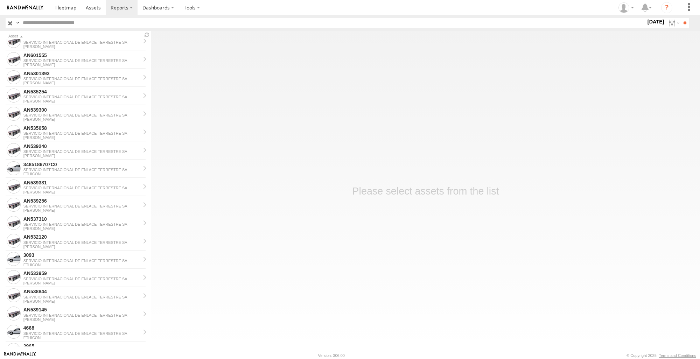
scroll to position [210, 0]
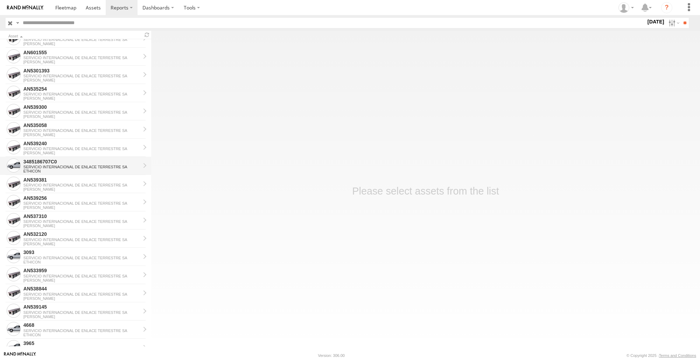
click at [88, 168] on div "SERVICIO INTERNACIONAL DE ENLACE TERRESTRE SA" at bounding box center [81, 167] width 117 height 4
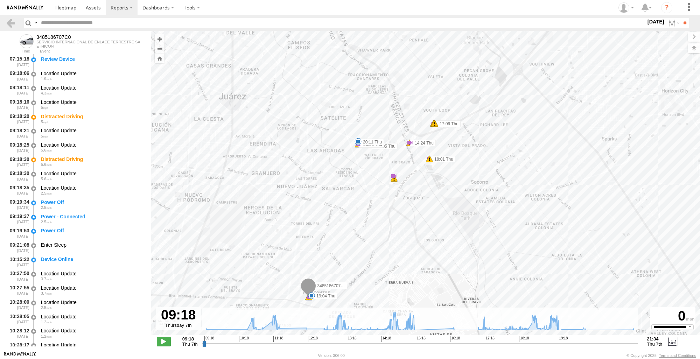
drag, startPoint x: 477, startPoint y: 214, endPoint x: 512, endPoint y: 190, distance: 42.1
click at [512, 190] on div "3485186707C0 16:24 Thu 17:06 Thu 18:01 Thu 19:04 Thu 19:25 Thu 20:11 Thu 10 11 …" at bounding box center [425, 186] width 549 height 311
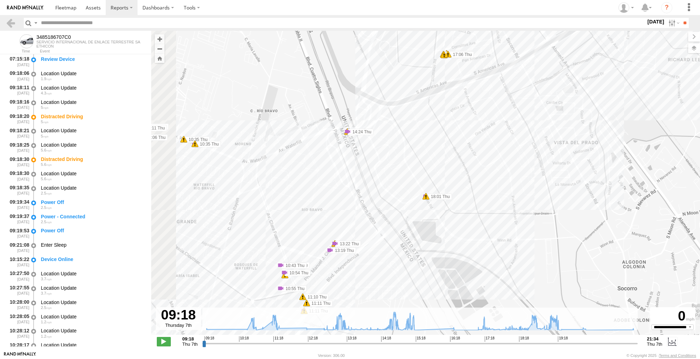
drag, startPoint x: 464, startPoint y: 164, endPoint x: 557, endPoint y: 176, distance: 93.5
click at [558, 180] on div "3485186707C0 16:24 Thu 17:06 Thu 18:01 Thu 19:04 Thu 19:25 Thu 20:11 Thu 14:24 …" at bounding box center [425, 186] width 549 height 311
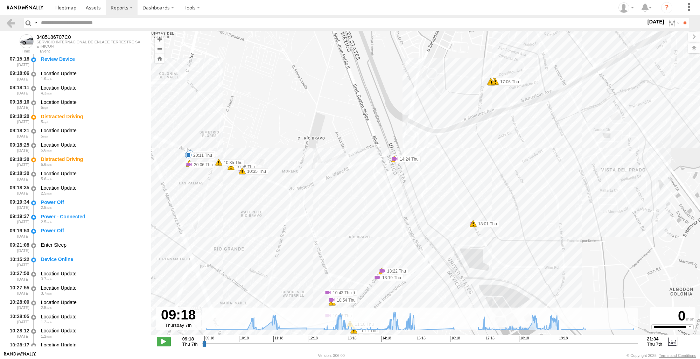
drag, startPoint x: 513, startPoint y: 83, endPoint x: 526, endPoint y: 111, distance: 30.1
click at [526, 111] on div "3485186707C0 16:24 Thu 17:06 Thu 18:01 Thu 19:04 Thu 19:25 Thu 20:11 Thu 14:24 …" at bounding box center [425, 186] width 549 height 311
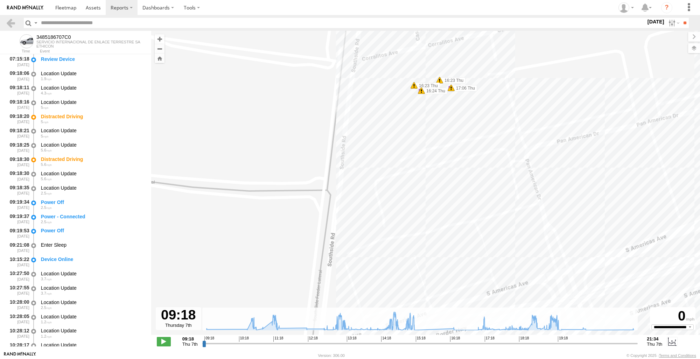
drag, startPoint x: 506, startPoint y: 86, endPoint x: 505, endPoint y: 106, distance: 20.0
click at [505, 106] on div "3485186707C0 16:24 Thu 17:06 Thu 18:01 Thu 19:04 Thu 19:25 Thu 20:11 Thu 14:24 …" at bounding box center [425, 186] width 549 height 311
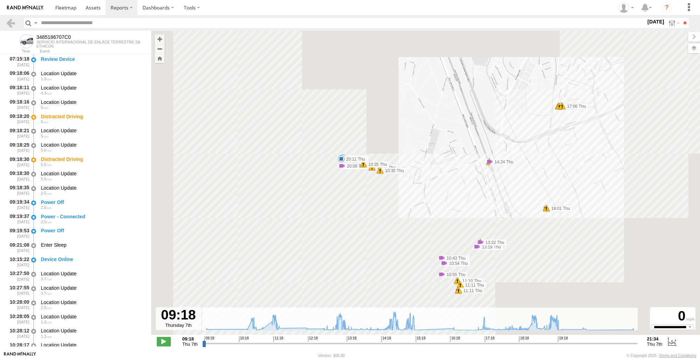
drag, startPoint x: 486, startPoint y: 194, endPoint x: 472, endPoint y: 80, distance: 114.3
click at [472, 89] on div "3485186707C0 16:24 Thu 17:06 Thu 18:01 Thu 19:04 Thu 19:25 Thu 20:11 Thu 14:24 …" at bounding box center [425, 186] width 549 height 311
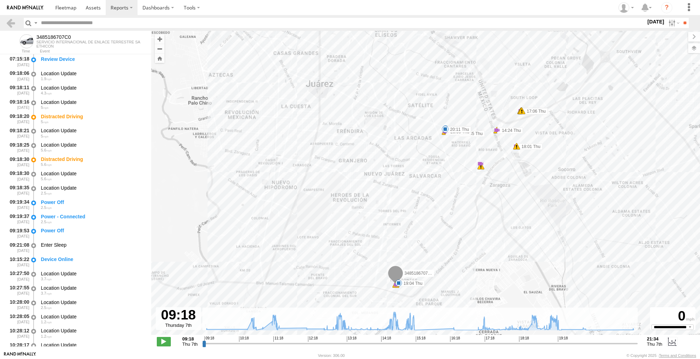
drag, startPoint x: 499, startPoint y: 206, endPoint x: 500, endPoint y: 159, distance: 46.5
click at [500, 159] on div "3485186707C0 16:24 Thu 17:06 Thu 18:01 Thu 19:04 Thu 19:25 Thu 20:11 Thu 14:24 …" at bounding box center [425, 186] width 549 height 311
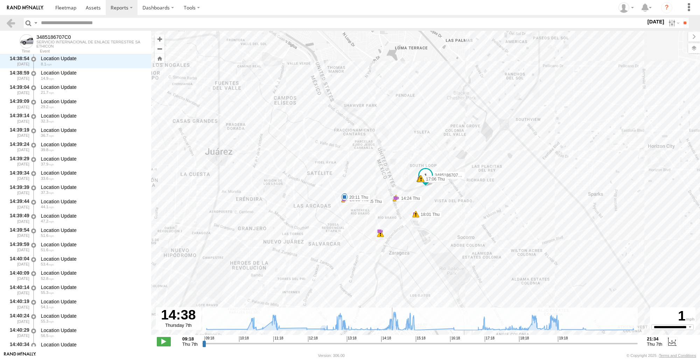
scroll to position [10775, 0]
drag, startPoint x: 203, startPoint y: 345, endPoint x: 392, endPoint y: 352, distance: 188.7
type input "**********"
click at [392, 347] on input "range" at bounding box center [420, 343] width 436 height 7
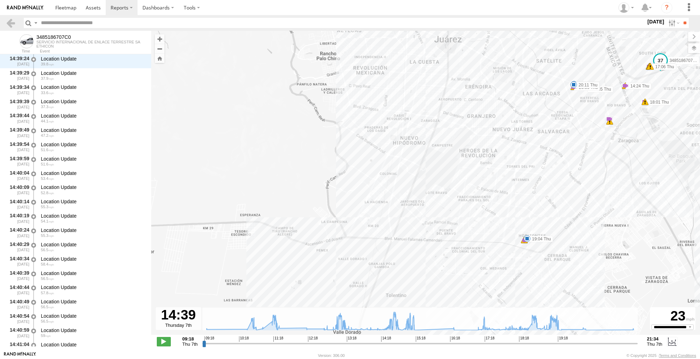
drag, startPoint x: 451, startPoint y: 258, endPoint x: 680, endPoint y: 141, distance: 257.6
click at [680, 141] on div "3485186707C0 16:24 Thu 17:06 Thu 18:01 Thu 19:04 Thu 19:25 Thu 20:11 Thu 14:24 …" at bounding box center [425, 186] width 549 height 311
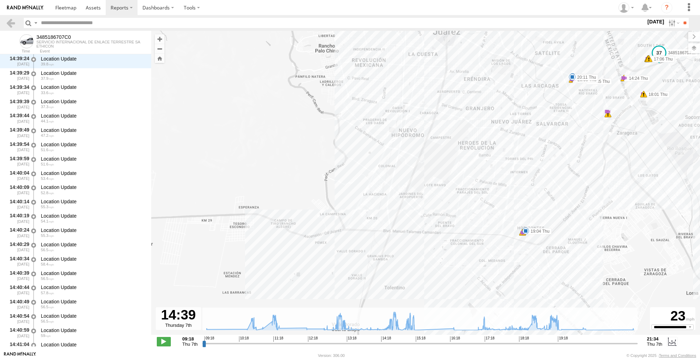
click at [522, 238] on div "3485186707C0 16:24 Thu 17:06 Thu 18:01 Thu 19:04 Thu 19:25 Thu 20:11 Thu 14:24 …" at bounding box center [425, 186] width 549 height 311
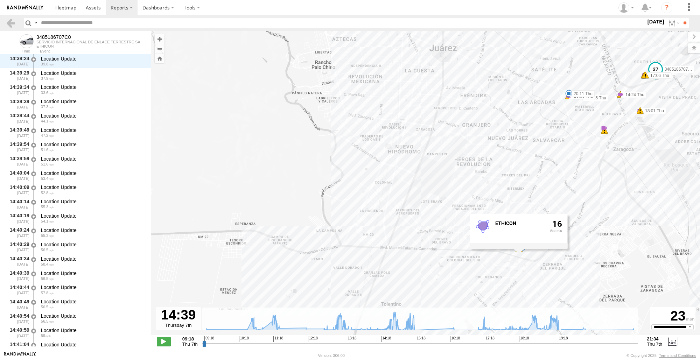
drag, startPoint x: 622, startPoint y: 259, endPoint x: 619, endPoint y: 275, distance: 16.6
click at [619, 275] on div "3485186707C0 16:24 Thu 17:06 Thu 18:01 Thu 19:04 Thu 19:25 Thu 20:11 Thu 14:24 …" at bounding box center [425, 186] width 549 height 311
click at [190, 155] on div "3485186707C0 16:24 Thu 17:06 Thu 18:01 Thu 19:04 Thu 19:25 Thu 20:11 Thu 14:24 …" at bounding box center [425, 186] width 549 height 311
click at [10, 26] on link at bounding box center [11, 23] width 10 height 10
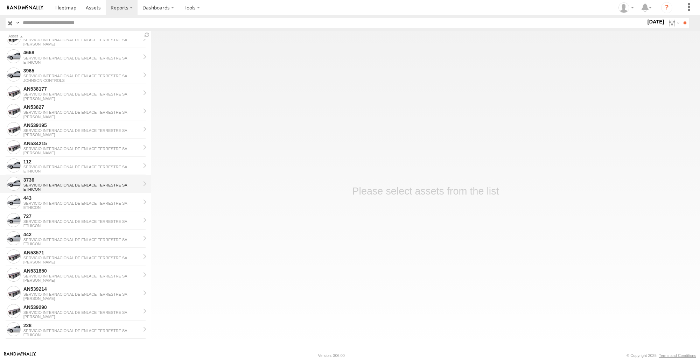
scroll to position [486, 0]
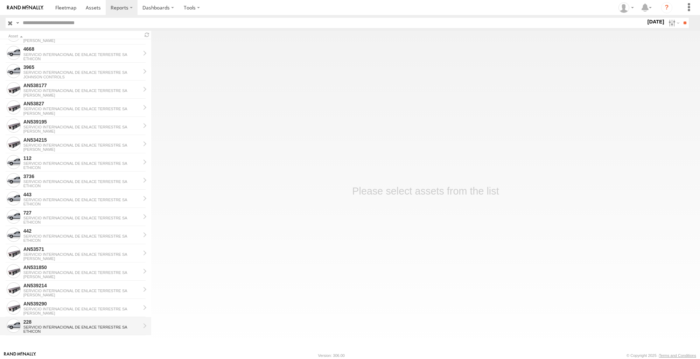
click at [46, 324] on div "228" at bounding box center [81, 322] width 117 height 6
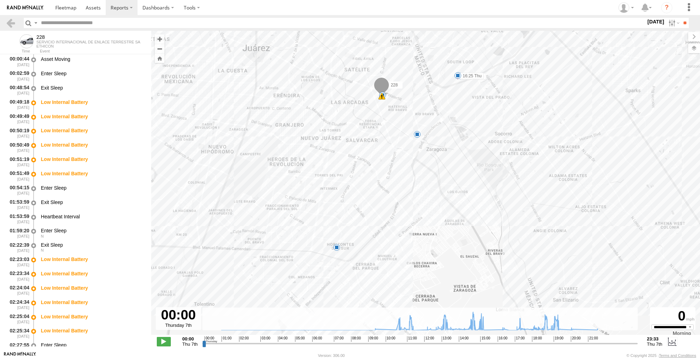
drag, startPoint x: 436, startPoint y: 257, endPoint x: 442, endPoint y: 246, distance: 12.4
click at [442, 246] on div "228 15:16 Thu 16:25 Thu 7 5 8 32 20" at bounding box center [425, 186] width 549 height 311
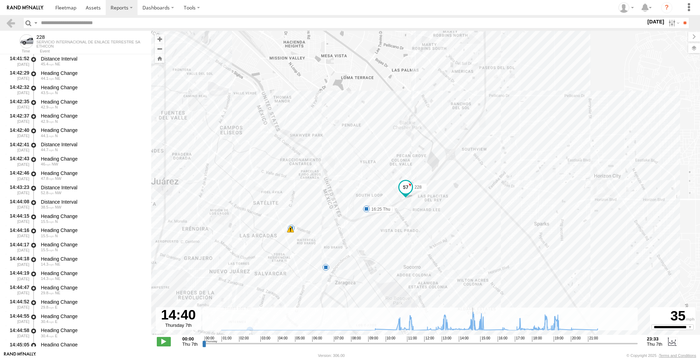
scroll to position [11204, 0]
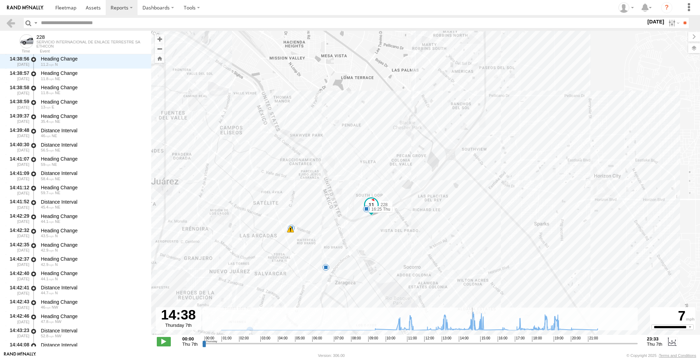
drag, startPoint x: 204, startPoint y: 344, endPoint x: 472, endPoint y: 340, distance: 268.0
click at [472, 340] on input "range" at bounding box center [420, 343] width 436 height 7
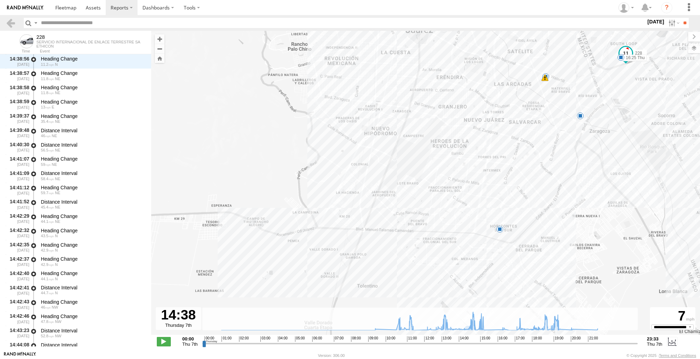
drag, startPoint x: 504, startPoint y: 222, endPoint x: 660, endPoint y: 169, distance: 164.4
click at [699, 104] on html at bounding box center [350, 179] width 700 height 359
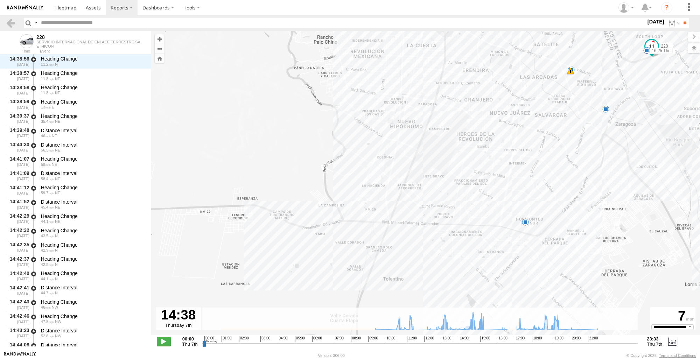
drag, startPoint x: 602, startPoint y: 250, endPoint x: 628, endPoint y: 239, distance: 28.9
click at [628, 239] on div "228 15:16 Thu 16:25 Thu 7 5 8 32 20" at bounding box center [425, 186] width 549 height 311
click at [521, 229] on div "228 15:16 Thu 16:25 Thu 7 5 8 32 20" at bounding box center [425, 186] width 549 height 311
click at [231, 128] on div "228 15:16 Thu 16:25 Thu 7 5 8 32 20 ETHICON 16" at bounding box center [425, 186] width 549 height 311
click at [669, 22] on label at bounding box center [672, 23] width 15 height 10
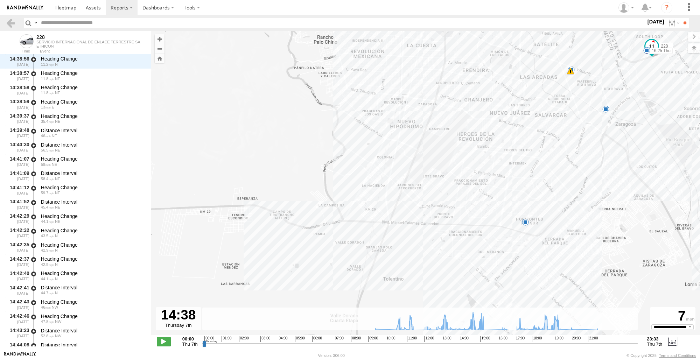
click at [0, 0] on label at bounding box center [0, 0] width 0 height 0
click at [684, 19] on input "**" at bounding box center [684, 23] width 8 height 10
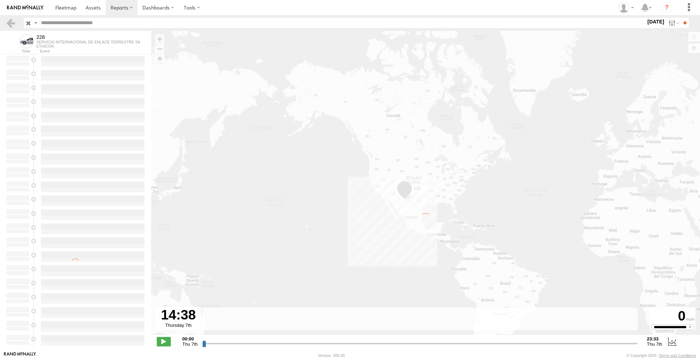
type input "**********"
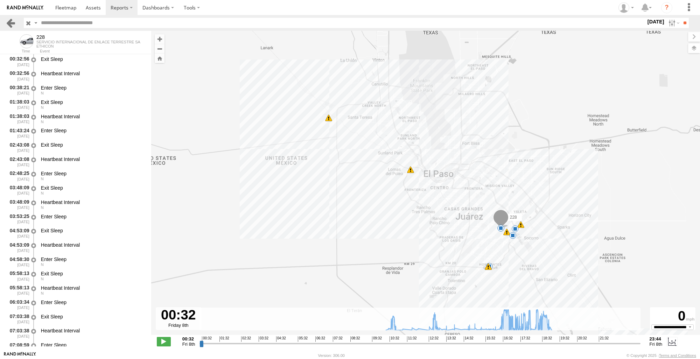
click at [7, 21] on link at bounding box center [11, 23] width 10 height 10
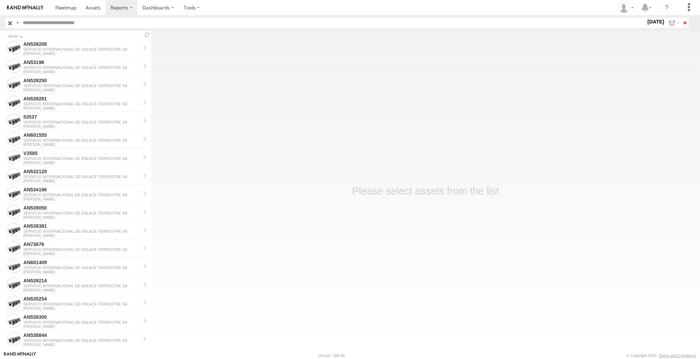
scroll to position [350, 0]
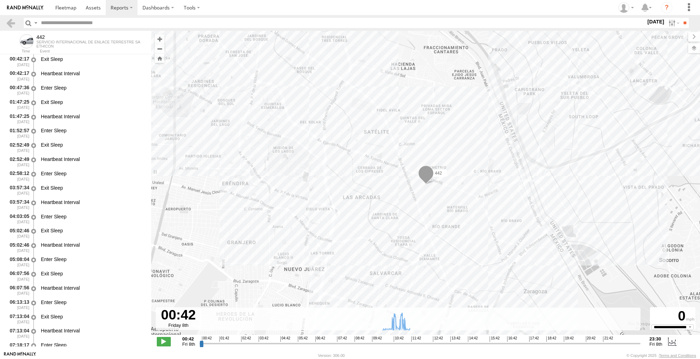
type input "**********"
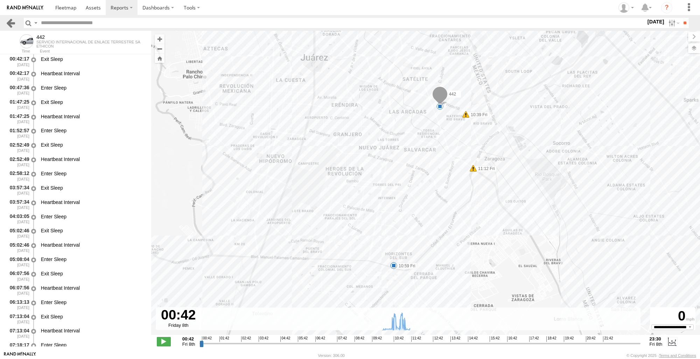
click at [9, 25] on link at bounding box center [11, 23] width 10 height 10
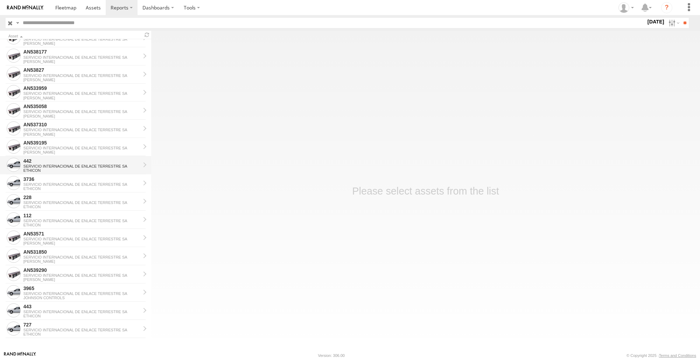
scroll to position [468, 0]
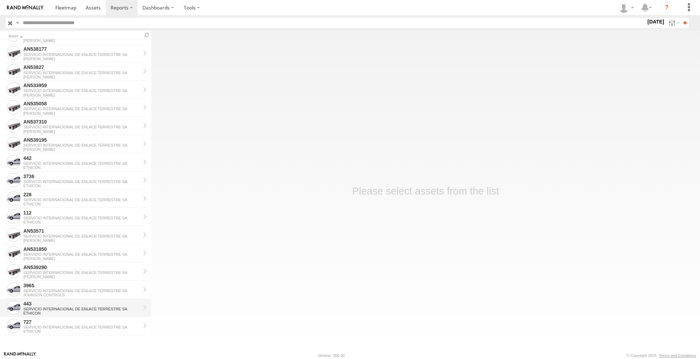
click at [41, 306] on div "443" at bounding box center [81, 304] width 117 height 6
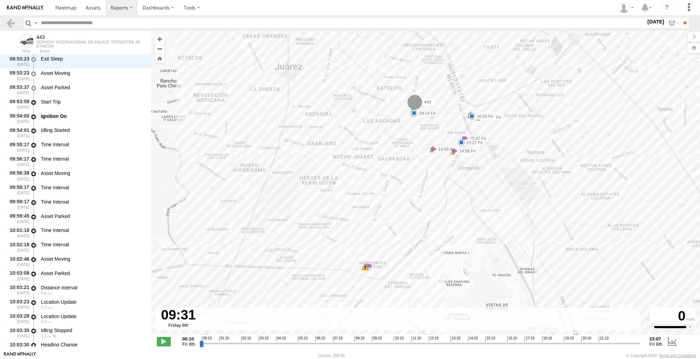
scroll to position [816, 0]
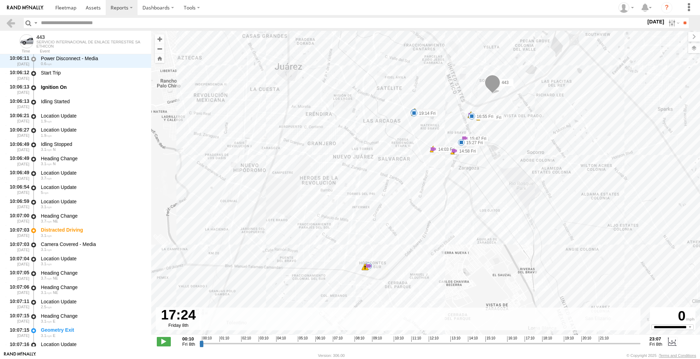
drag, startPoint x: 201, startPoint y: 342, endPoint x: 529, endPoint y: 350, distance: 328.3
type input "**********"
click at [529, 347] on input "range" at bounding box center [419, 343] width 440 height 7
click at [364, 272] on div "443 10:03 Fri 10:03 Fri 10:07 Fri 14:03 Fri 14:03 Fri 14:58 Fri 15:26 Fri 15:27…" at bounding box center [425, 186] width 549 height 311
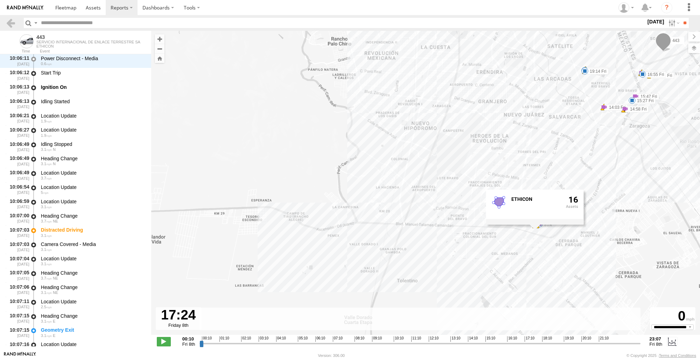
drag, startPoint x: 542, startPoint y: 286, endPoint x: 714, endPoint y: 244, distance: 176.6
click at [699, 244] on html at bounding box center [350, 179] width 700 height 359
click at [211, 123] on div "443 10:03 Fri 10:03 Fri 10:07 Fri 14:03 Fri 14:03 Fri 14:58 Fri 15:26 Fri 15:27…" at bounding box center [425, 186] width 549 height 311
click at [10, 24] on link at bounding box center [11, 23] width 10 height 10
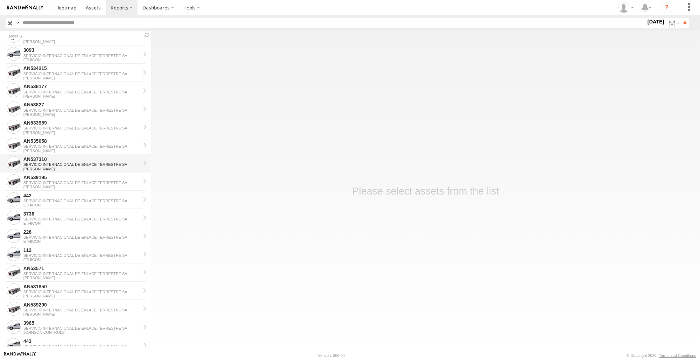
scroll to position [468, 0]
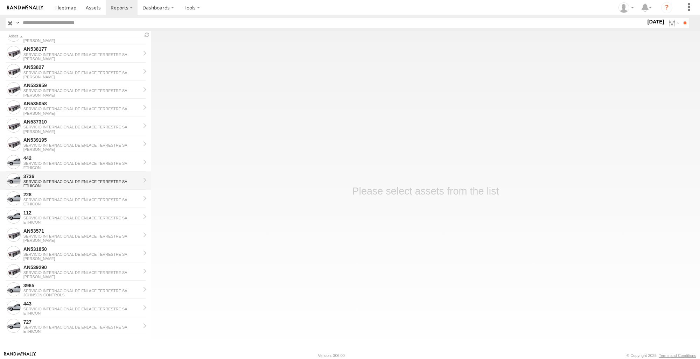
click at [70, 181] on div "SERVICIO INTERNACIONAL DE ENLACE TERRESTRE SA" at bounding box center [81, 181] width 117 height 4
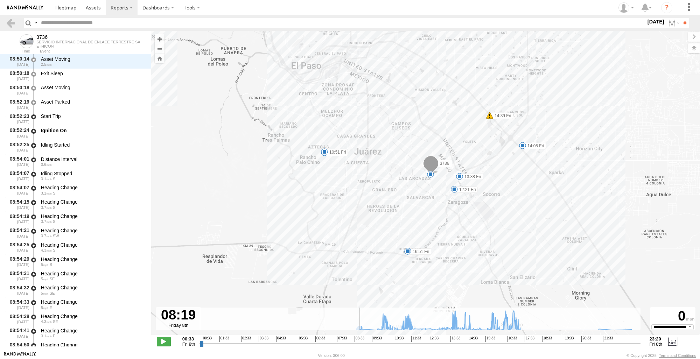
scroll to position [1866, 0]
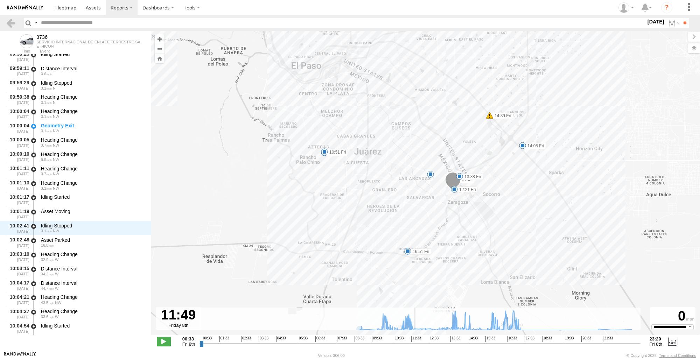
drag, startPoint x: 202, startPoint y: 343, endPoint x: 416, endPoint y: 350, distance: 214.2
type input "**********"
click at [416, 347] on input "range" at bounding box center [419, 343] width 440 height 7
click at [14, 25] on link at bounding box center [11, 23] width 10 height 10
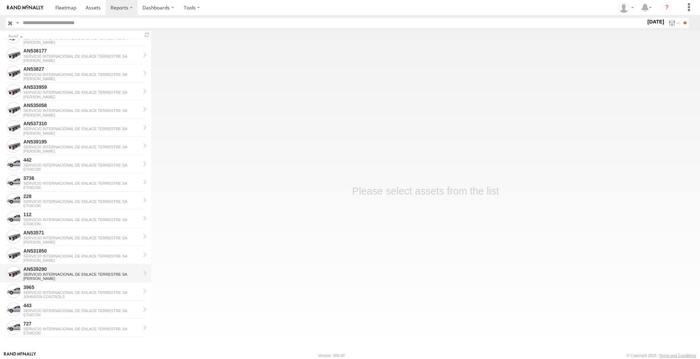
scroll to position [468, 0]
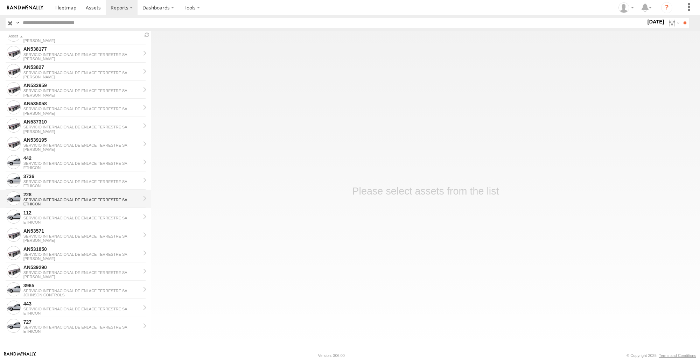
click at [63, 194] on div "228" at bounding box center [81, 194] width 117 height 6
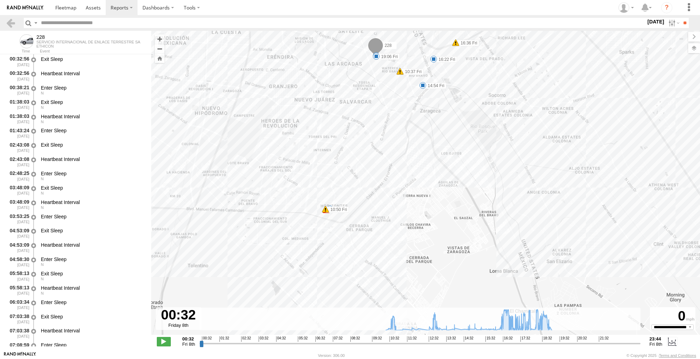
drag, startPoint x: 479, startPoint y: 245, endPoint x: 509, endPoint y: 119, distance: 129.7
click at [509, 119] on div "228 10:31 Fri 10:37 Fri 10:50 Fri 14:54 Fri 16:22 Fri 16:36 Fri 17:54 Fri 18:35…" at bounding box center [425, 186] width 549 height 311
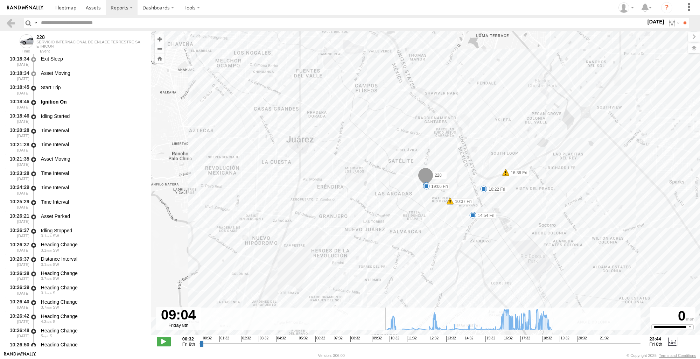
scroll to position [1631, 0]
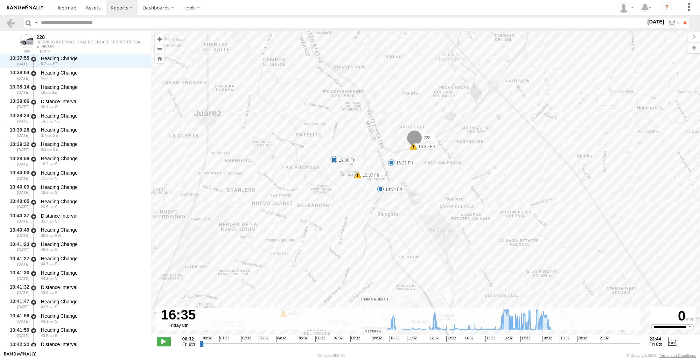
drag, startPoint x: 199, startPoint y: 343, endPoint x: 503, endPoint y: 344, distance: 304.0
type input "**********"
click at [503, 344] on input "range" at bounding box center [419, 343] width 440 height 7
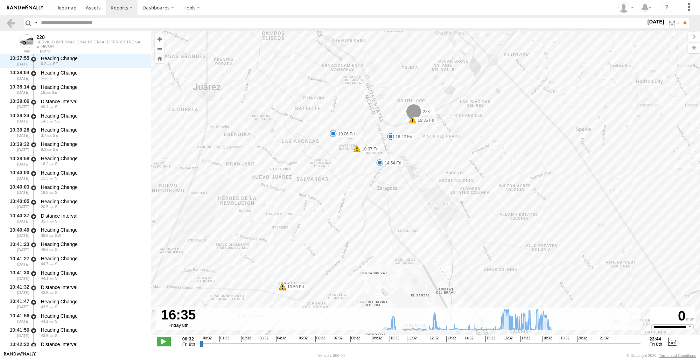
drag, startPoint x: 303, startPoint y: 239, endPoint x: 301, endPoint y: 226, distance: 12.4
click at [302, 226] on div "228 10:31 Fri 10:37 Fri 10:50 Fri 14:54 Fri 16:22 Fri 16:36 Fri 17:54 Fri 18:35…" at bounding box center [425, 186] width 549 height 311
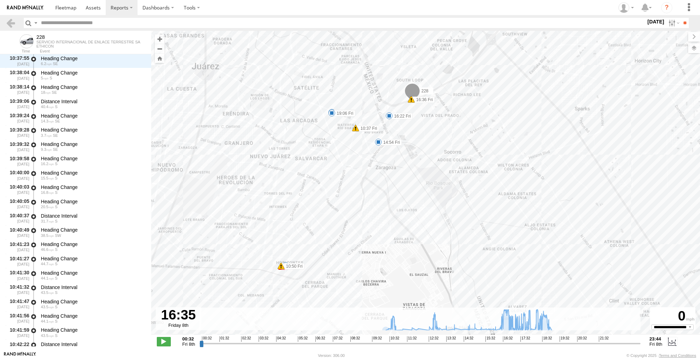
click at [281, 274] on div "228 10:31 Fri 10:37 Fri 10:50 Fri 14:54 Fri 16:22 Fri 16:36 Fri 17:54 Fri 18:35…" at bounding box center [425, 186] width 549 height 311
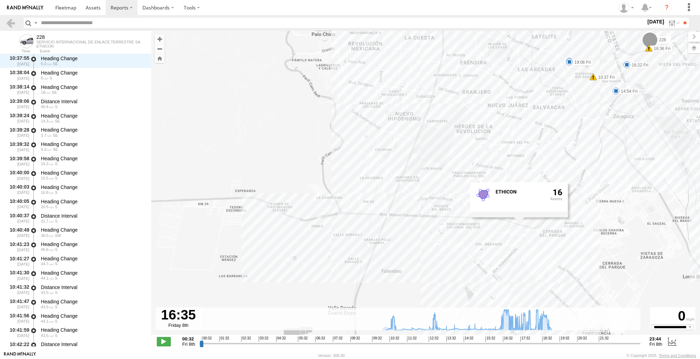
drag, startPoint x: 432, startPoint y: 256, endPoint x: 671, endPoint y: 204, distance: 244.2
click at [671, 204] on div "228 10:31 Fri 10:37 Fri 10:50 Fri 14:54 Fri 16:22 Fri 16:36 Fri 17:54 Fri 18:35…" at bounding box center [425, 186] width 549 height 311
drag, startPoint x: 196, startPoint y: 129, endPoint x: 158, endPoint y: 122, distance: 38.1
click at [196, 129] on div "228 10:31 Fri 10:37 Fri 10:50 Fri 14:54 Fri 16:22 Fri 16:36 Fri 17:54 Fri 18:35…" at bounding box center [425, 186] width 549 height 311
click at [11, 25] on link at bounding box center [11, 23] width 10 height 10
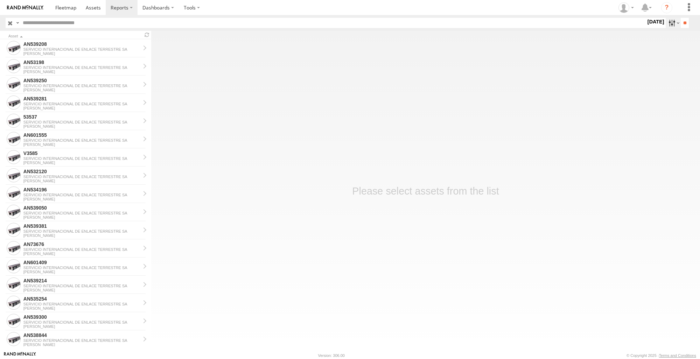
click at [669, 24] on label at bounding box center [672, 23] width 15 height 10
click at [0, 0] on label at bounding box center [0, 0] width 0 height 0
click at [680, 25] on input "**" at bounding box center [684, 23] width 8 height 10
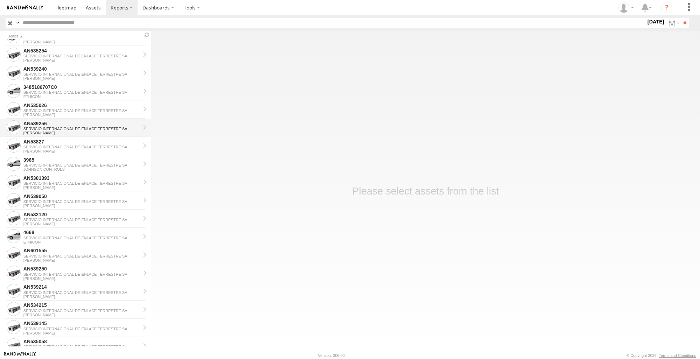
scroll to position [175, 0]
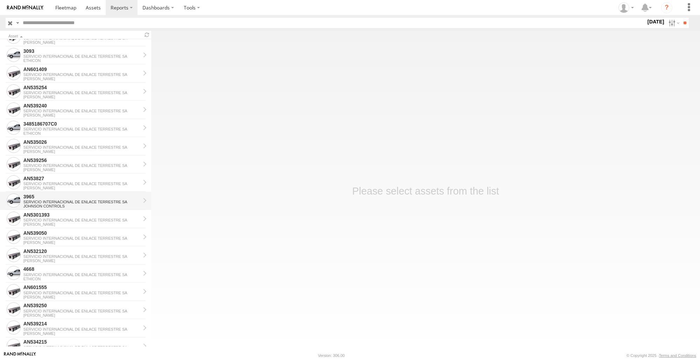
click at [42, 203] on div "SERVICIO INTERNACIONAL DE ENLACE TERRESTRE SA" at bounding box center [81, 202] width 117 height 4
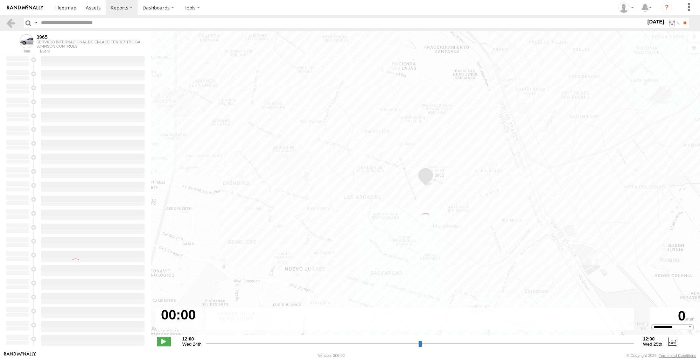
type input "**********"
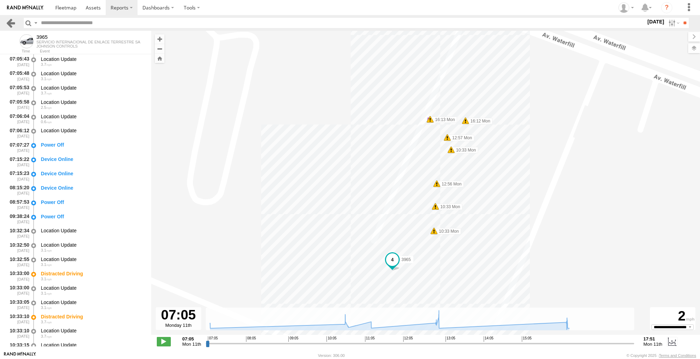
click at [11, 22] on link at bounding box center [11, 23] width 10 height 10
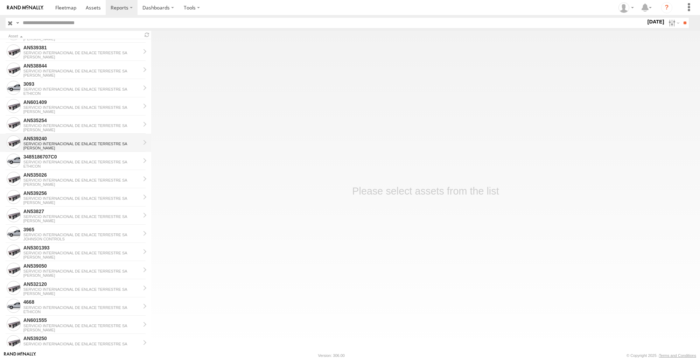
scroll to position [175, 0]
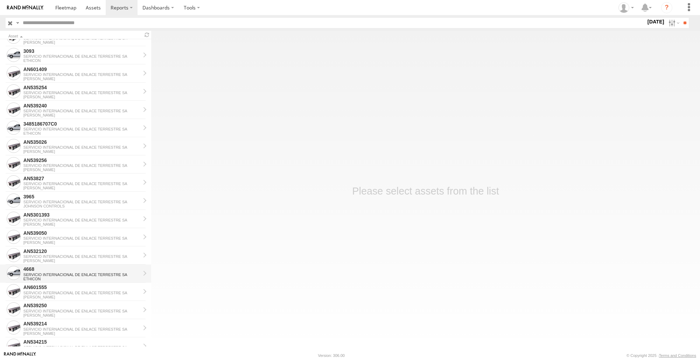
click at [48, 270] on div "4668" at bounding box center [81, 269] width 117 height 6
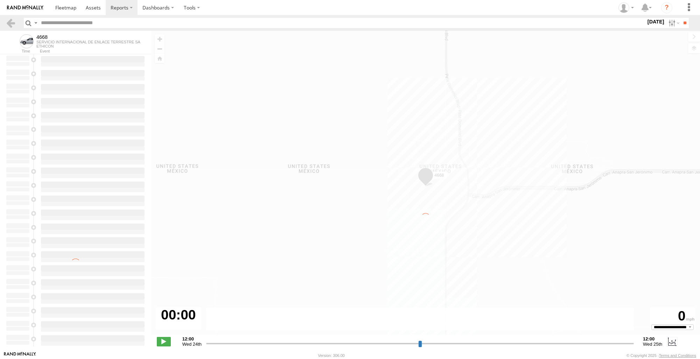
type input "**********"
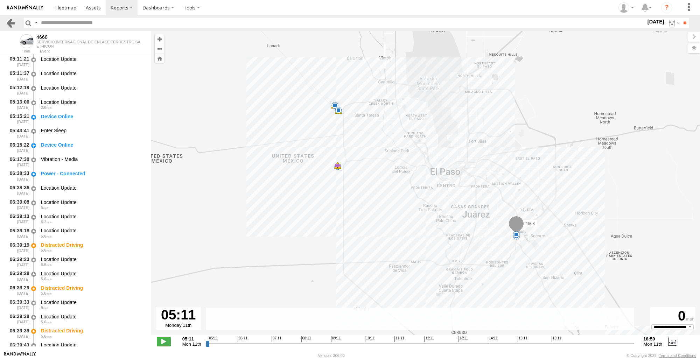
click at [7, 22] on link at bounding box center [11, 23] width 10 height 10
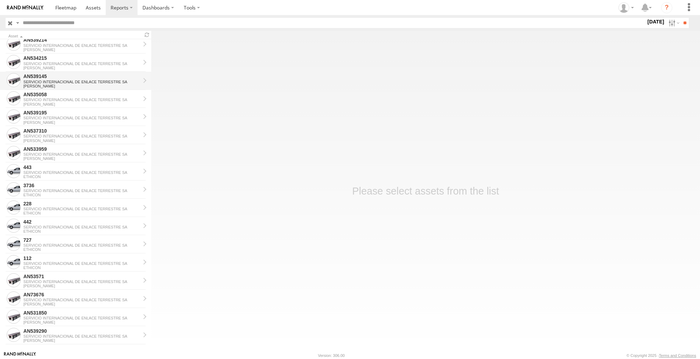
scroll to position [468, 0]
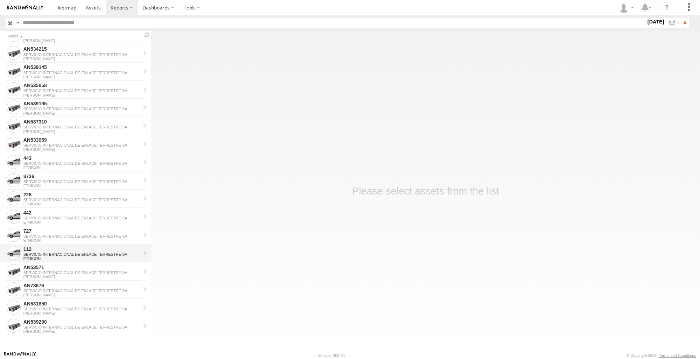
click at [45, 250] on div "112" at bounding box center [81, 249] width 117 height 6
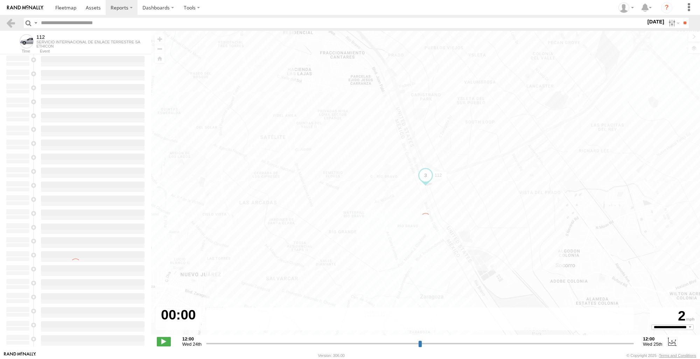
type input "**********"
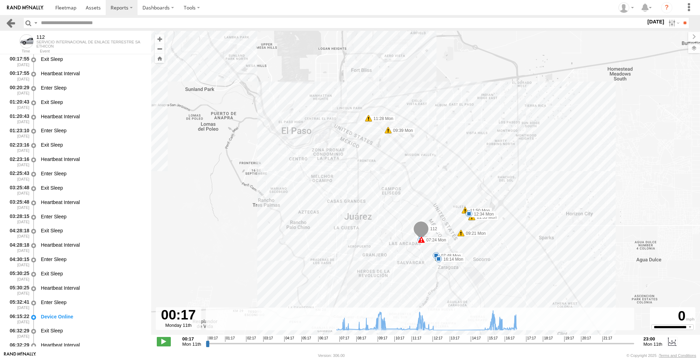
click at [12, 22] on link at bounding box center [11, 23] width 10 height 10
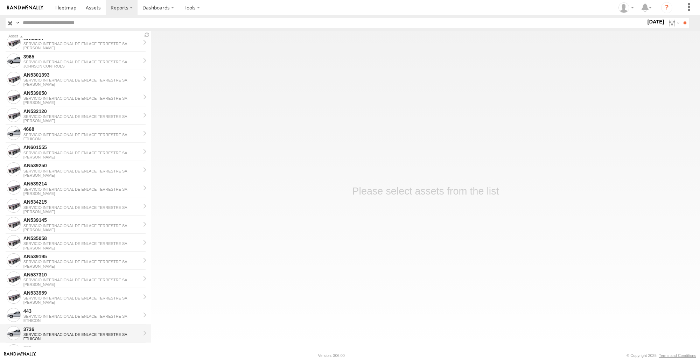
scroll to position [468, 0]
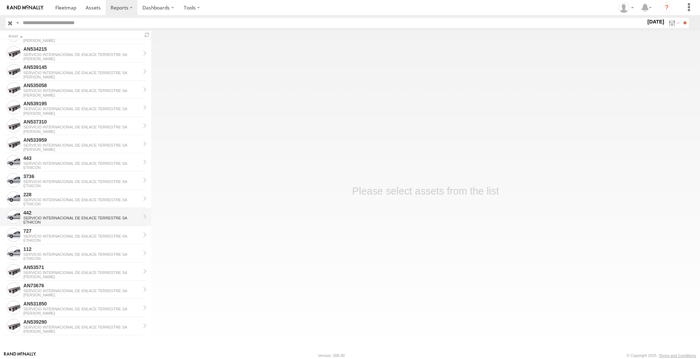
click at [50, 213] on div "442" at bounding box center [81, 213] width 117 height 6
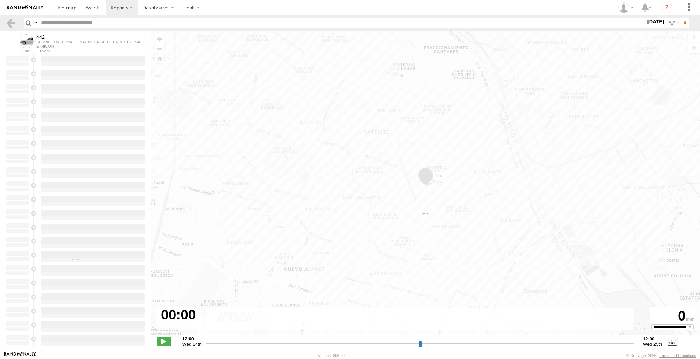
type input "**********"
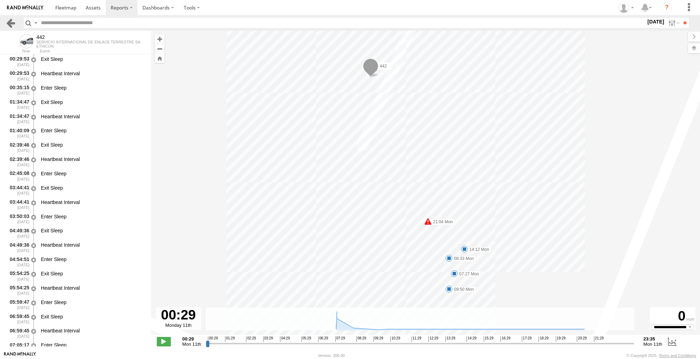
click at [9, 23] on link at bounding box center [11, 23] width 10 height 10
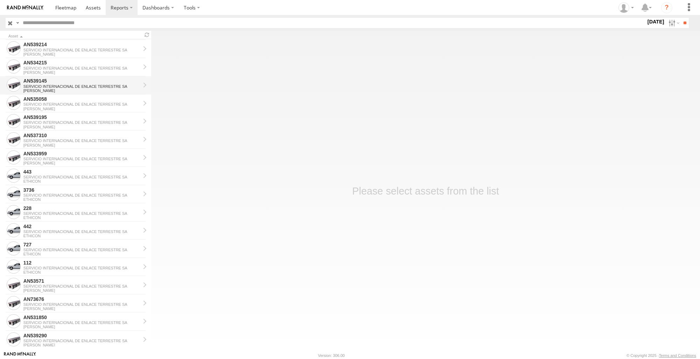
scroll to position [468, 0]
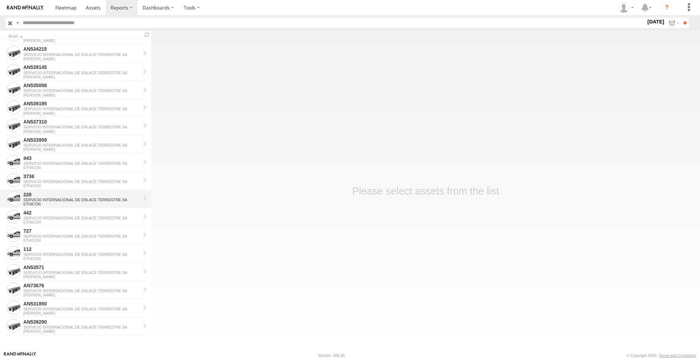
click at [51, 199] on div "SERVICIO INTERNACIONAL DE ENLACE TERRESTRE SA" at bounding box center [81, 200] width 117 height 4
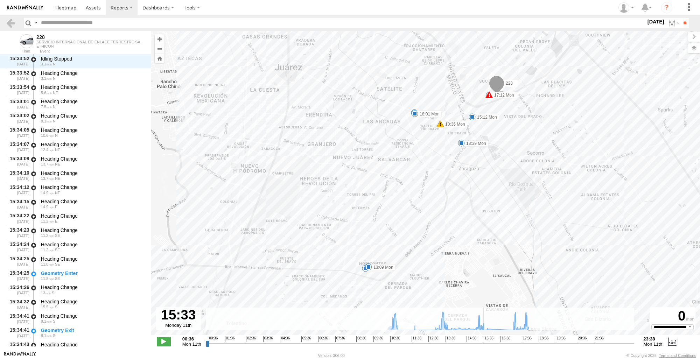
drag, startPoint x: 207, startPoint y: 343, endPoint x: 483, endPoint y: 344, distance: 275.3
click at [483, 344] on input "range" at bounding box center [420, 343] width 429 height 7
click at [365, 273] on div "228 10:30 Mon 10:36 Mon 10:49 Mon 10:53 Mon 11:49 Mon 13:09 Mon 13:39 Mon 15:12…" at bounding box center [425, 186] width 549 height 311
click at [675, 31] on div "228 10:30 Mon 10:36 Mon 10:49 Mon 10:53 Mon 11:49 Mon 13:09 Mon 13:39 Mon 15:12…" at bounding box center [425, 186] width 549 height 311
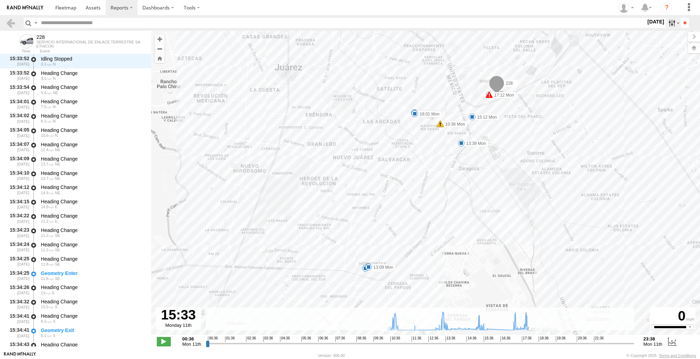
click at [675, 25] on label at bounding box center [672, 23] width 15 height 10
click at [699, 87] on div "228 10:30 Mon 10:36 Mon 10:49 Mon 10:53 Mon 11:49 Mon 13:09 Mon 13:39 Mon 15:12…" at bounding box center [425, 186] width 549 height 311
click at [697, 87] on div "228 10:30 Mon 10:36 Mon 10:49 Mon 10:53 Mon 11:49 Mon 13:09 Mon 13:39 Mon 15:12…" at bounding box center [425, 186] width 549 height 311
click at [683, 24] on input "**" at bounding box center [684, 23] width 8 height 10
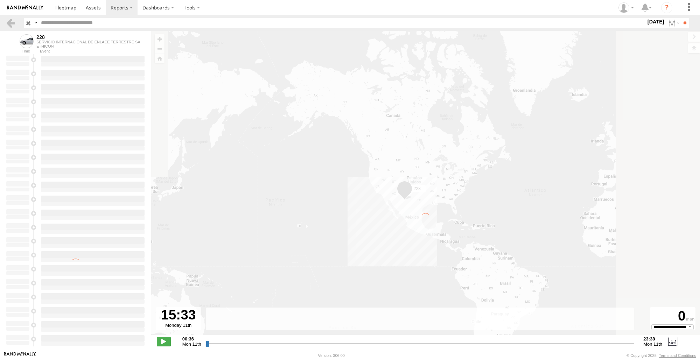
type input "**********"
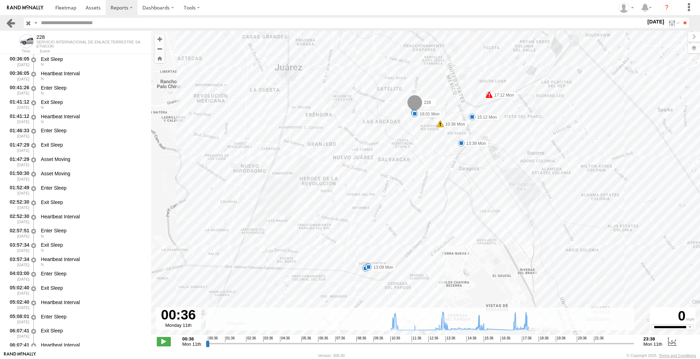
click at [13, 26] on link at bounding box center [11, 23] width 10 height 10
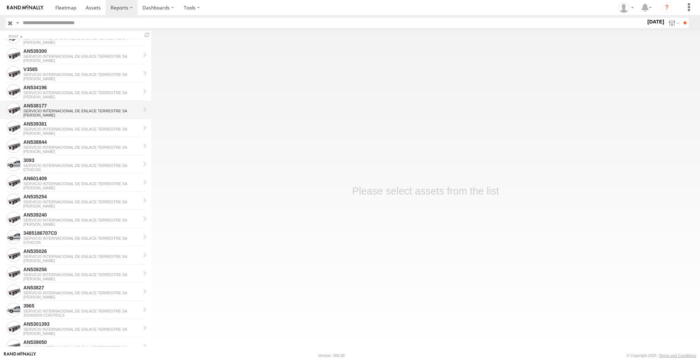
scroll to position [70, 0]
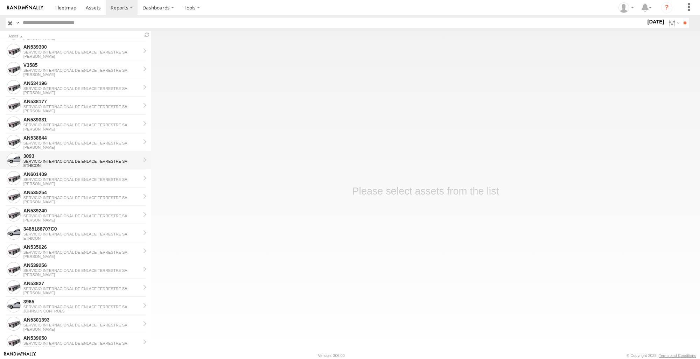
click at [73, 160] on div "SERVICIO INTERNACIONAL DE ENLACE TERRESTRE SA" at bounding box center [81, 161] width 117 height 4
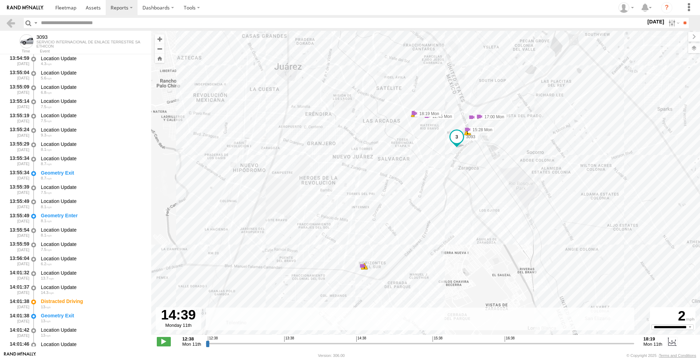
scroll to position [3296, 0]
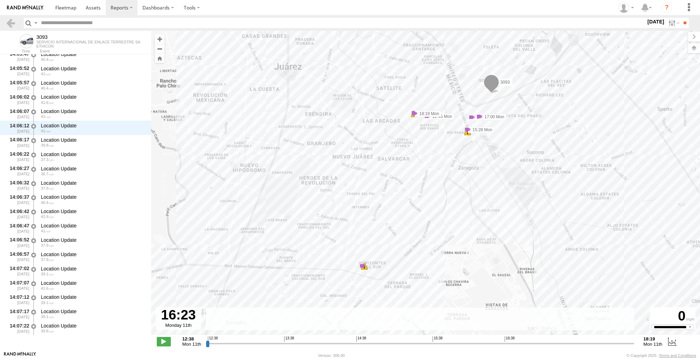
drag, startPoint x: 207, startPoint y: 343, endPoint x: 487, endPoint y: 337, distance: 279.6
type input "**********"
click at [487, 340] on input "range" at bounding box center [420, 343] width 429 height 7
click at [364, 274] on div "3093 12:38 Mon 12:45 Mon 15:28 Mon 16:05 Mon 17:00 Mon 18:19 Mon 6 17 6 6" at bounding box center [425, 186] width 549 height 311
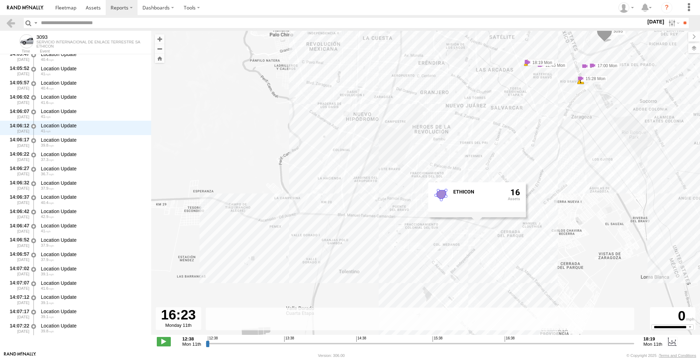
drag, startPoint x: 599, startPoint y: 255, endPoint x: 715, endPoint y: 209, distance: 124.2
click at [699, 209] on html at bounding box center [350, 179] width 700 height 359
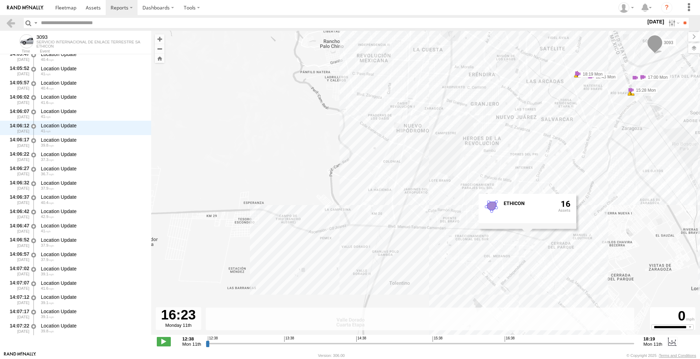
drag, startPoint x: 643, startPoint y: 208, endPoint x: 693, endPoint y: 208, distance: 49.3
click at [693, 208] on div "3093 12:38 Mon 12:45 Mon 15:28 Mon 16:05 Mon 17:00 Mon 18:19 Mon 6 17 6 6 ETHIC…" at bounding box center [425, 186] width 549 height 311
click at [672, 24] on label at bounding box center [672, 23] width 15 height 10
click at [12, 22] on link at bounding box center [11, 23] width 10 height 10
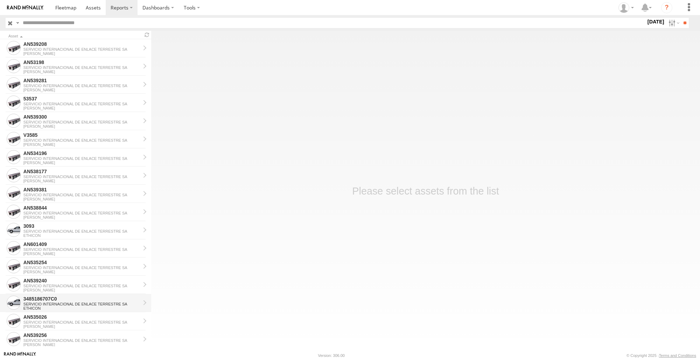
scroll to position [35, 0]
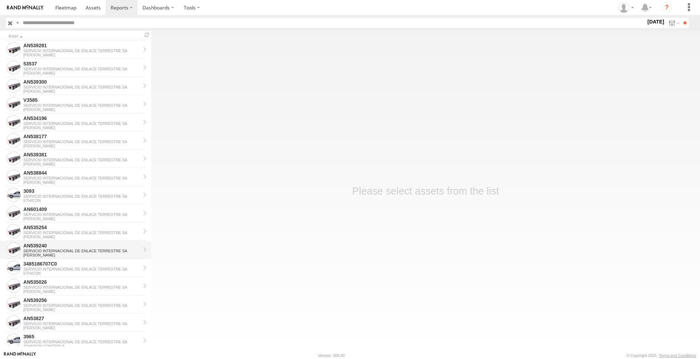
click at [79, 257] on div "AN539240 SERVICIO INTERNACIONAL DE ENLACE TERRESTRE SA JOHNSON" at bounding box center [81, 249] width 119 height 17
click at [80, 275] on div "3485186707C0 SERVICIO INTERNACIONAL DE ENLACE TERRESTRE SA ETHICON" at bounding box center [81, 268] width 119 height 17
click at [78, 271] on div "ETHICON" at bounding box center [81, 273] width 117 height 4
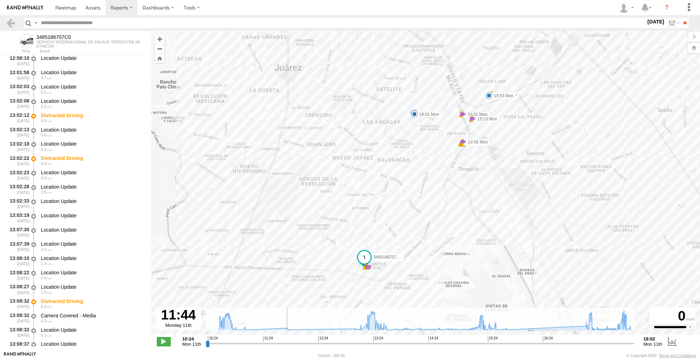
scroll to position [3663, 0]
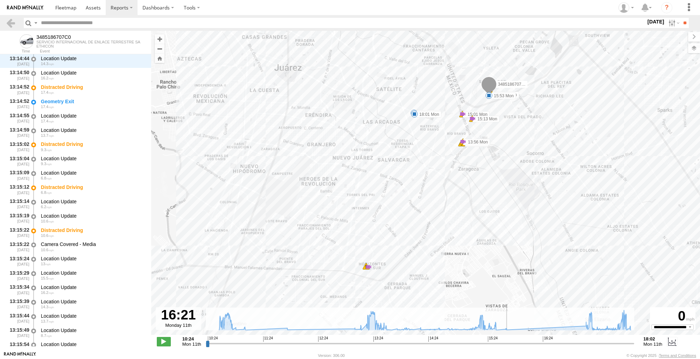
drag, startPoint x: 207, startPoint y: 344, endPoint x: 538, endPoint y: 341, distance: 331.3
type input "**********"
click at [538, 341] on input "range" at bounding box center [420, 343] width 429 height 7
click at [364, 275] on div "3485186707C0 13:48 Mon 13:56 Mon 13:56 Mon 15:01 Mon 15:01 Mon 15:13 Mon 15:13 …" at bounding box center [425, 186] width 549 height 311
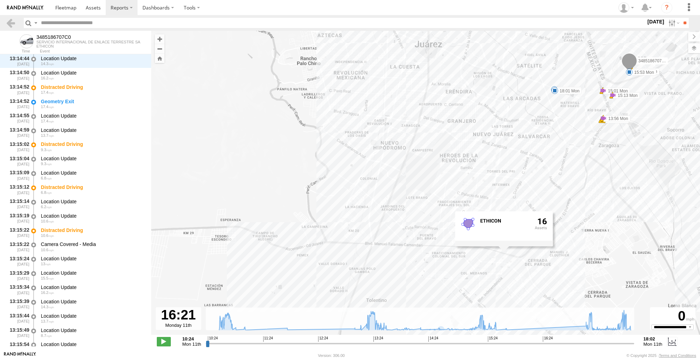
drag, startPoint x: 529, startPoint y: 255, endPoint x: 671, endPoint y: 231, distance: 144.2
click at [671, 231] on div "3485186707C0 13:48 Mon 13:56 Mon 13:56 Mon 15:01 Mon 15:01 Mon 15:13 Mon 15:13 …" at bounding box center [425, 186] width 549 height 311
click at [177, 170] on div "3485186707C0 13:48 Mon 13:56 Mon 13:56 Mon 15:01 Mon 15:01 Mon 15:13 Mon 15:13 …" at bounding box center [425, 186] width 549 height 311
click at [6, 22] on link at bounding box center [11, 23] width 10 height 10
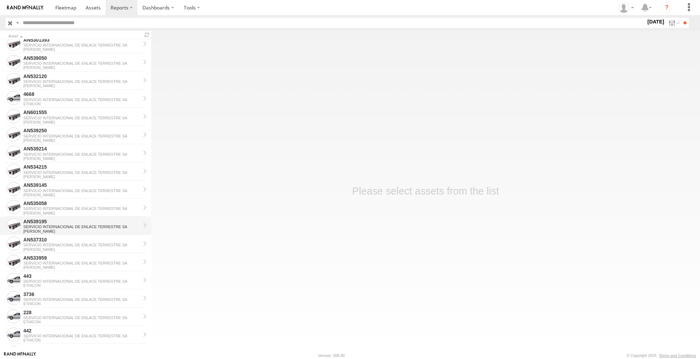
scroll to position [468, 0]
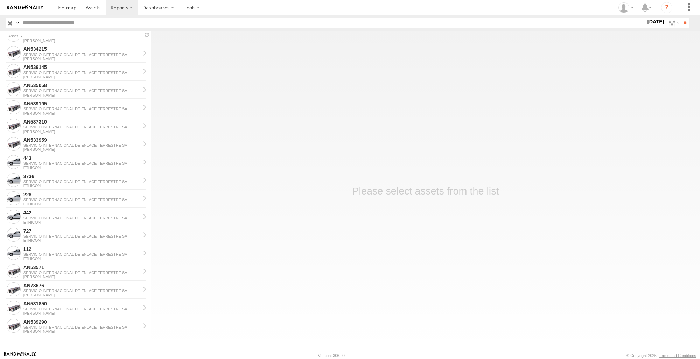
drag, startPoint x: 670, startPoint y: 23, endPoint x: 670, endPoint y: 37, distance: 14.0
click at [670, 23] on label at bounding box center [672, 23] width 15 height 10
click at [0, 0] on label at bounding box center [0, 0] width 0 height 0
click at [689, 25] on div "Search Query Asset ID Asset Label Registration Manufacturer Model VIN" at bounding box center [350, 23] width 689 height 10
click at [682, 25] on input "**" at bounding box center [684, 23] width 8 height 10
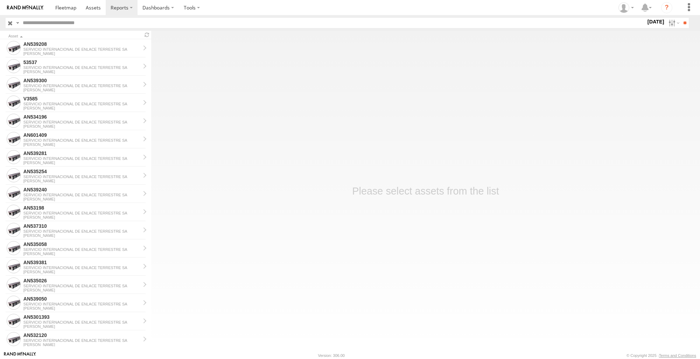
click at [319, 162] on main "Asset AN539208 SERVICIO INTERNACIONAL DE ENLACE TERRESTRE [PERSON_NAME] 53537 S…" at bounding box center [350, 191] width 700 height 320
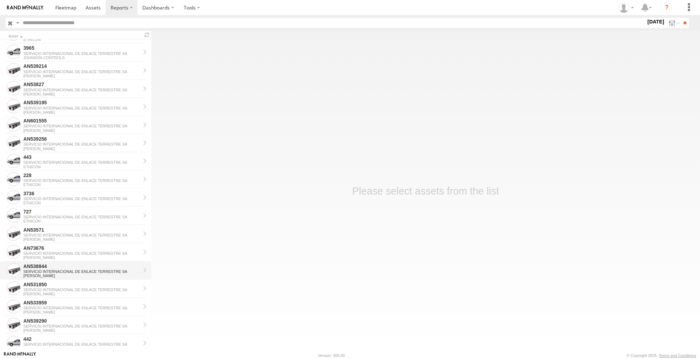
scroll to position [468, 0]
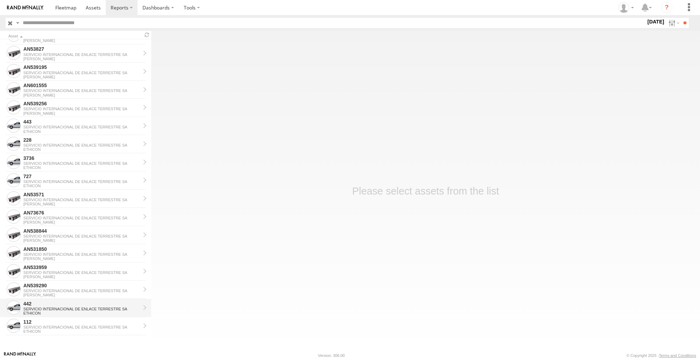
click at [47, 310] on div "SERVICIO INTERNACIONAL DE ENLACE TERRESTRE SA" at bounding box center [81, 309] width 117 height 4
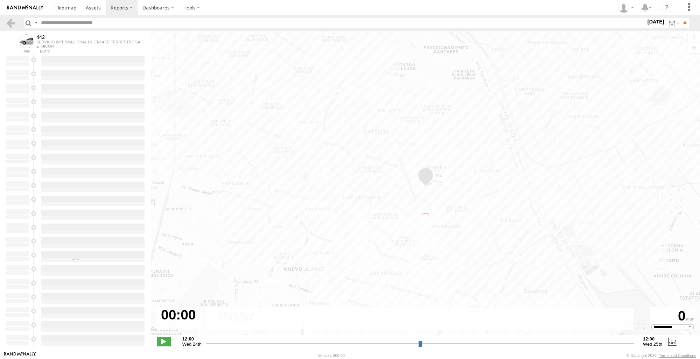
select select "**********"
type input "**********"
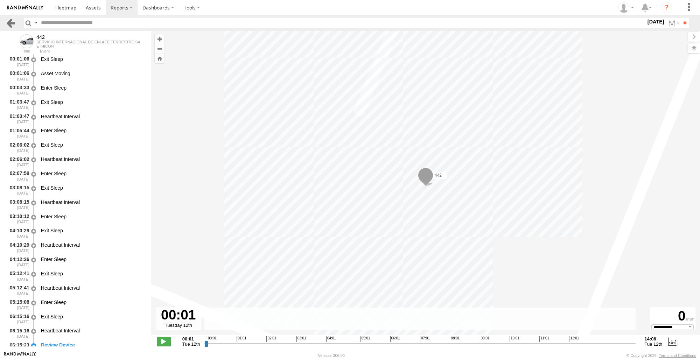
click at [8, 18] on link at bounding box center [11, 23] width 10 height 10
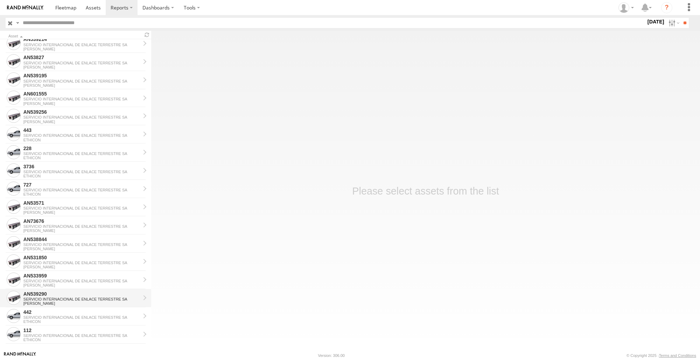
scroll to position [468, 0]
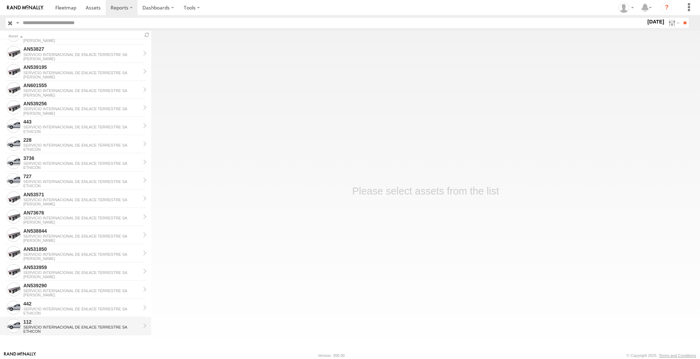
click at [61, 325] on div "SERVICIO INTERNACIONAL DE ENLACE TERRESTRE SA" at bounding box center [81, 327] width 117 height 4
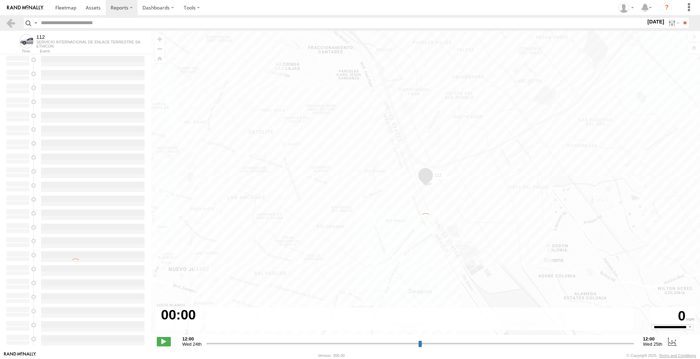
type input "**********"
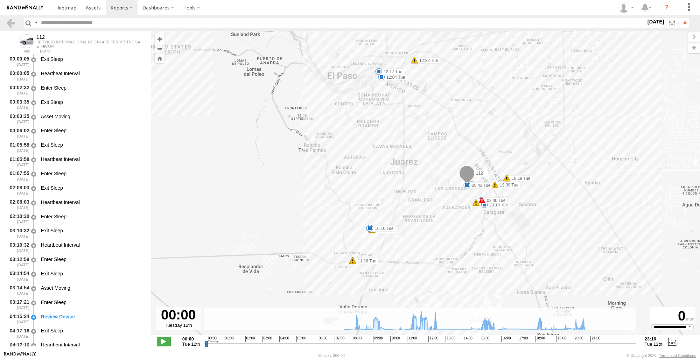
drag, startPoint x: 486, startPoint y: 270, endPoint x: 504, endPoint y: 243, distance: 32.1
click at [504, 243] on div "112 08:31 Tue 08:40 Tue 08:57 Tue 09:30 Tue 10:16 Tue 10:35 Tue 10:35 Tue 10:35…" at bounding box center [425, 186] width 549 height 311
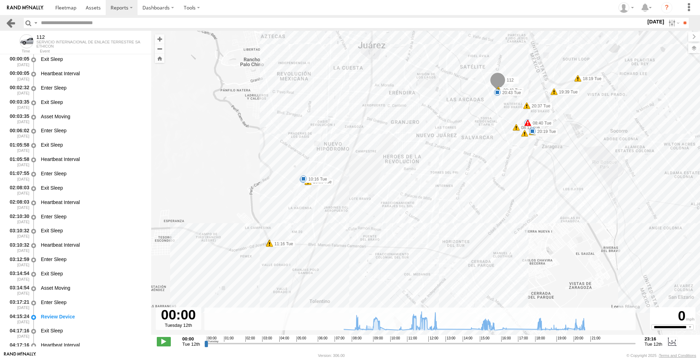
click at [14, 25] on link at bounding box center [11, 23] width 10 height 10
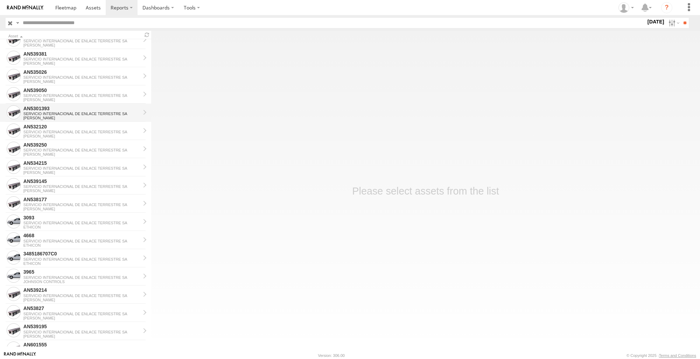
scroll to position [210, 0]
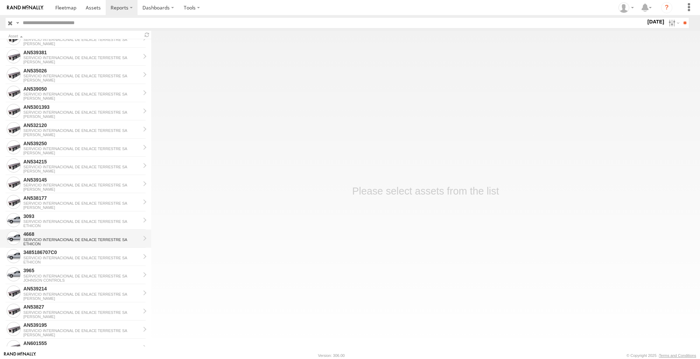
click at [56, 240] on div "SERVICIO INTERNACIONAL DE ENLACE TERRESTRE SA" at bounding box center [81, 240] width 117 height 4
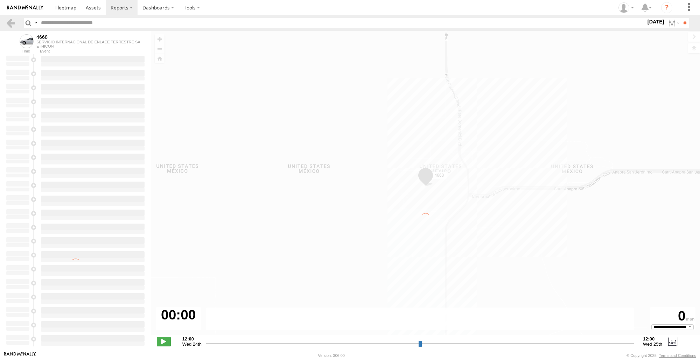
type input "**********"
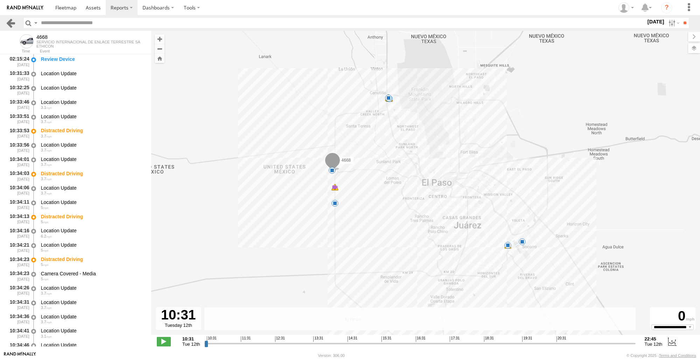
click at [12, 22] on link at bounding box center [11, 23] width 10 height 10
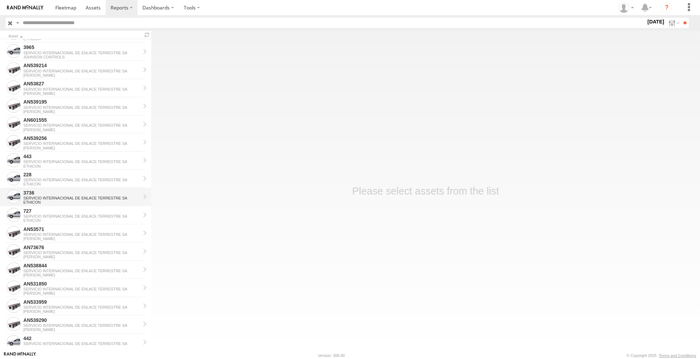
scroll to position [468, 0]
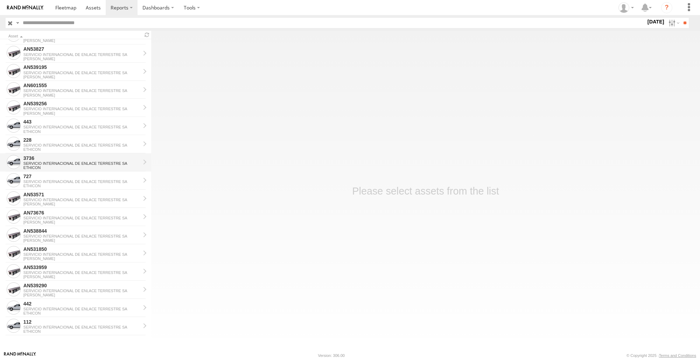
click at [59, 161] on div "3736" at bounding box center [81, 158] width 117 height 6
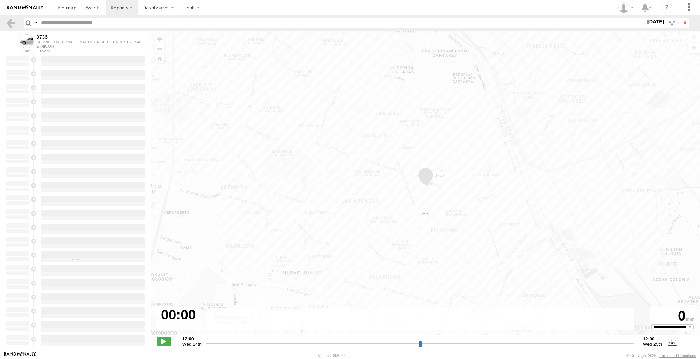
click at [431, 43] on div "Para navegar por el mapa con gestos táctiles, tócalo dos veces, mantenlo pulsad…" at bounding box center [425, 186] width 549 height 311
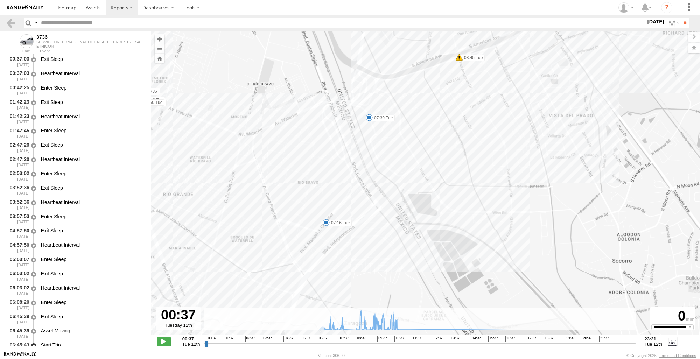
drag, startPoint x: 501, startPoint y: 93, endPoint x: 526, endPoint y: 91, distance: 25.7
click at [526, 91] on div "3736 06:52 Tue 07:16 Tue 07:39 Tue 07:55 Tue 08:45 Tue 08:59 Tue 10:10 Tue 10:1…" at bounding box center [425, 186] width 549 height 311
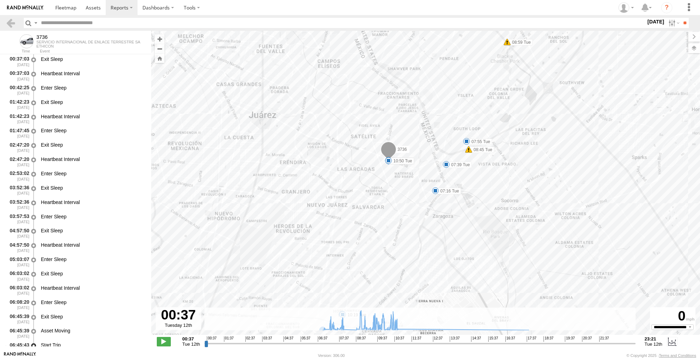
drag, startPoint x: 486, startPoint y: 247, endPoint x: 502, endPoint y: 164, distance: 84.1
click at [502, 164] on div "3736 06:52 Tue 07:16 Tue 07:39 Tue 07:55 Tue 08:45 Tue 08:59 Tue 10:10 Tue 10:1…" at bounding box center [425, 186] width 549 height 311
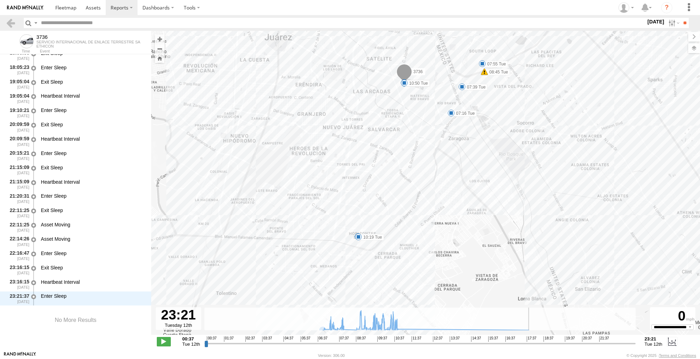
drag, startPoint x: 209, startPoint y: 344, endPoint x: 667, endPoint y: 340, distance: 457.6
type input "**********"
click at [635, 340] on input "range" at bounding box center [419, 343] width 431 height 7
click at [11, 22] on link at bounding box center [11, 23] width 10 height 10
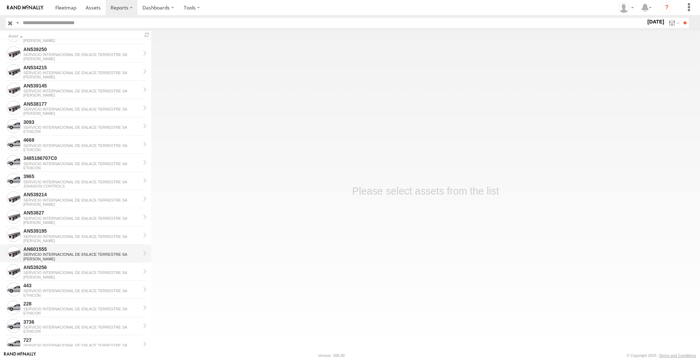
scroll to position [315, 0]
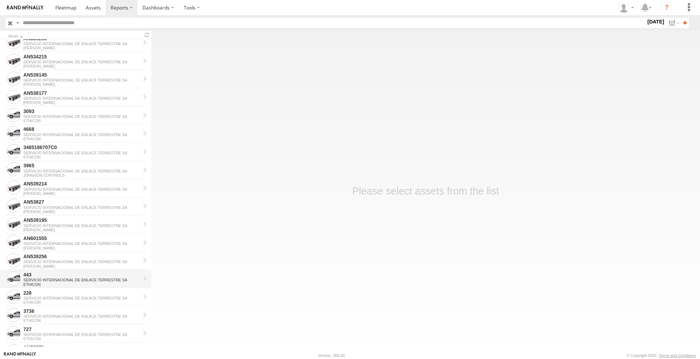
click at [63, 279] on div "SERVICIO INTERNACIONAL DE ENLACE TERRESTRE SA" at bounding box center [81, 280] width 117 height 4
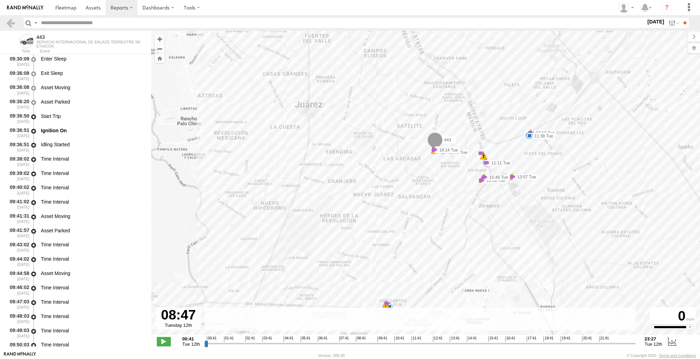
scroll to position [873, 0]
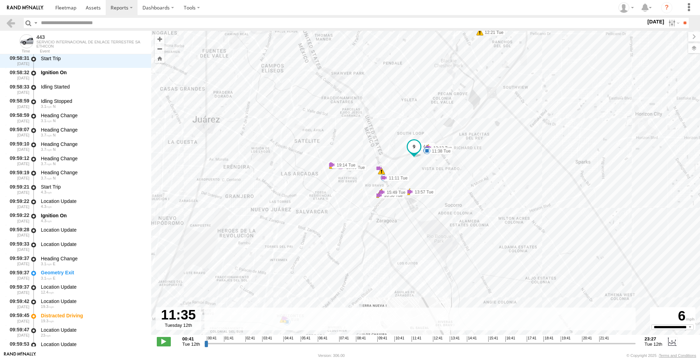
drag, startPoint x: 206, startPoint y: 345, endPoint x: 410, endPoint y: 343, distance: 204.7
click at [410, 343] on input "range" at bounding box center [419, 343] width 431 height 7
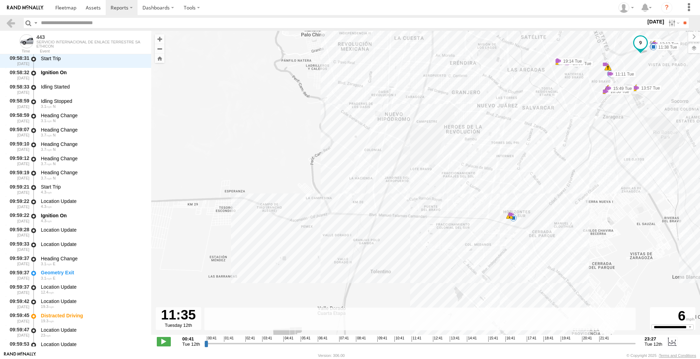
drag, startPoint x: 497, startPoint y: 223, endPoint x: 698, endPoint y: 124, distance: 224.8
click at [698, 124] on div "443 11:38 Tue 11:38 Tue 12:11 Tue 12:11 Tue 12:12 Tue 12:12 Tue 12:21 Tue 12:42…" at bounding box center [425, 186] width 549 height 311
click at [506, 224] on div "443 11:38 Tue 11:38 Tue 12:11 Tue 12:11 Tue 12:12 Tue 12:12 Tue 12:21 Tue 12:42…" at bounding box center [425, 186] width 549 height 311
click at [507, 222] on div "443 11:38 Tue 11:38 Tue 12:11 Tue 12:11 Tue 12:12 Tue 12:12 Tue 12:21 Tue 12:42…" at bounding box center [425, 186] width 549 height 311
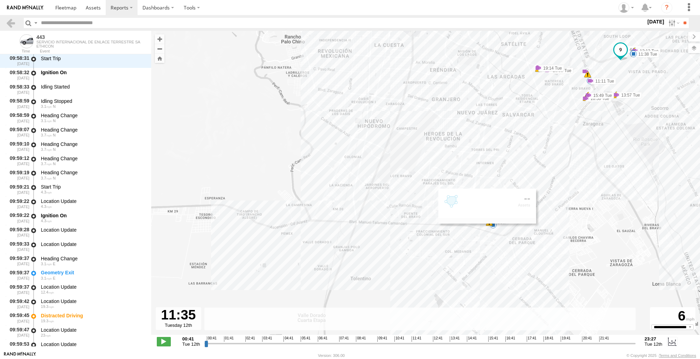
drag, startPoint x: 654, startPoint y: 182, endPoint x: 630, endPoint y: 190, distance: 24.9
click at [630, 190] on div "443 11:38 Tue 11:38 Tue 12:11 Tue 12:11 Tue 12:12 Tue 12:12 Tue 12:21 Tue 12:42…" at bounding box center [425, 186] width 549 height 311
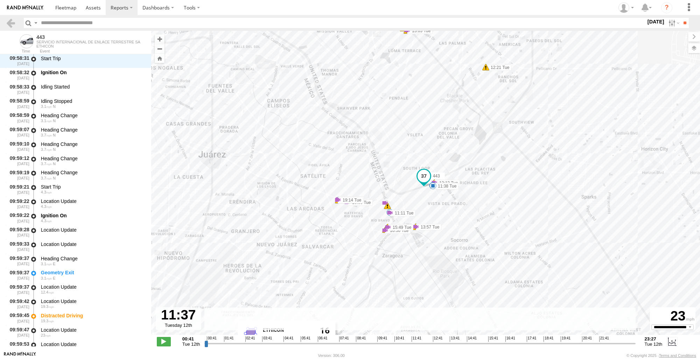
type input "**********"
click at [410, 343] on input "range" at bounding box center [419, 343] width 431 height 7
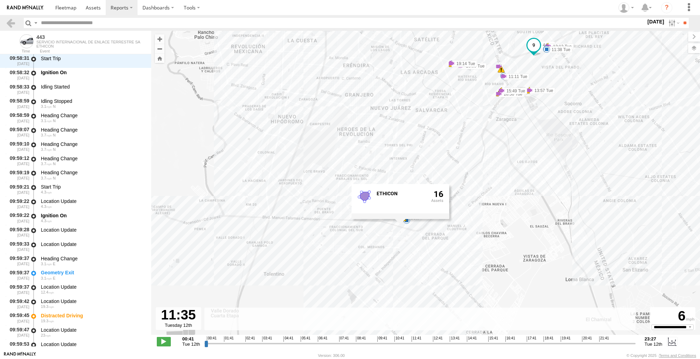
drag, startPoint x: 600, startPoint y: 264, endPoint x: 715, endPoint y: 127, distance: 178.1
click at [699, 127] on html at bounding box center [350, 179] width 700 height 359
click at [10, 22] on link at bounding box center [11, 23] width 10 height 10
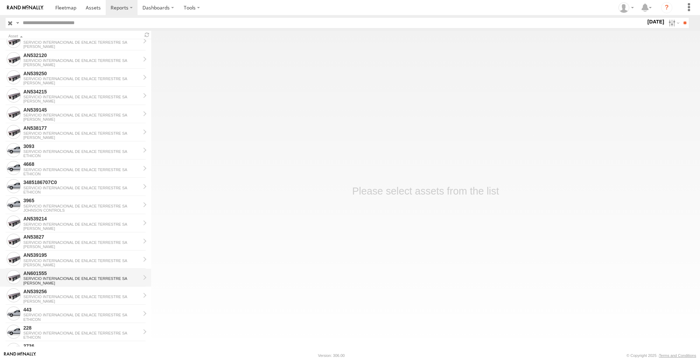
scroll to position [468, 0]
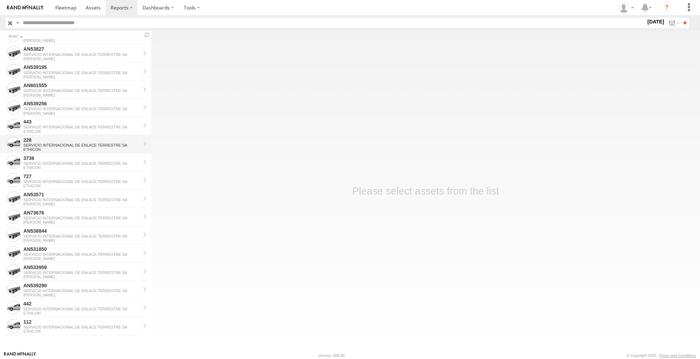
click at [70, 145] on div "SERVICIO INTERNACIONAL DE ENLACE TERRESTRE SA" at bounding box center [81, 145] width 117 height 4
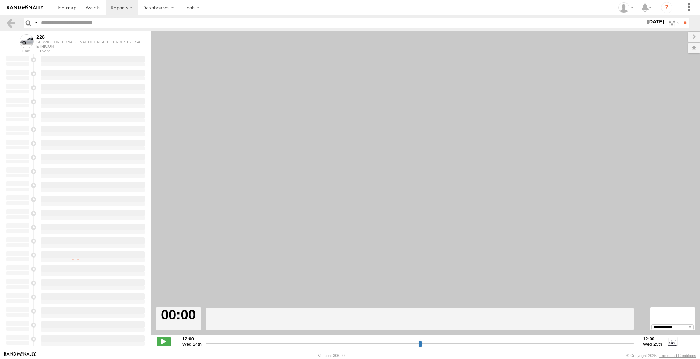
select select "**********"
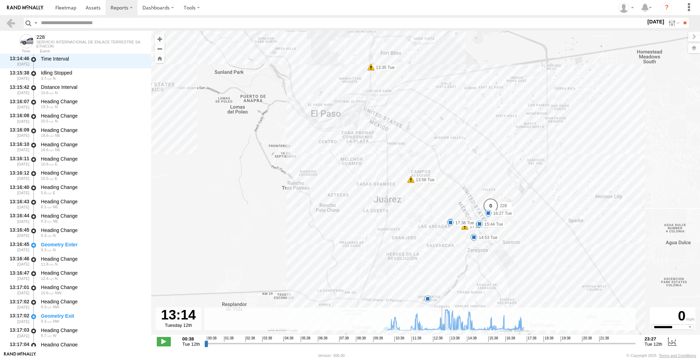
drag, startPoint x: 206, startPoint y: 343, endPoint x: 442, endPoint y: 329, distance: 236.6
click at [442, 340] on input "range" at bounding box center [419, 343] width 431 height 7
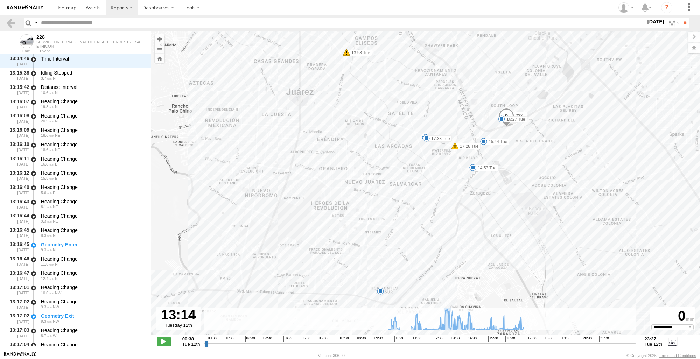
drag, startPoint x: 620, startPoint y: 262, endPoint x: 614, endPoint y: 179, distance: 83.4
click at [632, 179] on div "228 10:22 Tue 12:06 Tue 13:00 Tue 13:35 Tue 13:58 Tue 14:53 Tue 15:44 Tue 16:27…" at bounding box center [425, 186] width 549 height 311
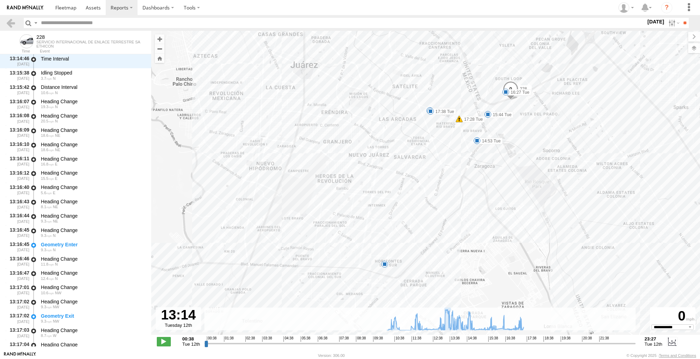
click at [379, 269] on div "228 10:22 Tue 12:06 Tue 13:00 Tue 13:35 Tue 13:58 Tue 14:53 Tue 15:44 Tue 16:27…" at bounding box center [425, 186] width 549 height 311
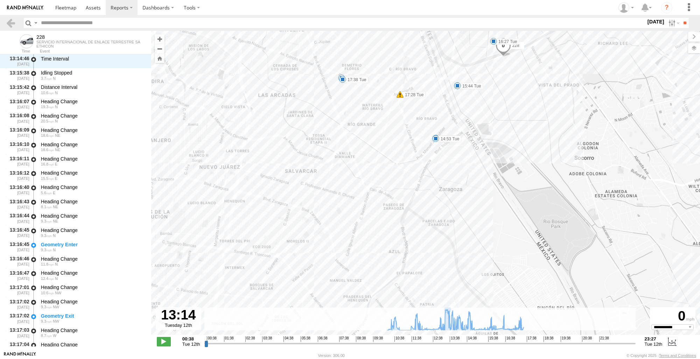
drag, startPoint x: 581, startPoint y: 238, endPoint x: 641, endPoint y: 307, distance: 91.8
click at [641, 307] on div "228 10:22 Tue 12:06 Tue 13:00 Tue 13:35 Tue 13:58 Tue 14:53 Tue 15:44 Tue 16:27…" at bounding box center [425, 186] width 549 height 311
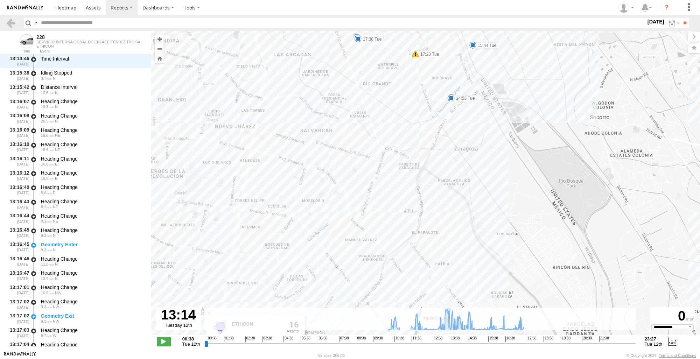
drag, startPoint x: 573, startPoint y: 212, endPoint x: 578, endPoint y: 97, distance: 115.2
click at [578, 97] on div "228 10:22 Tue 12:06 Tue 13:00 Tue 13:35 Tue 13:58 Tue 14:53 Tue 15:44 Tue 16:27…" at bounding box center [425, 186] width 549 height 311
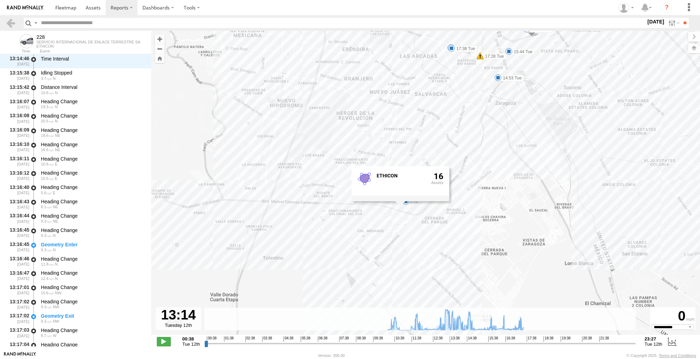
scroll to position [8614, 0]
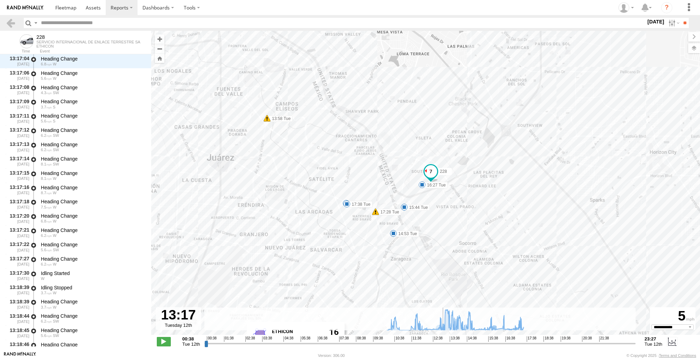
type input "**********"
click at [443, 343] on input "range" at bounding box center [419, 343] width 431 height 7
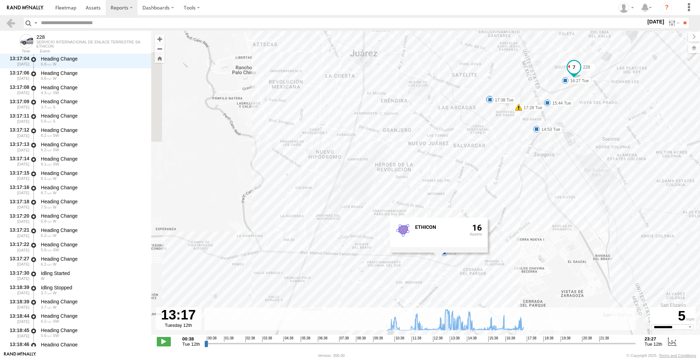
drag, startPoint x: 544, startPoint y: 176, endPoint x: 694, endPoint y: 65, distance: 186.1
click at [697, 58] on div "228 10:22 Tue 12:06 Tue 13:00 Tue 13:35 Tue 13:58 Tue 14:53 Tue 15:44 Tue 16:27…" at bounding box center [425, 186] width 549 height 311
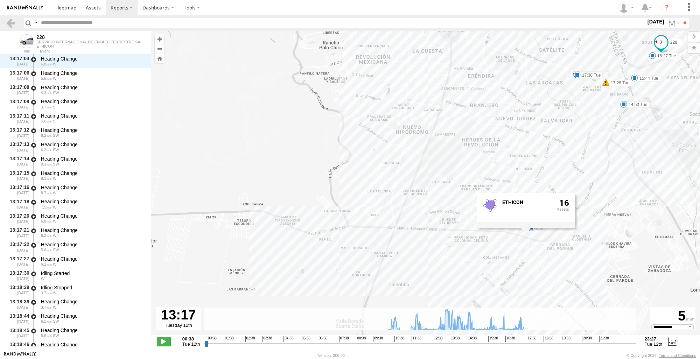
drag, startPoint x: 621, startPoint y: 169, endPoint x: 663, endPoint y: 203, distance: 54.3
click at [663, 203] on div "228 10:22 Tue 12:06 Tue 13:00 Tue 13:35 Tue 13:58 Tue 14:53 Tue 15:44 Tue 16:27…" at bounding box center [425, 186] width 549 height 311
drag, startPoint x: 235, startPoint y: 157, endPoint x: 232, endPoint y: 155, distance: 4.1
click at [235, 157] on div "228 10:22 Tue 12:06 Tue 13:00 Tue 13:35 Tue 13:58 Tue 14:53 Tue 15:44 Tue 16:27…" at bounding box center [425, 186] width 549 height 311
click at [14, 21] on link at bounding box center [11, 23] width 10 height 10
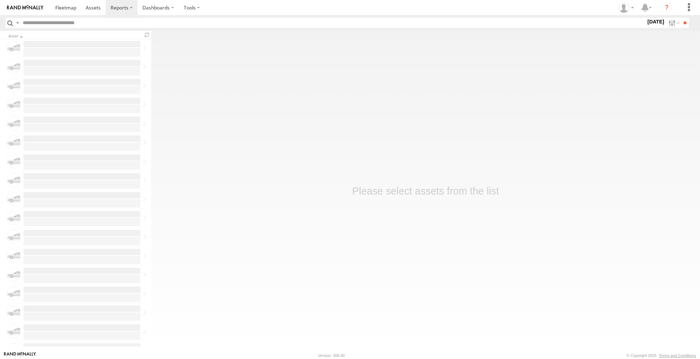
scroll to position [667, 0]
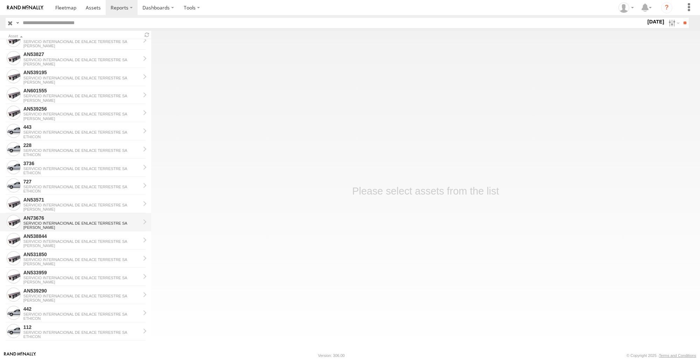
scroll to position [468, 0]
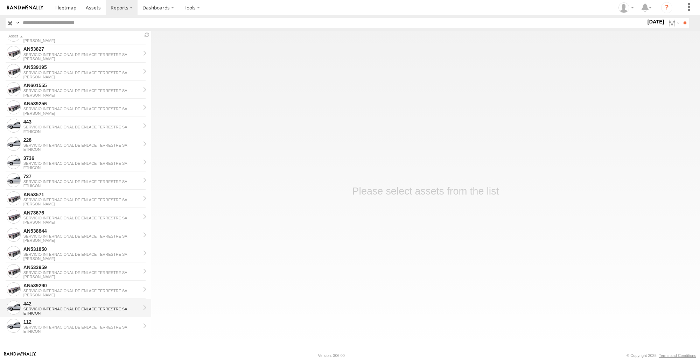
click at [58, 305] on div "442" at bounding box center [81, 304] width 117 height 6
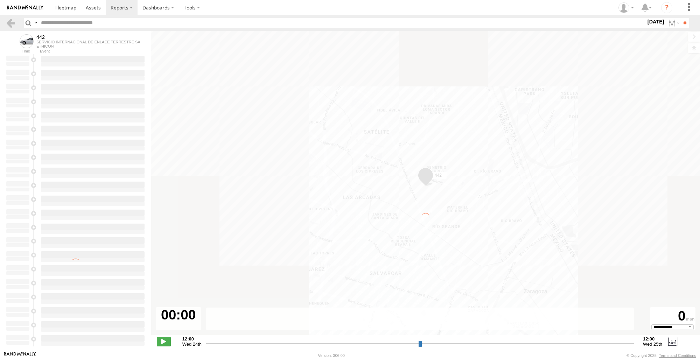
type input "**********"
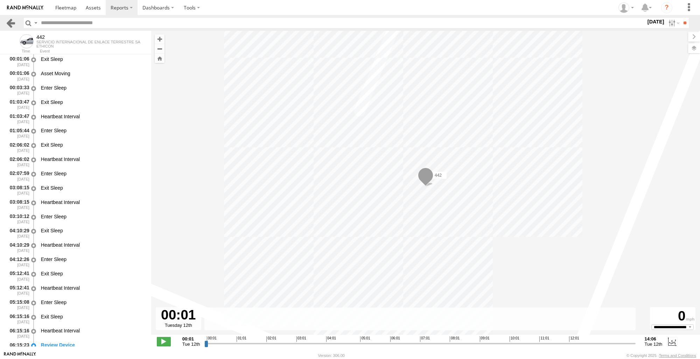
click at [14, 18] on link at bounding box center [11, 23] width 10 height 10
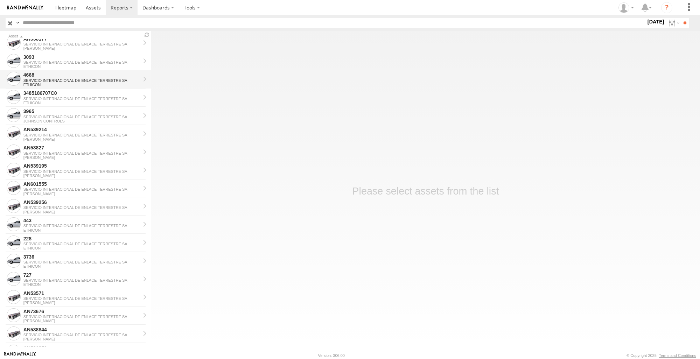
scroll to position [385, 0]
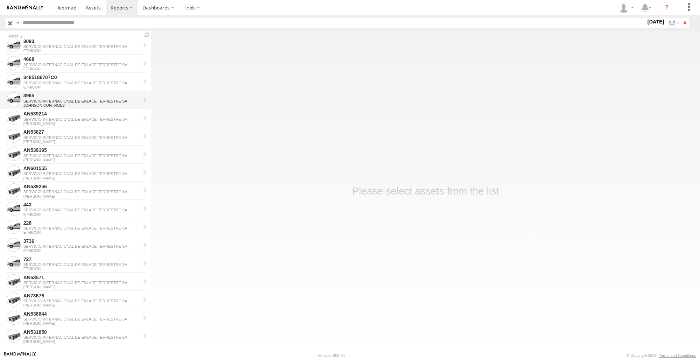
click at [75, 107] on div "JOHNSON CONTROLS" at bounding box center [81, 105] width 117 height 4
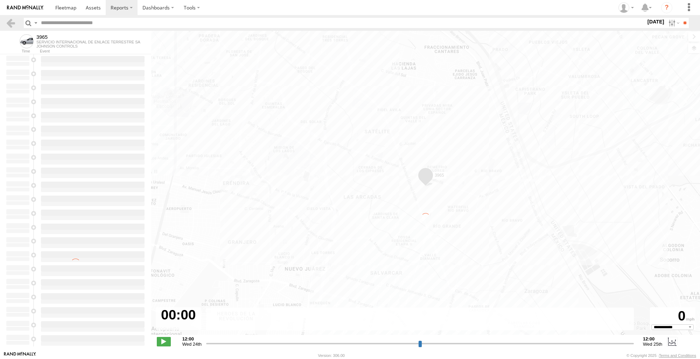
type input "**********"
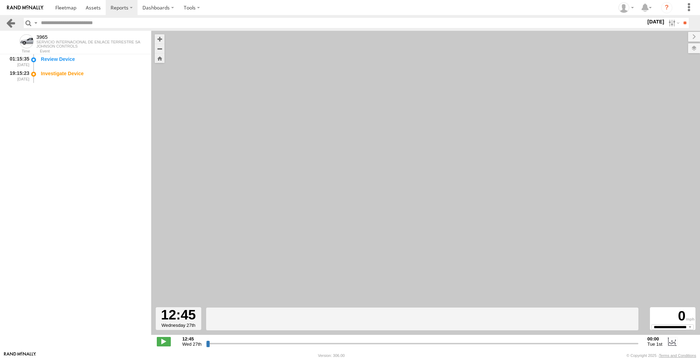
click at [8, 22] on link at bounding box center [11, 23] width 10 height 10
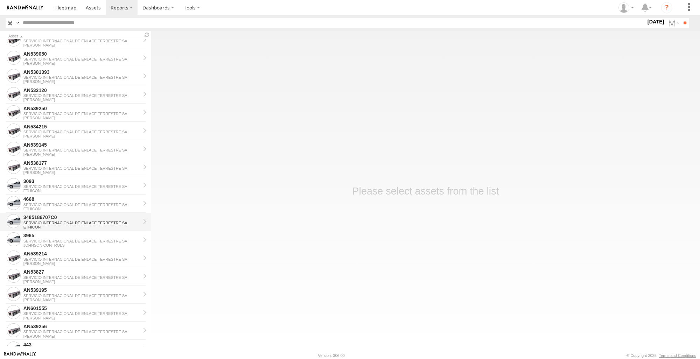
scroll to position [468, 0]
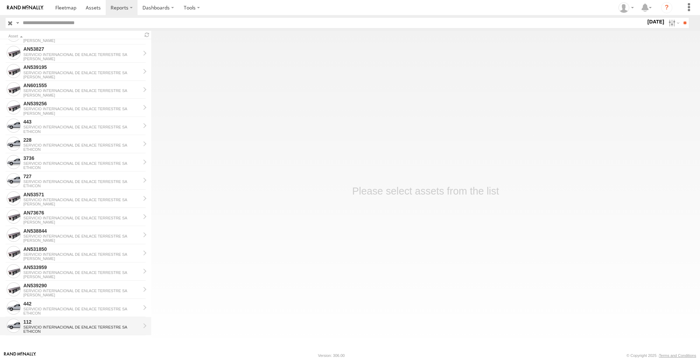
click at [72, 323] on div "112" at bounding box center [81, 322] width 117 height 6
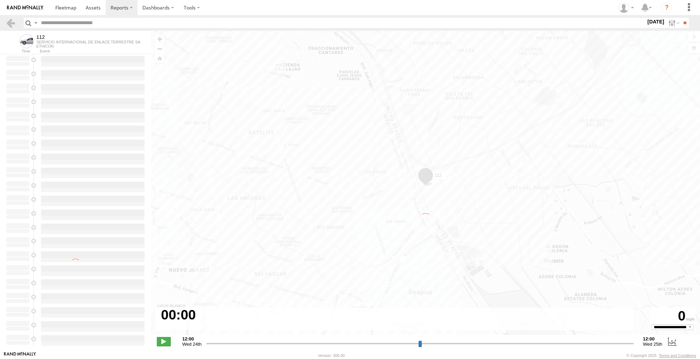
type input "**********"
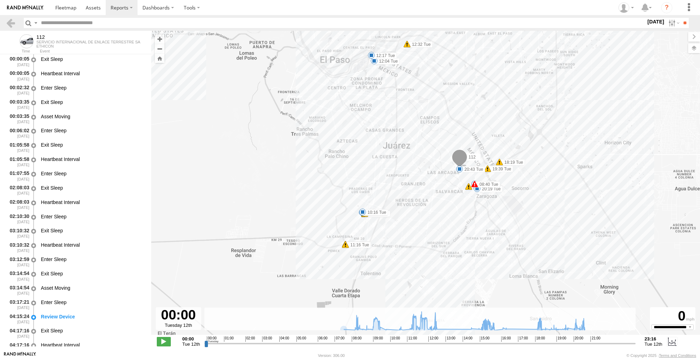
drag, startPoint x: 518, startPoint y: 245, endPoint x: 531, endPoint y: 199, distance: 47.1
click at [531, 199] on div "112 08:31 Tue 08:40 Tue 08:57 Tue 09:30 Tue 10:16 Tue 10:35 Tue 10:35 Tue 10:35…" at bounding box center [425, 186] width 549 height 311
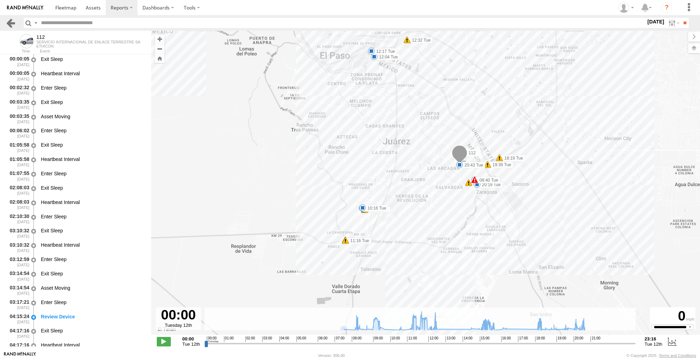
click at [15, 24] on link at bounding box center [11, 23] width 10 height 10
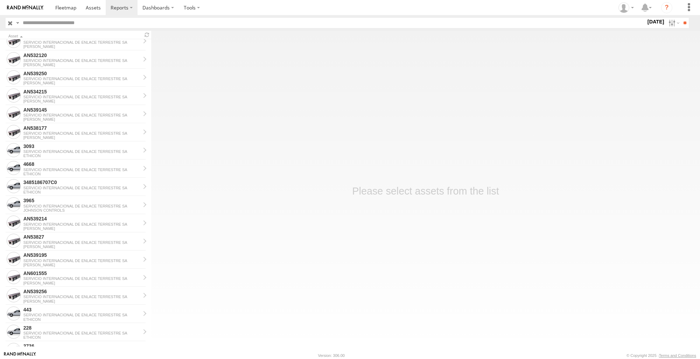
scroll to position [468, 0]
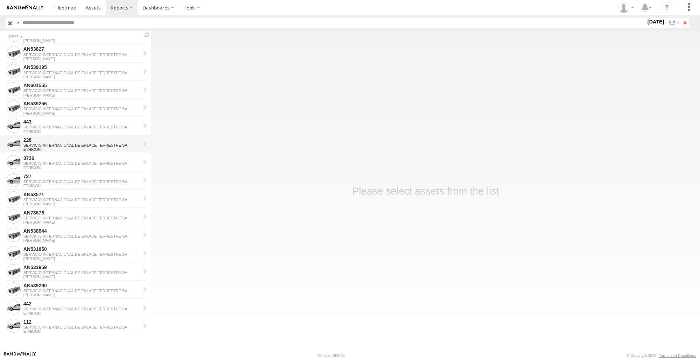
click at [63, 143] on div "SERVICIO INTERNACIONAL DE ENLACE TERRESTRE SA" at bounding box center [81, 145] width 117 height 4
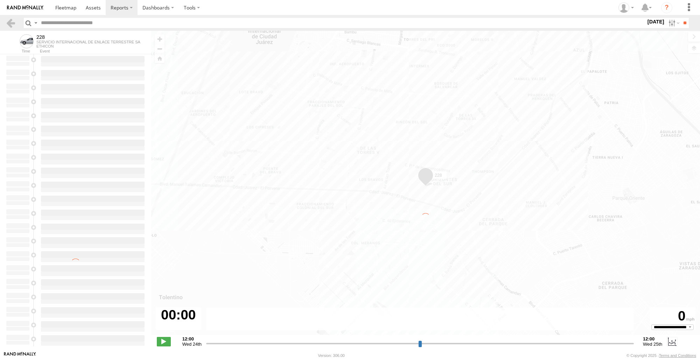
type input "**********"
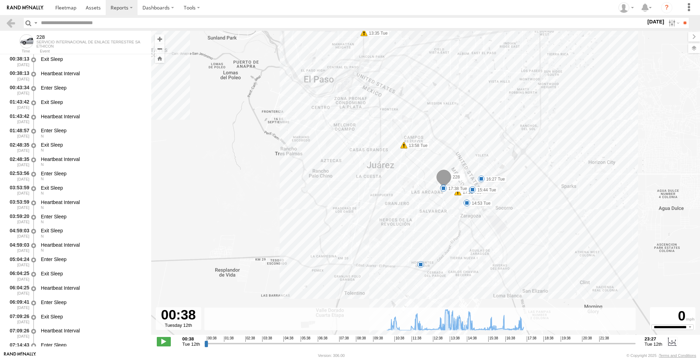
drag, startPoint x: 465, startPoint y: 268, endPoint x: 458, endPoint y: 245, distance: 23.8
click at [458, 245] on div "228 10:22 Tue 12:06 Tue 13:00 Tue 13:35 Tue 13:58 Tue 14:53 Tue 15:44 Tue 16:27…" at bounding box center [425, 186] width 549 height 311
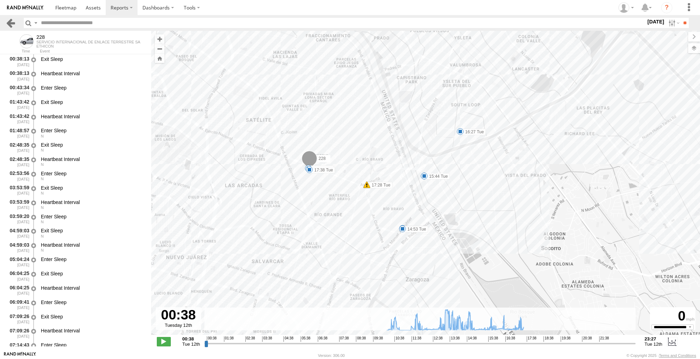
click at [7, 19] on link at bounding box center [11, 23] width 10 height 10
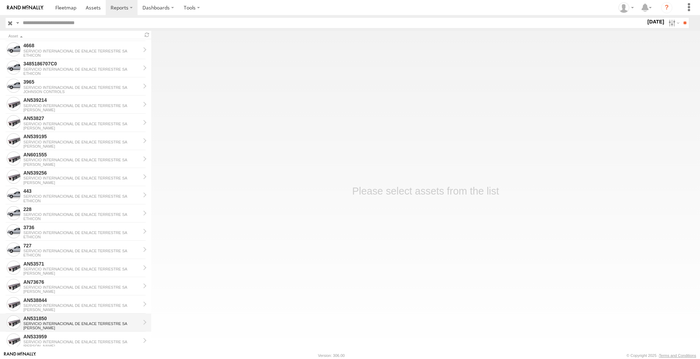
scroll to position [468, 0]
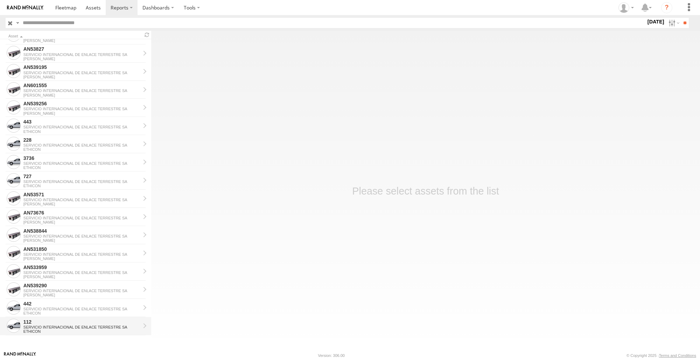
click at [73, 330] on div "ETHICON" at bounding box center [81, 331] width 117 height 4
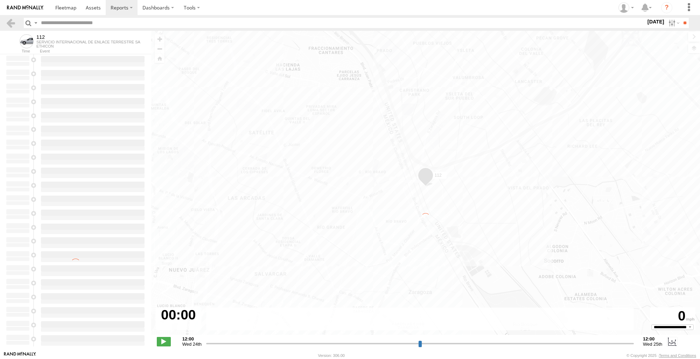
type input "**********"
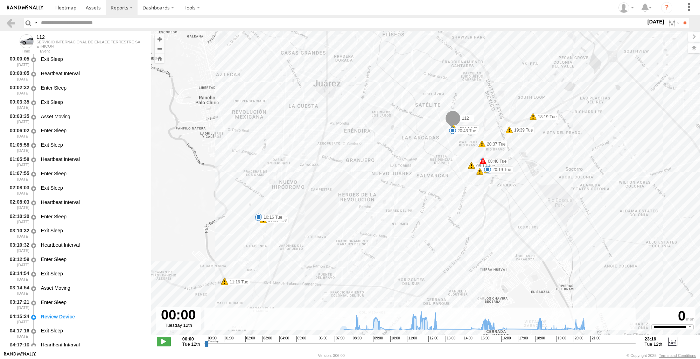
drag, startPoint x: 418, startPoint y: 264, endPoint x: 425, endPoint y: 191, distance: 72.7
click at [425, 191] on div "112 08:31 Tue 08:40 Tue 08:57 Tue 09:30 Tue 10:16 Tue 10:35 Tue 10:35 Tue 10:35…" at bounding box center [425, 186] width 549 height 311
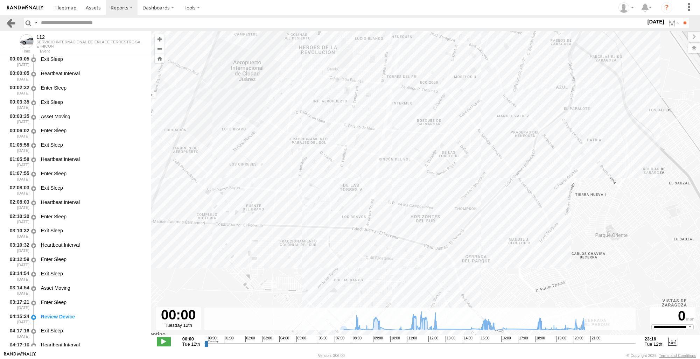
click at [14, 21] on link at bounding box center [11, 23] width 10 height 10
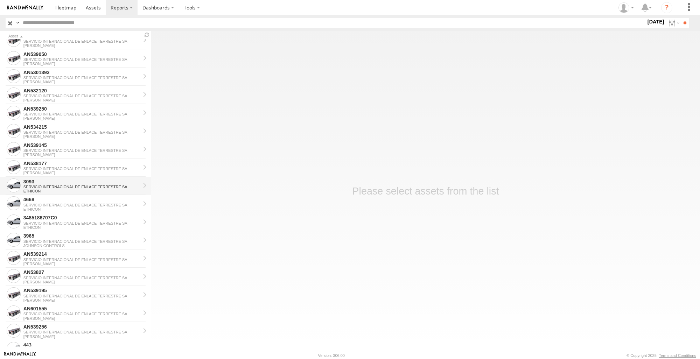
scroll to position [245, 0]
click at [65, 188] on div "SERVICIO INTERNACIONAL DE ENLACE TERRESTRE SA" at bounding box center [81, 186] width 117 height 4
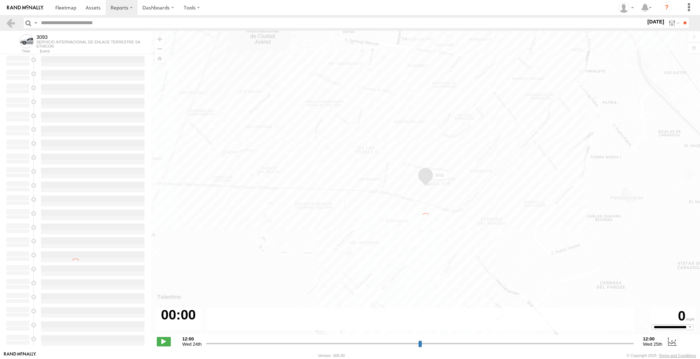
type input "**********"
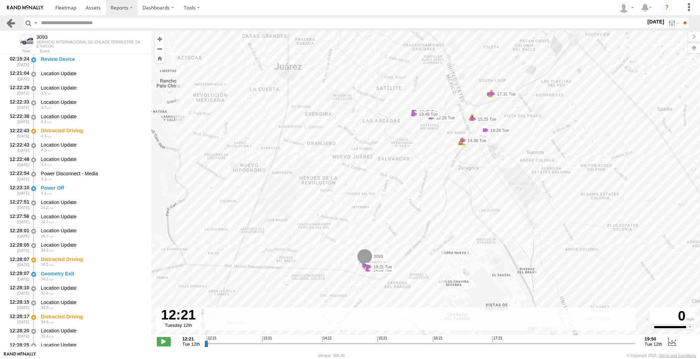
click at [10, 23] on link at bounding box center [11, 23] width 10 height 10
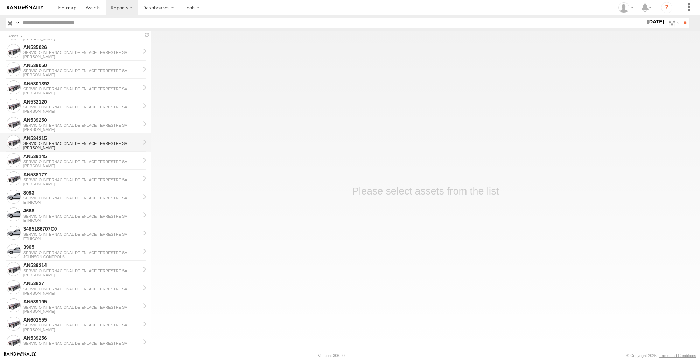
scroll to position [280, 0]
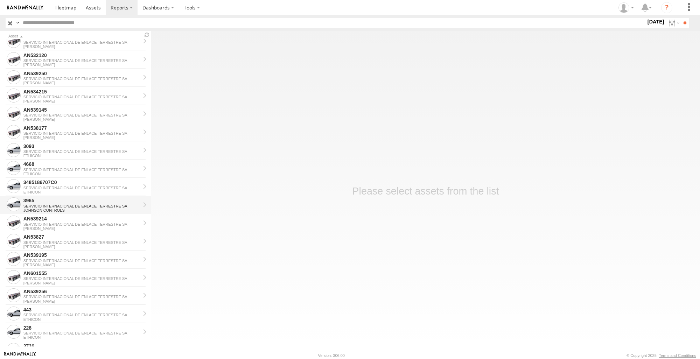
click at [63, 200] on div "3965" at bounding box center [81, 200] width 117 height 6
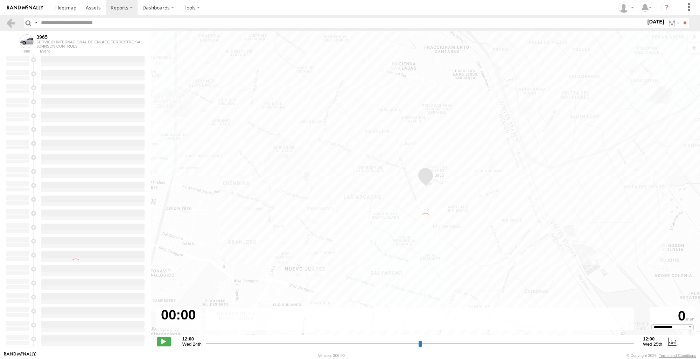
type input "**********"
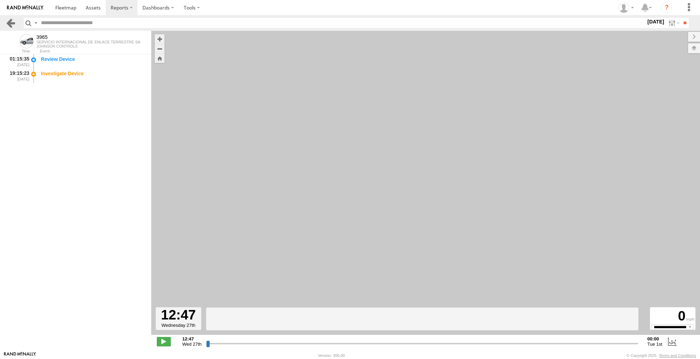
click at [11, 23] on link at bounding box center [11, 23] width 10 height 10
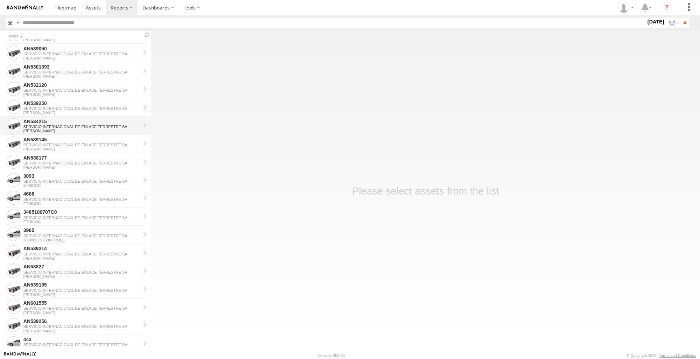
scroll to position [280, 0]
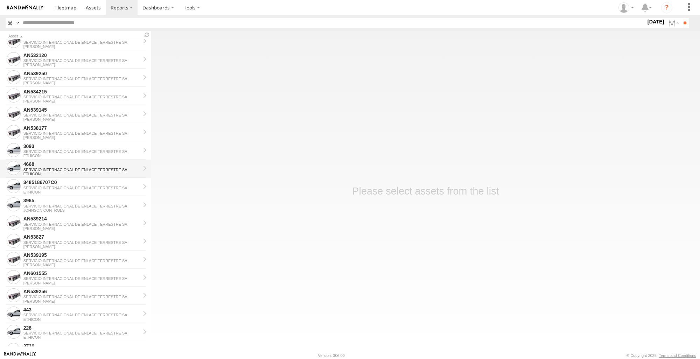
click at [56, 168] on div "SERVICIO INTERNACIONAL DE ENLACE TERRESTRE SA" at bounding box center [81, 170] width 117 height 4
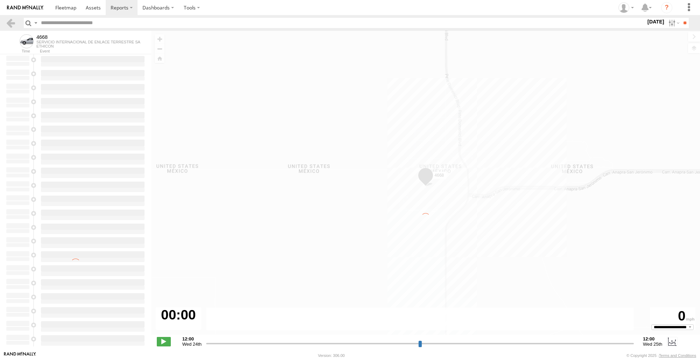
type input "**********"
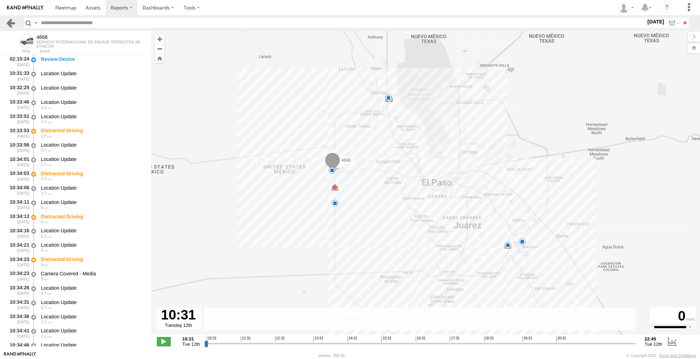
click at [13, 23] on link at bounding box center [11, 23] width 10 height 10
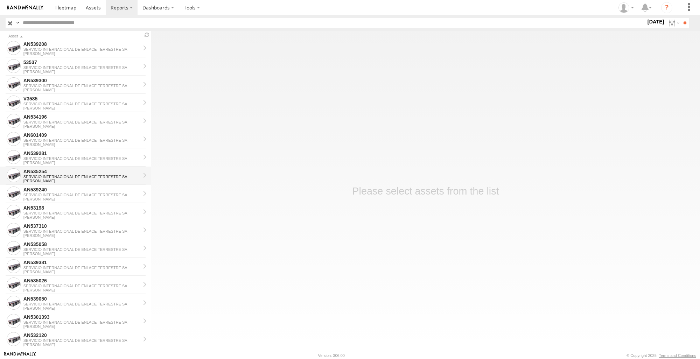
drag, startPoint x: 73, startPoint y: 170, endPoint x: 75, endPoint y: 177, distance: 8.1
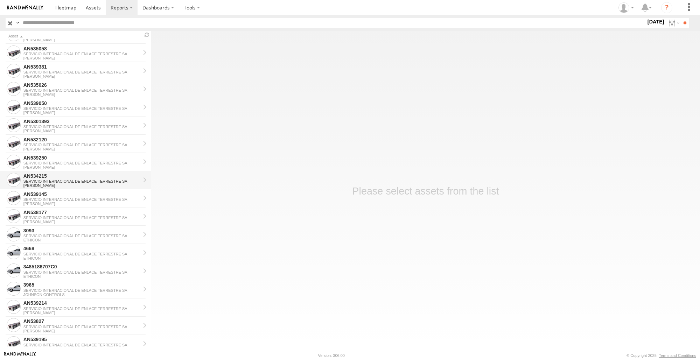
scroll to position [210, 0]
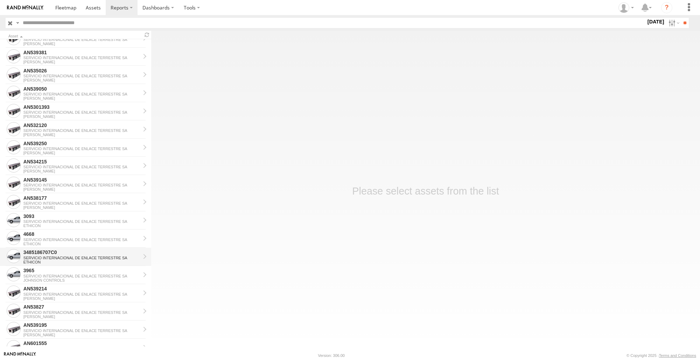
click at [54, 251] on div "3485186707C0" at bounding box center [81, 252] width 117 height 6
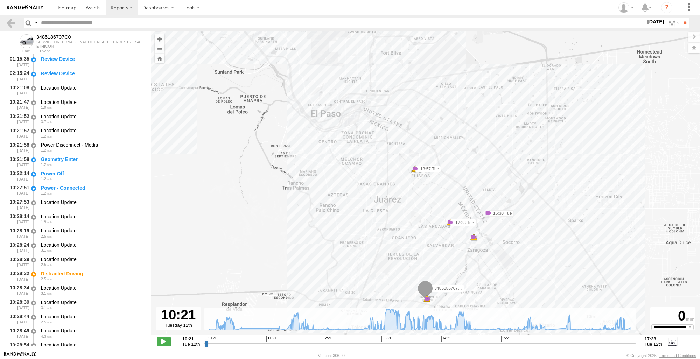
scroll to position [3296, 0]
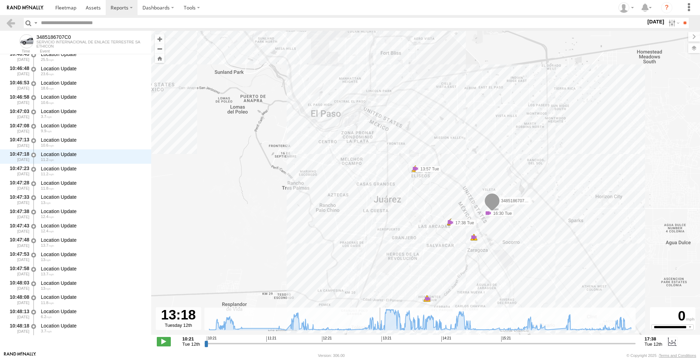
drag, startPoint x: 207, startPoint y: 344, endPoint x: 379, endPoint y: 352, distance: 172.0
type input "**********"
click at [379, 347] on input "range" at bounding box center [419, 343] width 431 height 7
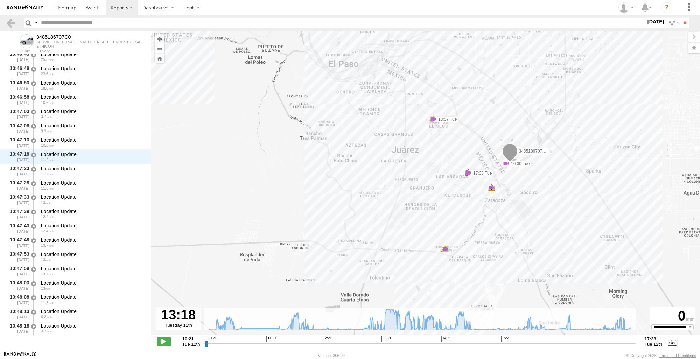
drag, startPoint x: 569, startPoint y: 261, endPoint x: 604, endPoint y: 164, distance: 102.6
click at [604, 164] on div "3485186707C0 10:21 Tue 10:28 Tue 10:29 Tue 10:29 Tue 13:57 Tue 13:57 Tue 16:30 …" at bounding box center [425, 186] width 549 height 311
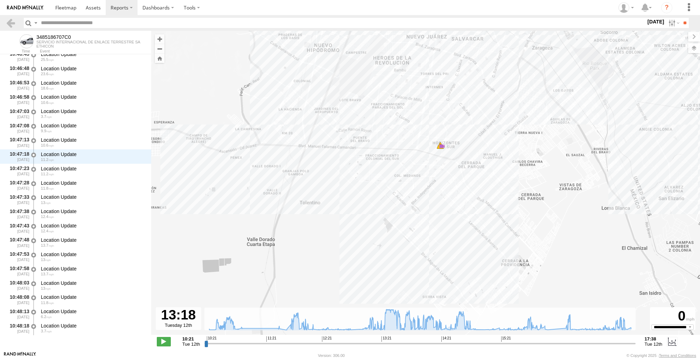
click at [437, 151] on div "3485186707C0 10:21 Tue 10:28 Tue 10:29 Tue 10:29 Tue 13:57 Tue 13:57 Tue 16:30 …" at bounding box center [425, 186] width 549 height 311
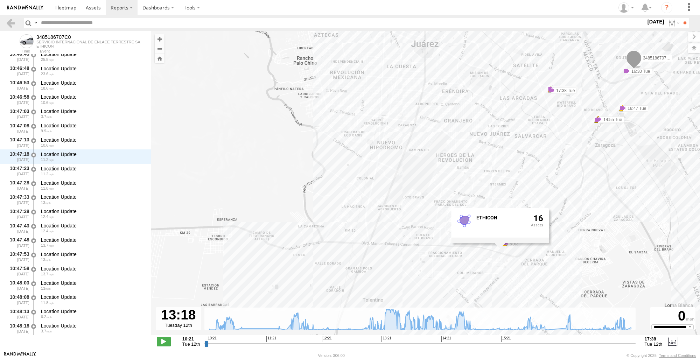
drag, startPoint x: 547, startPoint y: 158, endPoint x: 612, endPoint y: 256, distance: 116.8
click at [612, 256] on div "3485186707C0 10:21 Tue 10:28 Tue 10:29 Tue 10:29 Tue 13:57 Tue 13:57 Tue 16:30 …" at bounding box center [425, 186] width 549 height 311
click at [8, 18] on link at bounding box center [11, 23] width 10 height 10
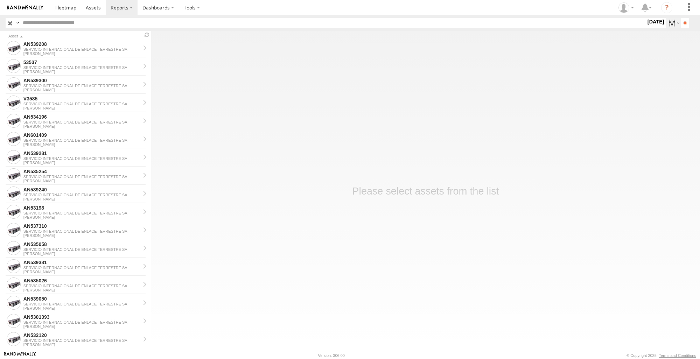
click at [668, 20] on label at bounding box center [672, 23] width 15 height 10
click at [0, 0] on label at bounding box center [0, 0] width 0 height 0
click at [689, 21] on div "Search Query Asset ID Asset Label Registration Manufacturer Model VIN" at bounding box center [350, 23] width 689 height 10
click at [684, 24] on input "**" at bounding box center [684, 23] width 8 height 10
click at [77, 104] on div "SERVICIO INTERNACIONAL DE ENLACE TERRESTRE SA" at bounding box center [81, 104] width 117 height 4
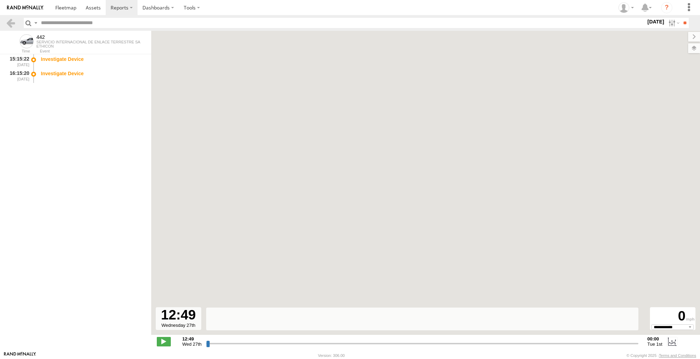
select select "**********"
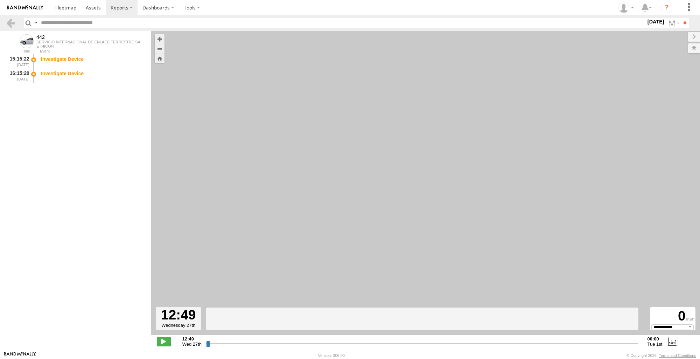
click at [13, 29] on header "Search Query Asset ID Asset Label Registration Manufacturer Model VIN Job ID" at bounding box center [350, 23] width 700 height 16
click at [12, 22] on link at bounding box center [11, 23] width 10 height 10
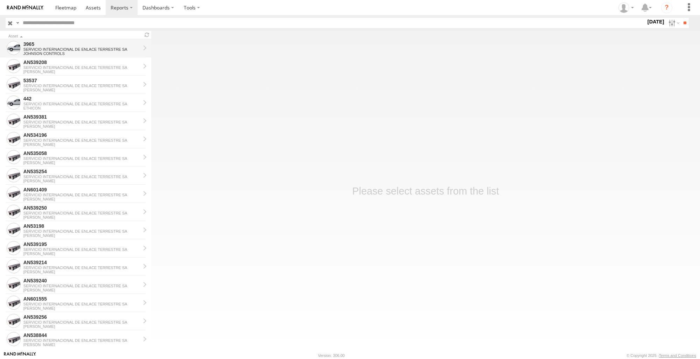
click at [75, 48] on div "SERVICIO INTERNACIONAL DE ENLACE TERRESTRE SA" at bounding box center [81, 49] width 117 height 4
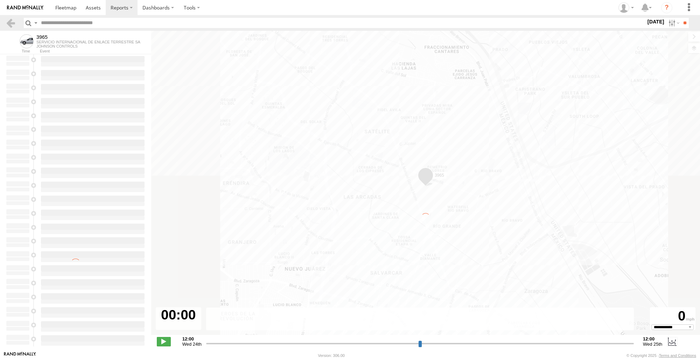
type input "**********"
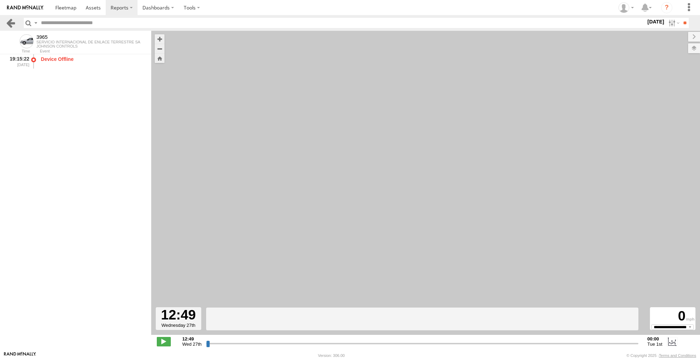
click at [15, 20] on link at bounding box center [11, 23] width 10 height 10
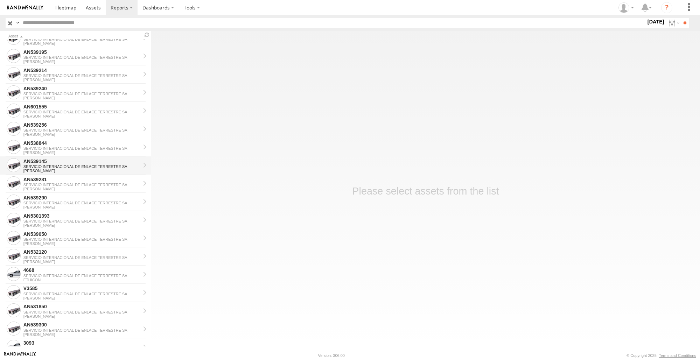
scroll to position [210, 0]
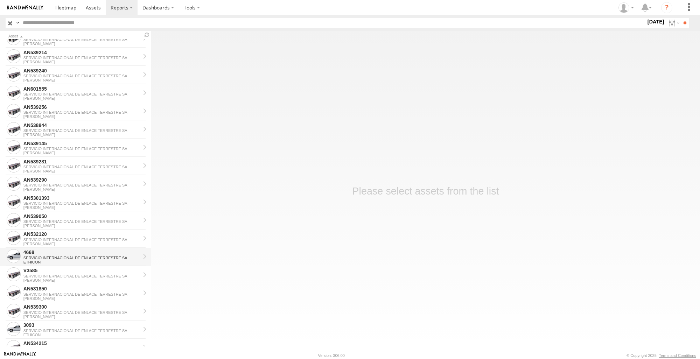
click at [75, 257] on div "SERVICIO INTERNACIONAL DE ENLACE TERRESTRE SA" at bounding box center [81, 258] width 117 height 4
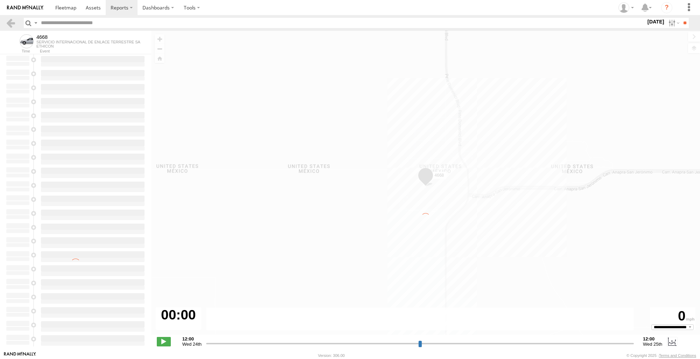
type input "**********"
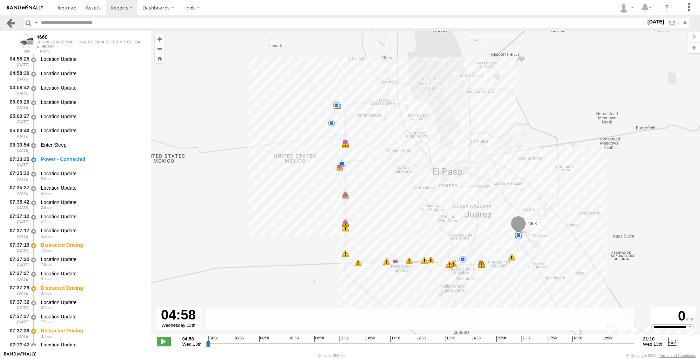
click at [10, 22] on link at bounding box center [11, 23] width 10 height 10
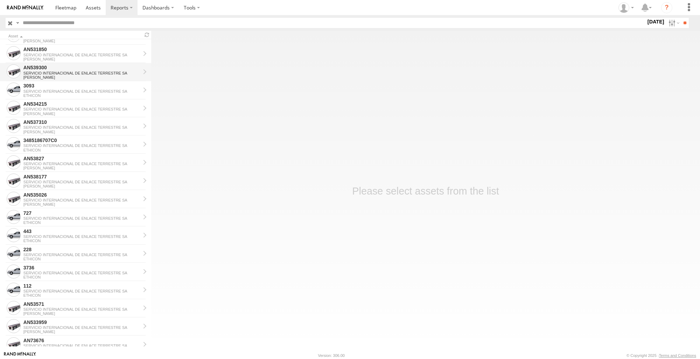
scroll to position [468, 0]
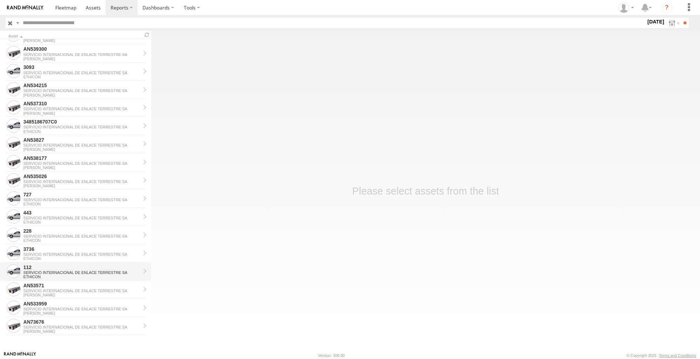
click at [52, 268] on div "112" at bounding box center [81, 267] width 117 height 6
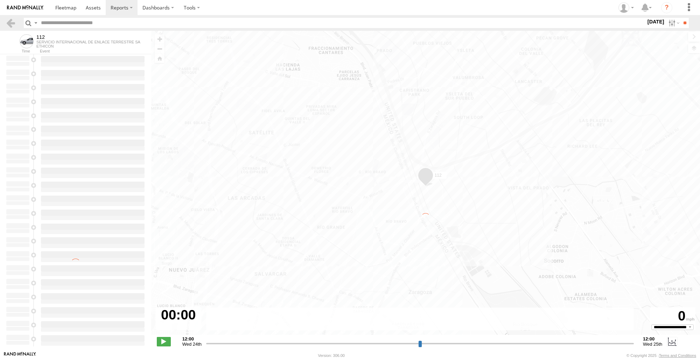
type input "**********"
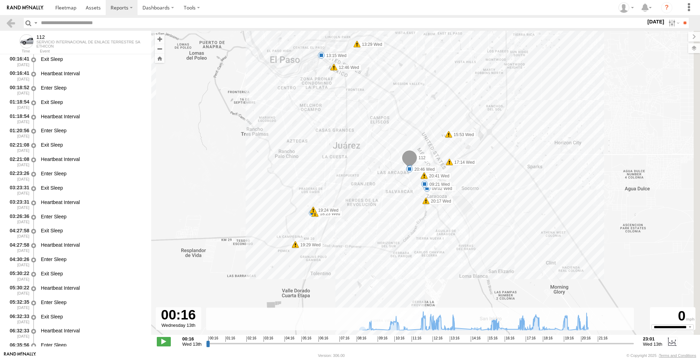
drag, startPoint x: 367, startPoint y: 238, endPoint x: 291, endPoint y: 174, distance: 99.3
click at [294, 172] on div "112 08:47 Wed 09:02 Wed 09:21 Wed 11:48 Wed 12:46 Wed 13:15 Wed 13:29 Wed 15:53…" at bounding box center [425, 186] width 549 height 311
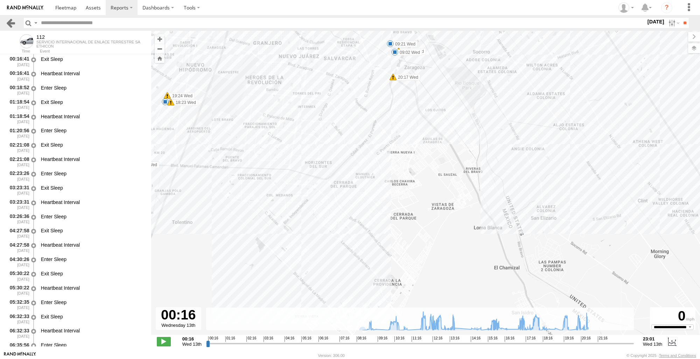
click at [7, 25] on link at bounding box center [11, 23] width 10 height 10
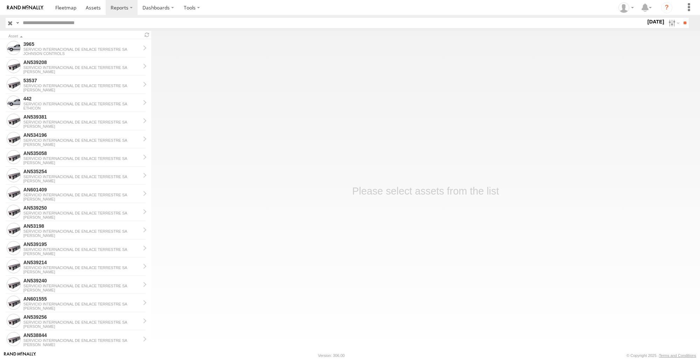
drag, startPoint x: 0, startPoint y: 0, endPoint x: 258, endPoint y: 159, distance: 302.6
click at [262, 157] on main "Asset 3965 SERVICIO INTERNACIONAL DE ENLACE TERRESTRE [PERSON_NAME] CONTROLS AN…" at bounding box center [350, 191] width 700 height 320
click at [58, 104] on div "SERVICIO INTERNACIONAL DE ENLACE TERRESTRE SA" at bounding box center [81, 104] width 117 height 4
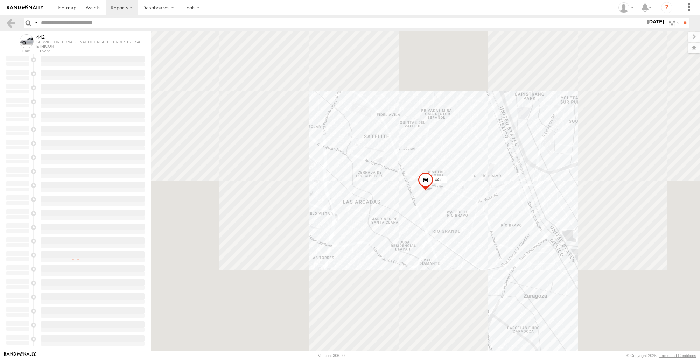
type input "**********"
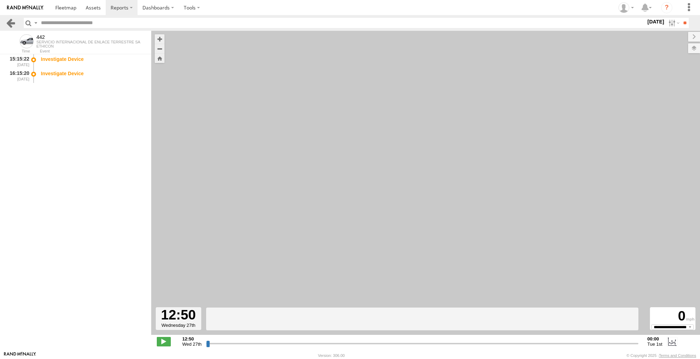
click at [11, 17] on header "Search Query Asset ID Asset Label Registration Manufacturer Model VIN Job ID" at bounding box center [350, 23] width 700 height 16
click at [11, 21] on link at bounding box center [11, 23] width 10 height 10
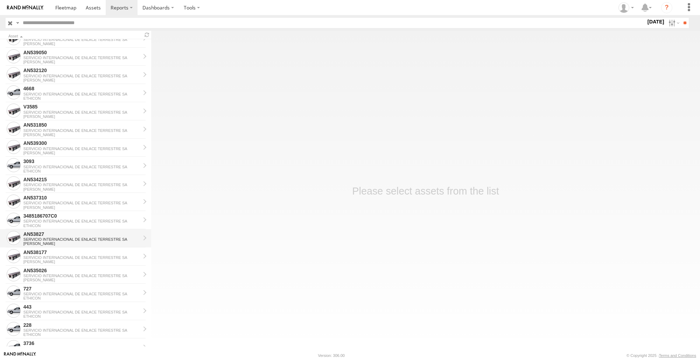
scroll to position [468, 0]
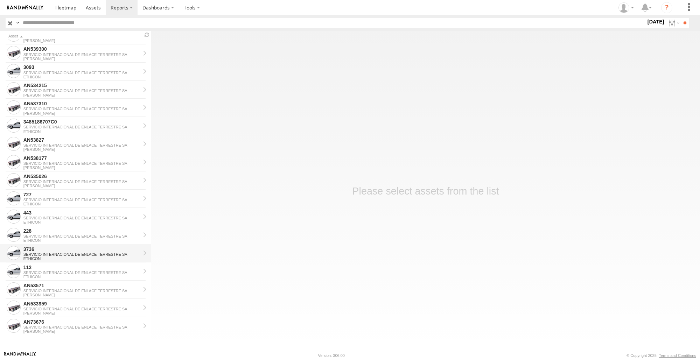
click at [69, 254] on div "SERVICIO INTERNACIONAL DE ENLACE TERRESTRE SA" at bounding box center [81, 254] width 117 height 4
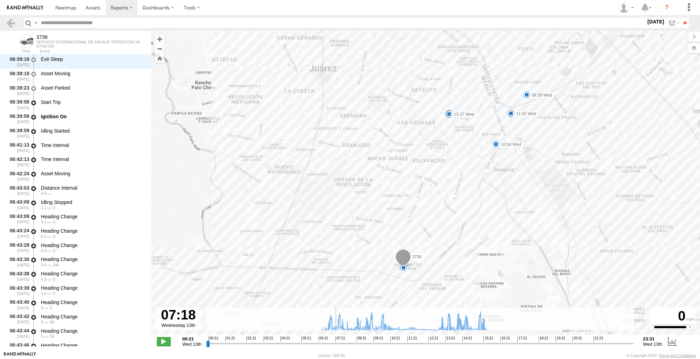
scroll to position [271, 0]
drag, startPoint x: 209, startPoint y: 343, endPoint x: 444, endPoint y: 329, distance: 236.2
type input "**********"
click at [444, 340] on input "range" at bounding box center [420, 343] width 428 height 7
click at [399, 276] on div "3736 06:45 Wed 07:46 Wed 08:39 Wed 10:04 Wed 11:36 Wed 11:42 Wed 15:32 Wed 15:3…" at bounding box center [425, 186] width 549 height 311
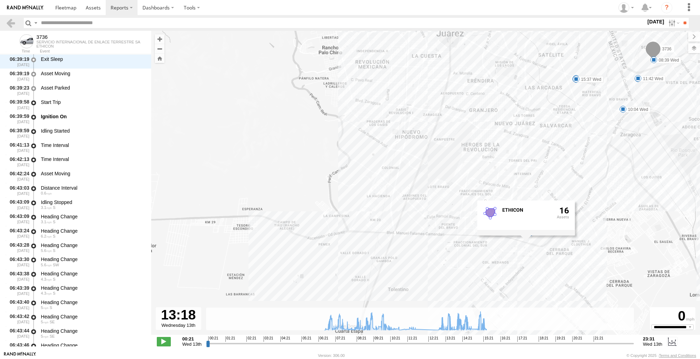
drag, startPoint x: 569, startPoint y: 269, endPoint x: 705, endPoint y: 233, distance: 140.7
click at [699, 233] on html at bounding box center [350, 179] width 700 height 359
click at [5, 23] on header "Search Query Asset ID Asset Label Registration Manufacturer Model VIN Job ID" at bounding box center [350, 23] width 700 height 16
click at [8, 26] on link at bounding box center [11, 23] width 10 height 10
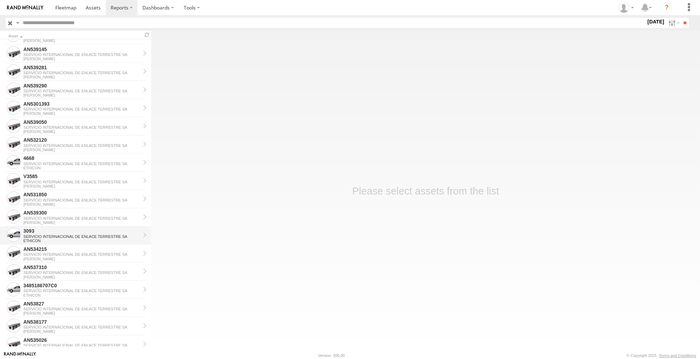
scroll to position [293, 0]
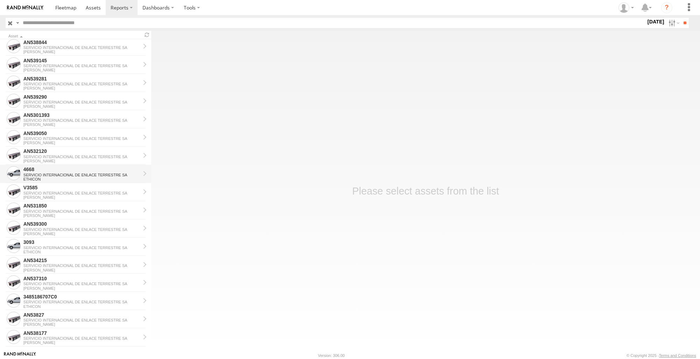
click at [59, 174] on div "SERVICIO INTERNACIONAL DE ENLACE TERRESTRE SA" at bounding box center [81, 175] width 117 height 4
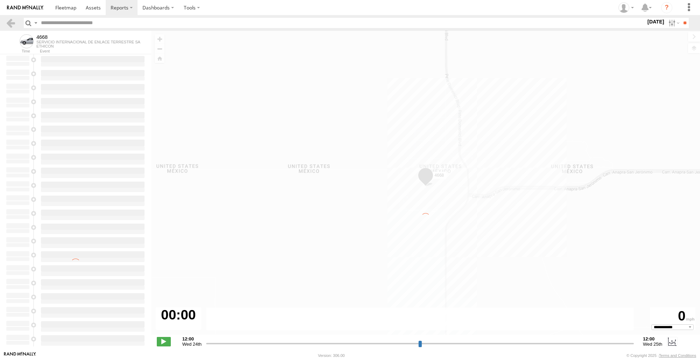
select select "**********"
type input "**********"
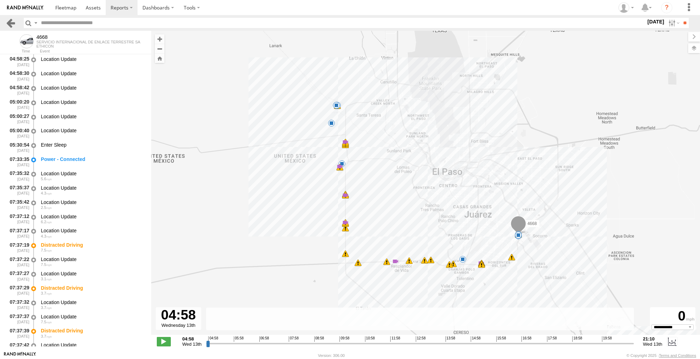
click at [10, 23] on link at bounding box center [11, 23] width 10 height 10
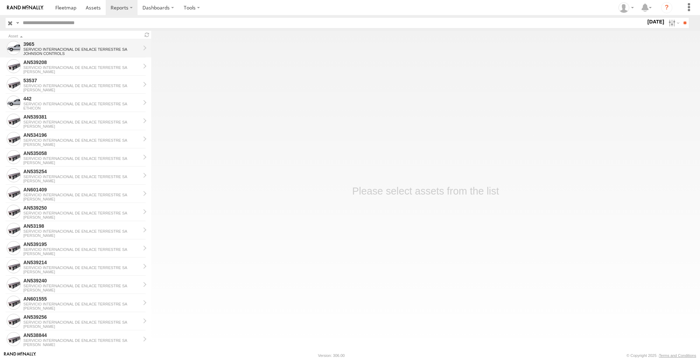
click at [71, 52] on div "JOHNSON CONTROLS" at bounding box center [81, 53] width 117 height 4
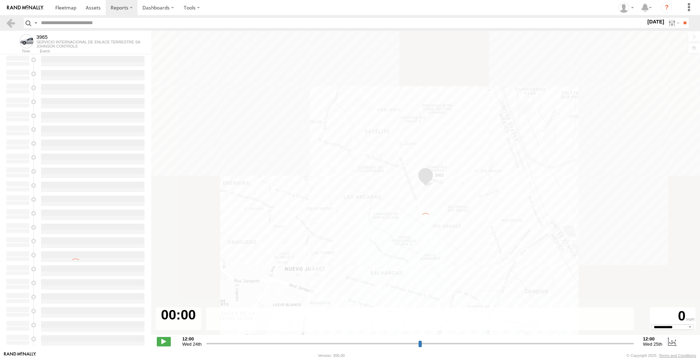
type input "**********"
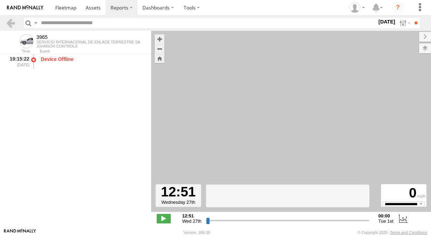
click at [0, 116] on html at bounding box center [215, 118] width 431 height 236
drag, startPoint x: -1, startPoint y: 116, endPoint x: 13, endPoint y: 23, distance: 94.2
click at [13, 23] on link at bounding box center [11, 23] width 10 height 10
